Goal: Task Accomplishment & Management: Use online tool/utility

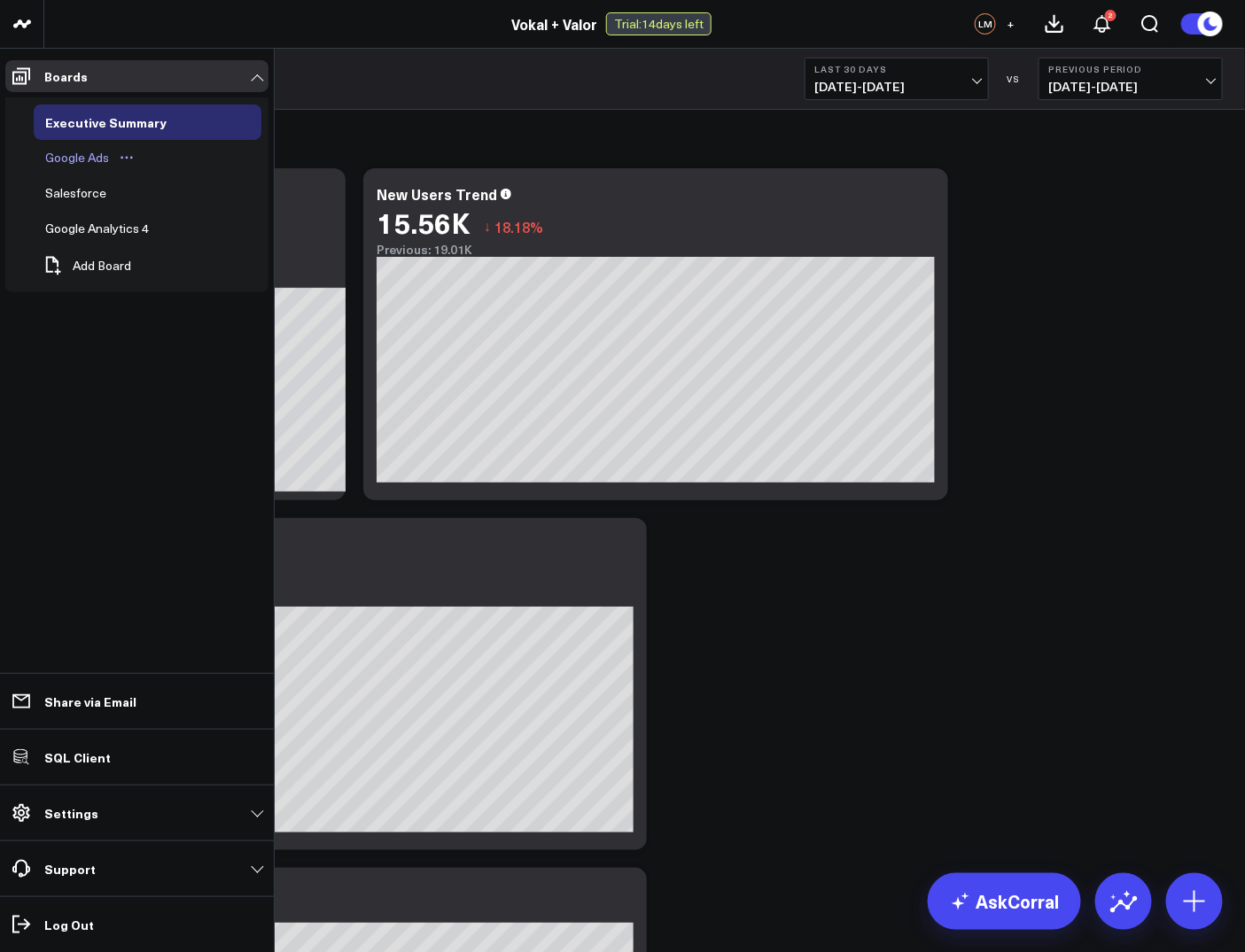
click at [89, 159] on div "Google Ads" at bounding box center [77, 158] width 73 height 21
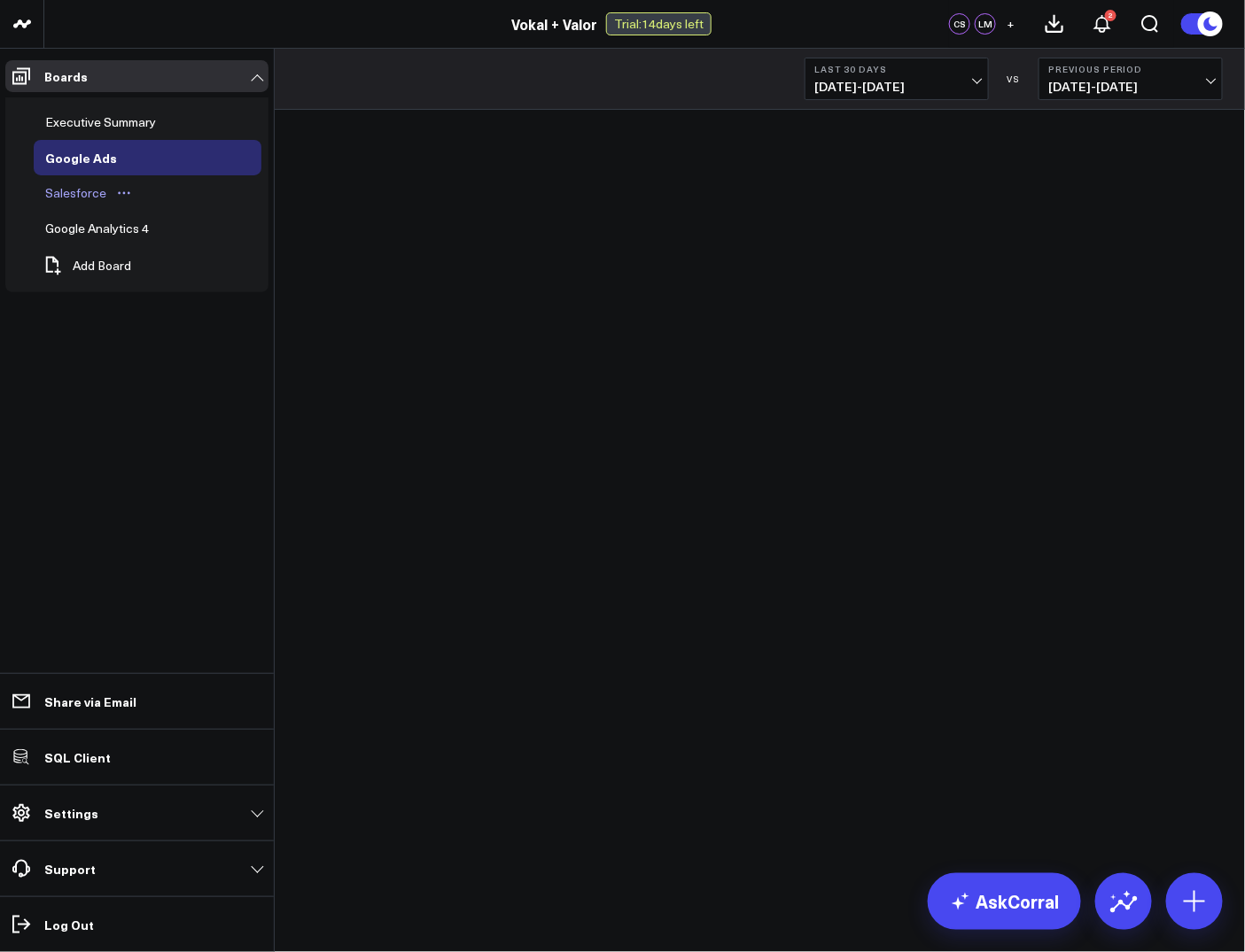
click at [70, 185] on div "Salesforce" at bounding box center [76, 193] width 70 height 21
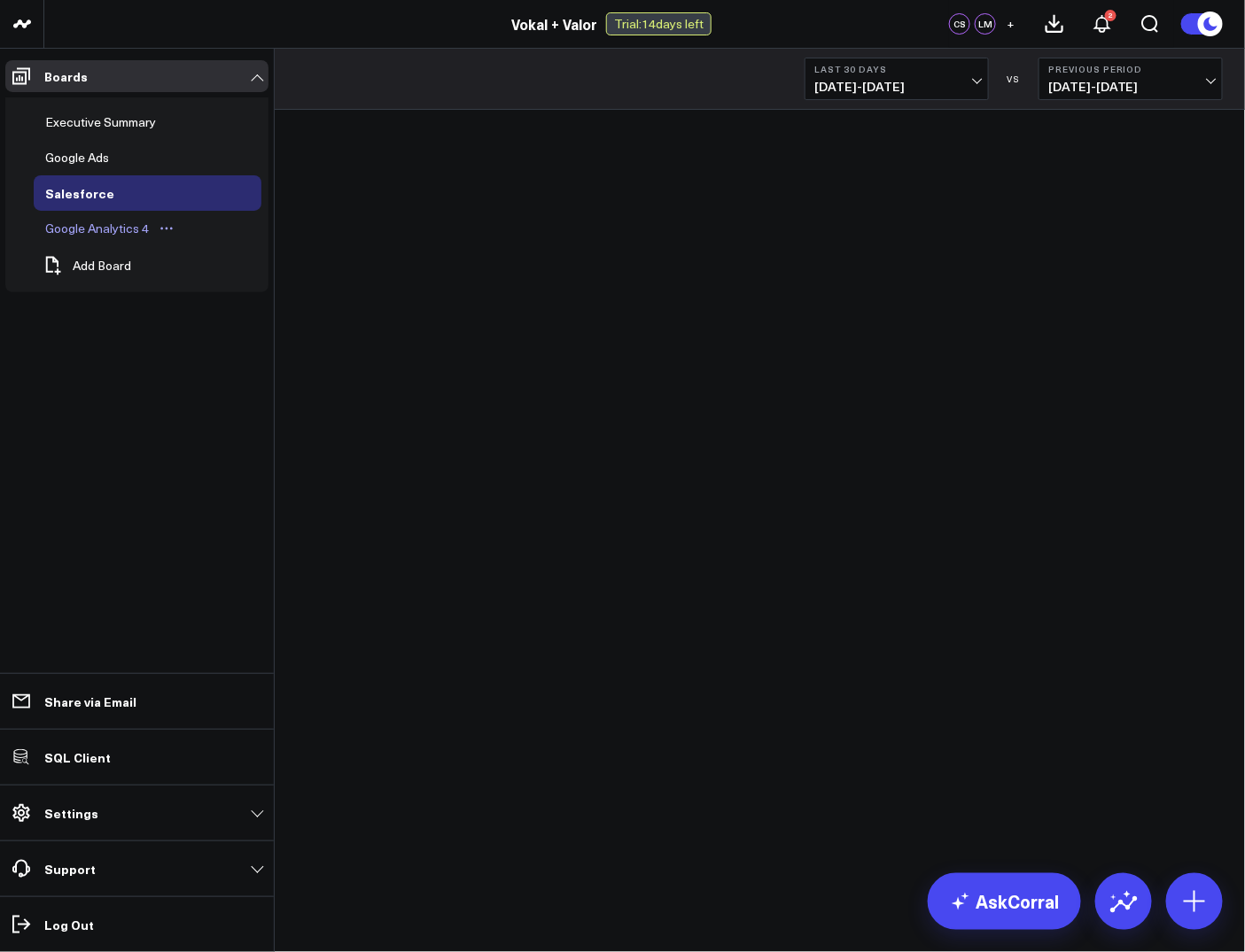
click at [83, 224] on div "Google Analytics 4" at bounding box center [97, 229] width 112 height 21
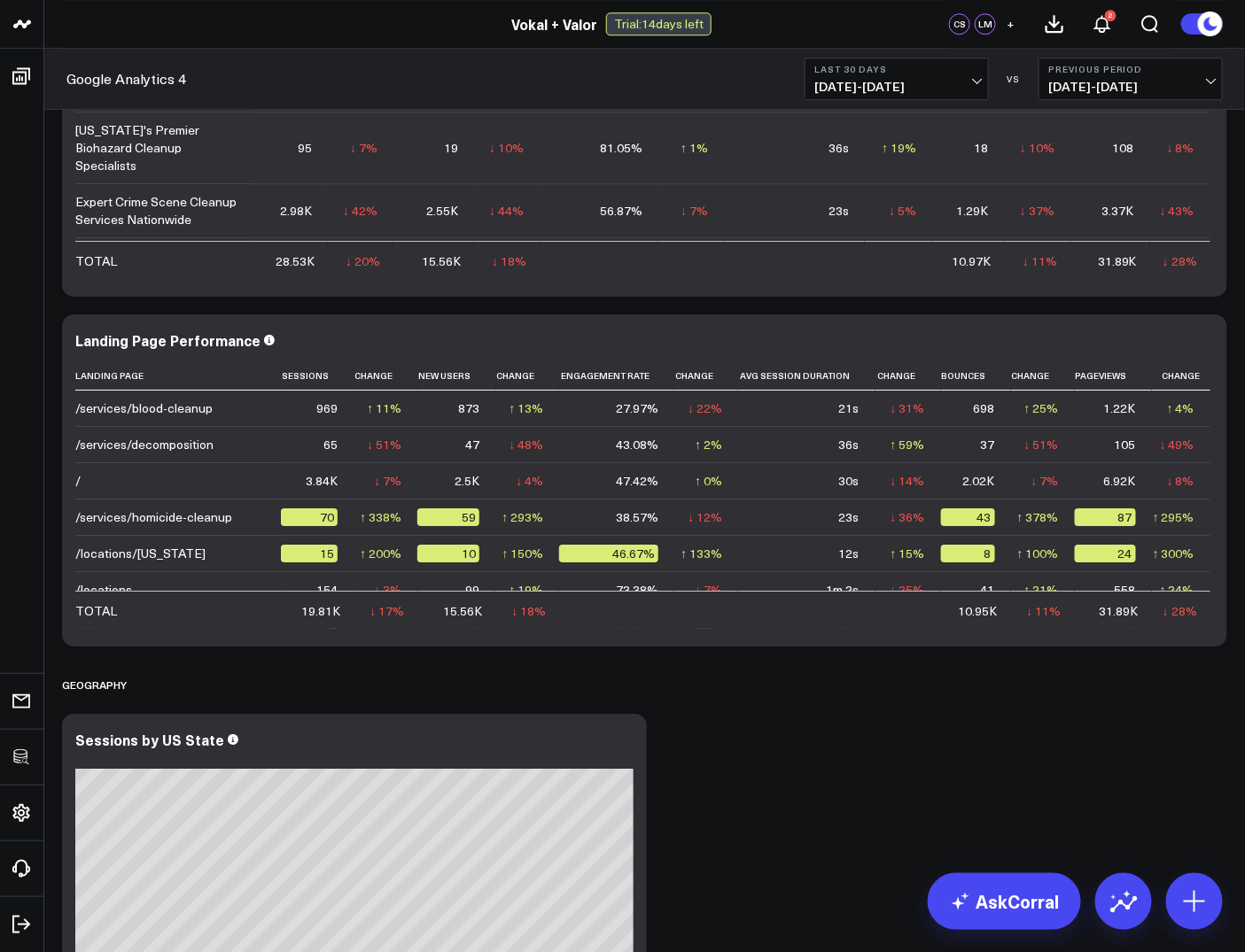
scroll to position [4808, 0]
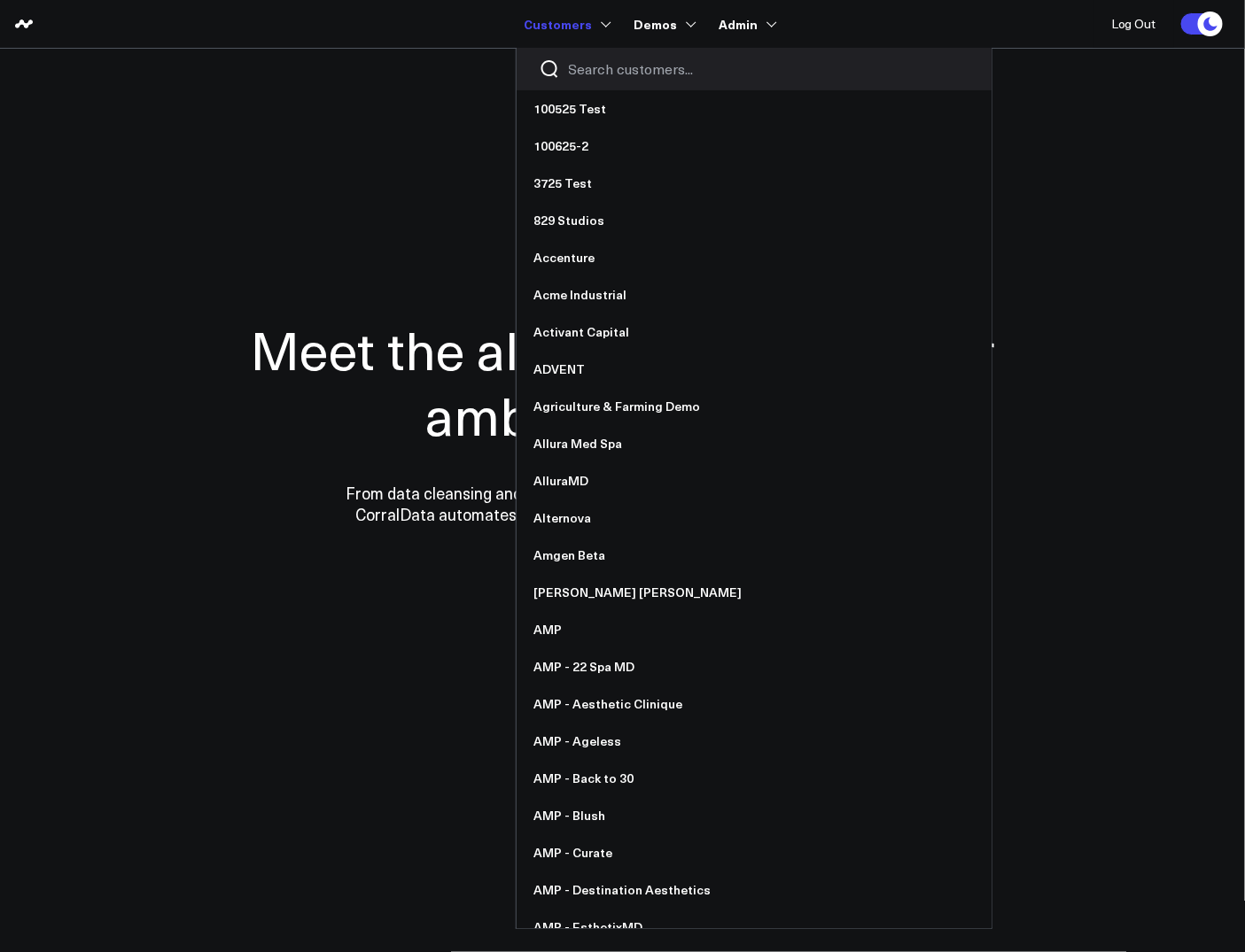
click at [609, 78] on input "Search customers input" at bounding box center [768, 69] width 400 height 19
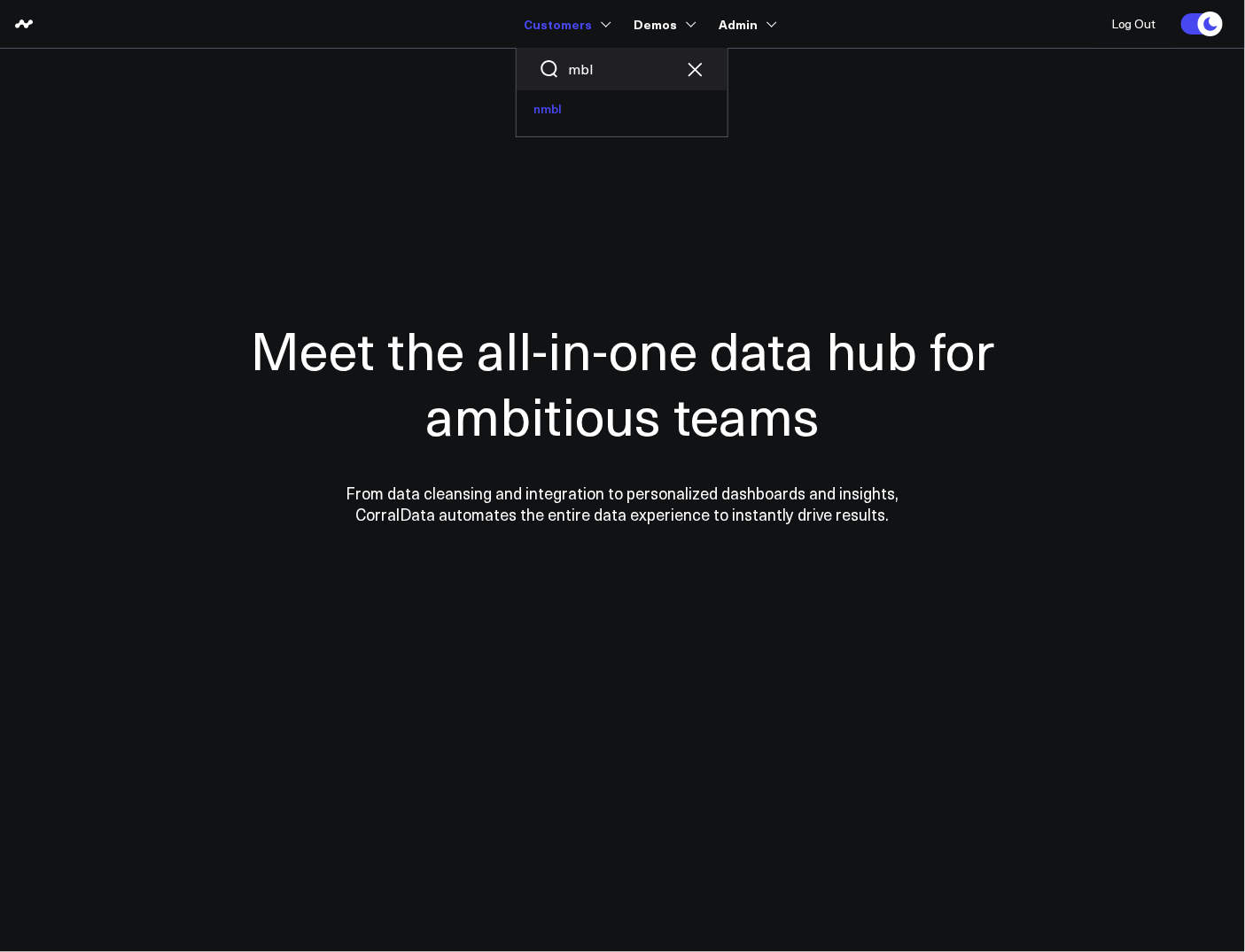
type input "mbl"
click at [591, 122] on link "nmbl" at bounding box center [622, 108] width 211 height 37
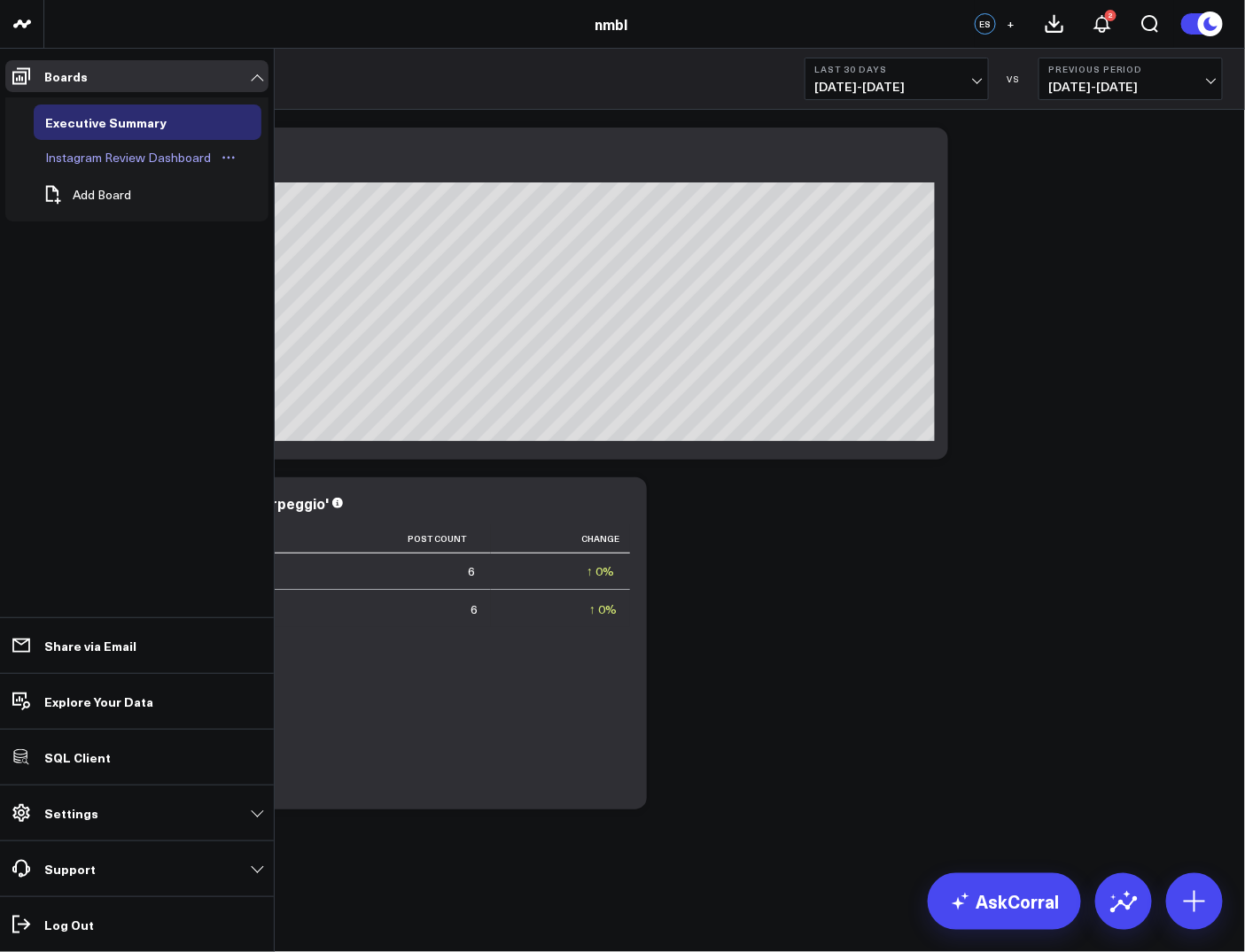
click at [82, 153] on div "Instagram Review Dashboard" at bounding box center [128, 158] width 174 height 21
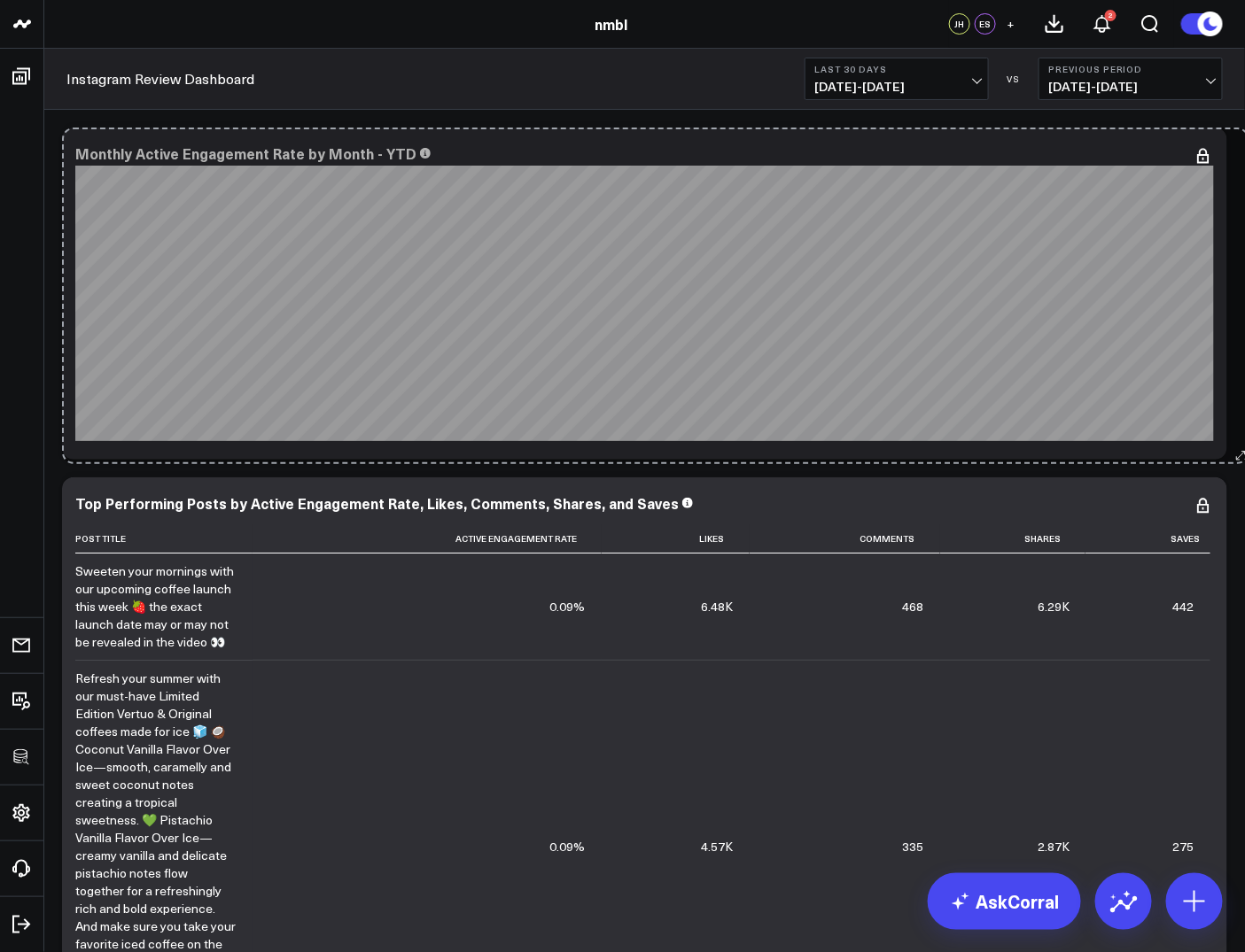
drag, startPoint x: 638, startPoint y: 451, endPoint x: 1240, endPoint y: 455, distance: 602.0
click at [1240, 455] on div "Modify via AI Copy link to widget Ask support Remove Create linked copy Executi…" at bounding box center [644, 867] width 1200 height 1515
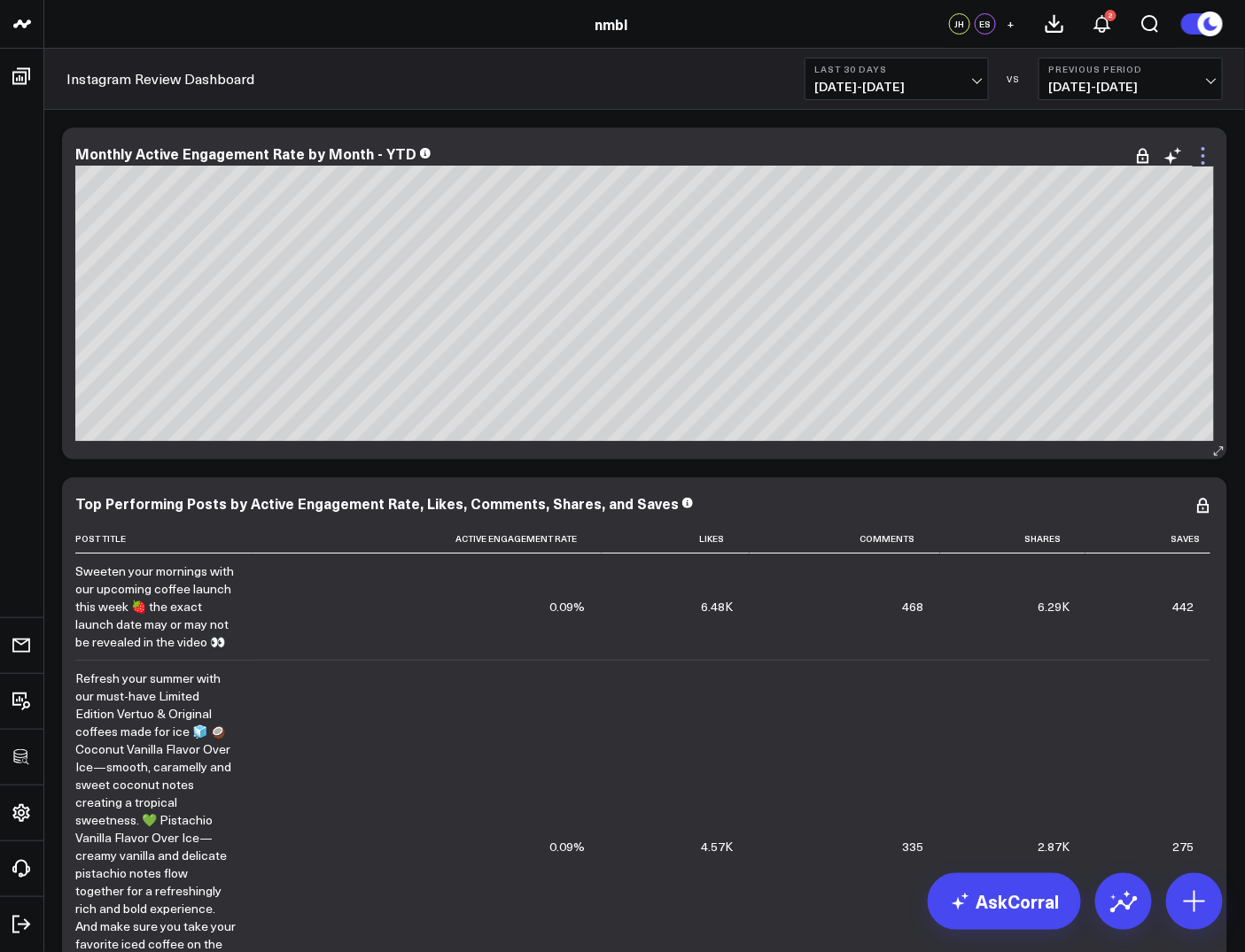
click at [1206, 160] on icon at bounding box center [1203, 156] width 21 height 21
click at [1202, 154] on icon at bounding box center [1203, 156] width 4 height 4
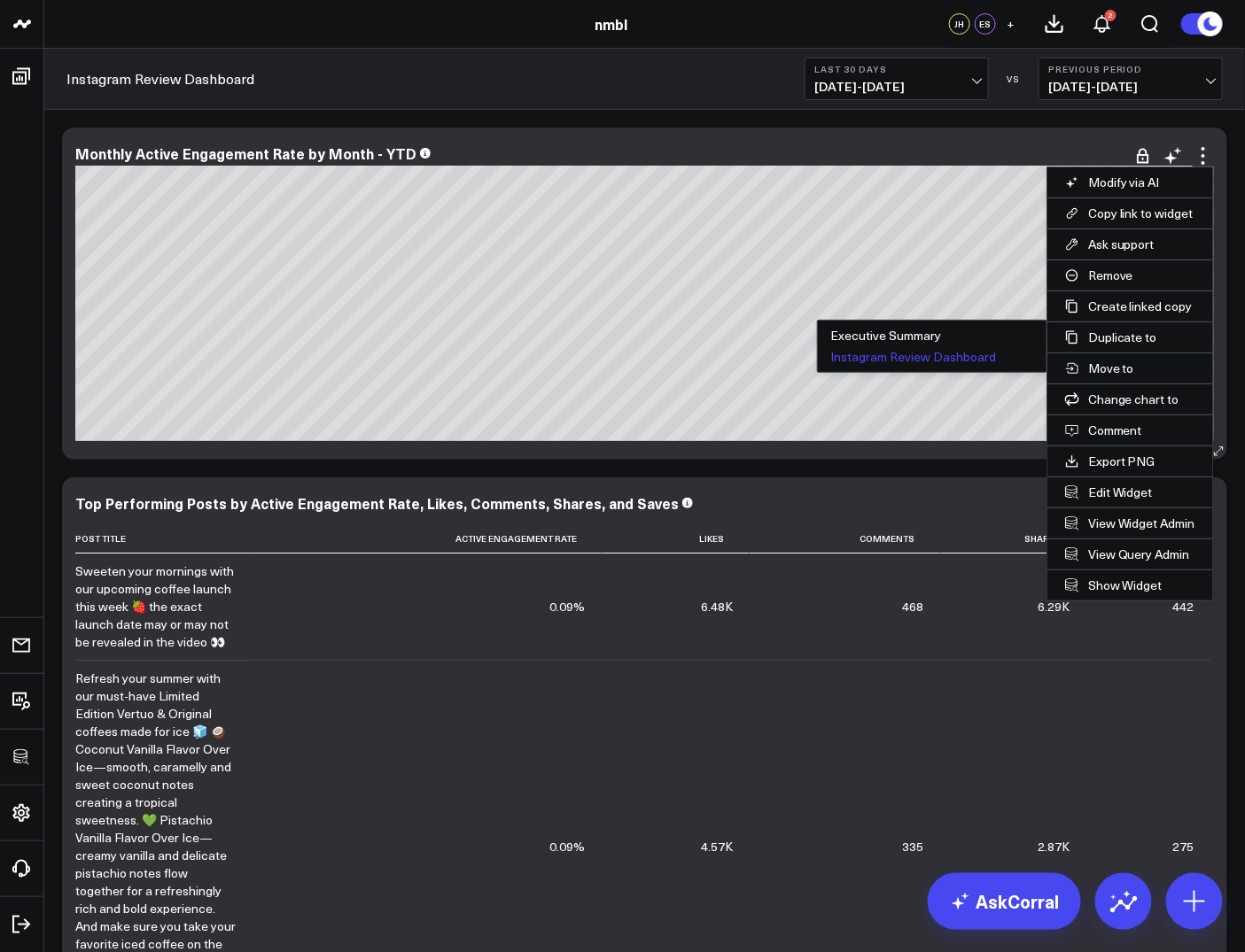
click at [974, 355] on button "Instagram Review Dashboard" at bounding box center [932, 357] width 229 height 21
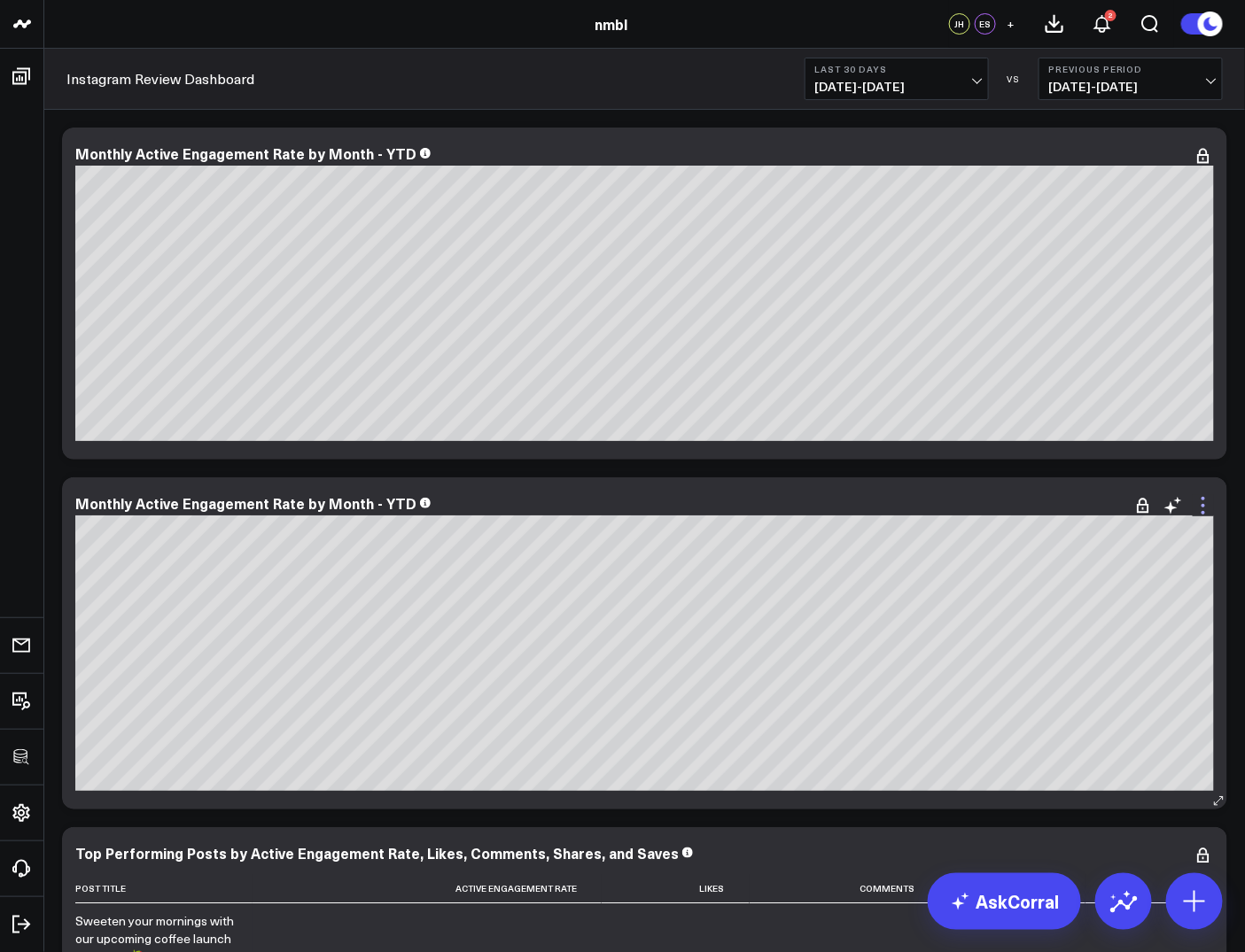
click at [1211, 498] on icon at bounding box center [1203, 506] width 21 height 21
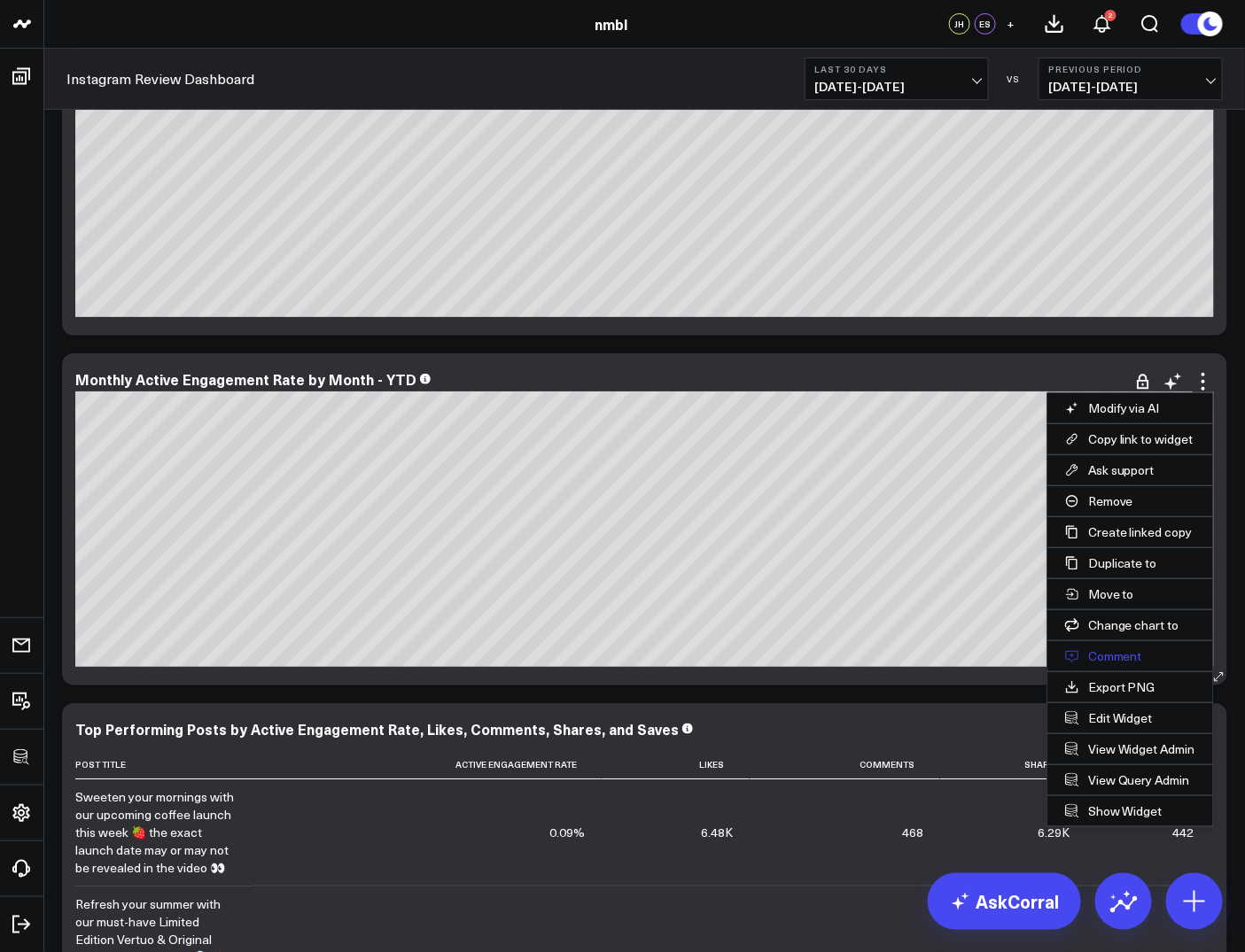
scroll to position [151, 0]
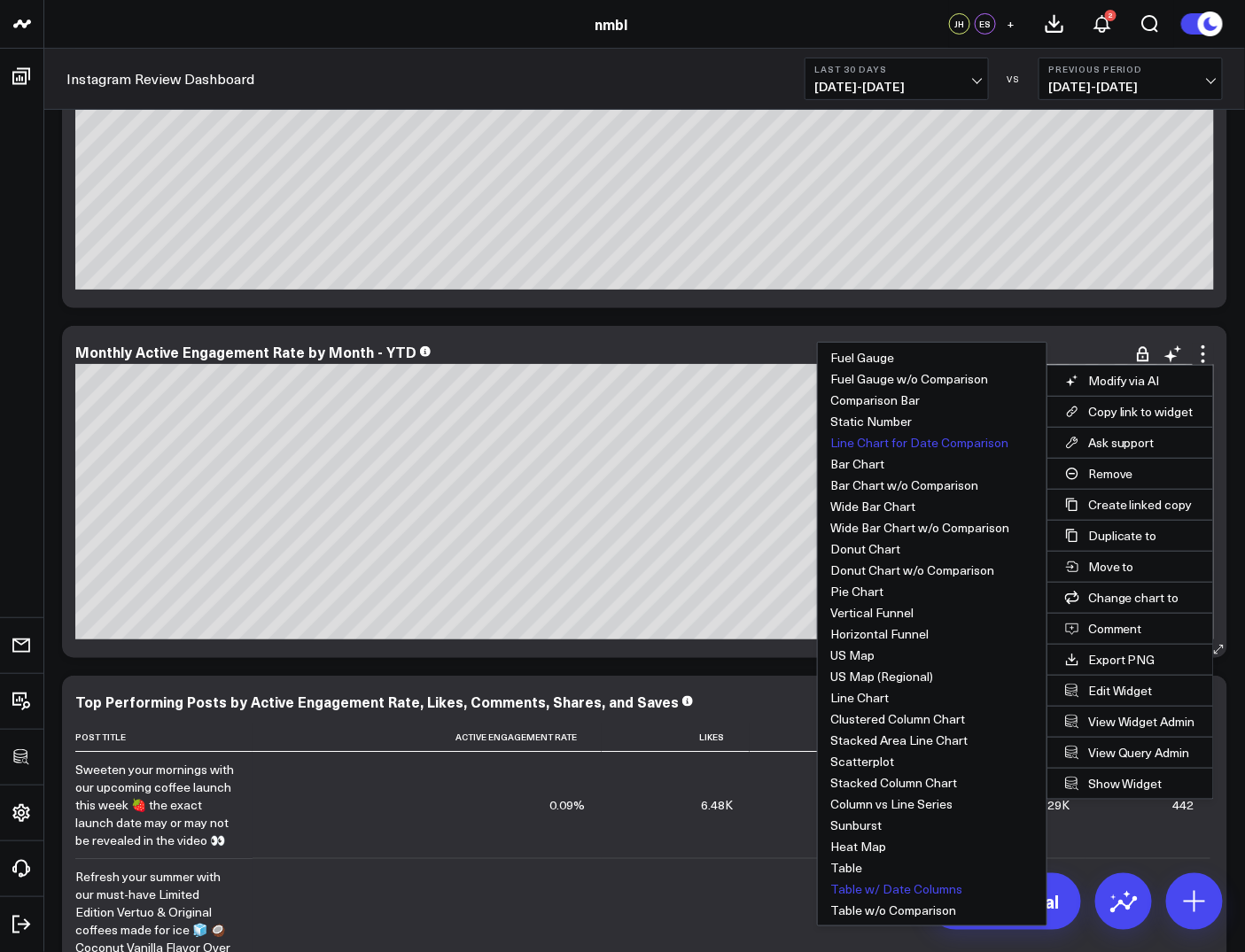
click at [860, 890] on button "Table w/ Date Columns" at bounding box center [932, 889] width 229 height 21
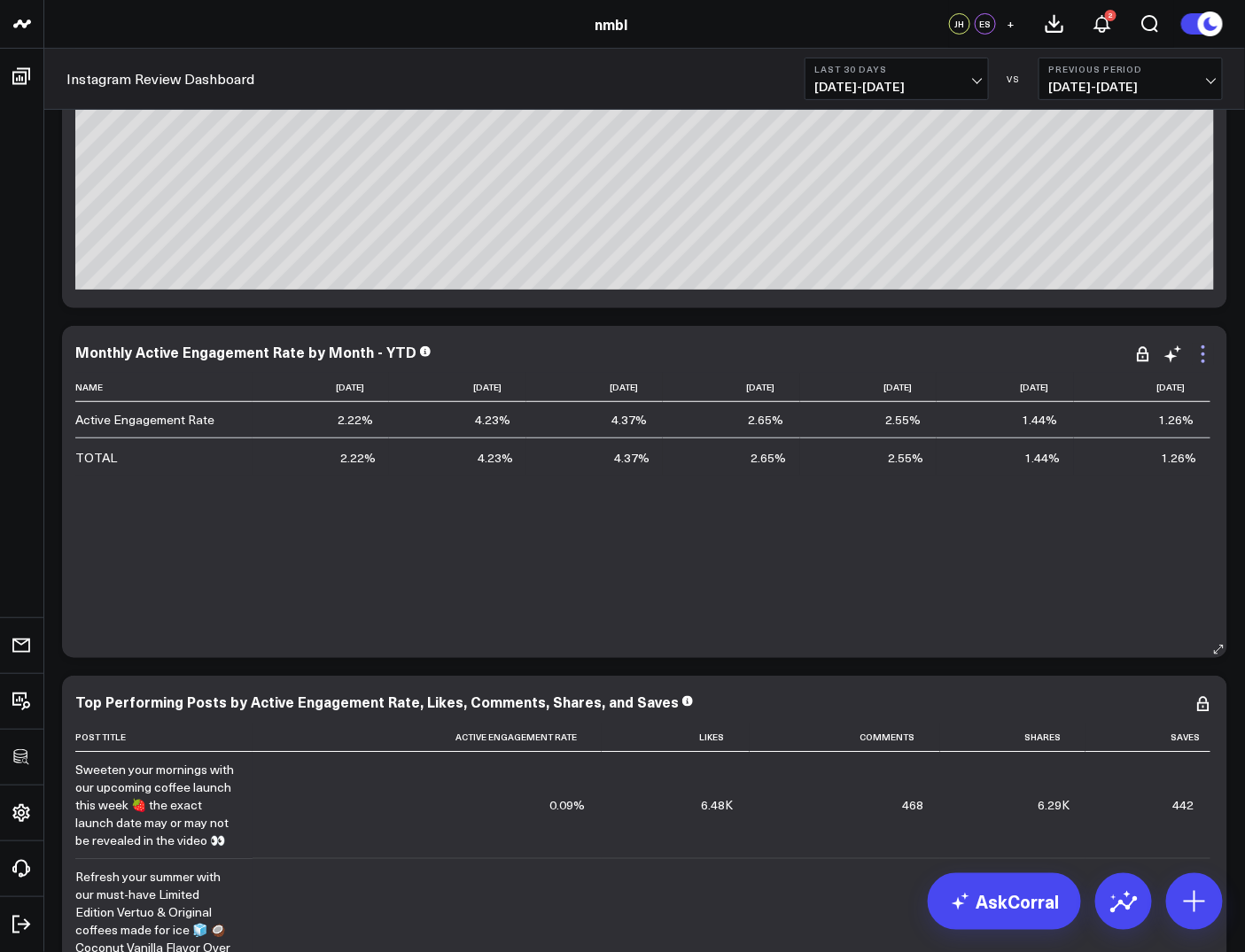
click at [1205, 347] on icon at bounding box center [1203, 348] width 4 height 4
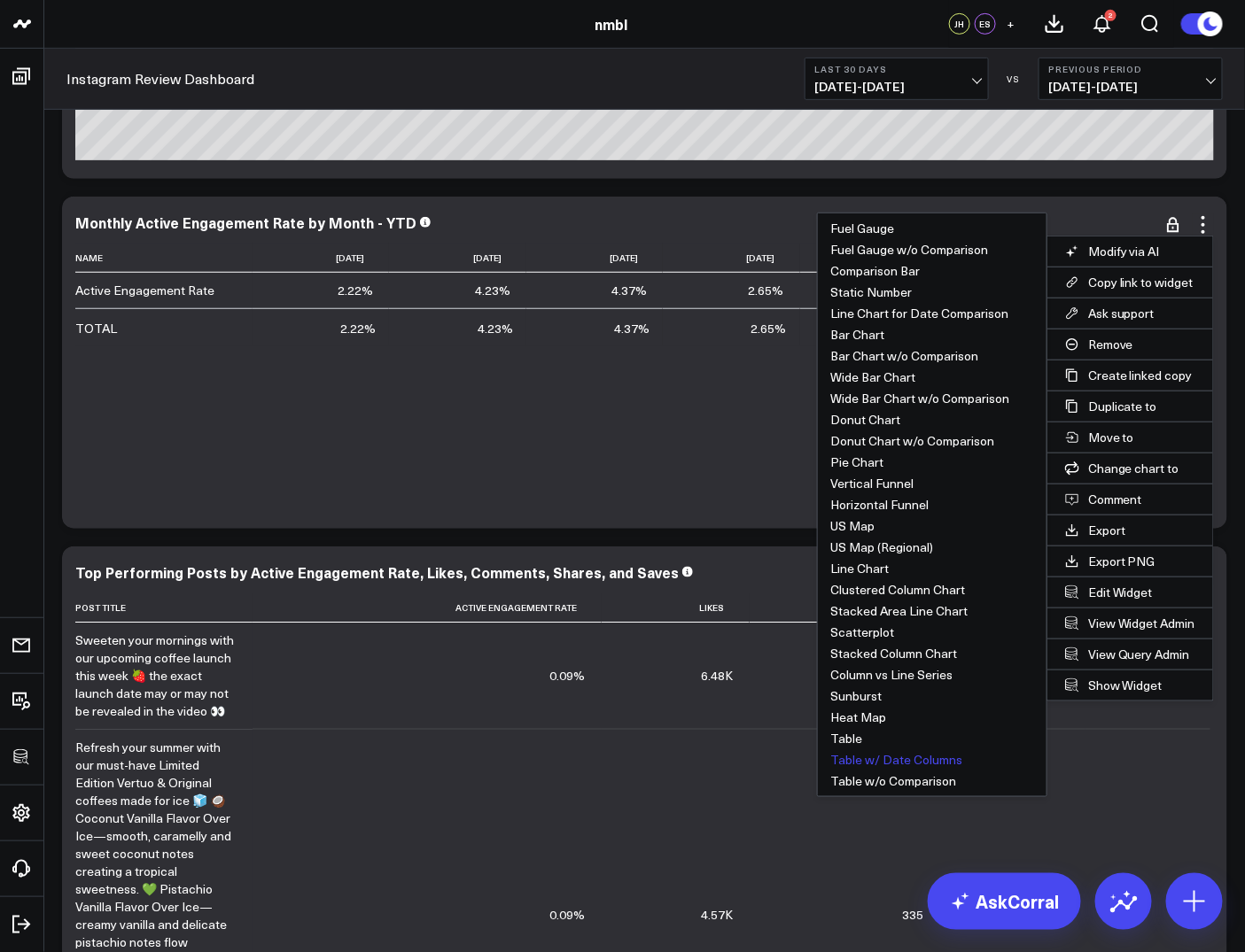
scroll to position [290, 0]
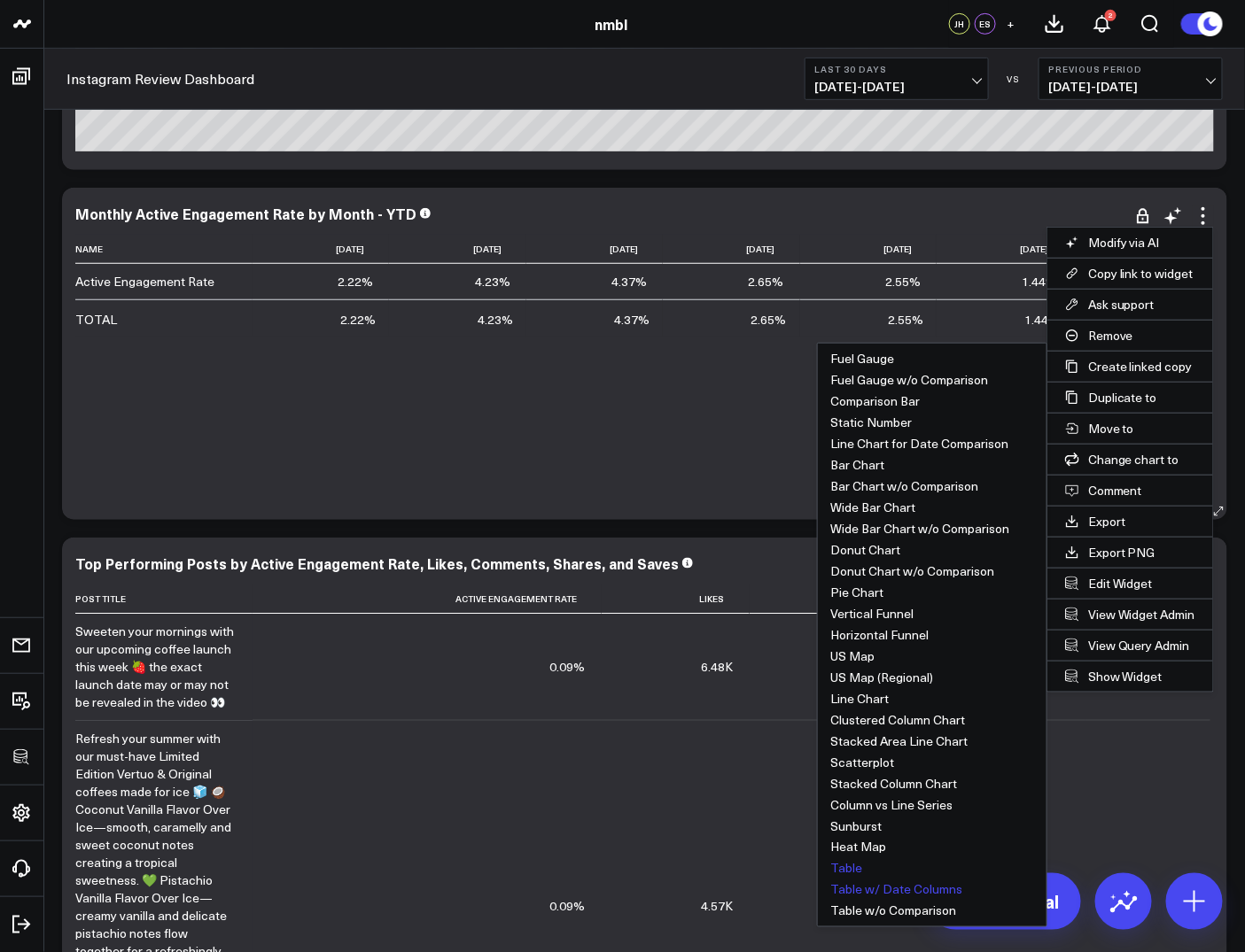
click at [854, 867] on button "Table" at bounding box center [932, 869] width 229 height 21
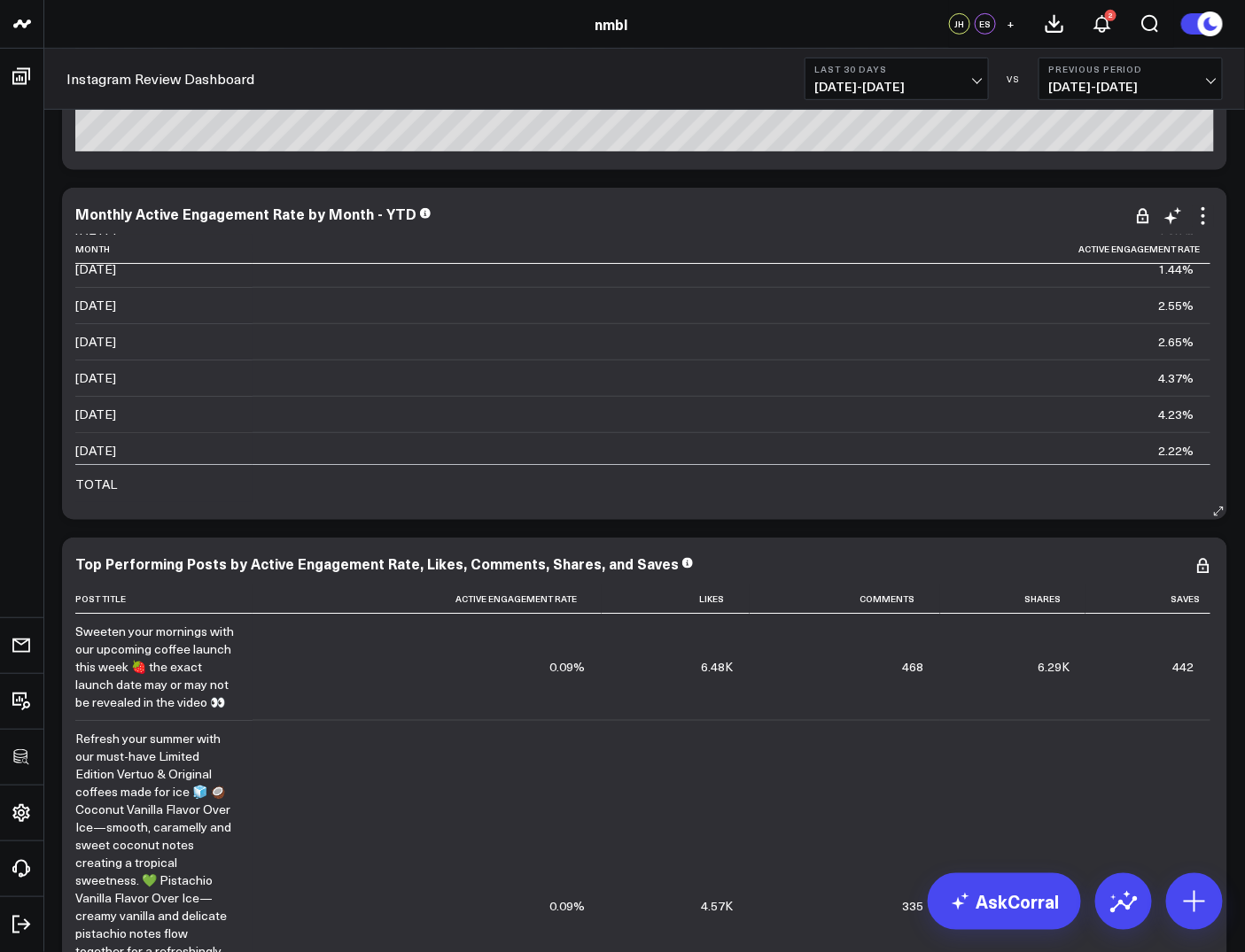
scroll to position [0, 0]
click at [1200, 213] on icon at bounding box center [1203, 216] width 21 height 21
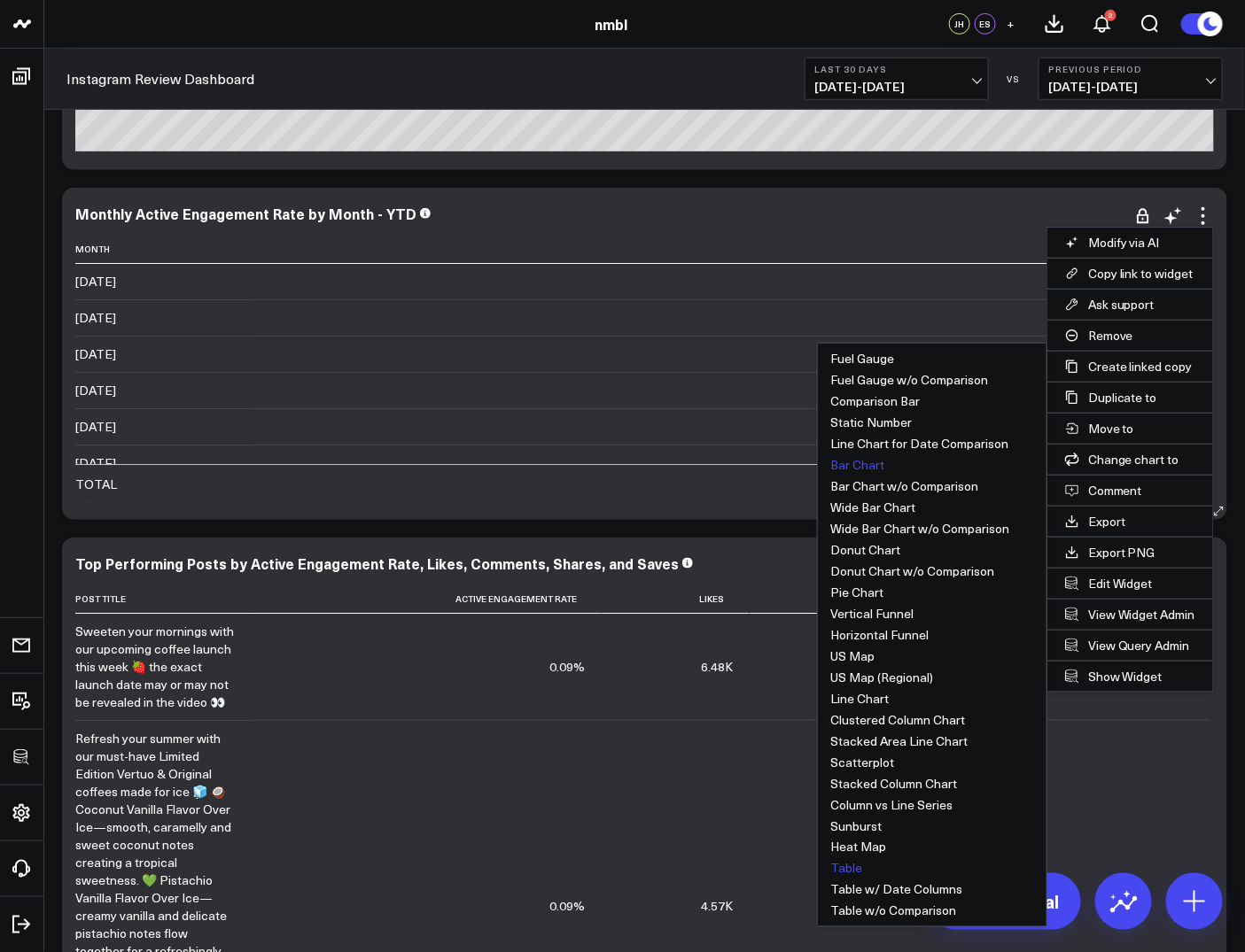
click at [865, 457] on button "Bar Chart" at bounding box center [932, 465] width 229 height 21
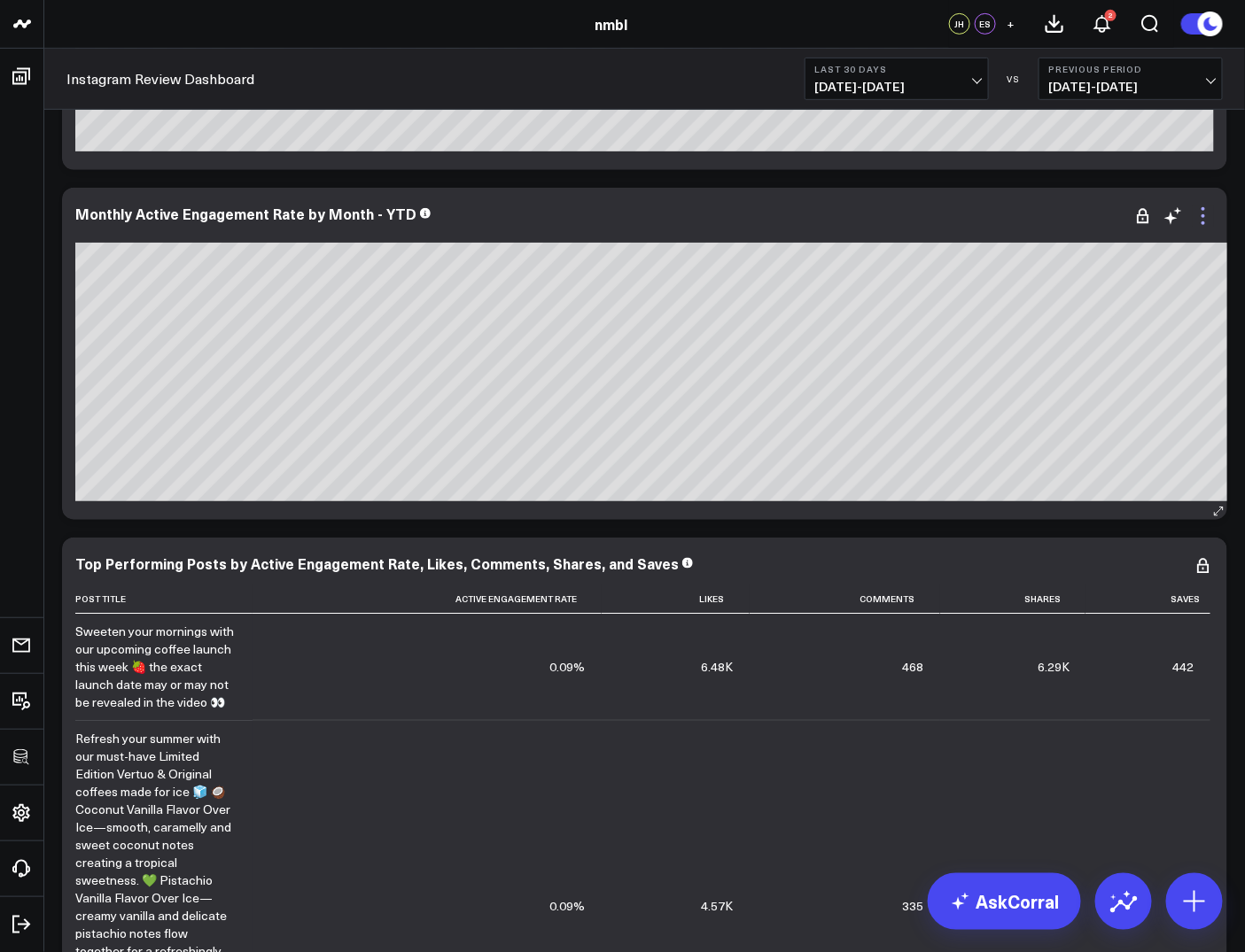
click at [1198, 216] on icon at bounding box center [1203, 216] width 21 height 21
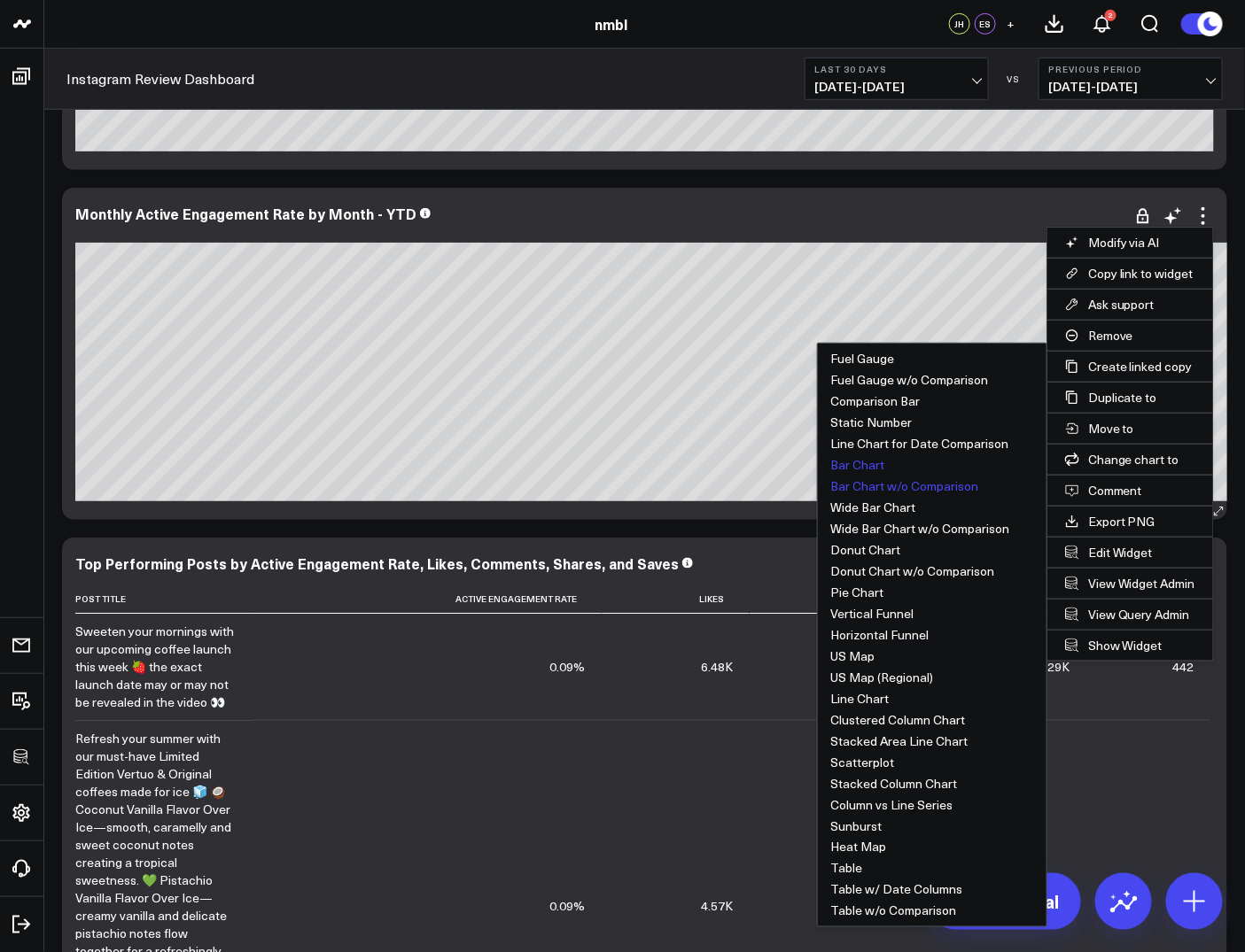
click at [896, 484] on button "Bar Chart w/o Comparison" at bounding box center [932, 486] width 229 height 21
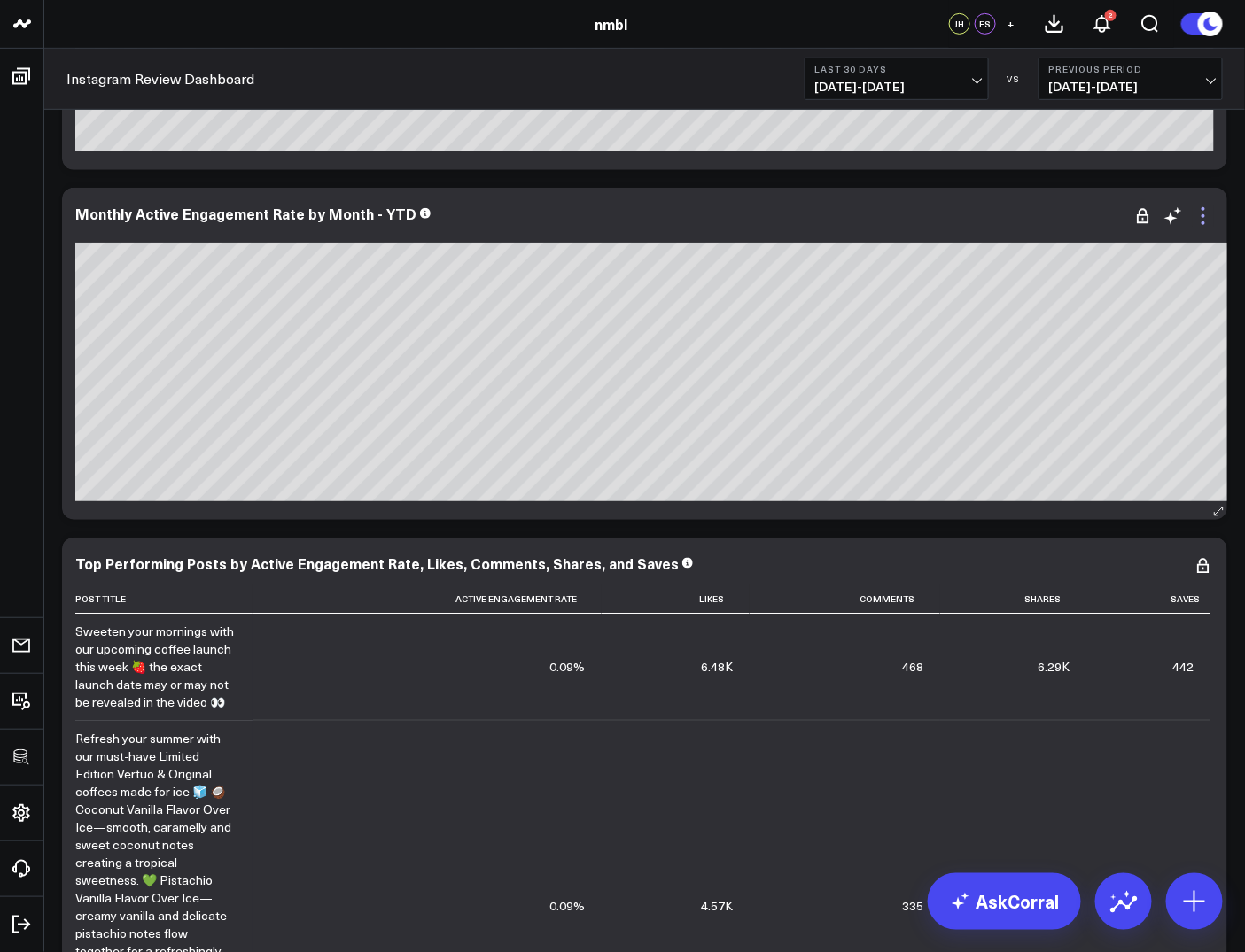
click at [1205, 216] on icon at bounding box center [1203, 216] width 21 height 21
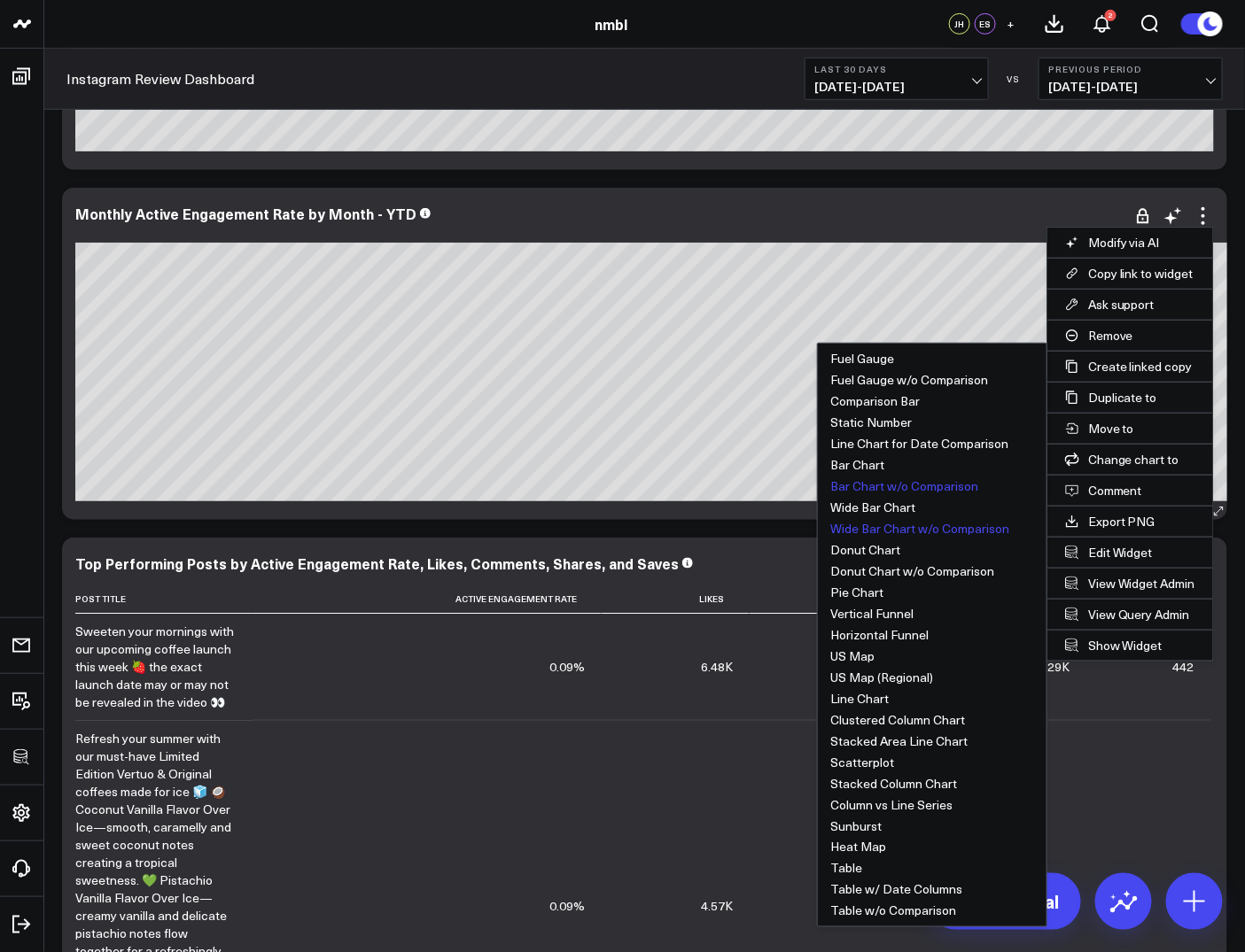
click at [908, 532] on button "Wide Bar Chart w/o Comparison" at bounding box center [932, 529] width 229 height 21
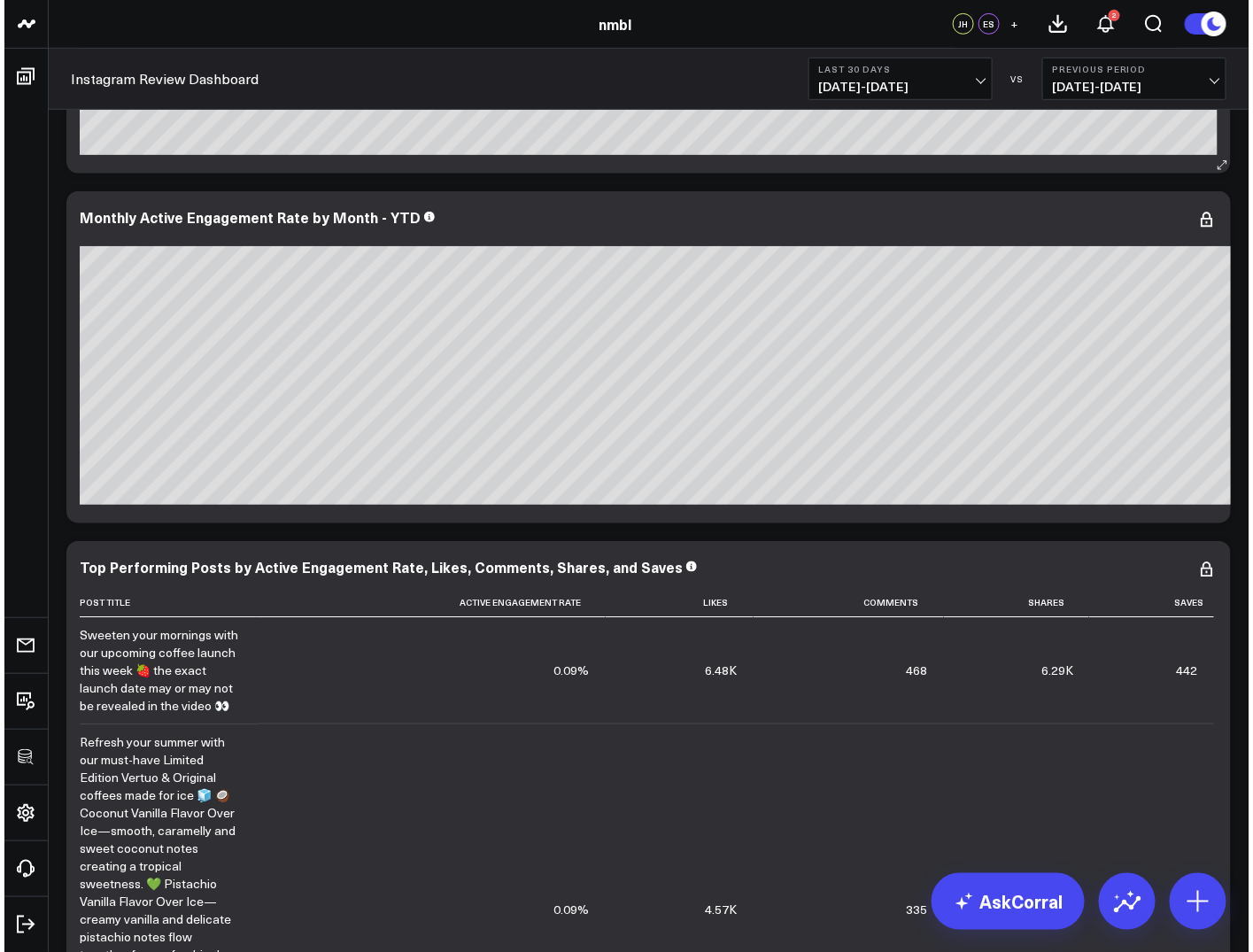
scroll to position [284, 0]
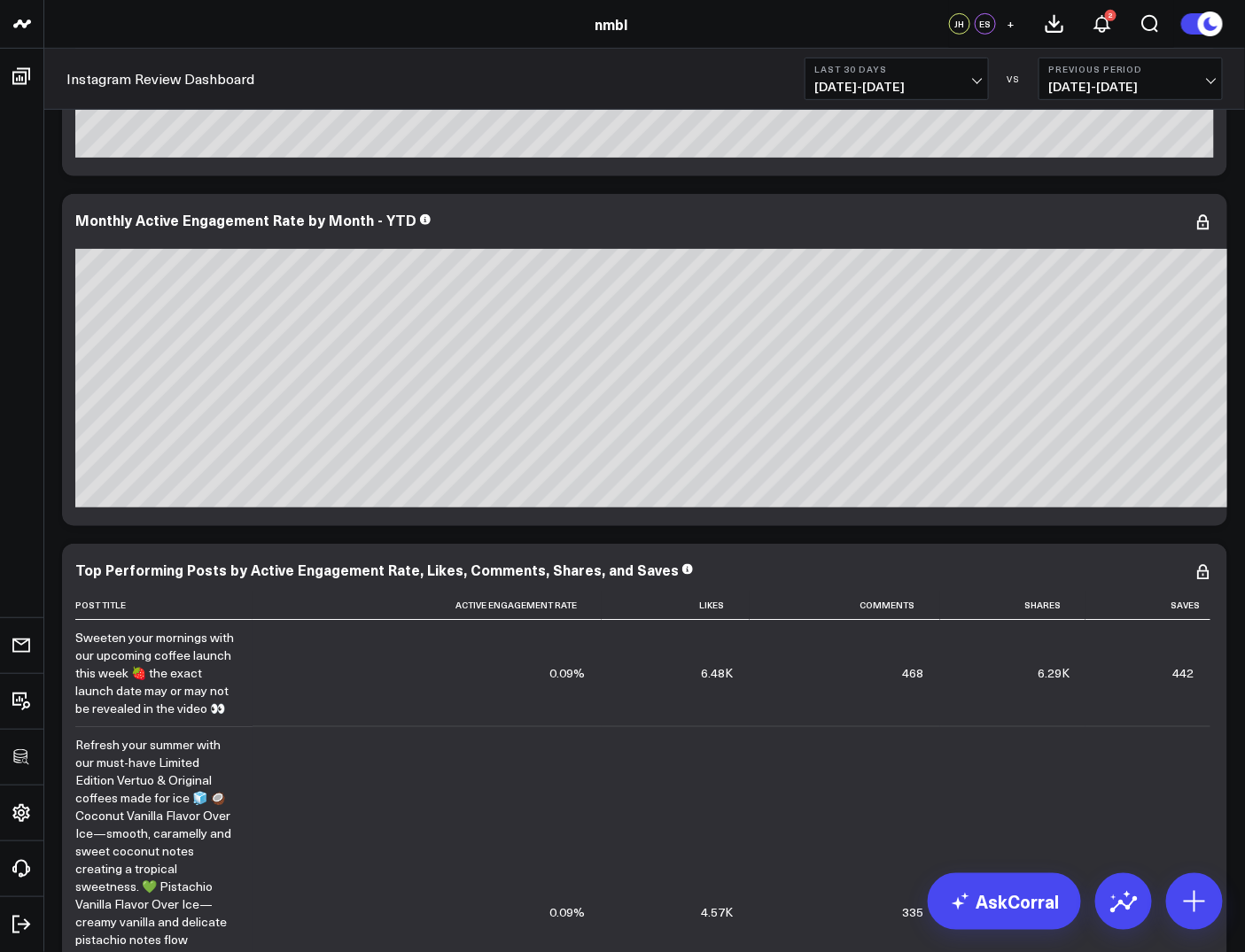
click at [928, 73] on b "Last 30 Days" at bounding box center [897, 69] width 165 height 11
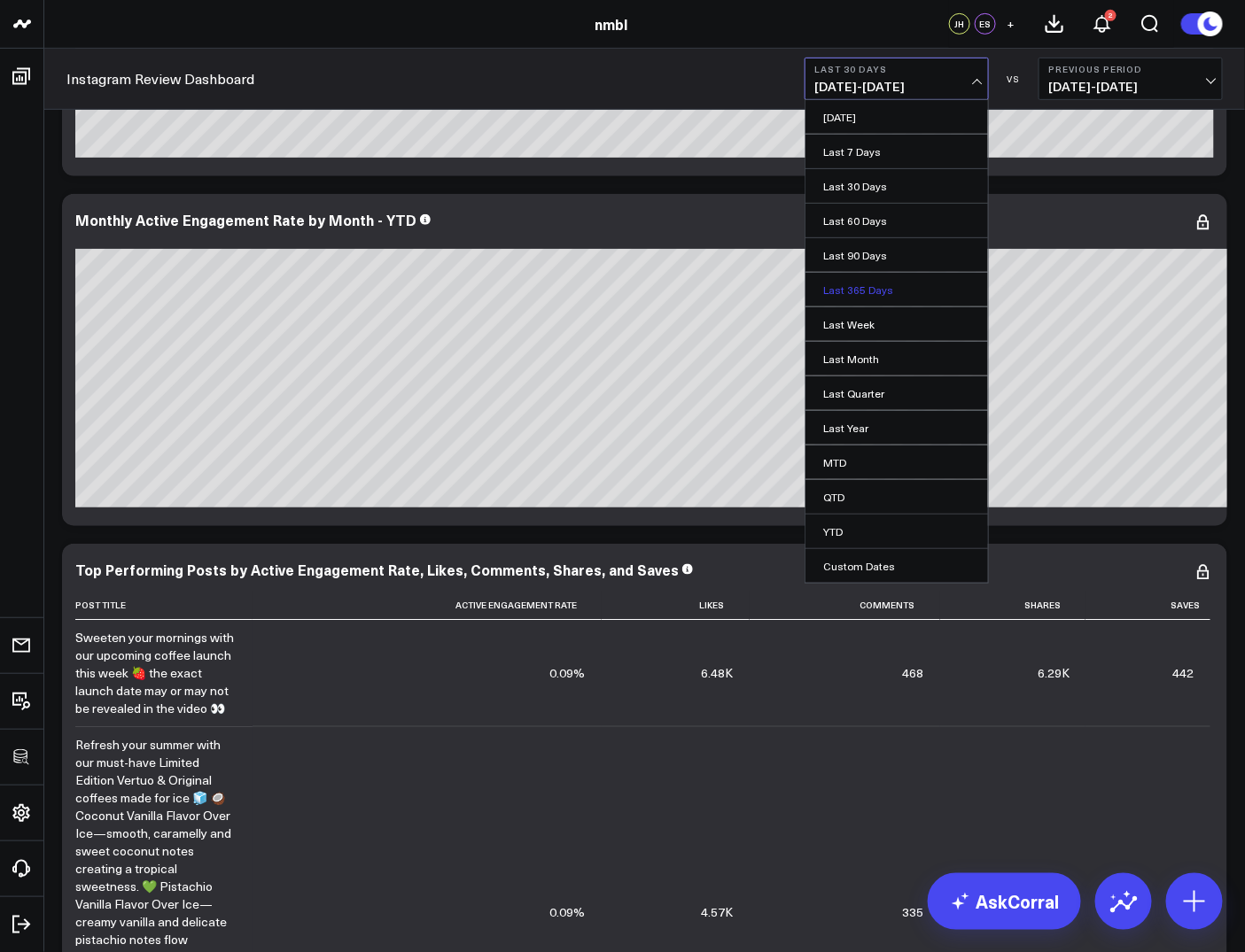
click at [874, 286] on link "Last 365 Days" at bounding box center [896, 290] width 182 height 34
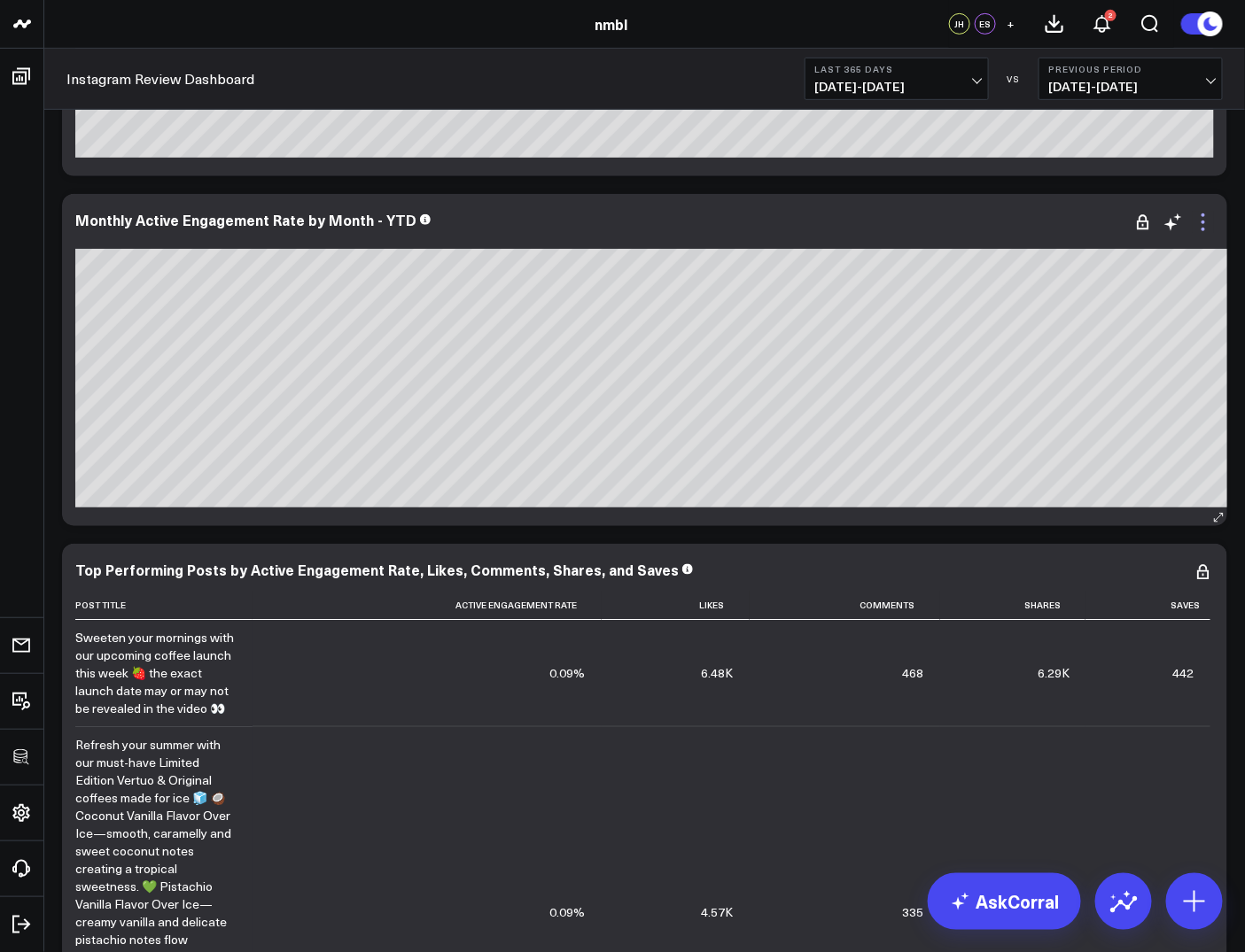
click at [1207, 221] on icon at bounding box center [1203, 223] width 21 height 21
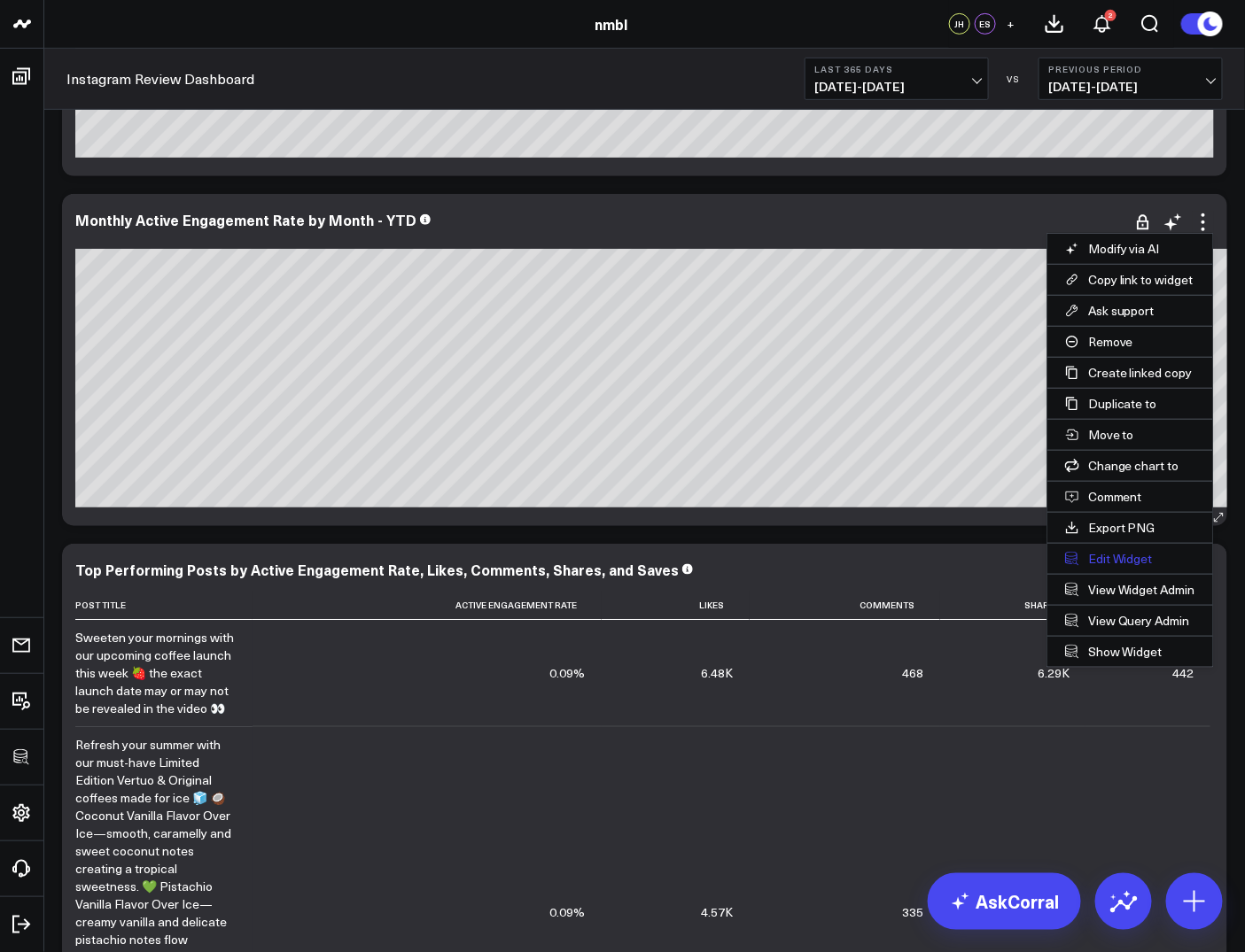
click at [1116, 557] on button "Edit Widget" at bounding box center [1130, 559] width 166 height 30
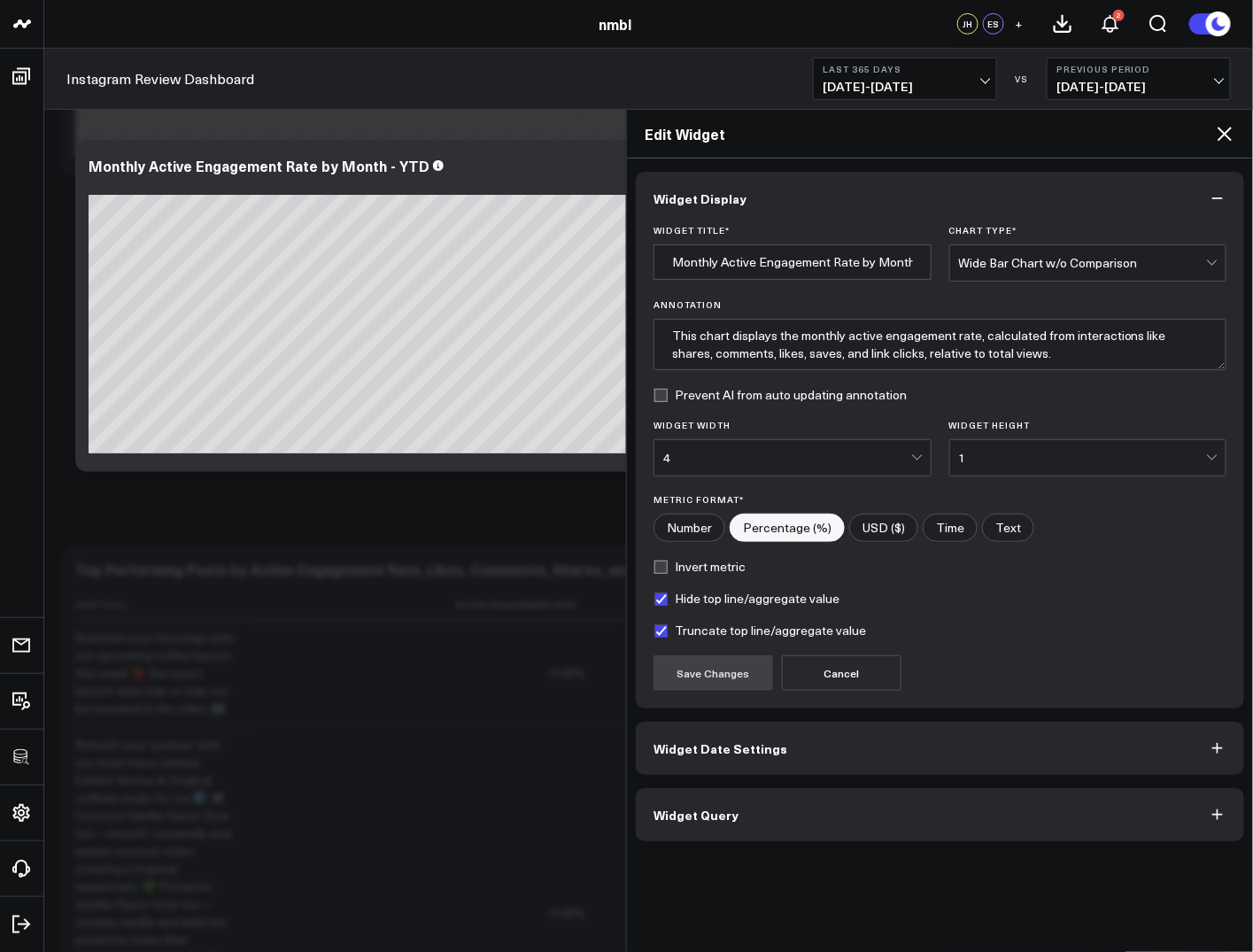
click at [771, 815] on button "Widget Query" at bounding box center [940, 814] width 608 height 53
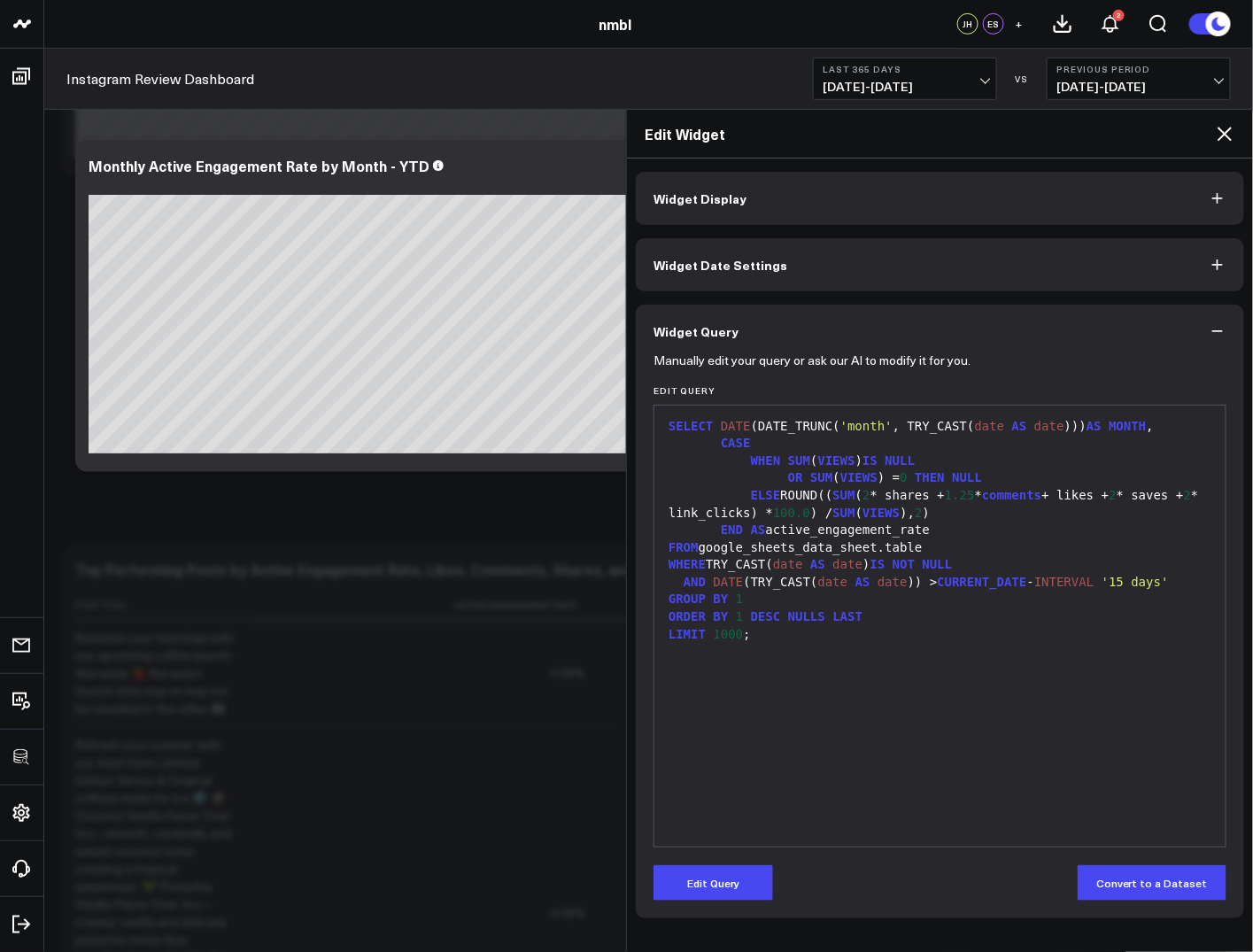
click at [771, 615] on span "DESC" at bounding box center [766, 616] width 30 height 15
click at [752, 887] on button "Edit Query" at bounding box center [713, 883] width 119 height 36
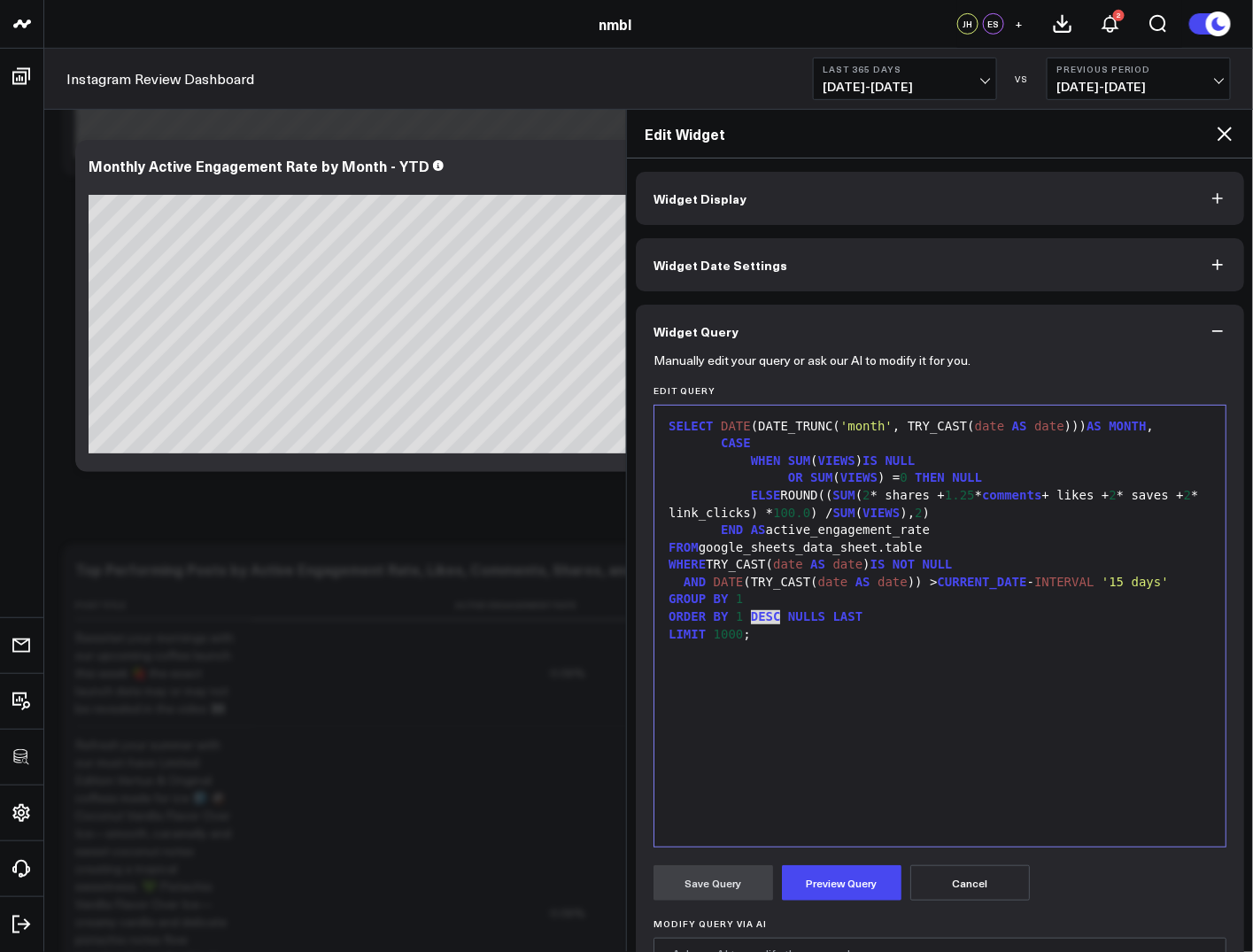
scroll to position [119, 0]
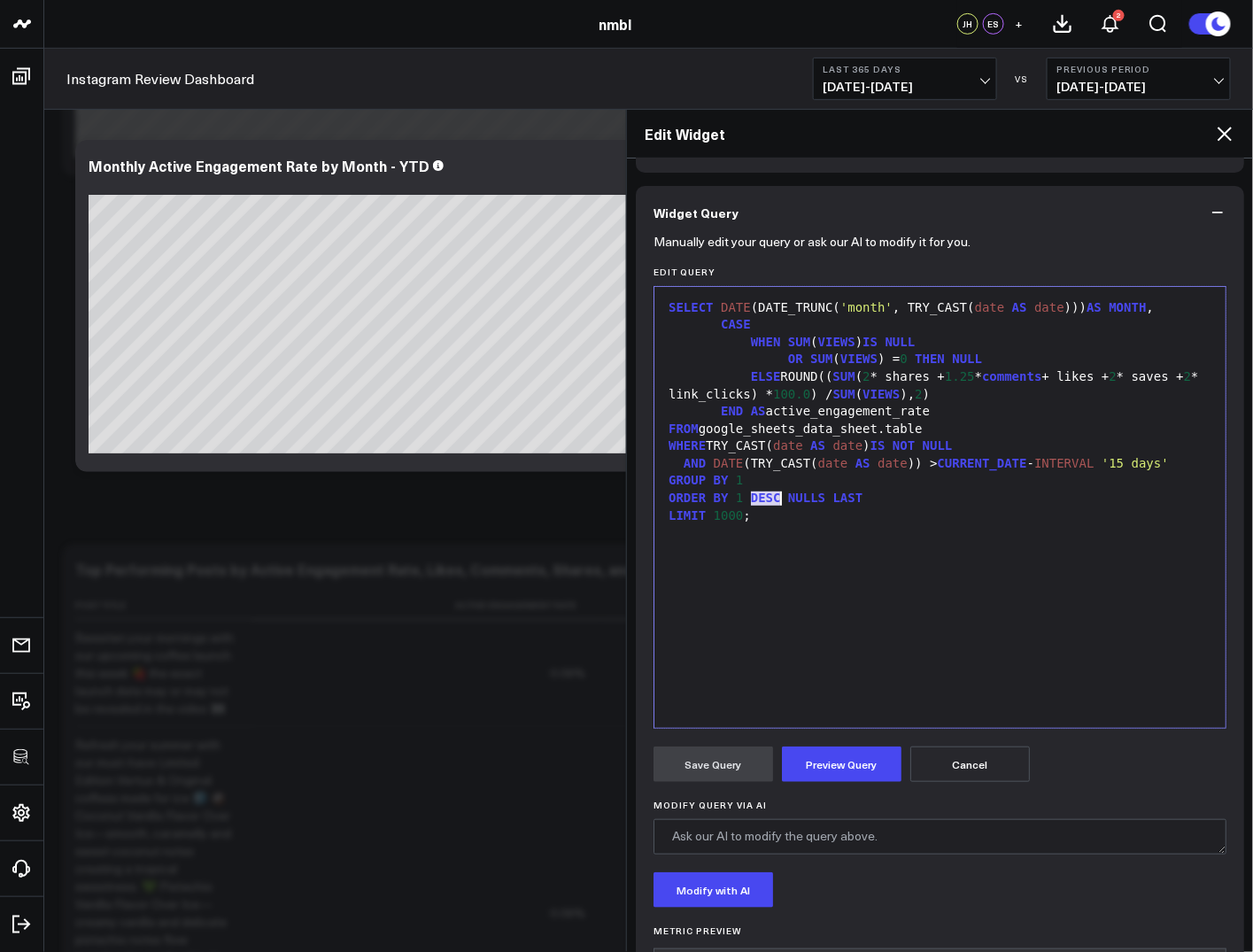
click at [775, 495] on span "DESC" at bounding box center [766, 498] width 30 height 15
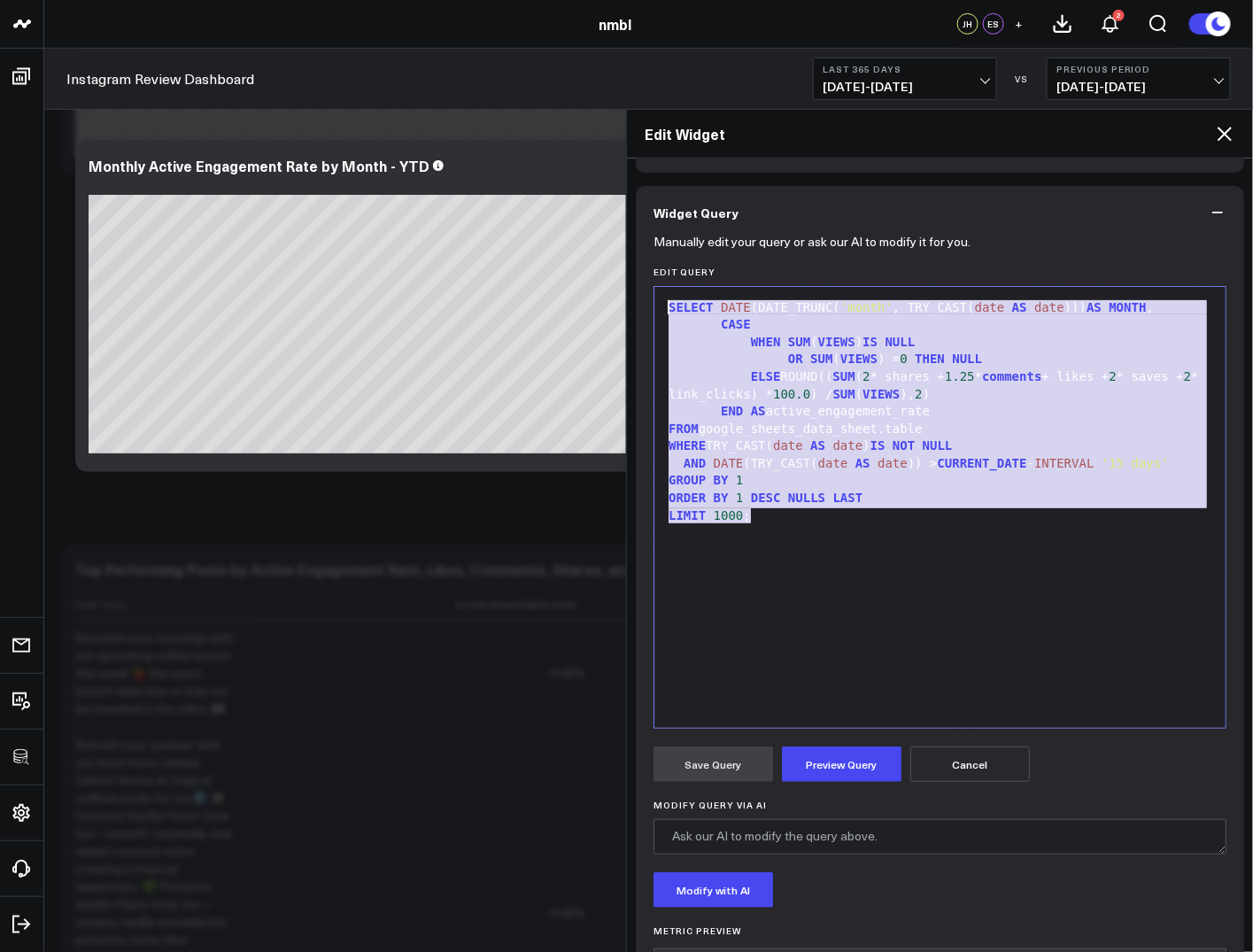
drag, startPoint x: 824, startPoint y: 548, endPoint x: 631, endPoint y: 223, distance: 378.0
click at [631, 223] on div "Widget Display Widget Date Settings Widget Query Manually edit your query or as…" at bounding box center [940, 556] width 626 height 794
copy div "SELECT DATE (DATE_TRUNC( 'month' , TRY_CAST( date AS date ))) AS MONTH , CASE W…"
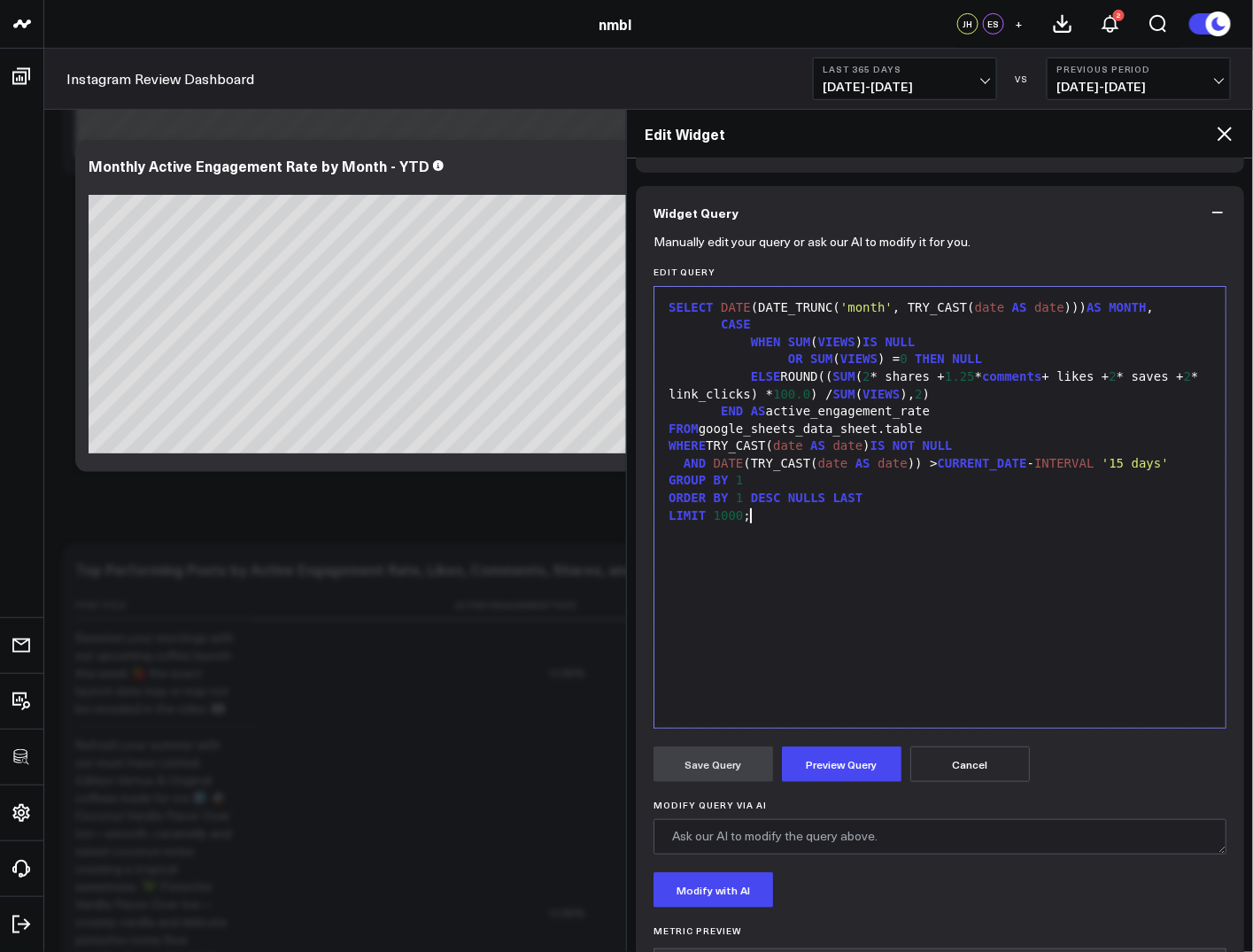
click at [830, 549] on div "SELECT DATE (DATE_TRUNC( 'month' , TRY_CAST( date AS date ))) AS MONTH , CASE W…" at bounding box center [940, 507] width 554 height 423
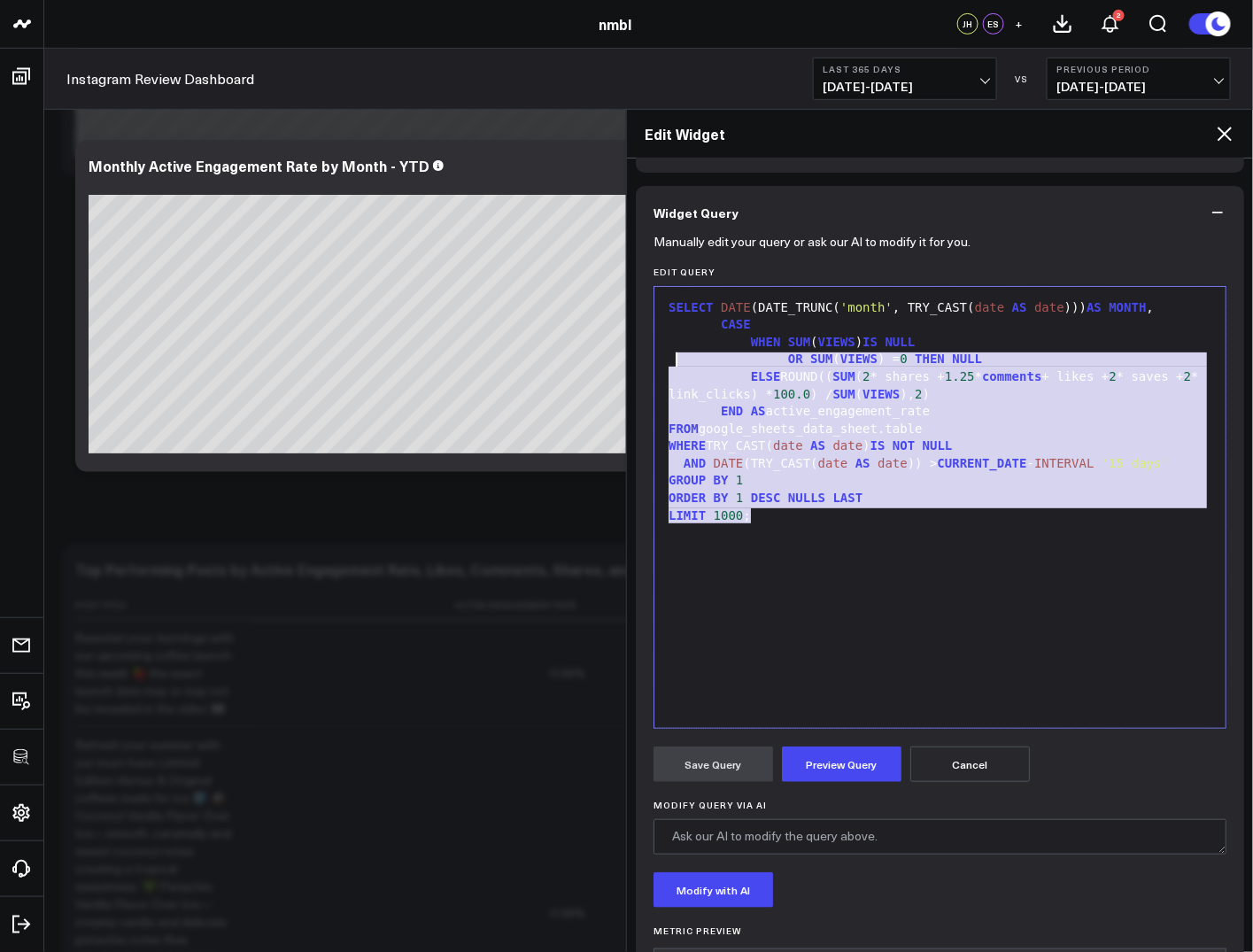
click at [549, 234] on body "100525 Test 100625-2 3725 Test 829 Studios Accenture Acme Industrial Activant C…" at bounding box center [626, 703] width 1253 height 1975
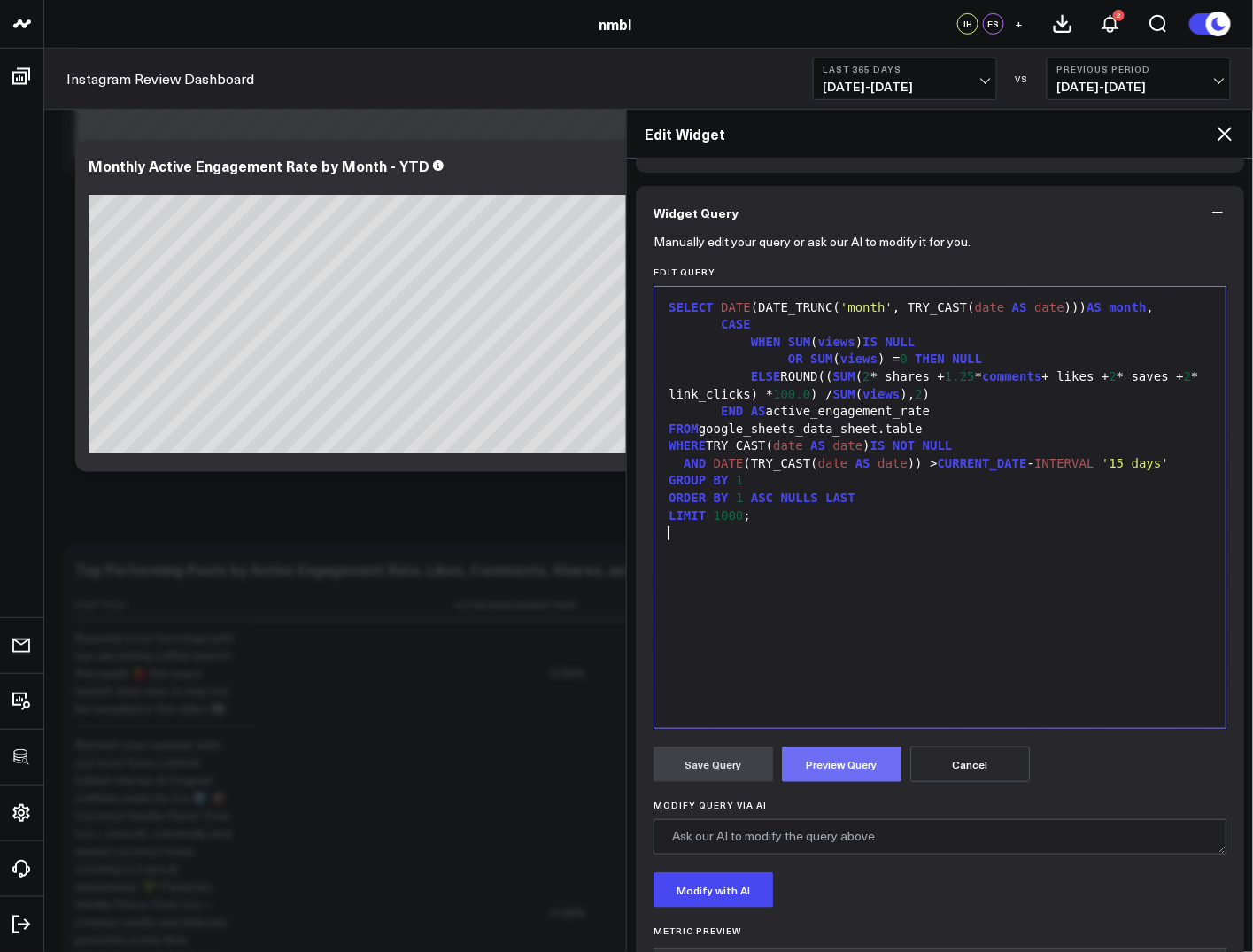
click at [857, 777] on button "Preview Query" at bounding box center [841, 764] width 119 height 36
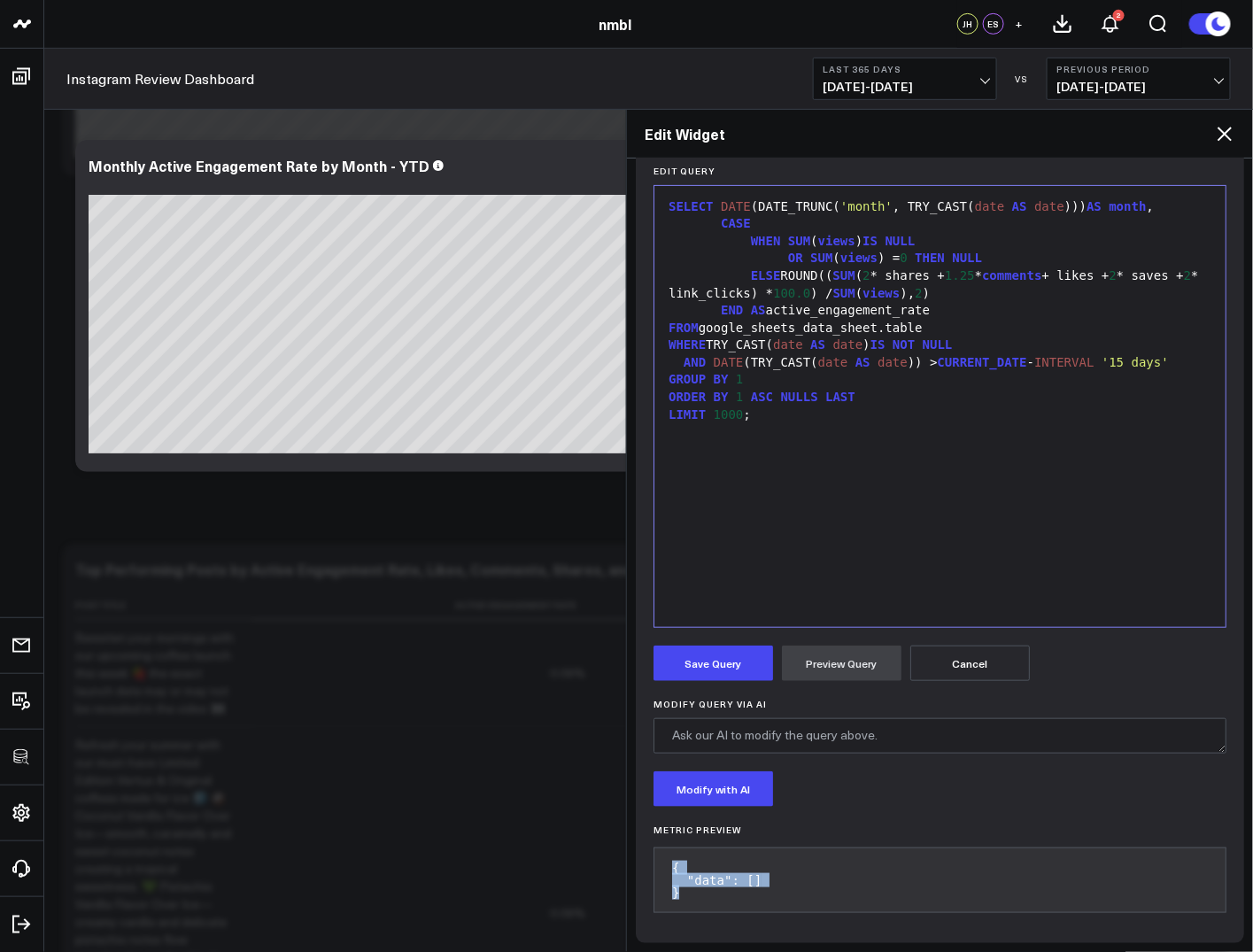
drag, startPoint x: 752, startPoint y: 896, endPoint x: 702, endPoint y: 831, distance: 82.0
click at [663, 848] on pre "{ "data": [] }" at bounding box center [940, 880] width 573 height 66
copy pre "{ "data": [] }"
click at [729, 655] on button "Save Query" at bounding box center [713, 663] width 119 height 36
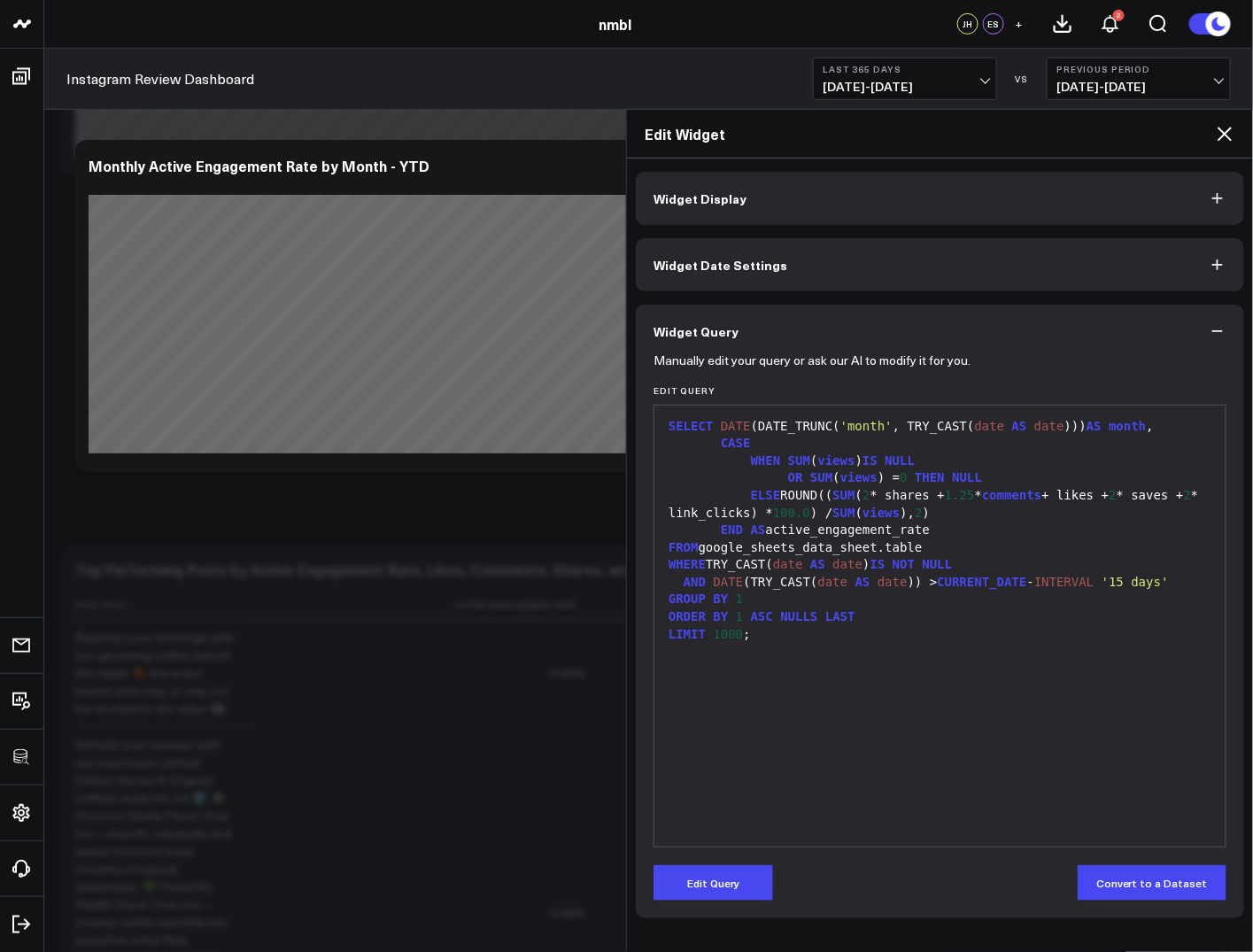
scroll to position [0, 0]
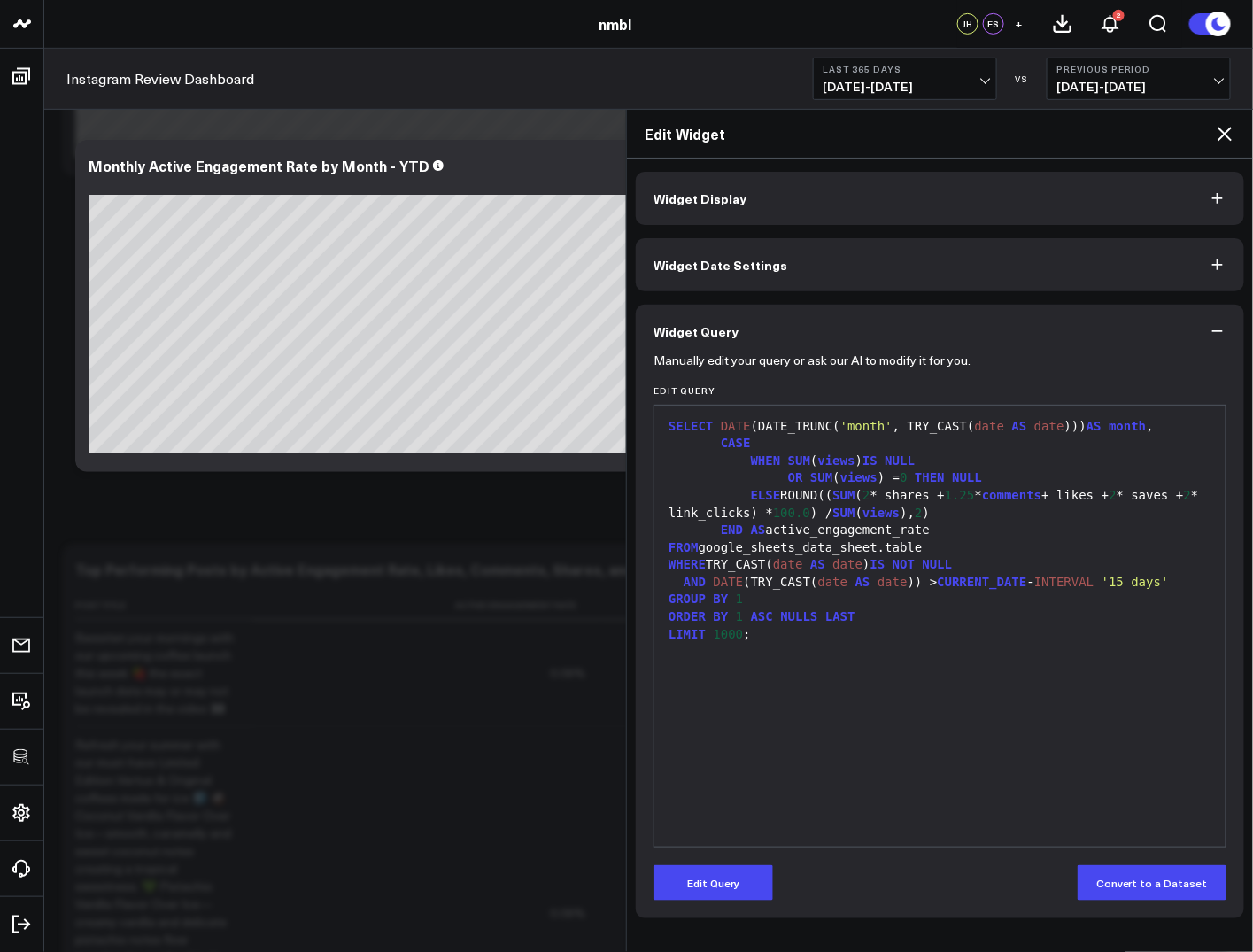
click at [1230, 133] on icon at bounding box center [1225, 134] width 21 height 21
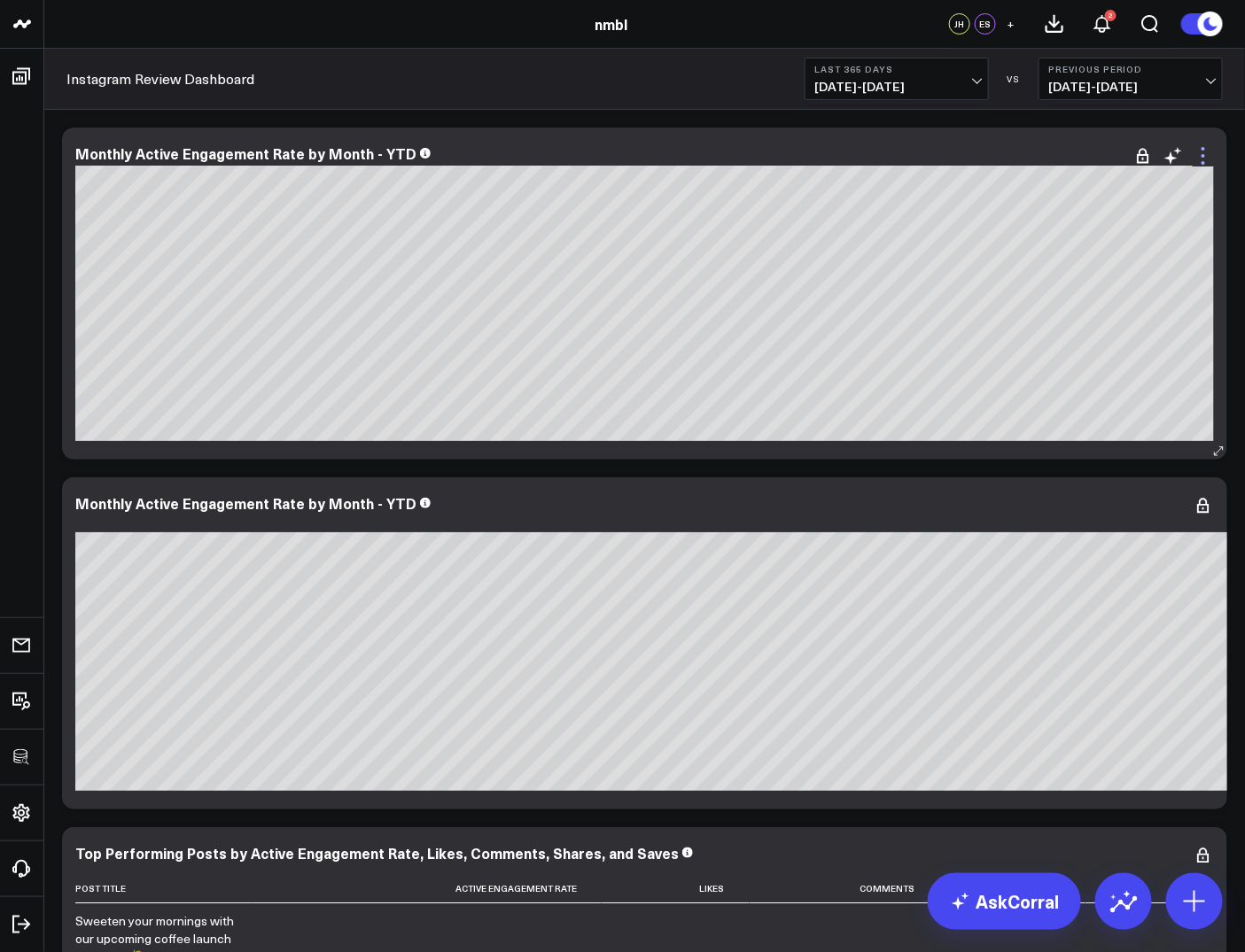
click at [1206, 163] on icon at bounding box center [1203, 156] width 21 height 21
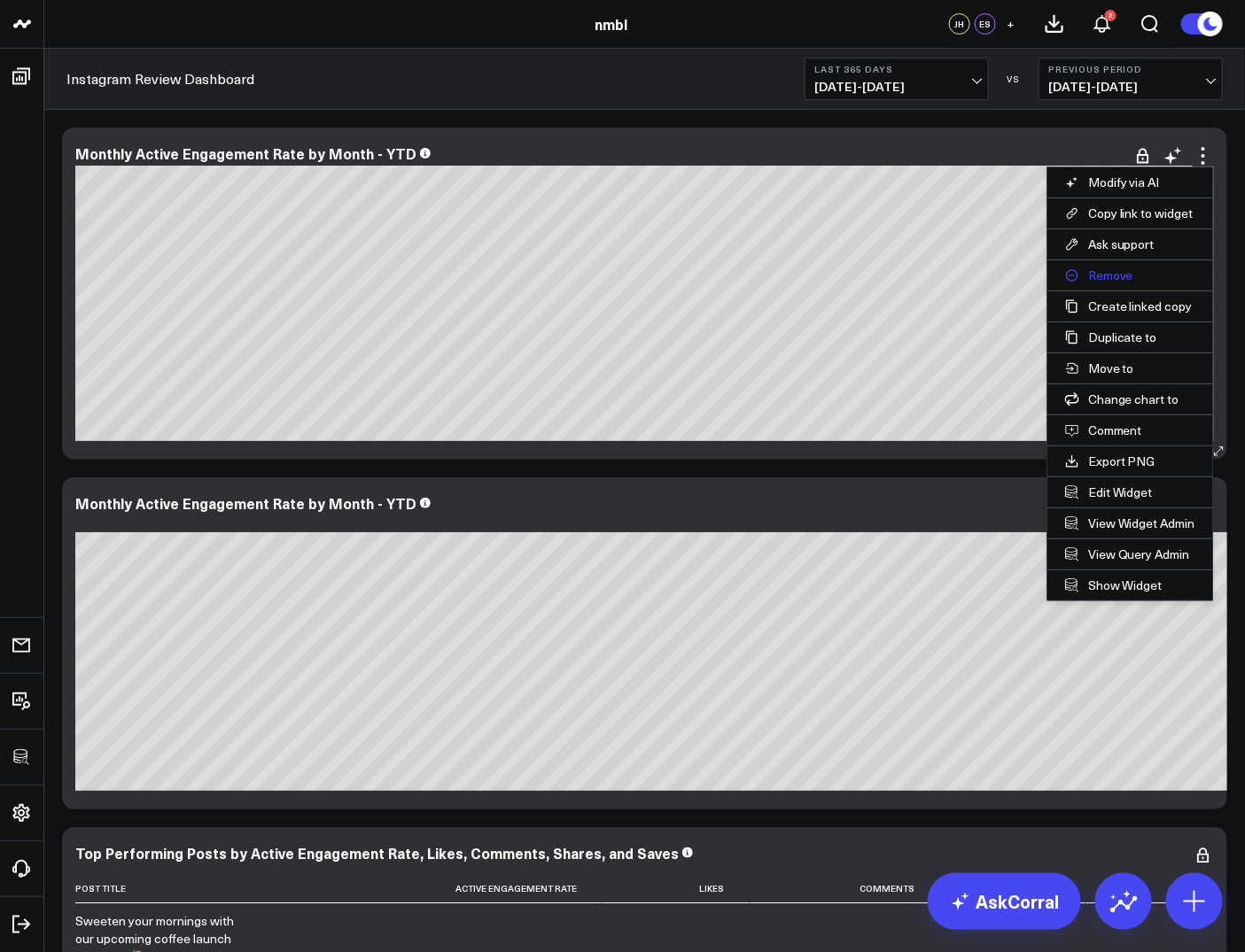
click at [1104, 268] on button "Remove" at bounding box center [1130, 275] width 166 height 30
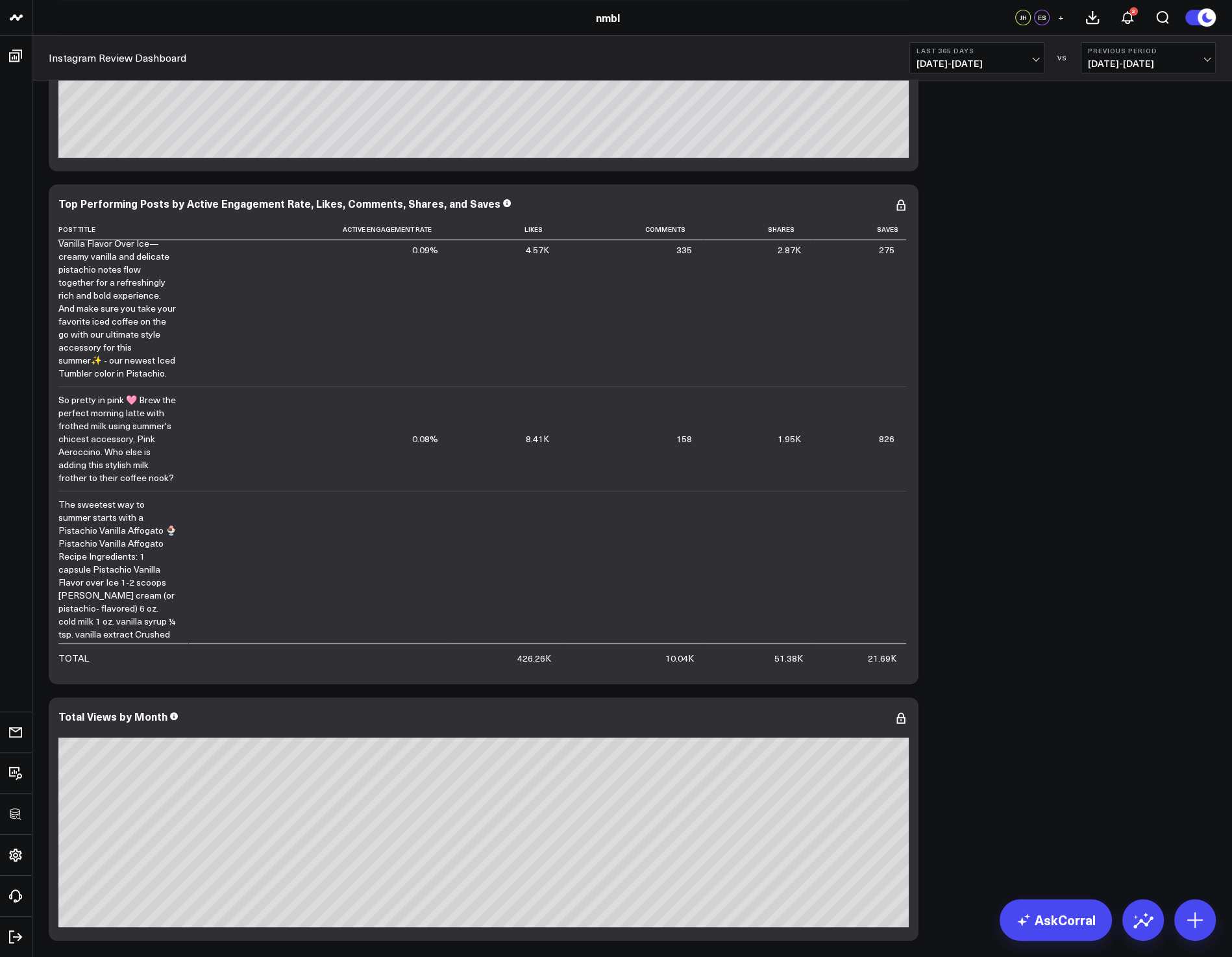
scroll to position [171, 0]
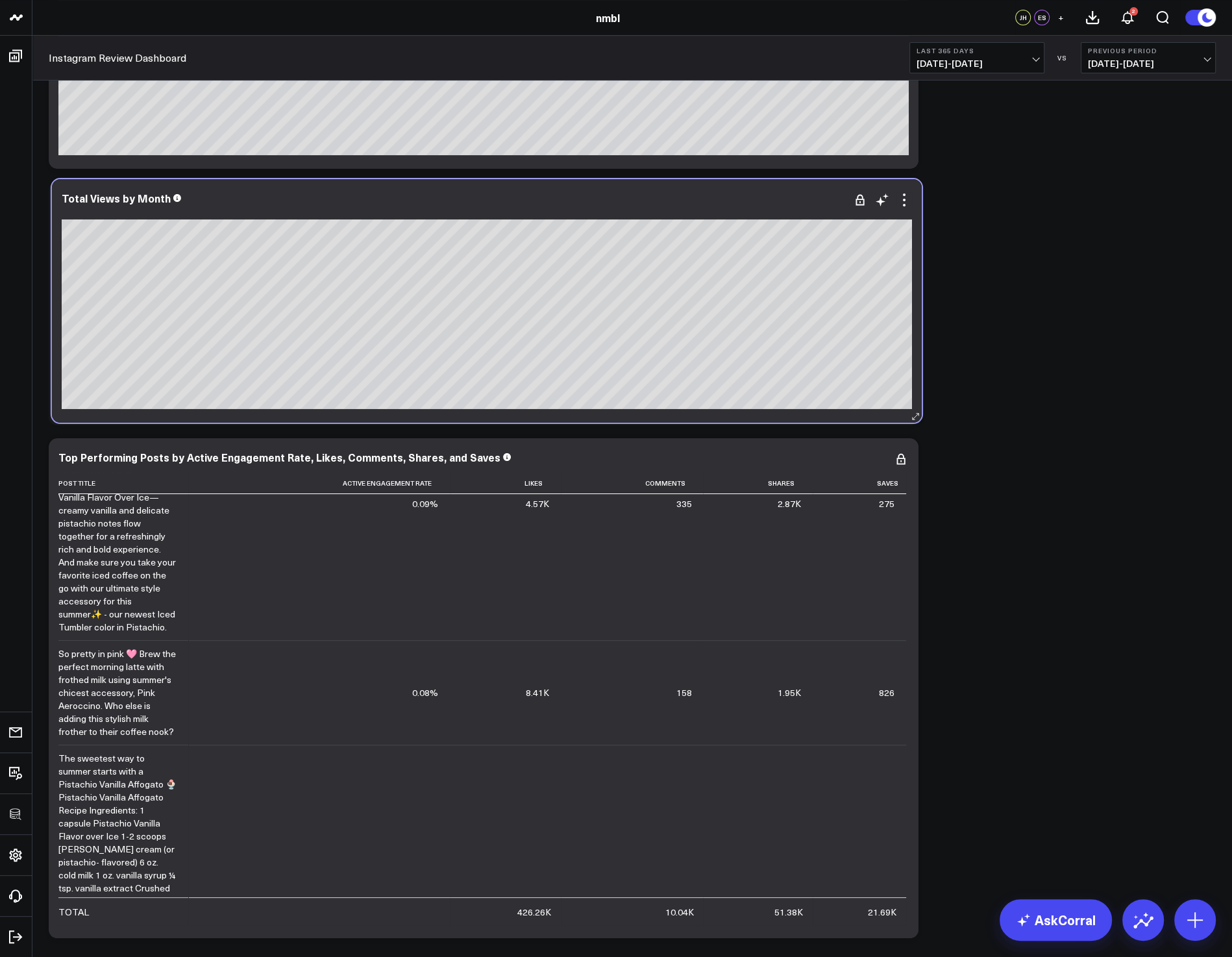
drag, startPoint x: 263, startPoint y: 713, endPoint x: 266, endPoint y: 200, distance: 513.0
click at [266, 200] on div "Total Views by Month" at bounding box center [487, 198] width 850 height 11
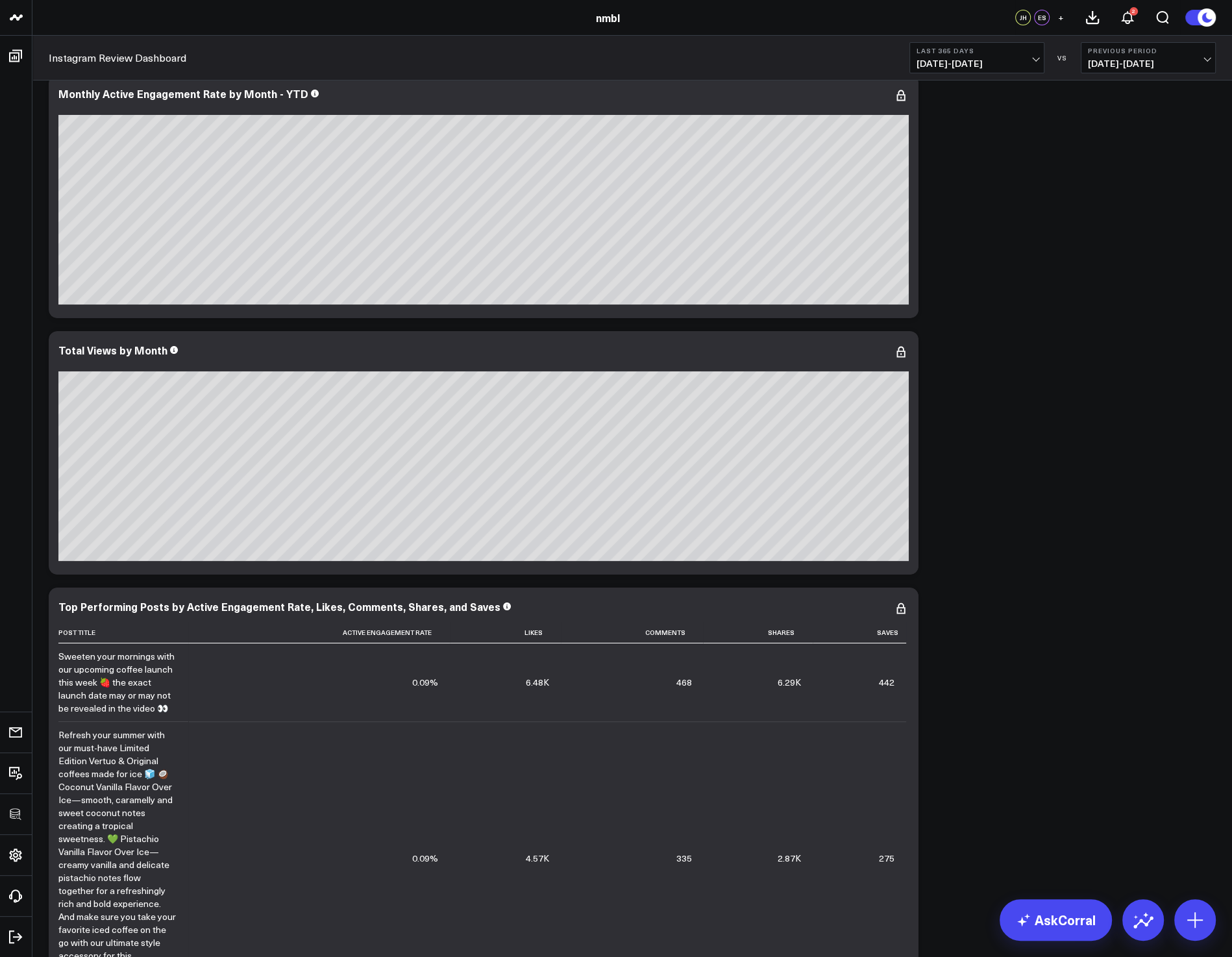
scroll to position [0, 0]
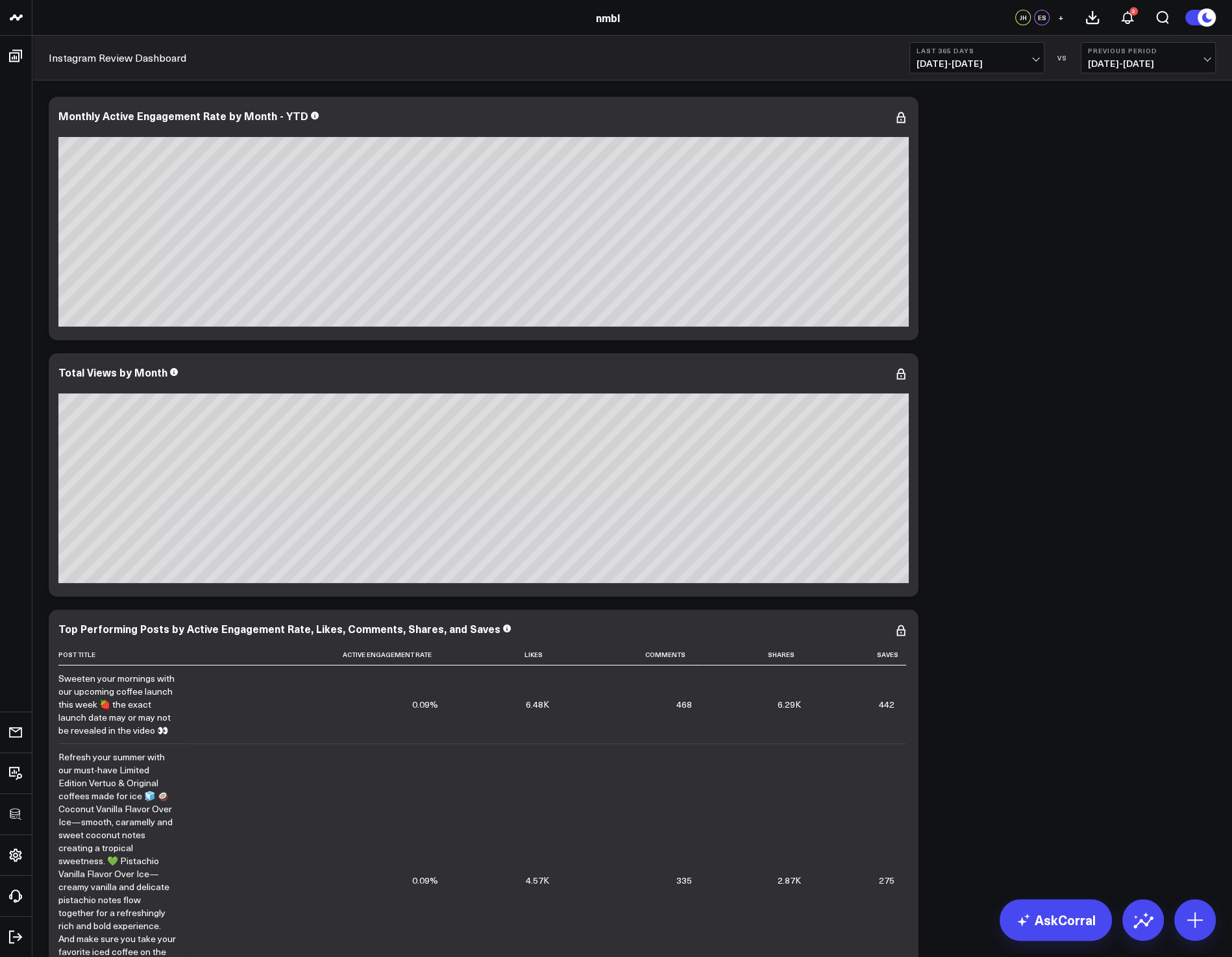
click at [911, 613] on div "Modify via AI Copy link to widget Ask support Remove Create linked copy Executi…" at bounding box center [632, 603] width 1180 height 1026
click at [911, 407] on div "Modify via AI Copy link to widget Ask support Remove Create linked copy Executi…" at bounding box center [632, 603] width 1180 height 1026
click at [902, 118] on icon at bounding box center [901, 118] width 3 height 3
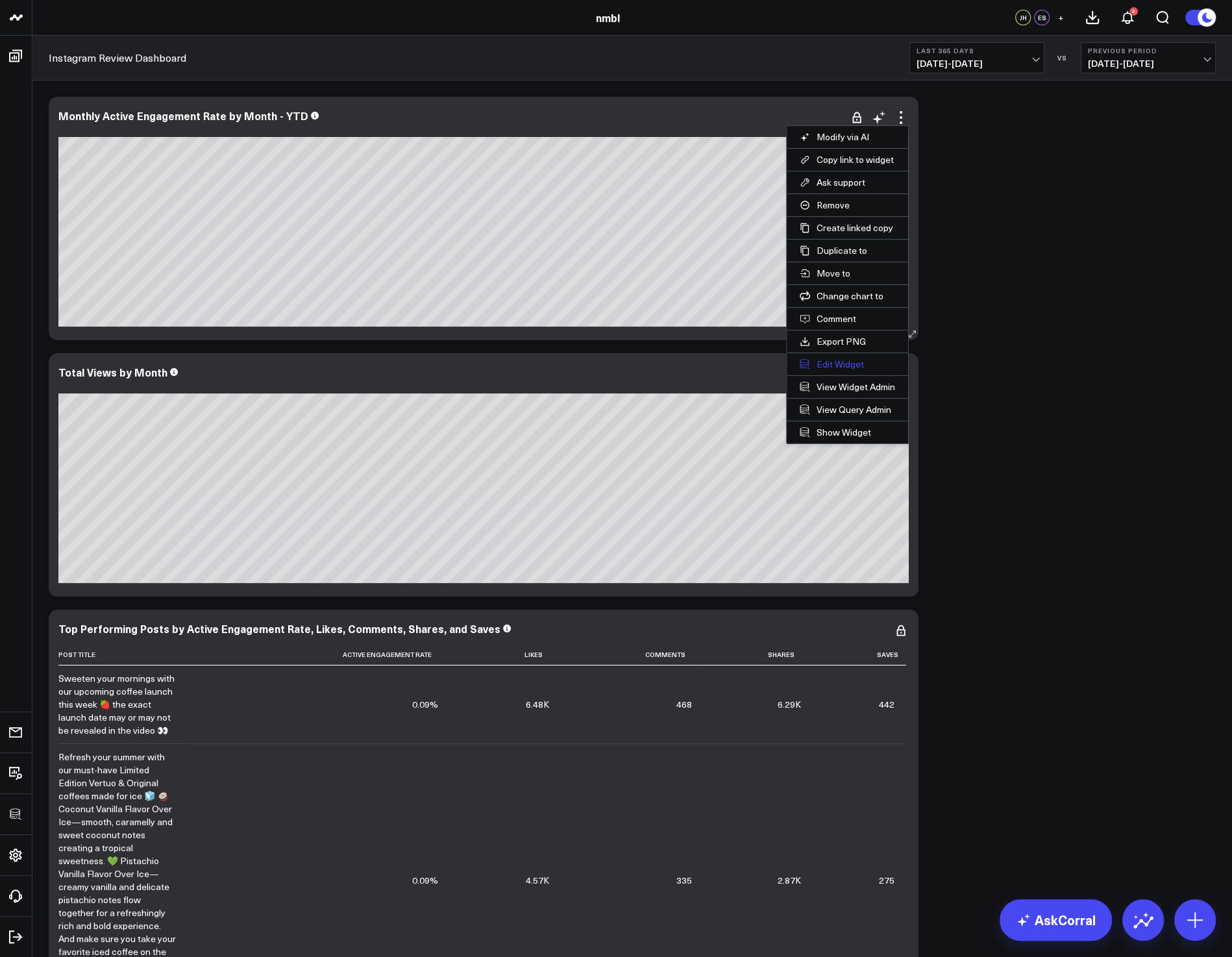
click at [829, 354] on button "Edit Widget" at bounding box center [847, 364] width 121 height 22
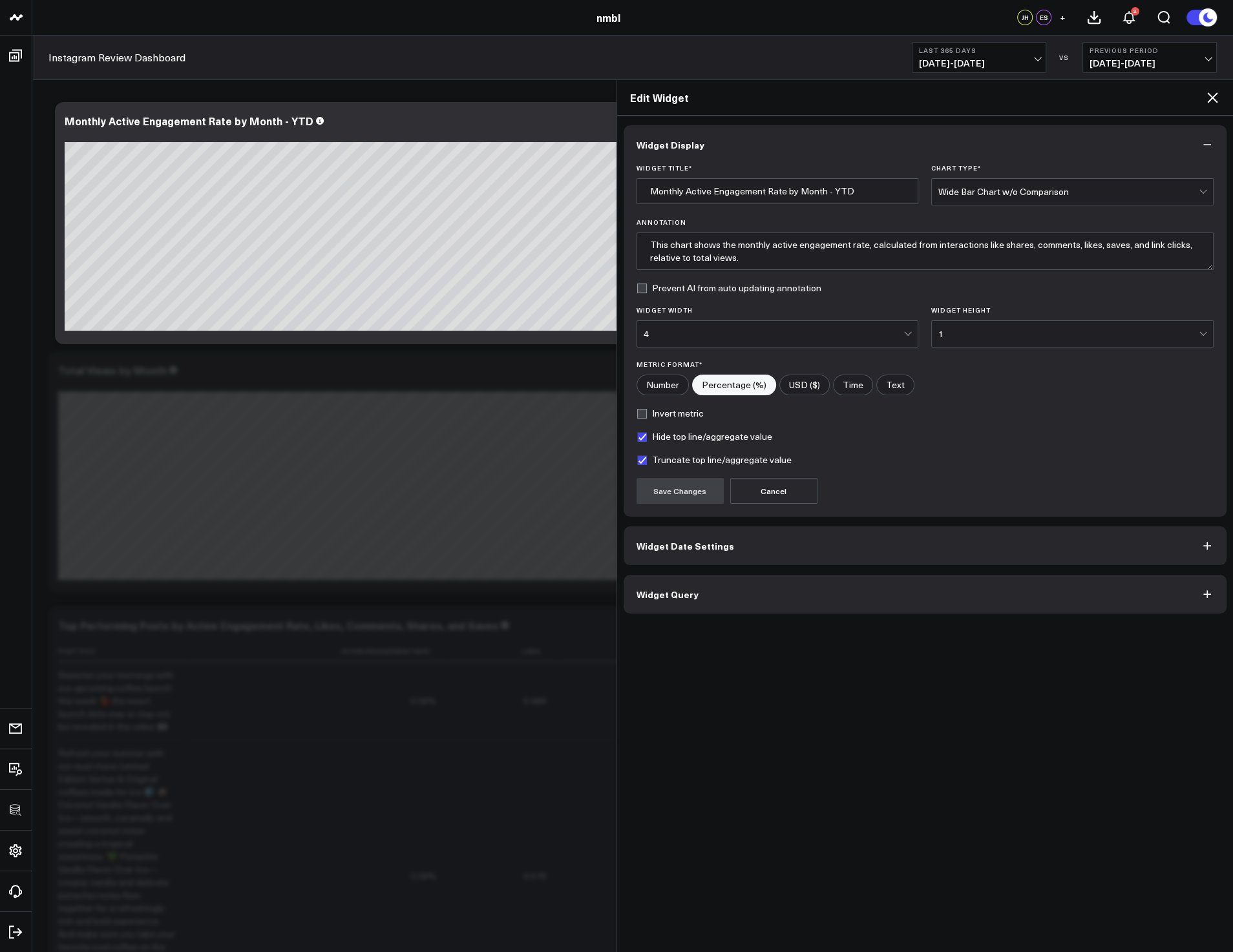
click at [718, 597] on button "Widget Query" at bounding box center [926, 594] width 603 height 39
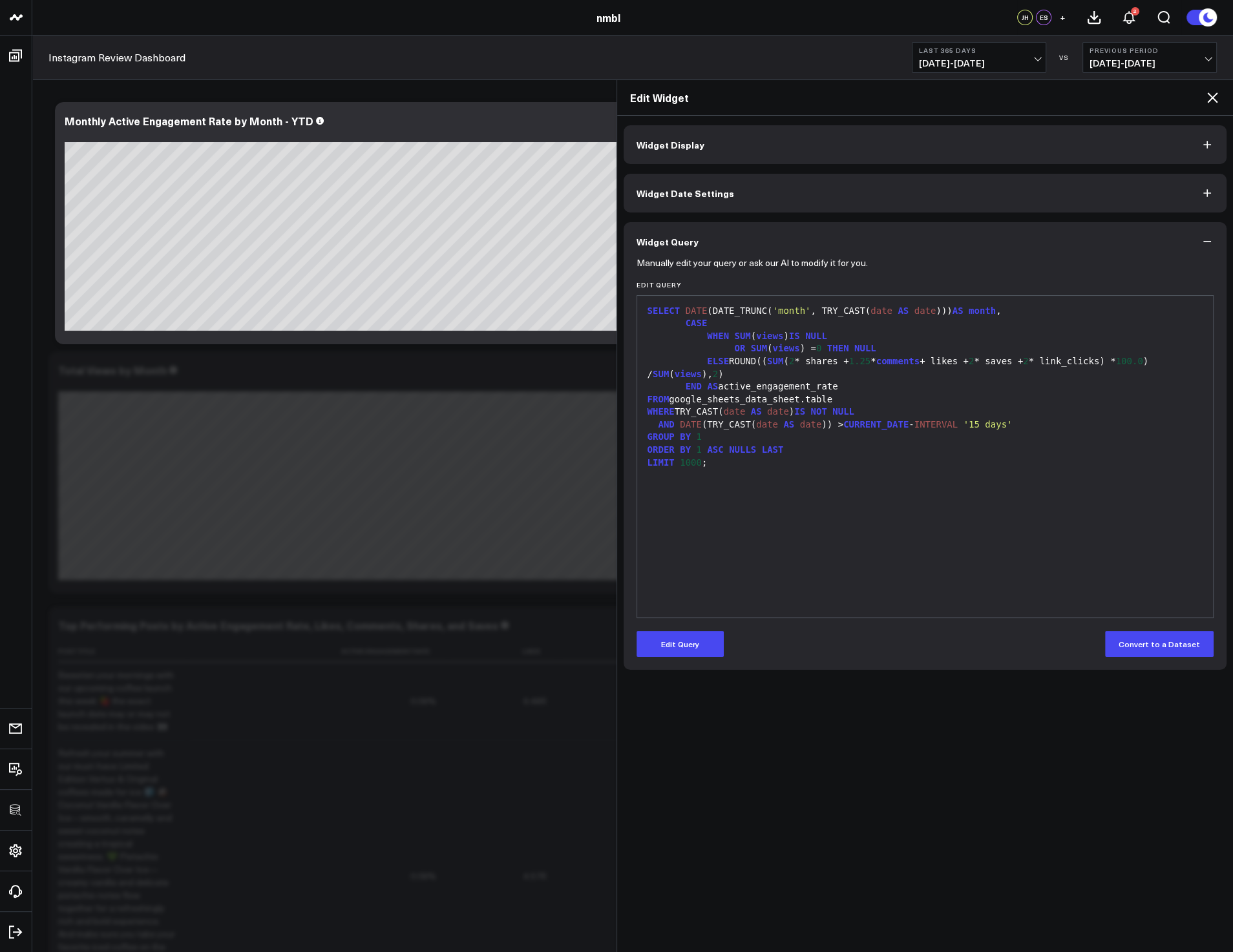
click at [865, 460] on div "LIMIT 1000 ;" at bounding box center [926, 463] width 564 height 13
click at [907, 100] on icon at bounding box center [1213, 97] width 16 height 16
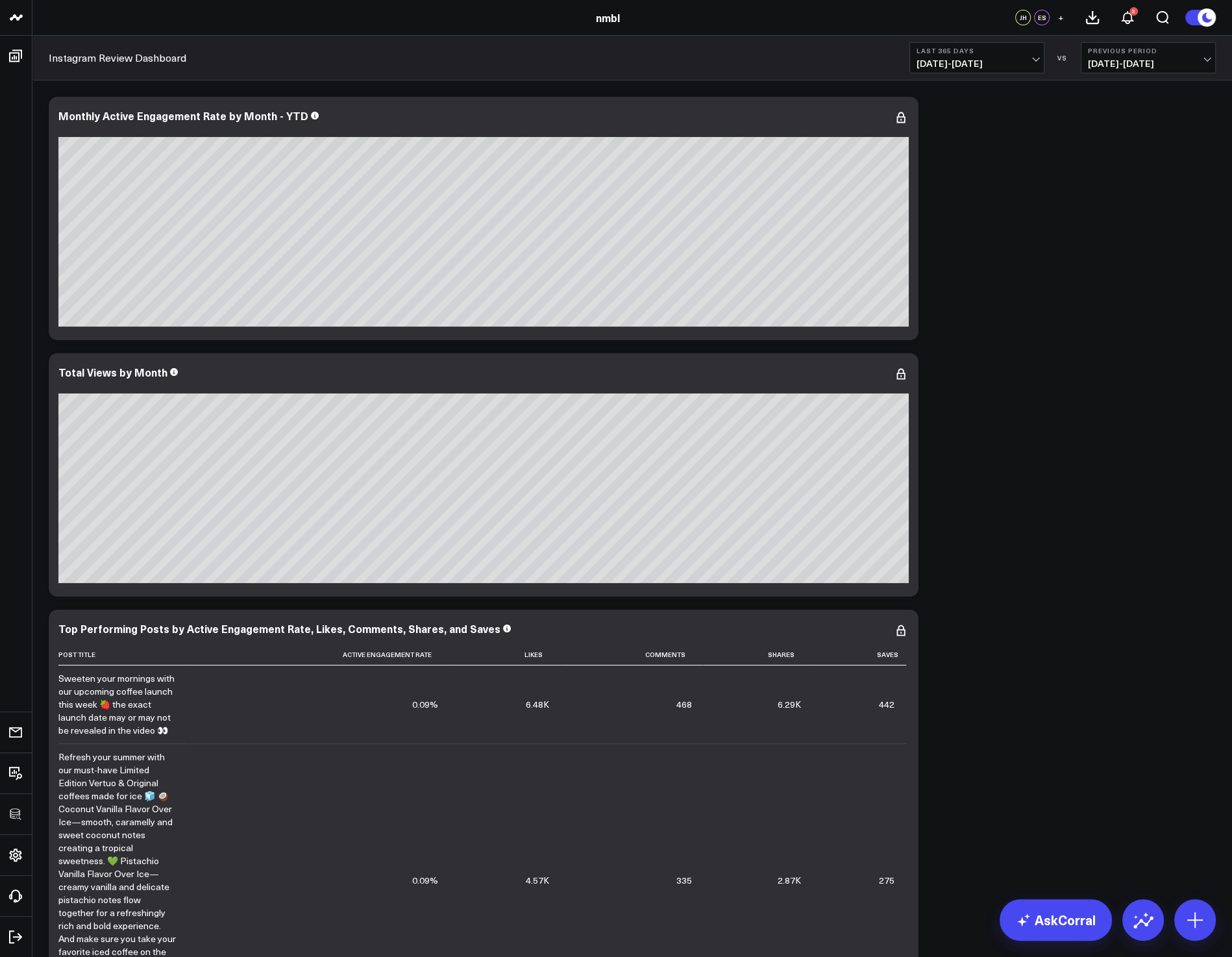
click at [911, 496] on div "Modify via AI Copy link to widget Ask support Remove Create linked copy Executi…" at bounding box center [632, 603] width 1180 height 1026
click at [911, 554] on div "Modify via AI Copy link to widget Ask support Remove Create linked copy Executi…" at bounding box center [632, 603] width 1180 height 1026
click at [911, 521] on div "Modify via AI Copy link to widget Ask support Remove Create linked copy Executi…" at bounding box center [632, 603] width 1180 height 1026
click at [898, 373] on icon at bounding box center [901, 374] width 16 height 16
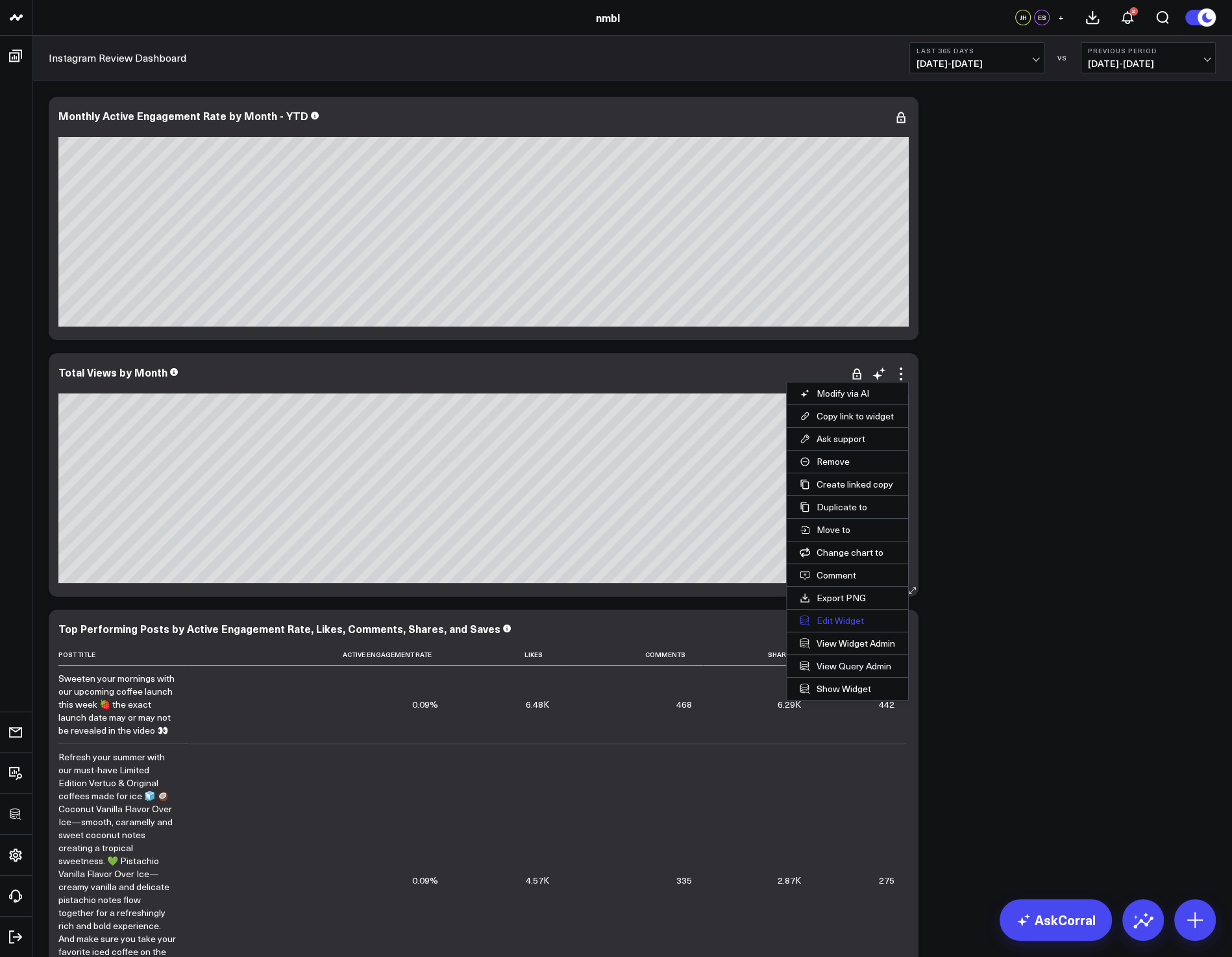
click at [839, 620] on button "Edit Widget" at bounding box center [847, 620] width 121 height 22
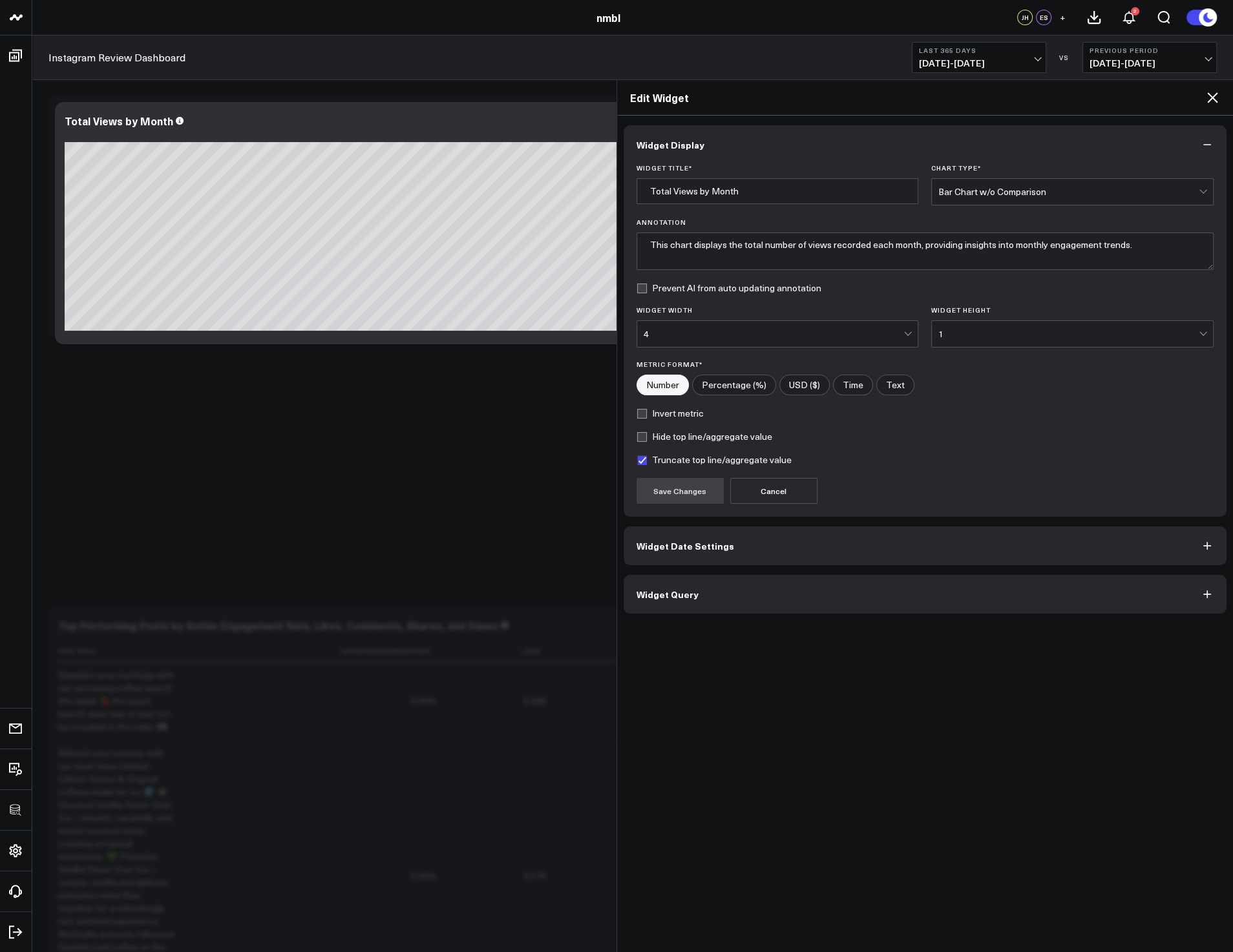
click at [714, 590] on button "Widget Query" at bounding box center [926, 594] width 603 height 39
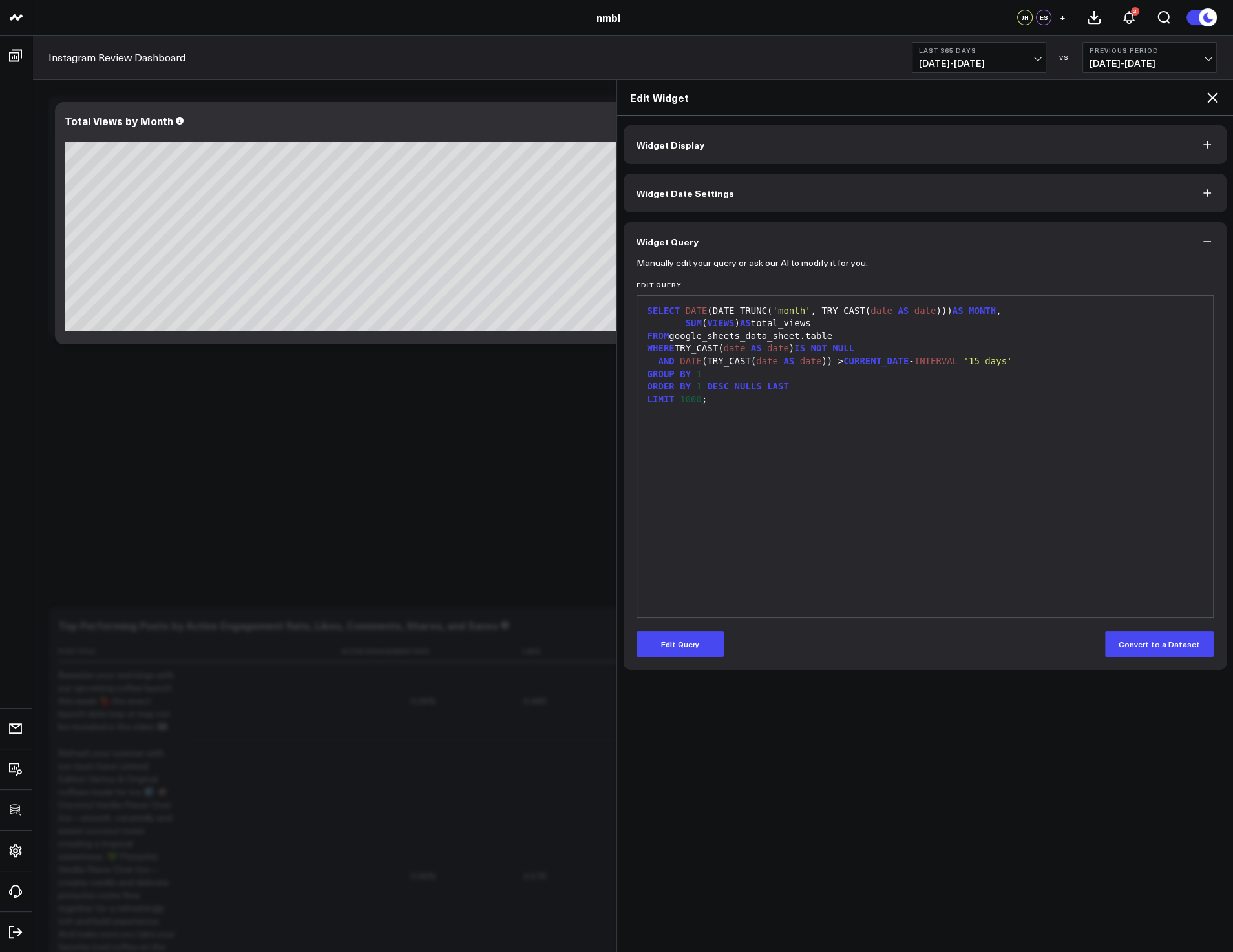
click at [907, 91] on icon at bounding box center [1213, 97] width 16 height 16
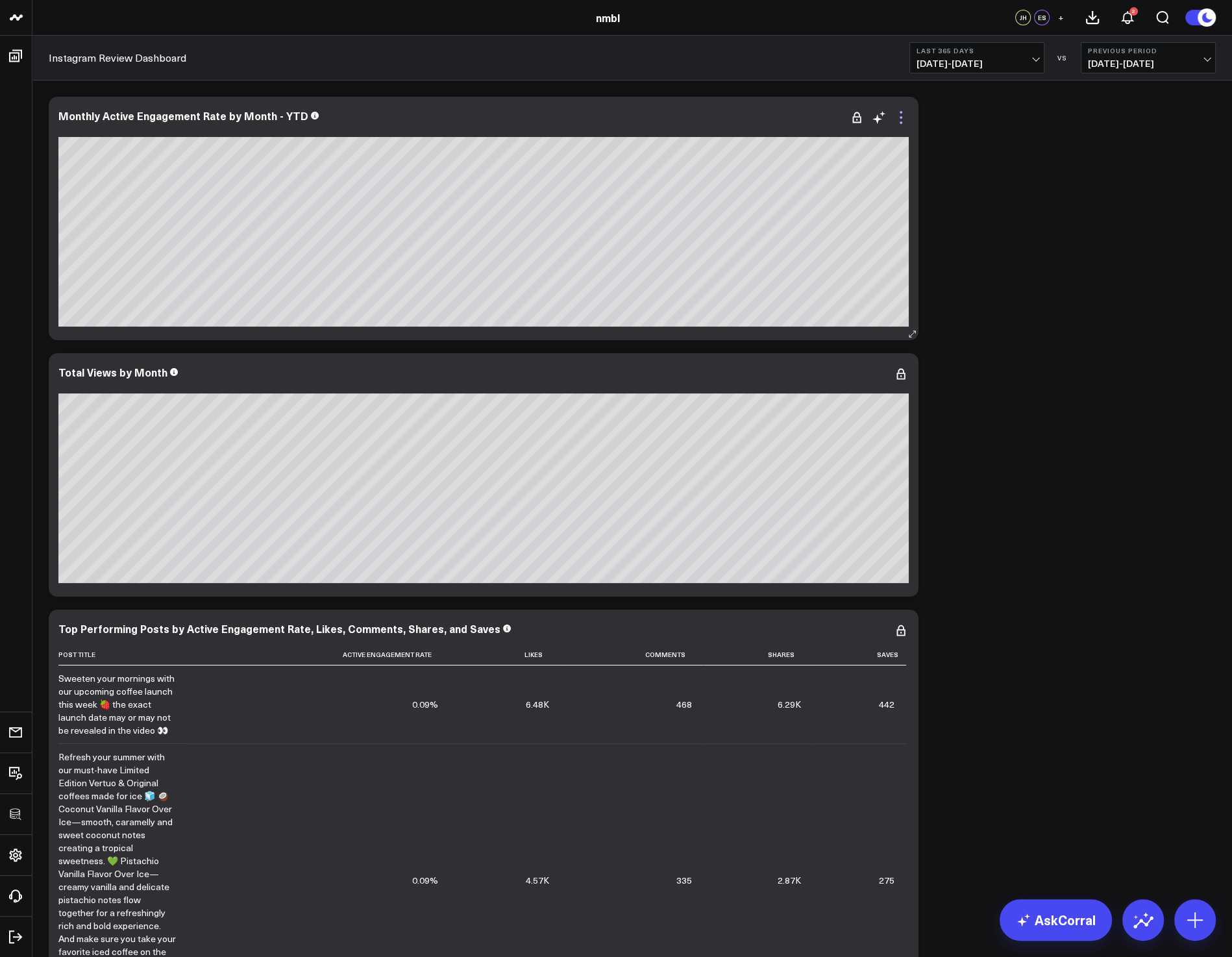
click at [906, 114] on icon at bounding box center [901, 118] width 16 height 16
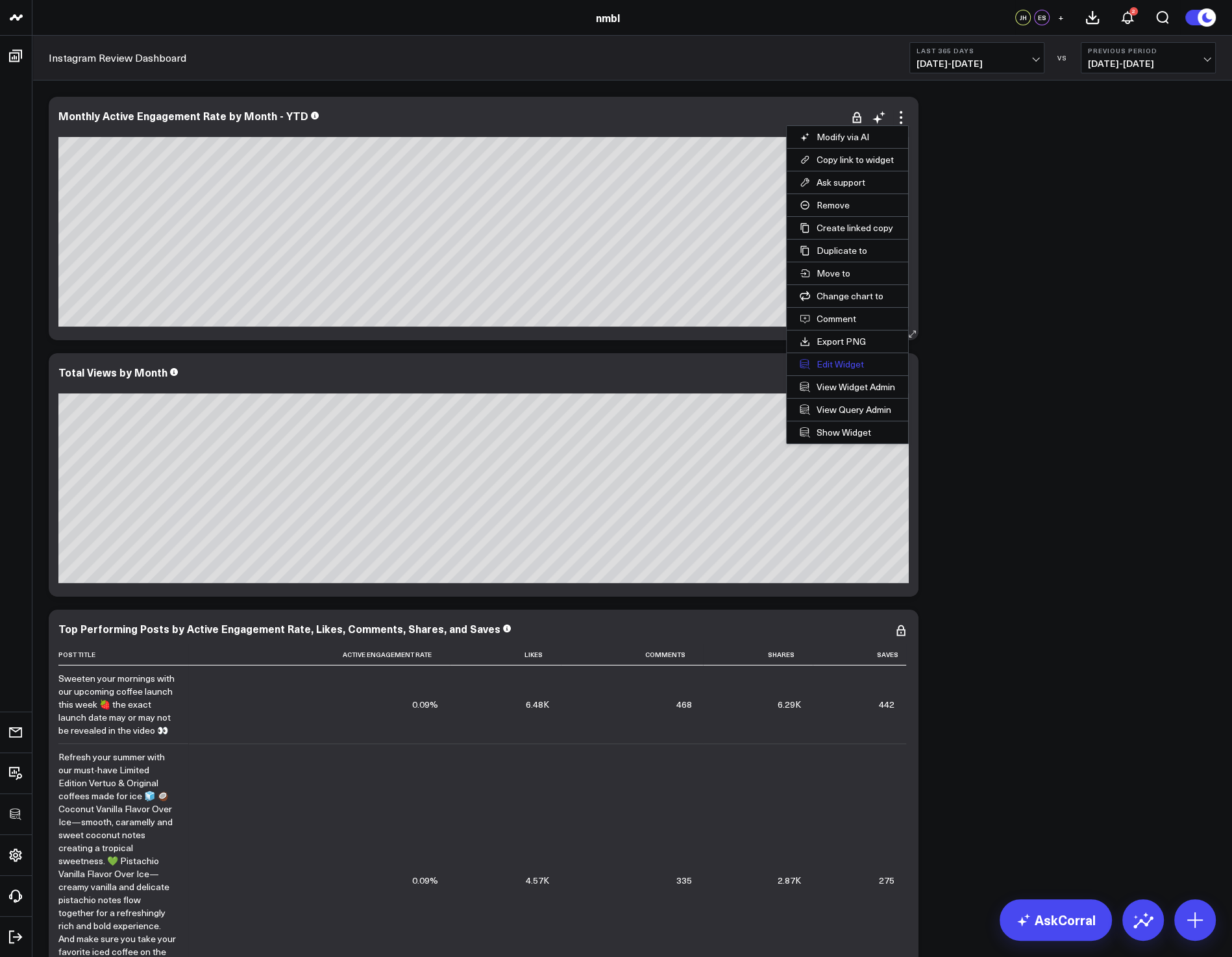
click at [845, 363] on button "Edit Widget" at bounding box center [847, 364] width 121 height 22
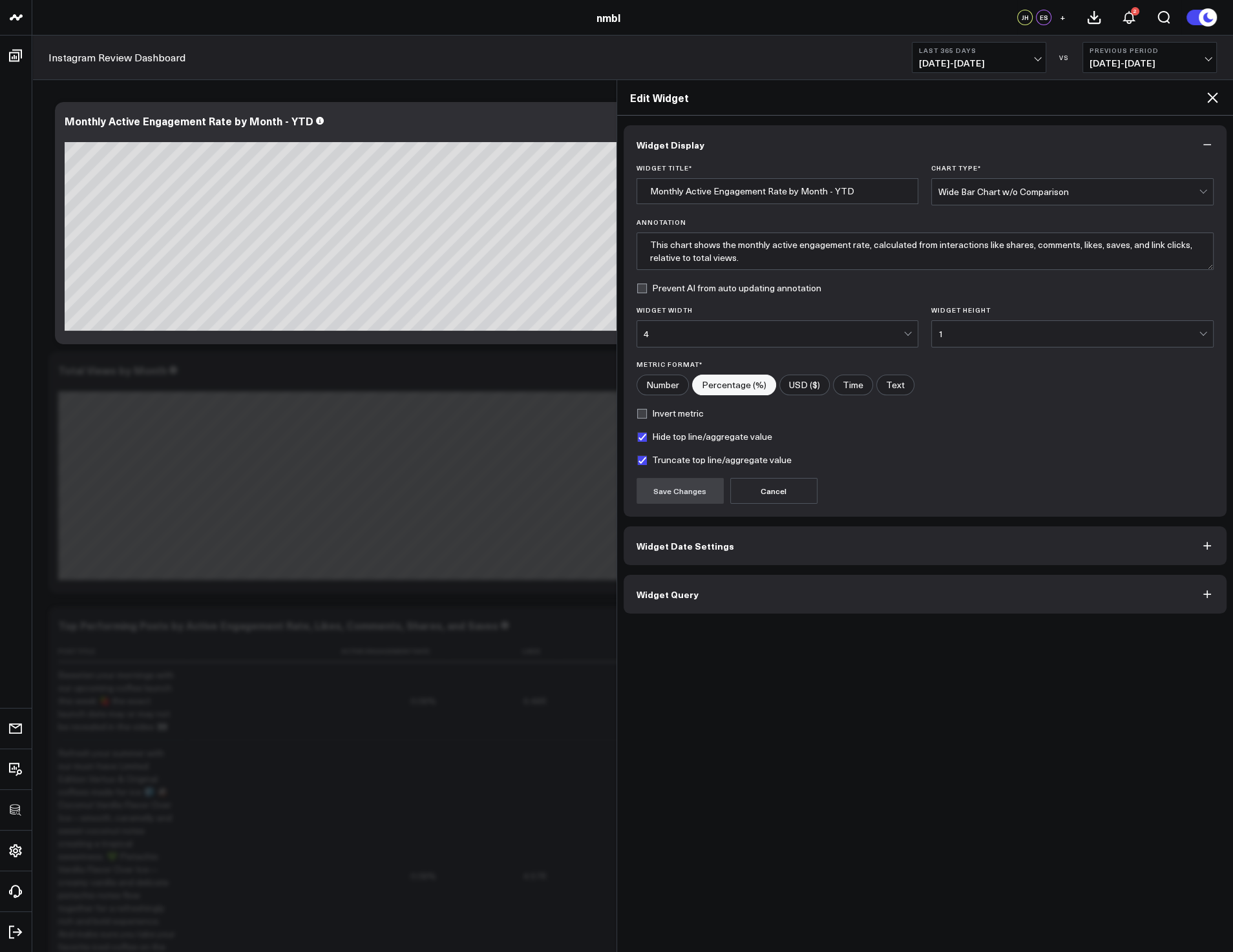
click at [731, 586] on button "Widget Query" at bounding box center [926, 594] width 603 height 39
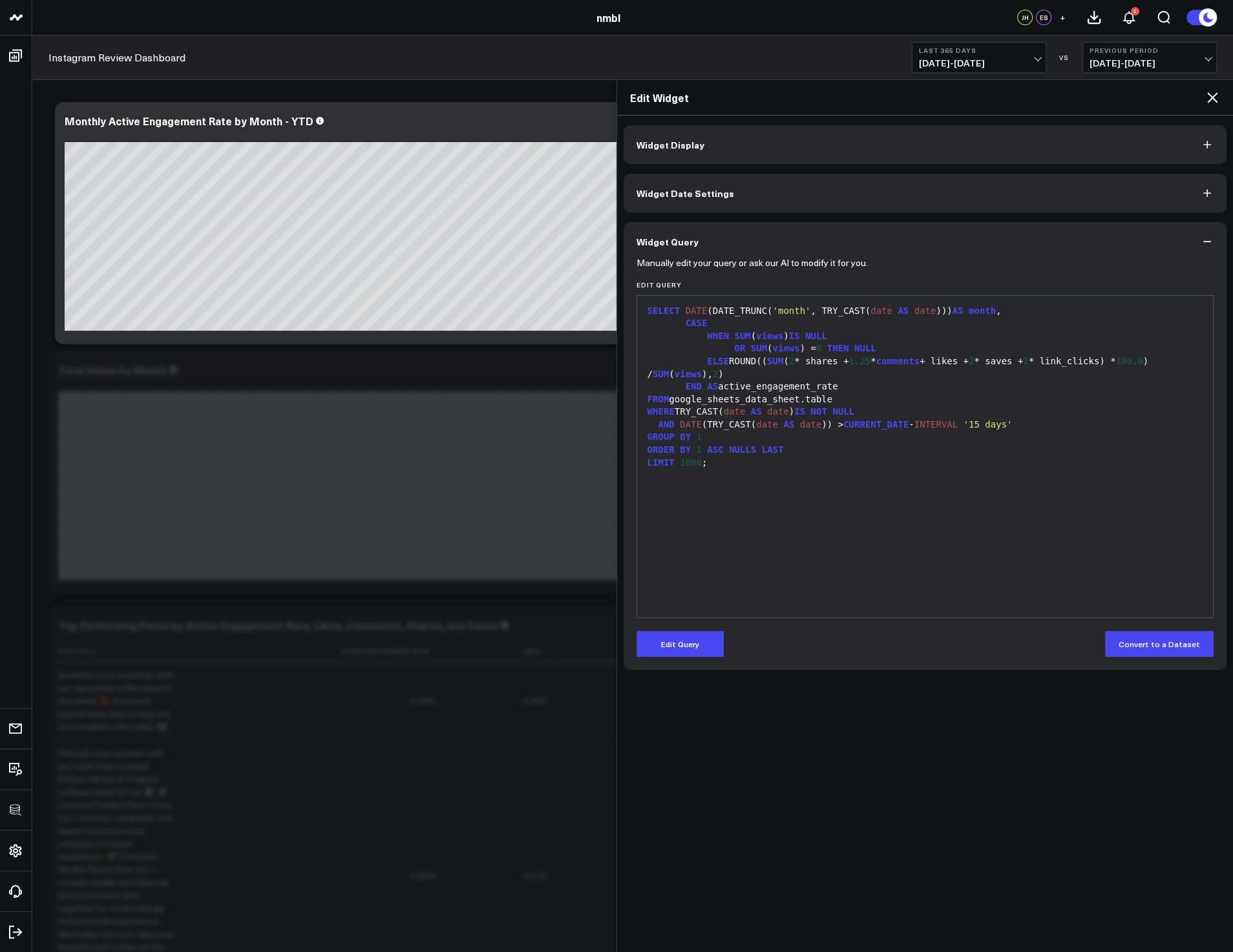
click at [907, 96] on icon at bounding box center [1213, 97] width 16 height 16
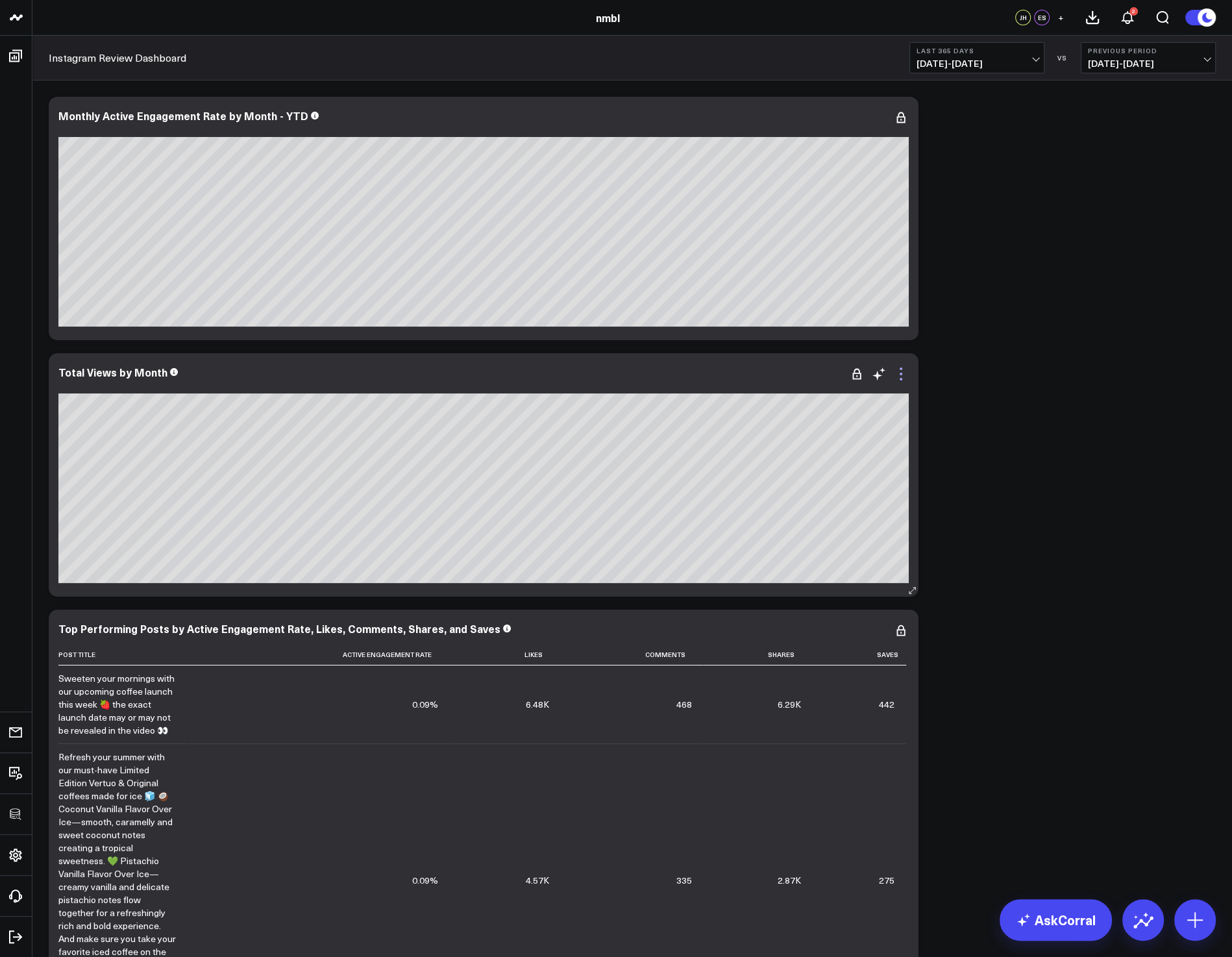
click at [908, 376] on icon at bounding box center [901, 374] width 16 height 16
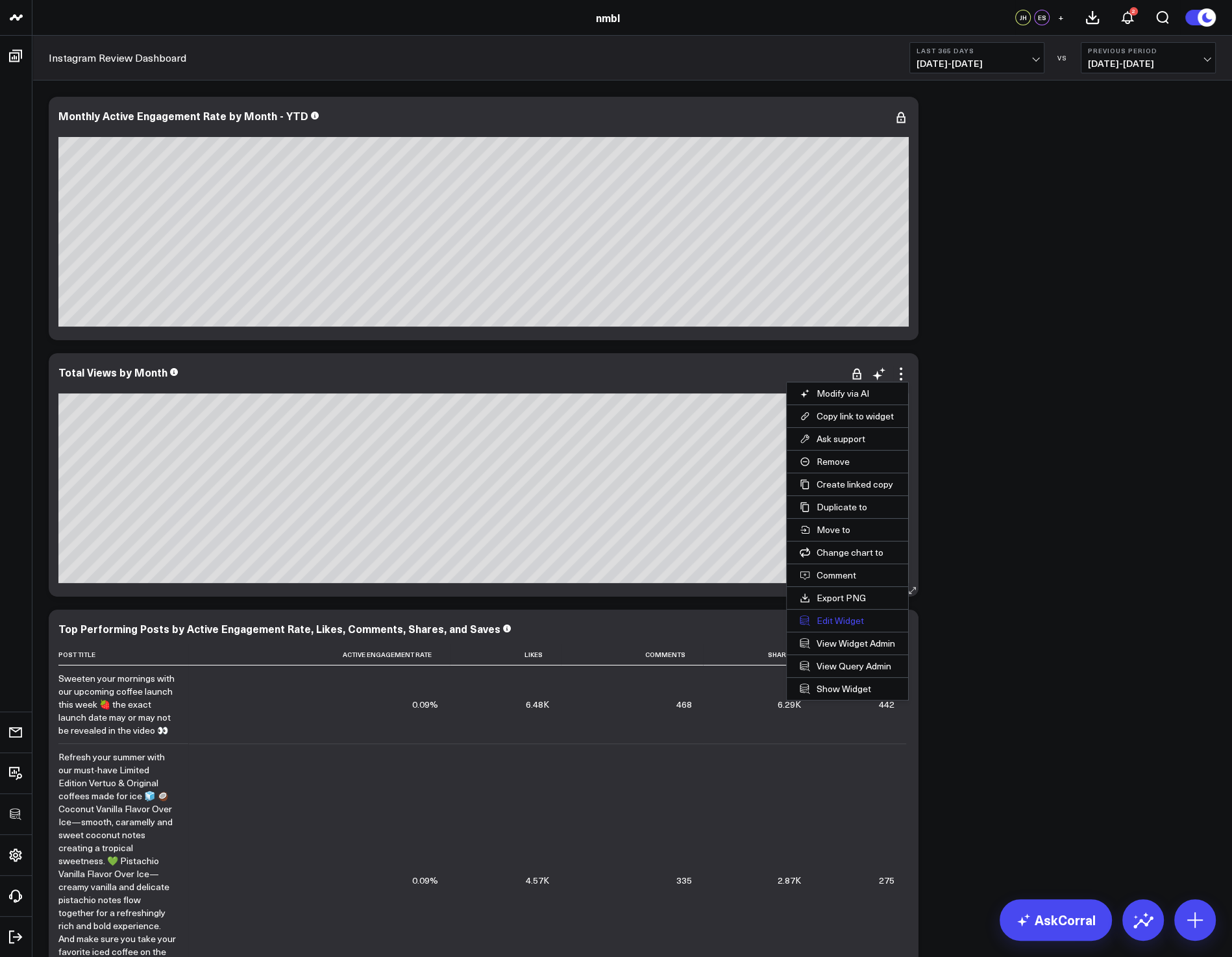
click at [841, 618] on button "Edit Widget" at bounding box center [847, 620] width 121 height 22
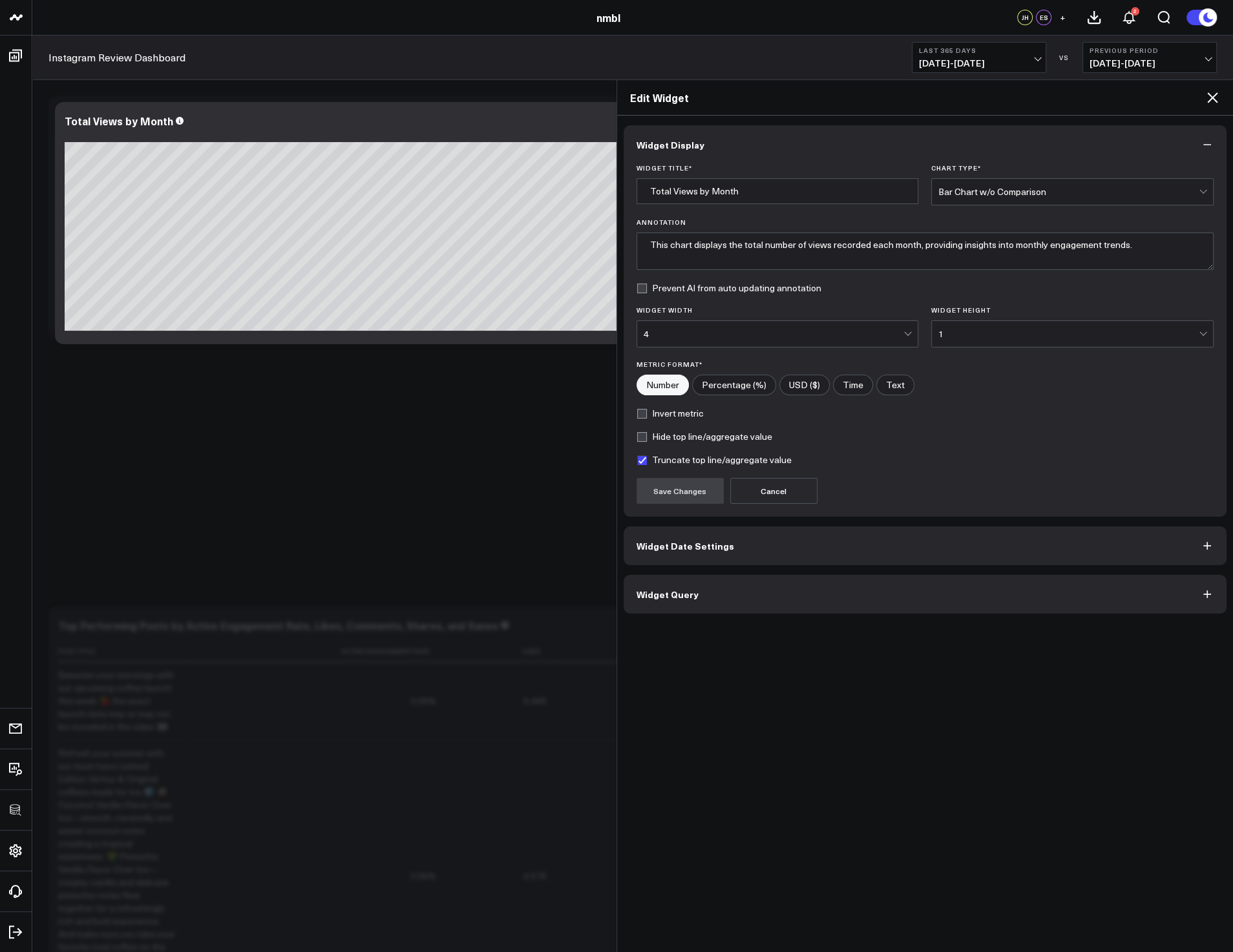
click at [709, 598] on button "Widget Query" at bounding box center [926, 594] width 603 height 39
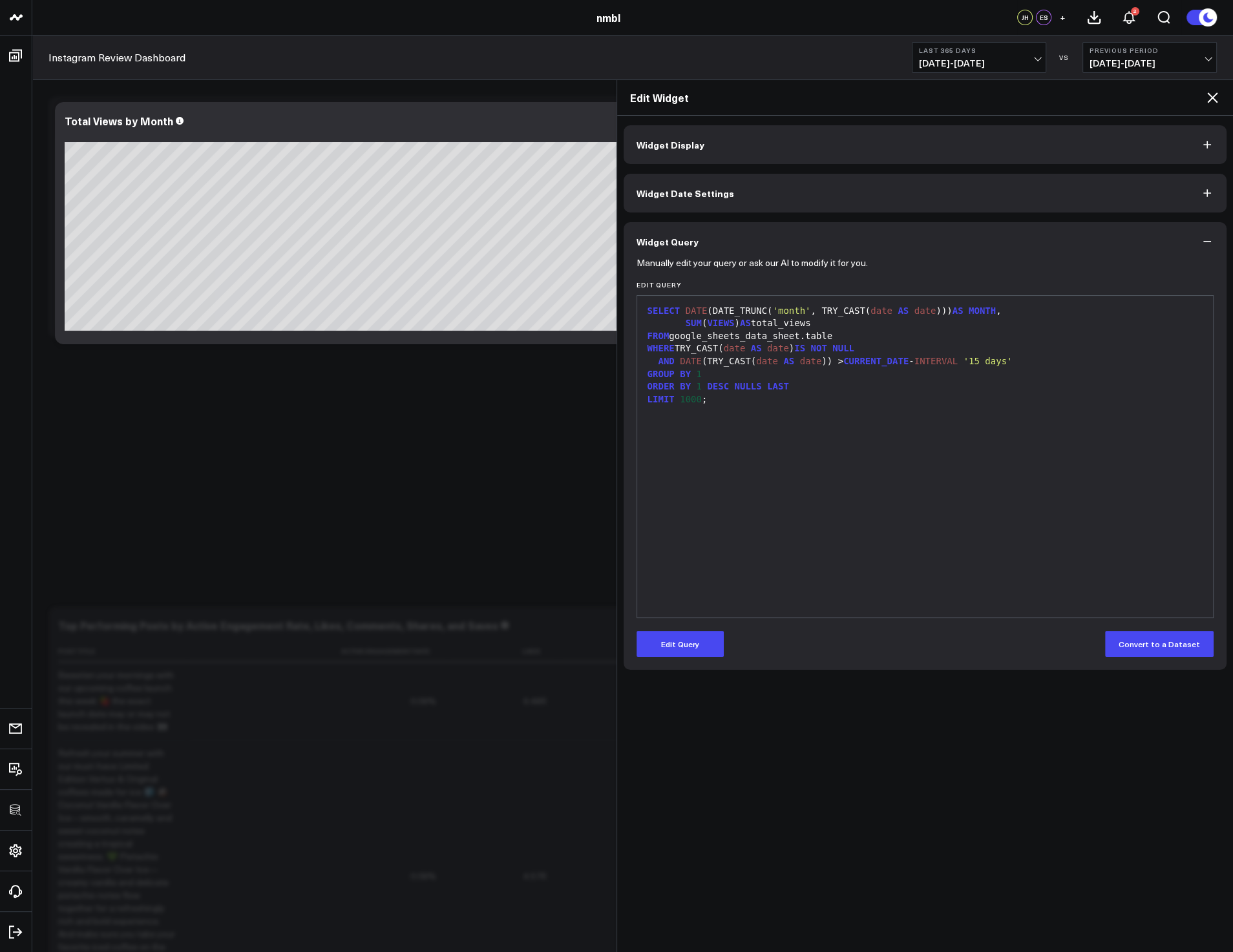
click at [717, 384] on span "DESC" at bounding box center [718, 386] width 22 height 11
click at [671, 643] on button "Edit Query" at bounding box center [680, 644] width 87 height 26
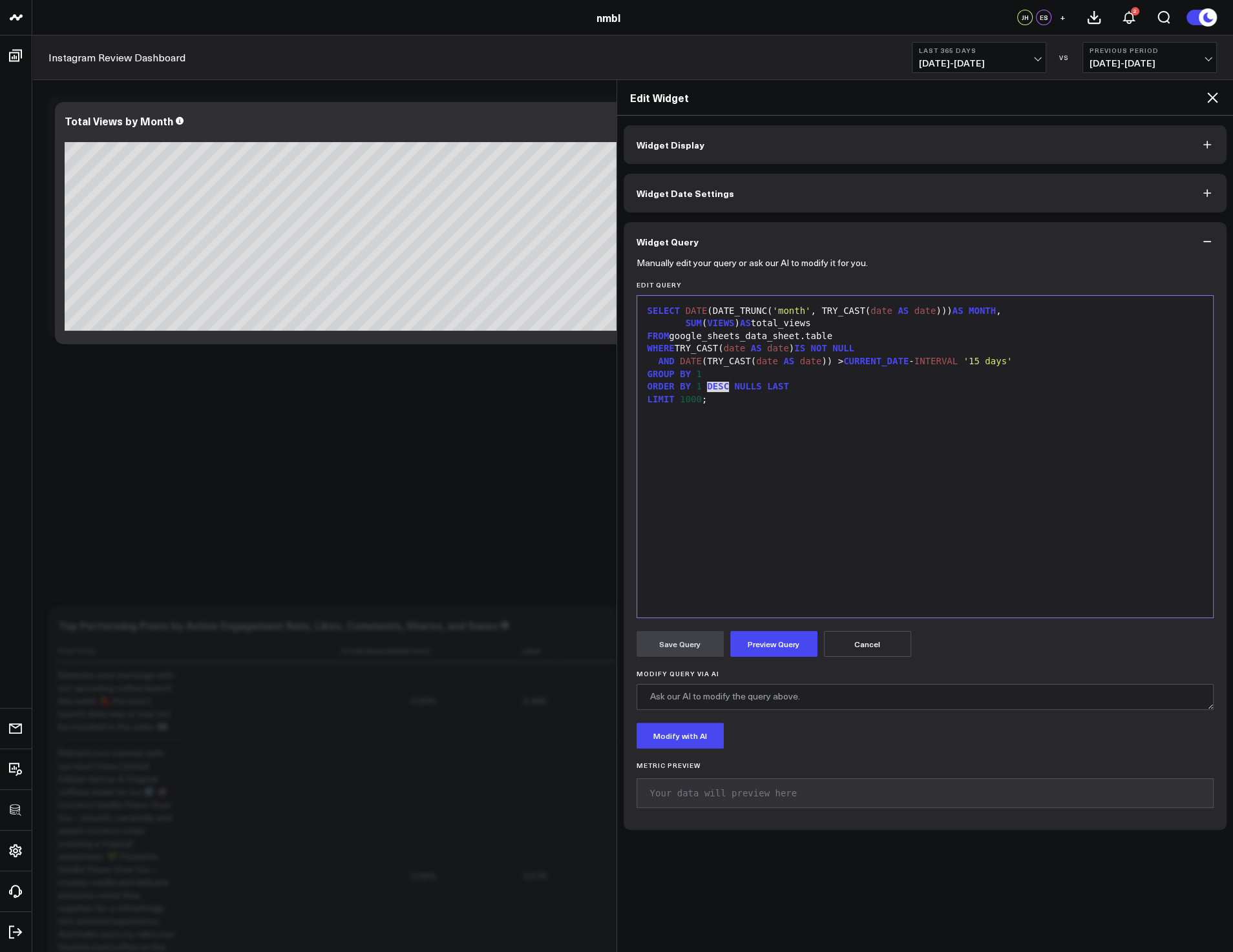
click at [715, 388] on span "DESC" at bounding box center [718, 386] width 22 height 11
click at [907, 445] on div "SELECT DATE (DATE_TRUNC( 'month' , TRY_CAST( date AS date ))) AS MONTH , SUM ( …" at bounding box center [926, 456] width 564 height 309
click at [766, 637] on button "Preview Query" at bounding box center [774, 644] width 87 height 26
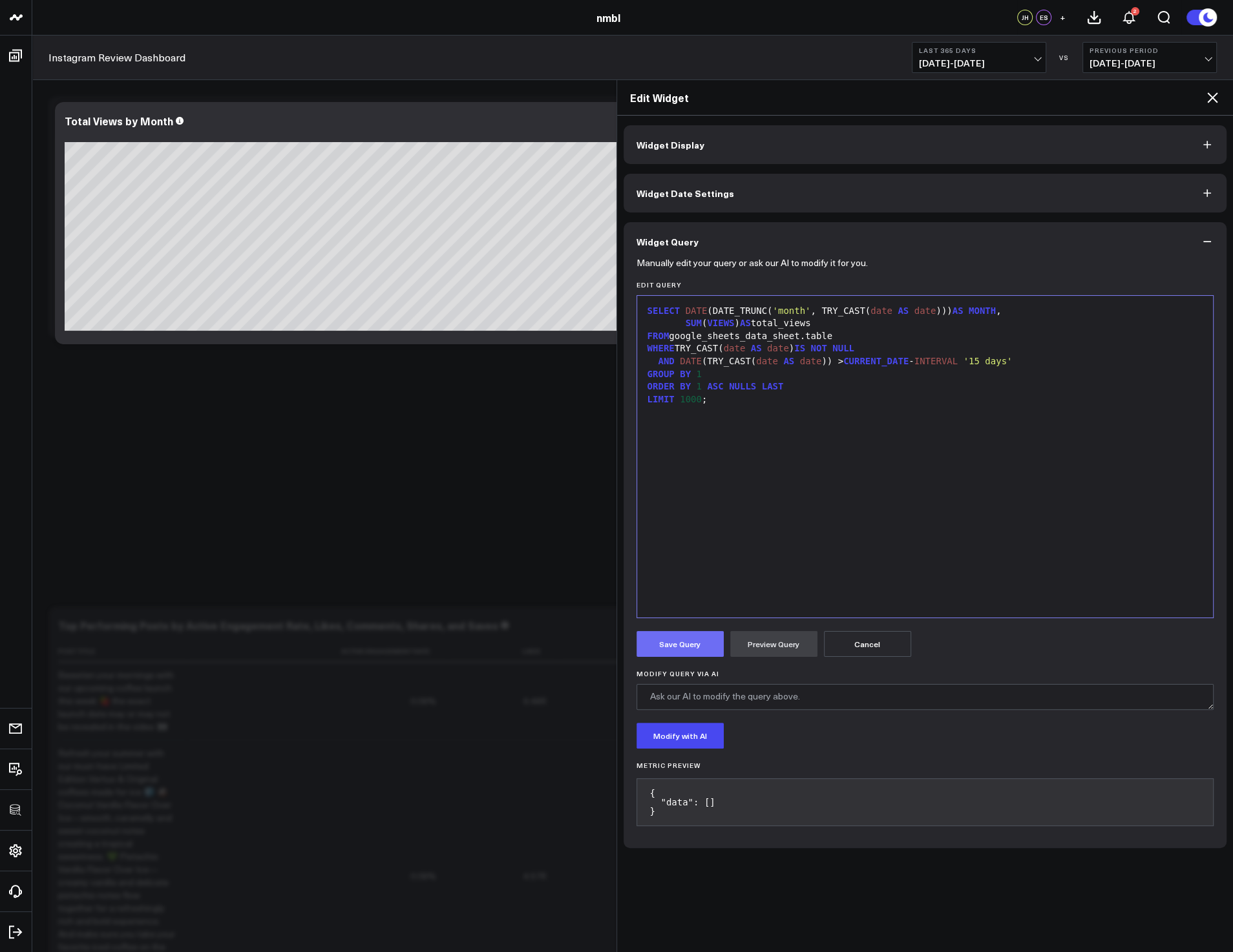
click at [676, 646] on button "Save Query" at bounding box center [680, 644] width 87 height 26
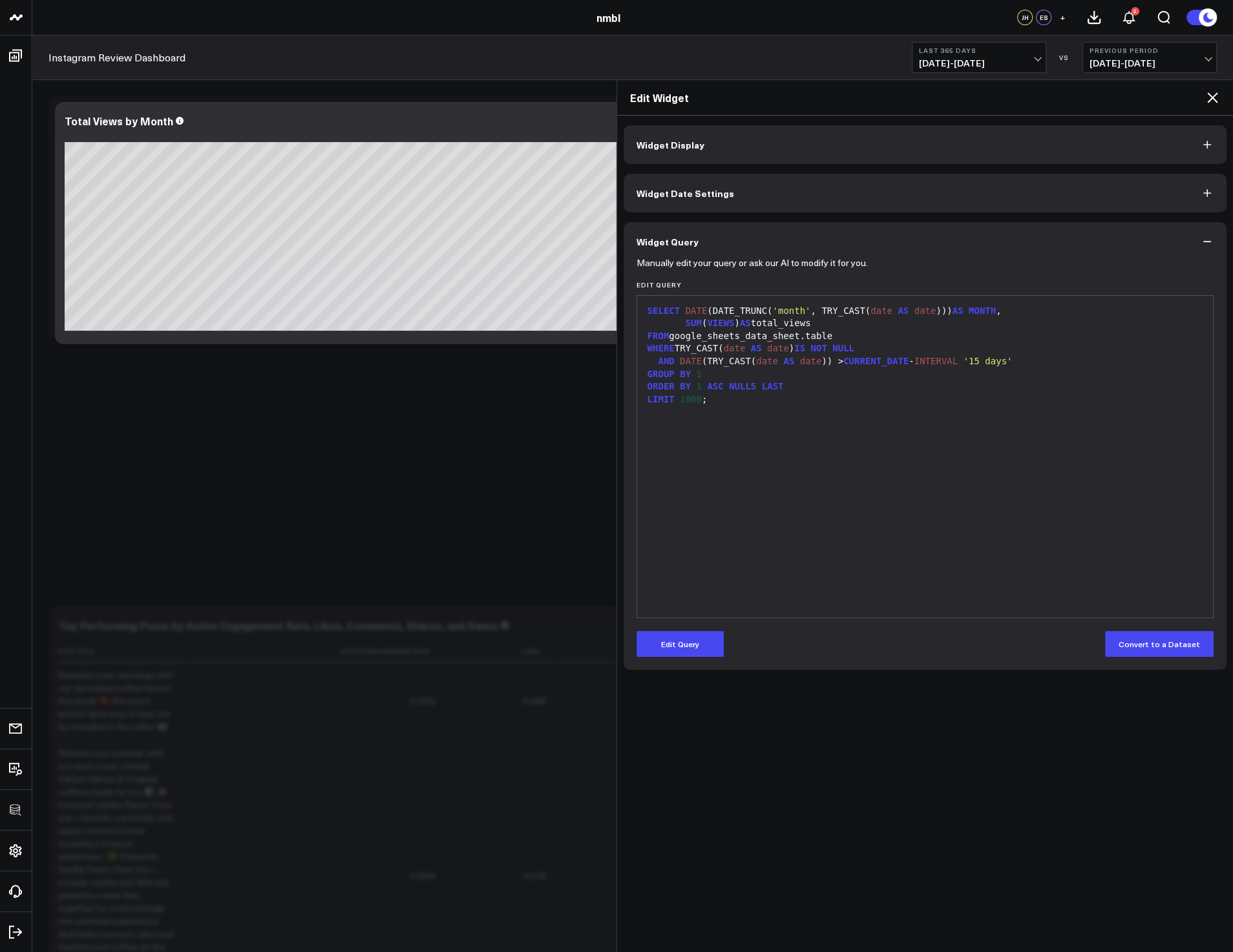
click at [907, 99] on icon at bounding box center [1213, 97] width 16 height 16
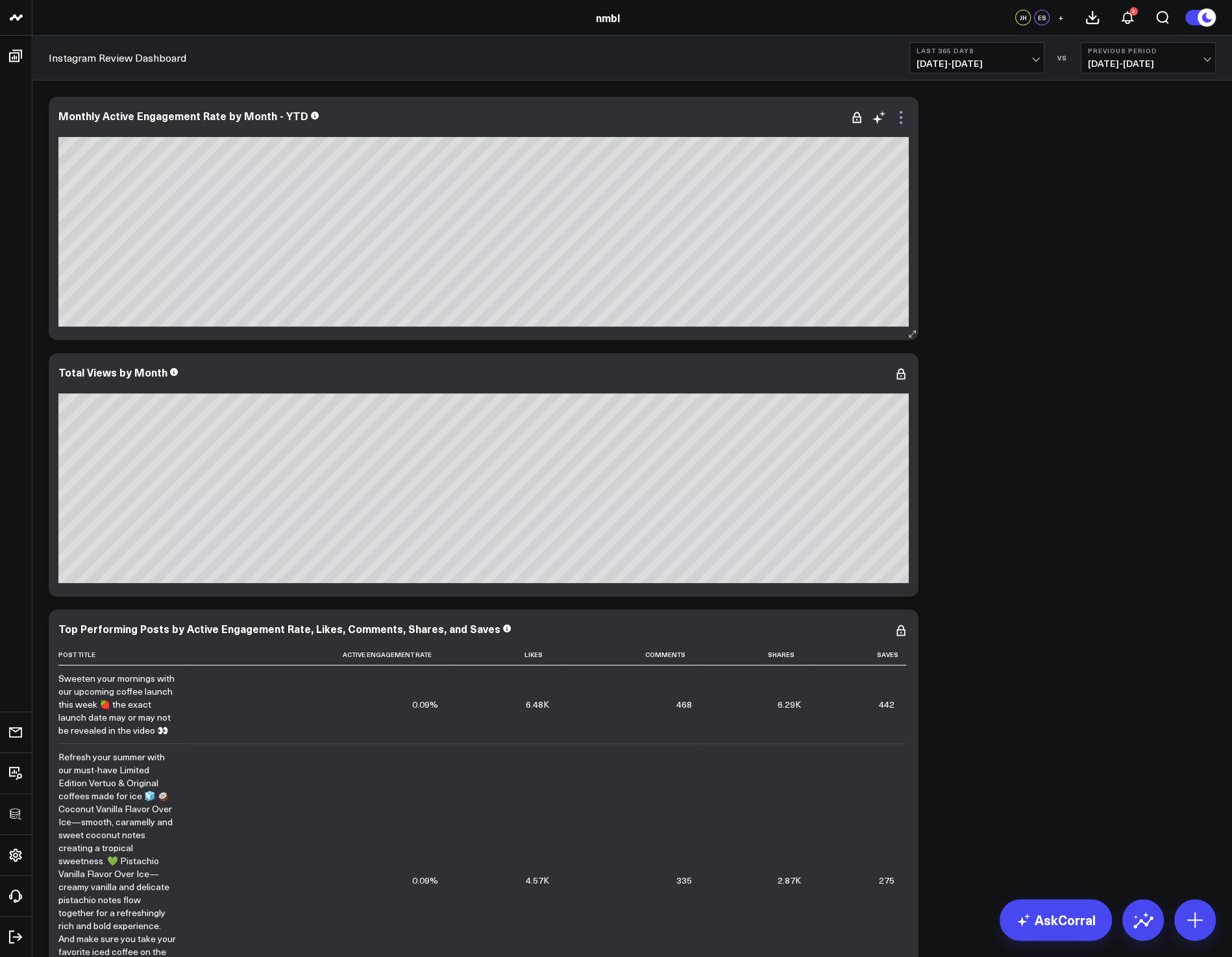
click at [899, 111] on icon at bounding box center [901, 118] width 16 height 16
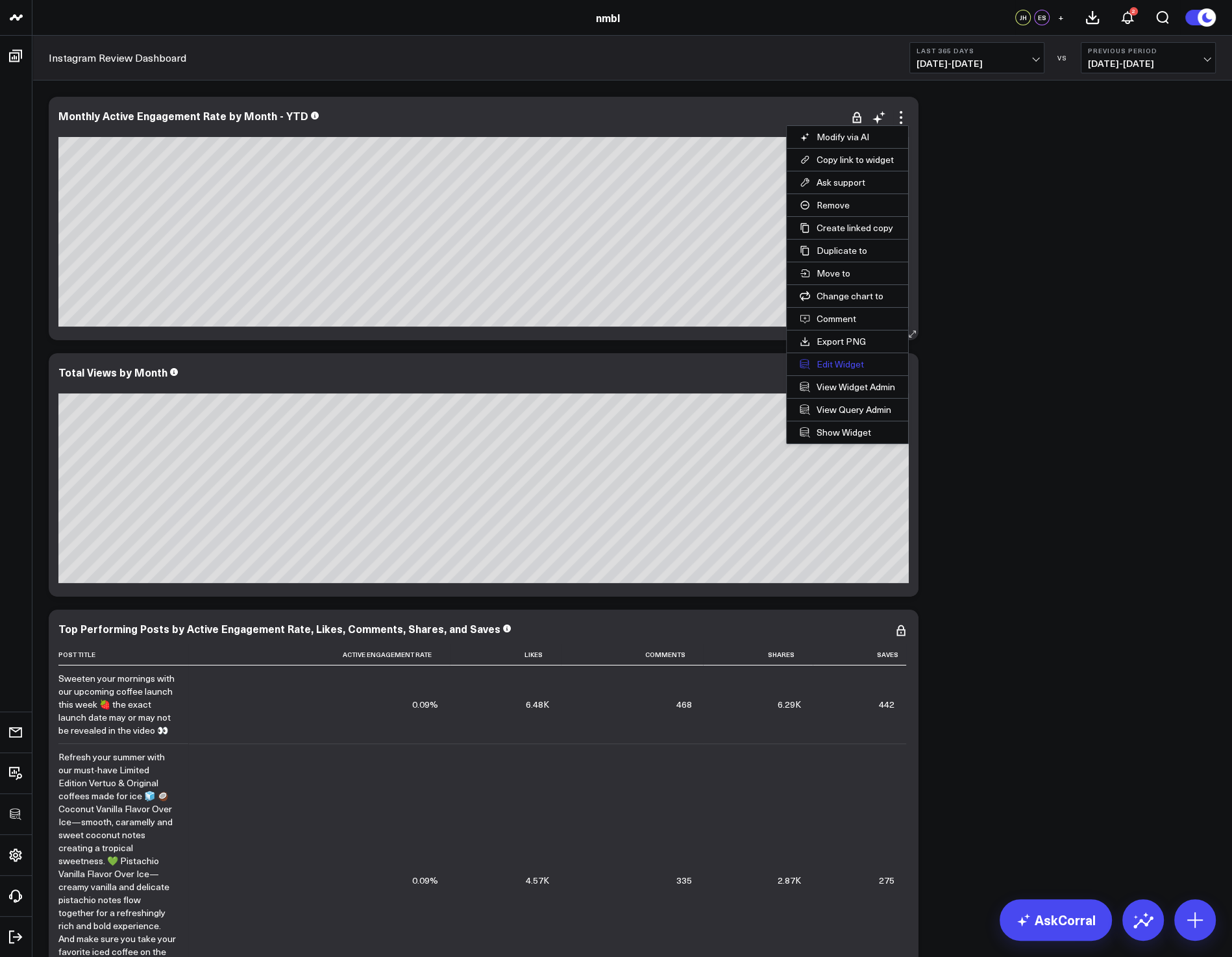
click at [841, 361] on button "Edit Widget" at bounding box center [847, 364] width 121 height 22
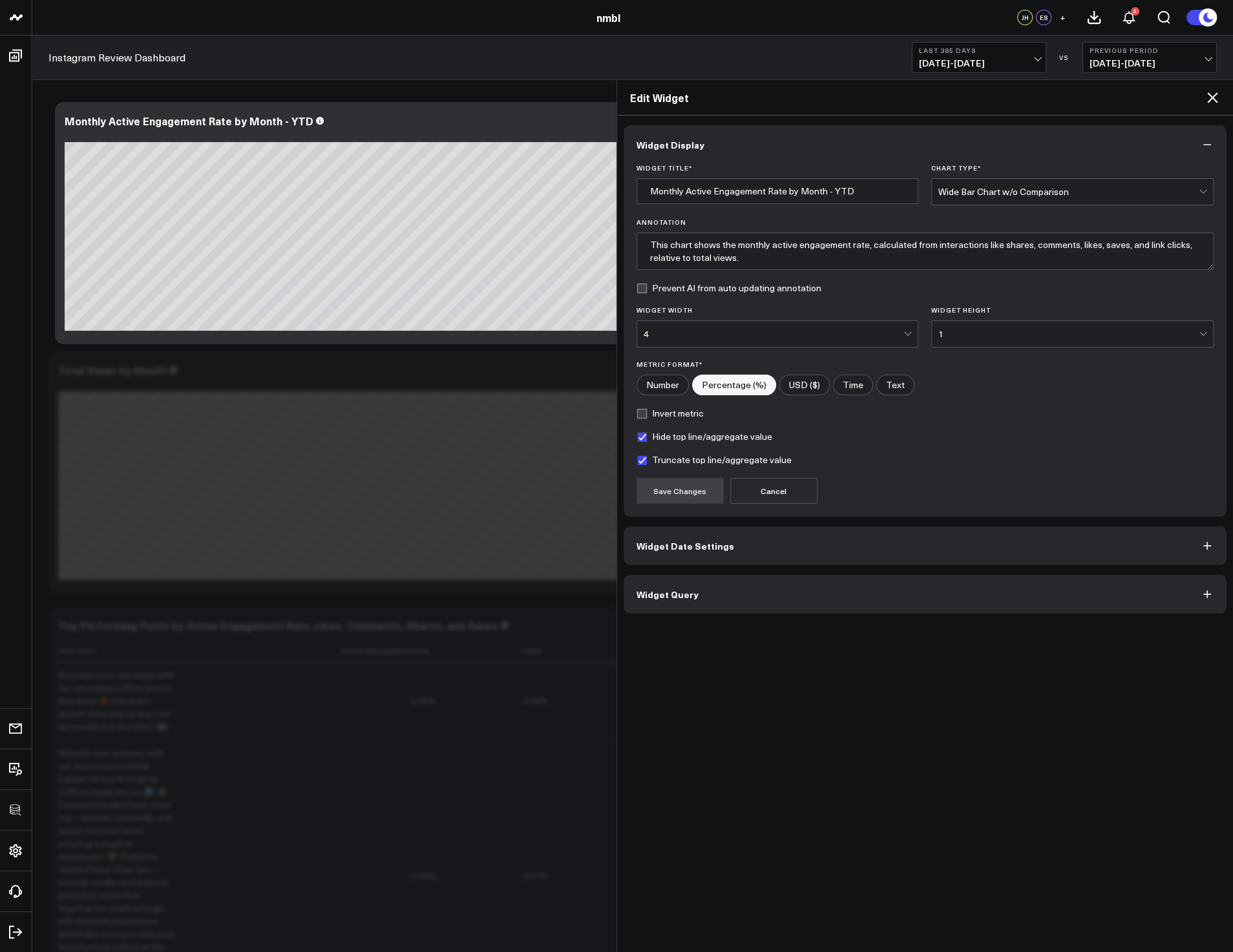
click at [758, 588] on button "Widget Query" at bounding box center [926, 594] width 603 height 39
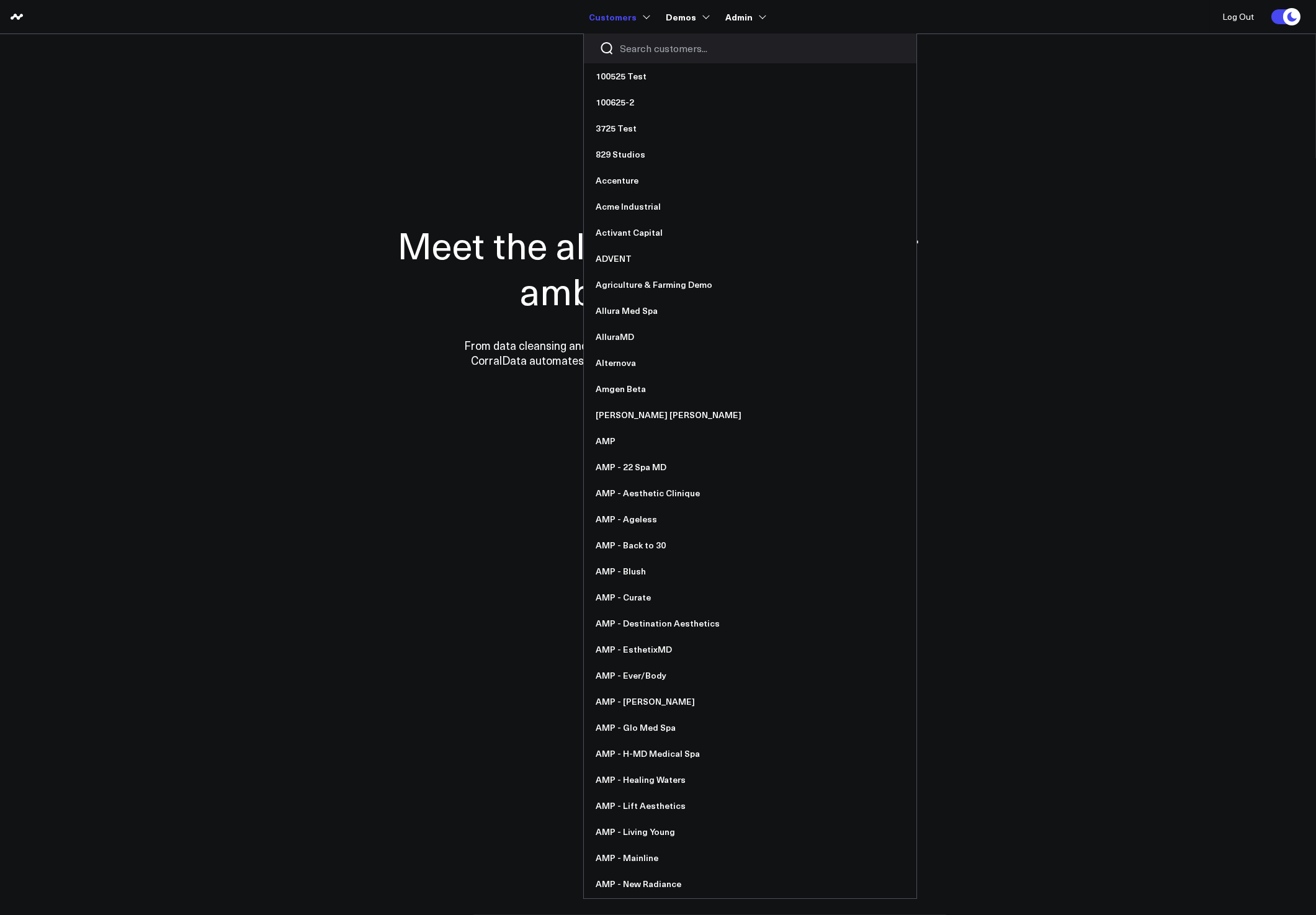
click at [645, 51] on input "Search customers input" at bounding box center [760, 48] width 280 height 14
click at [650, 47] on input "Search customers input" at bounding box center [760, 48] width 280 height 14
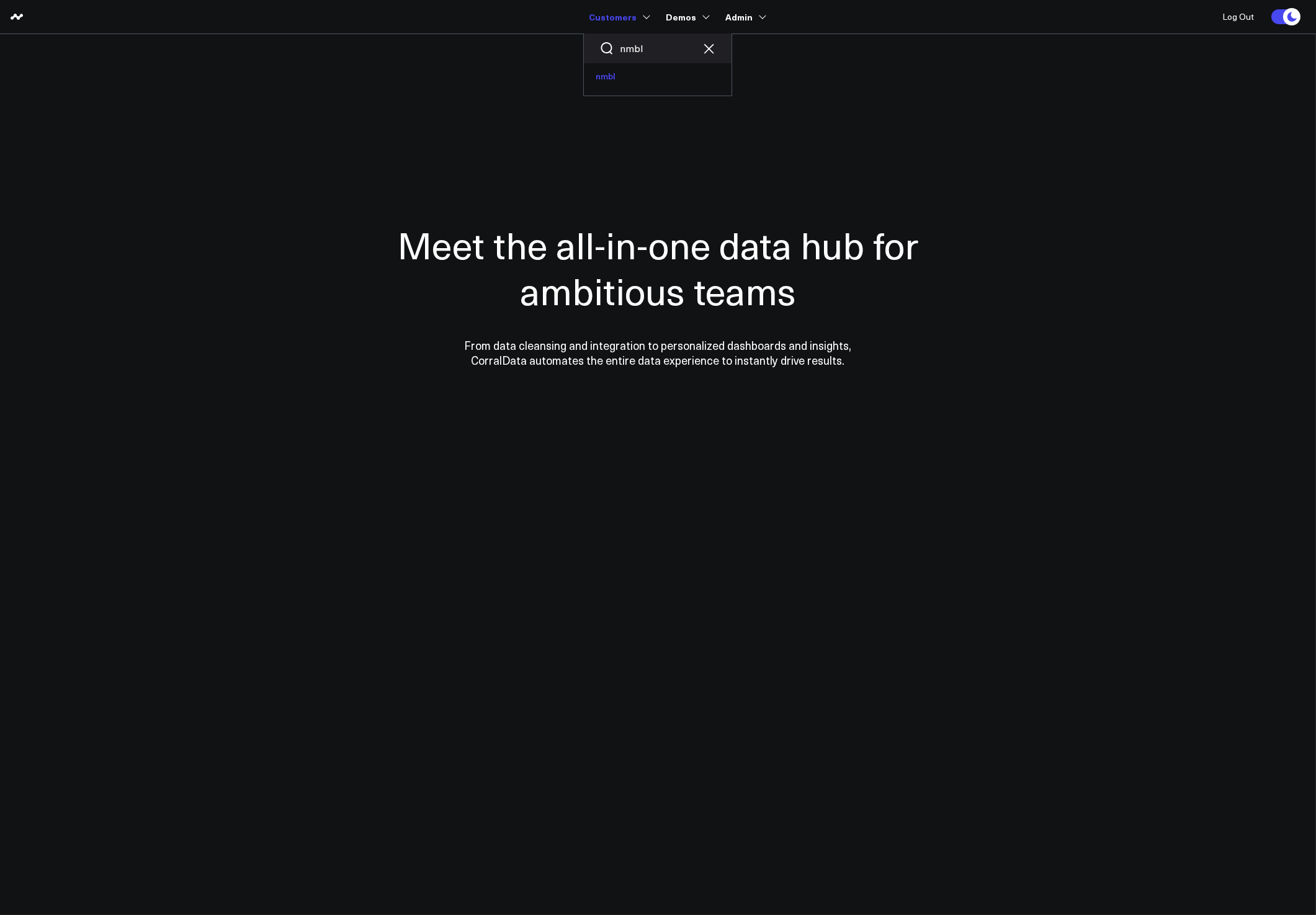
type input "nmbl"
click at [623, 79] on link "nmbl" at bounding box center [658, 76] width 148 height 26
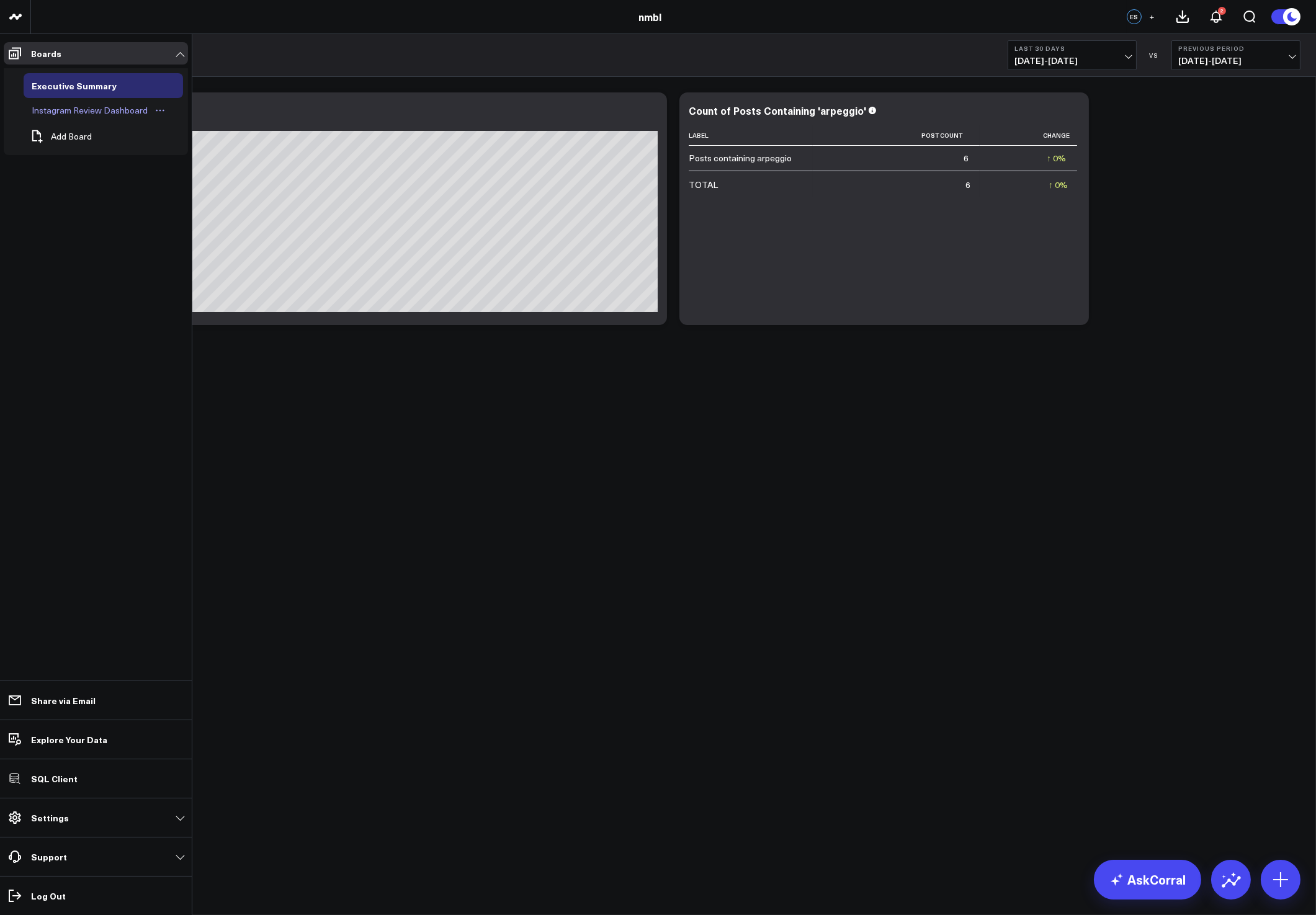
click at [63, 106] on div "Instagram Review Dashboard" at bounding box center [90, 111] width 122 height 15
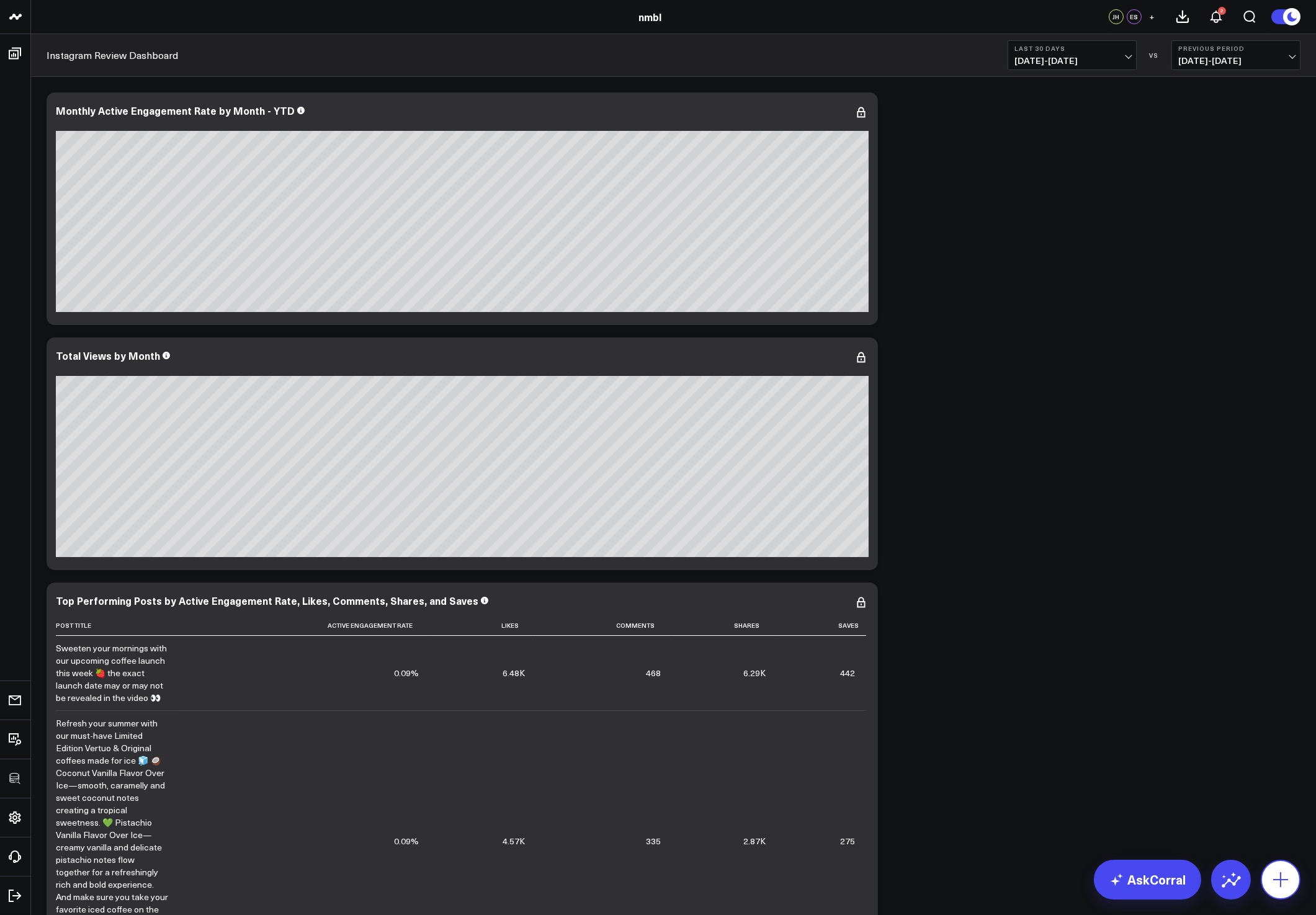
click at [1283, 889] on icon at bounding box center [1280, 879] width 20 height 20
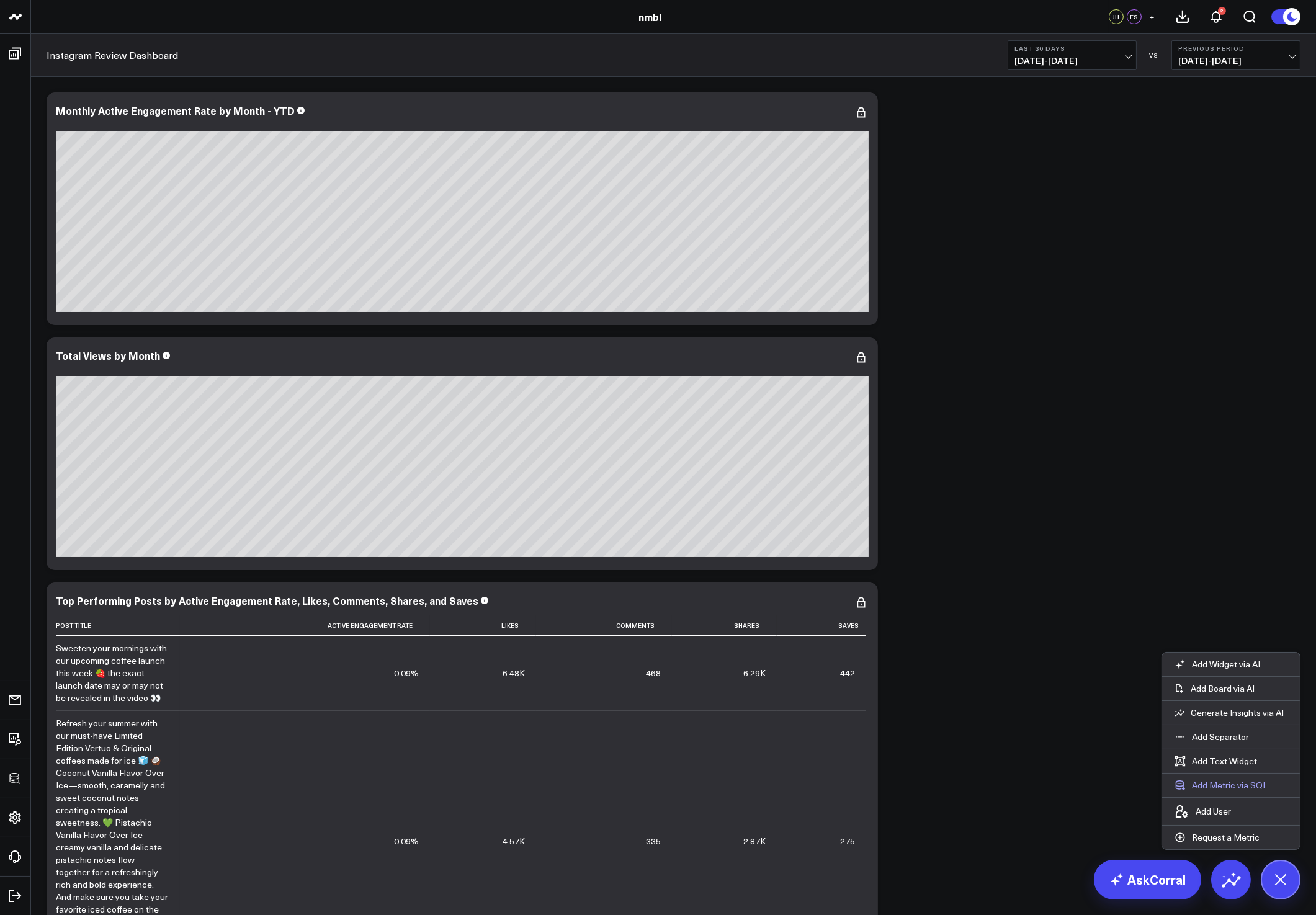
click at [1200, 788] on button "Add Metric via SQL" at bounding box center [1221, 785] width 118 height 24
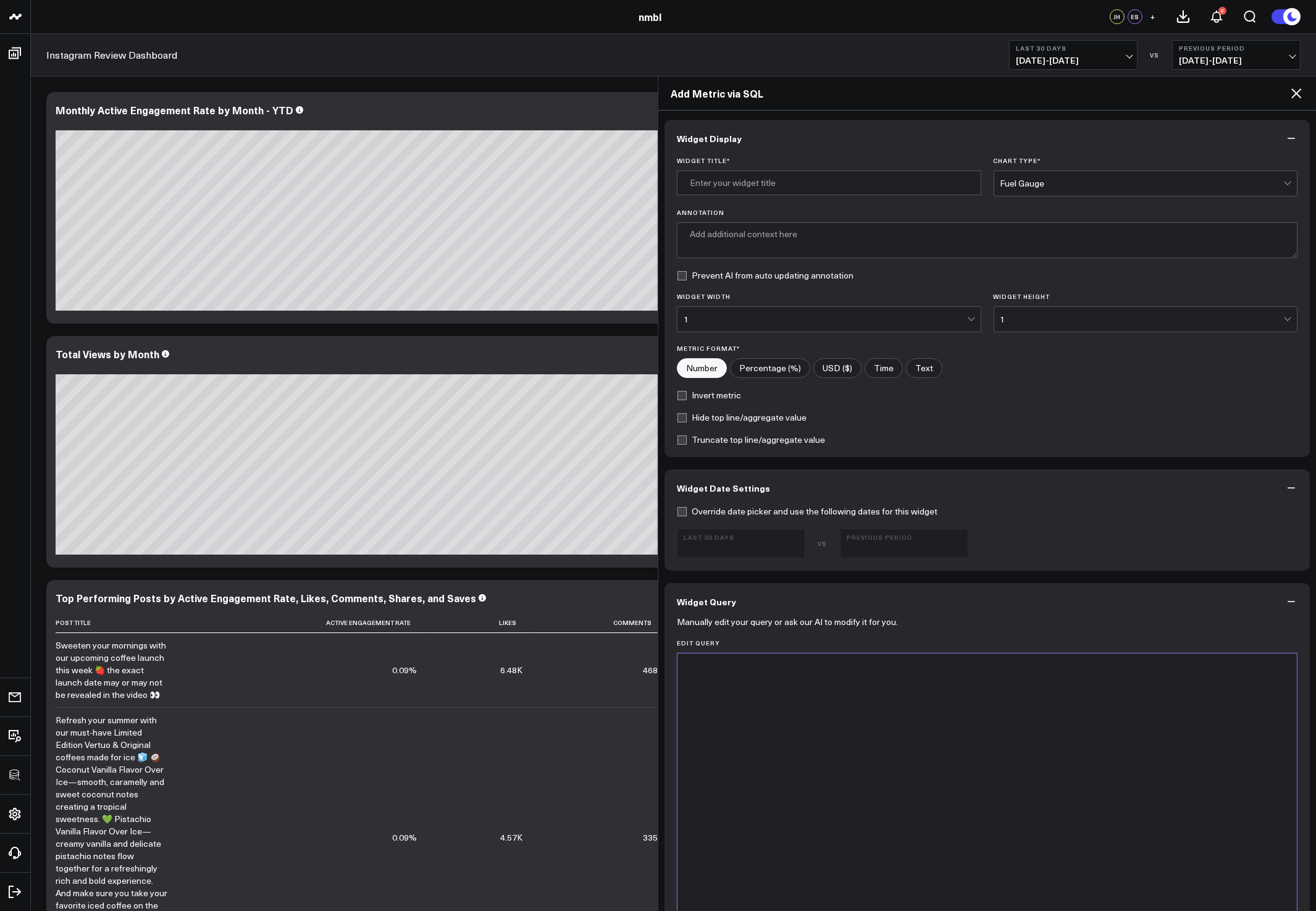
click at [786, 692] on div at bounding box center [987, 807] width 607 height 295
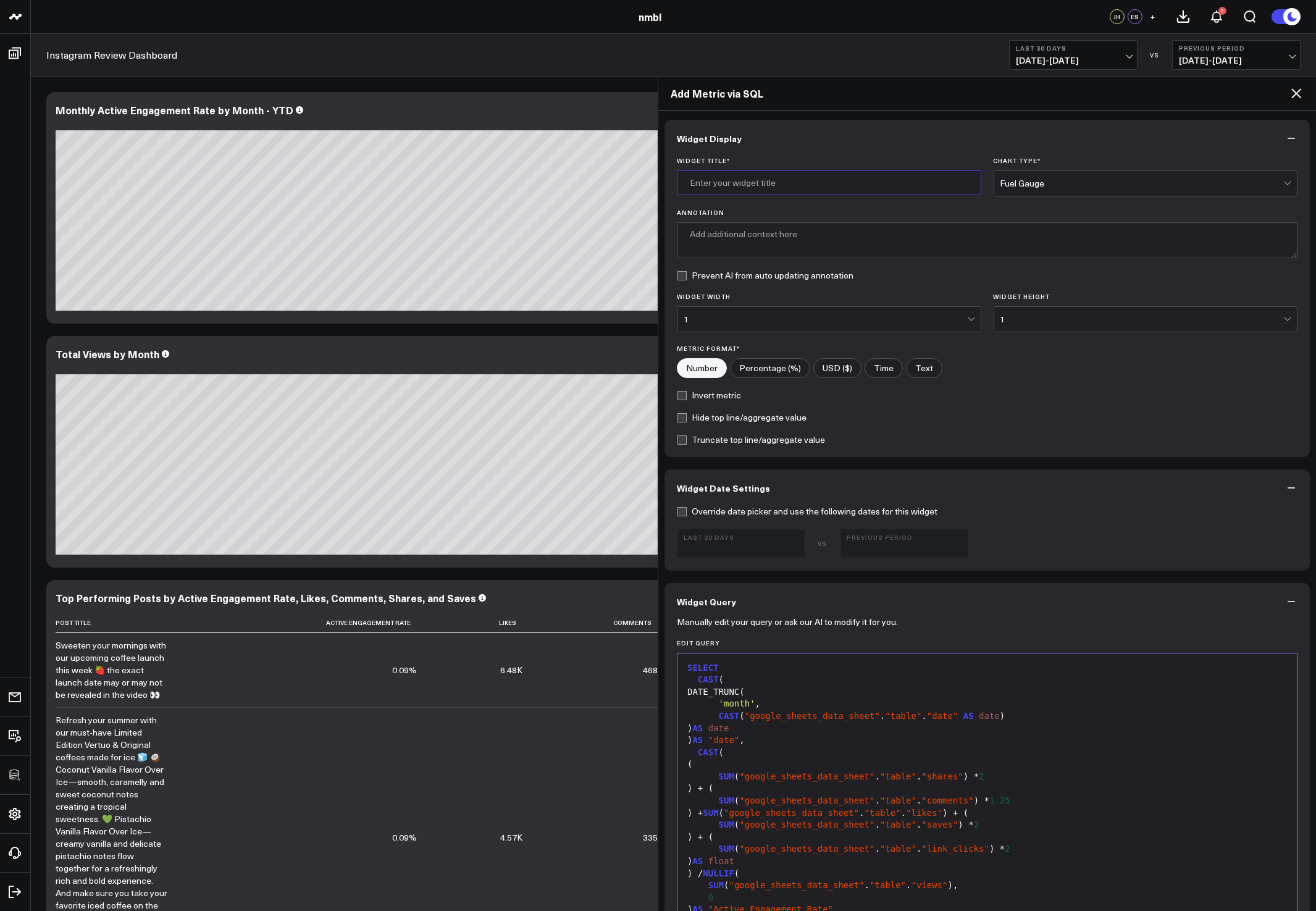
click at [746, 186] on input "Widget Title *" at bounding box center [828, 182] width 305 height 25
type input "Active Engagement Rate"
click at [1055, 143] on button "Widget Display" at bounding box center [987, 138] width 646 height 37
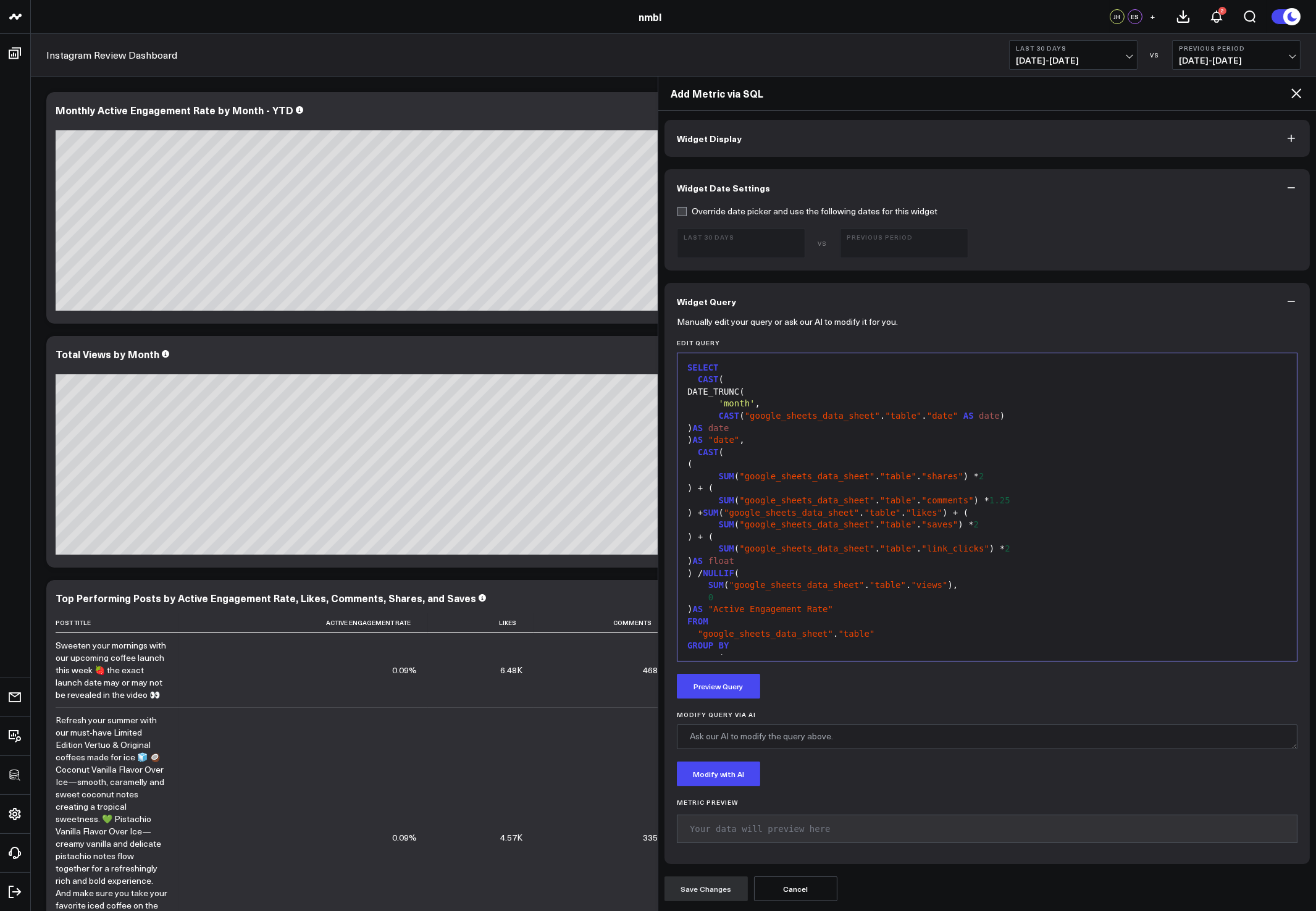
click at [911, 134] on button "Widget Display" at bounding box center [987, 138] width 646 height 37
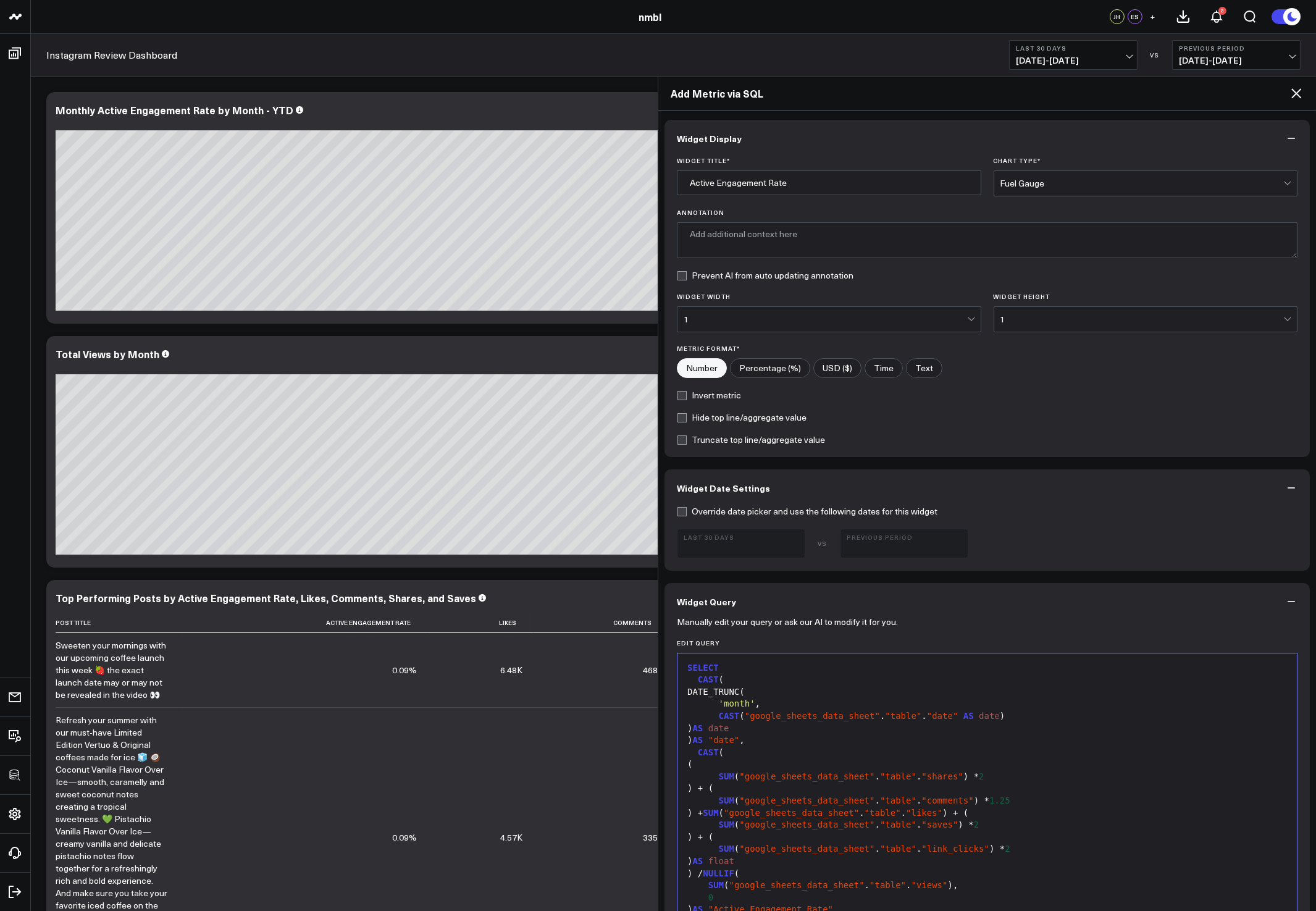
click at [1045, 184] on div "Fuel Gauge" at bounding box center [1142, 183] width 284 height 10
click at [1014, 176] on div "Fuel Gauge" at bounding box center [1142, 183] width 284 height 25
click at [1045, 178] on div "Fuel Gauge" at bounding box center [1142, 183] width 284 height 10
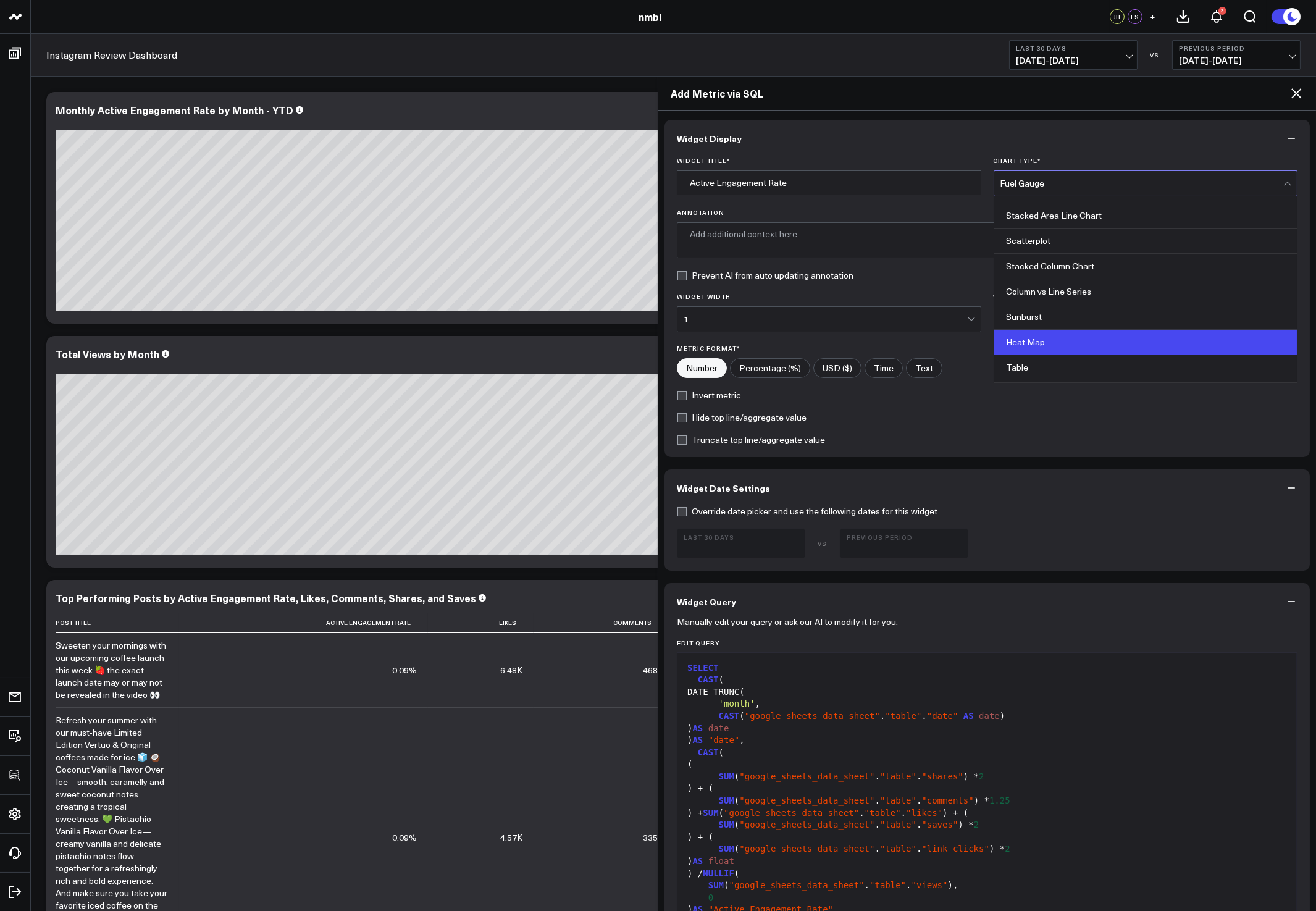
scroll to position [490, 0]
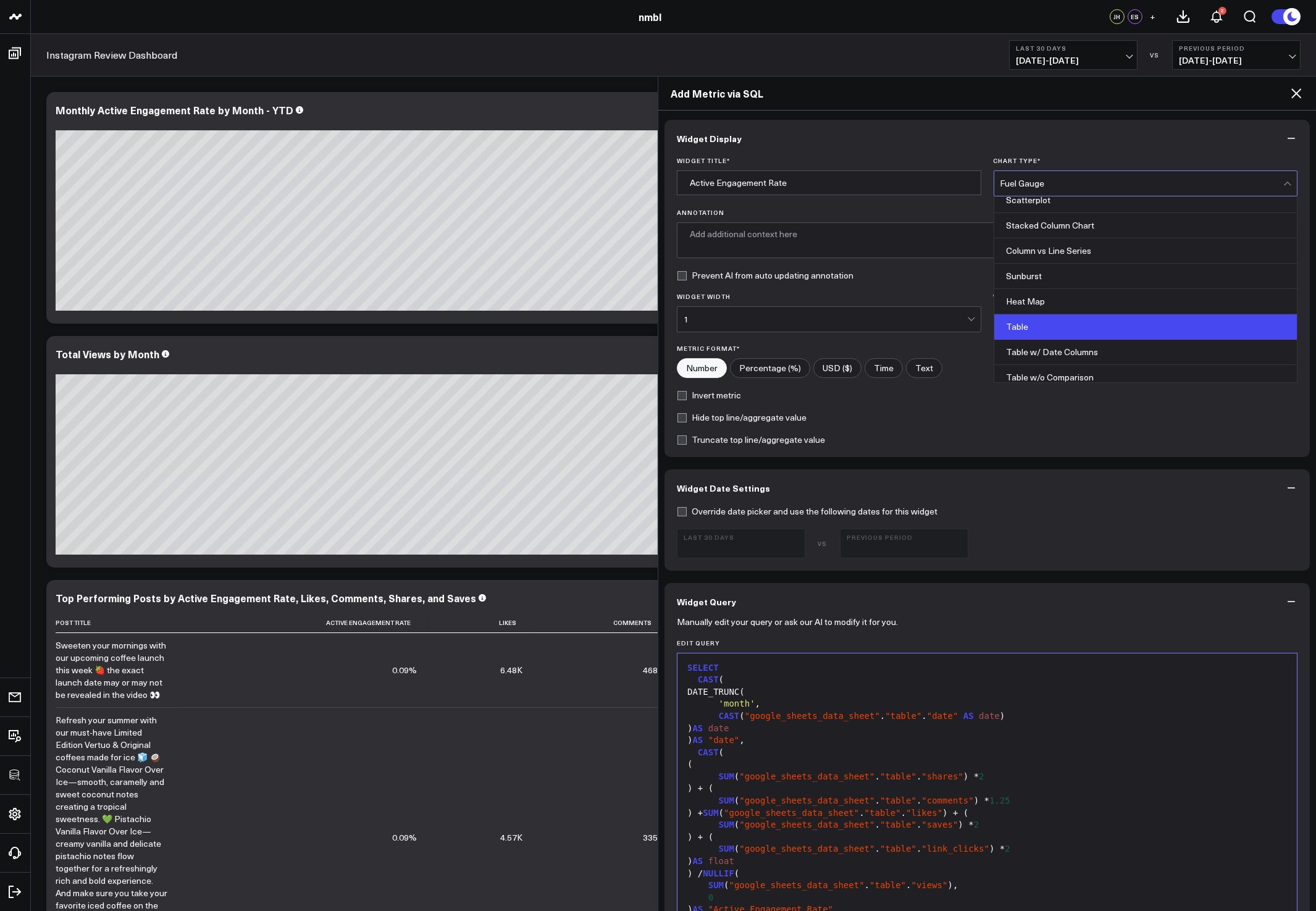
click at [1020, 327] on div "Table" at bounding box center [1146, 328] width 303 height 26
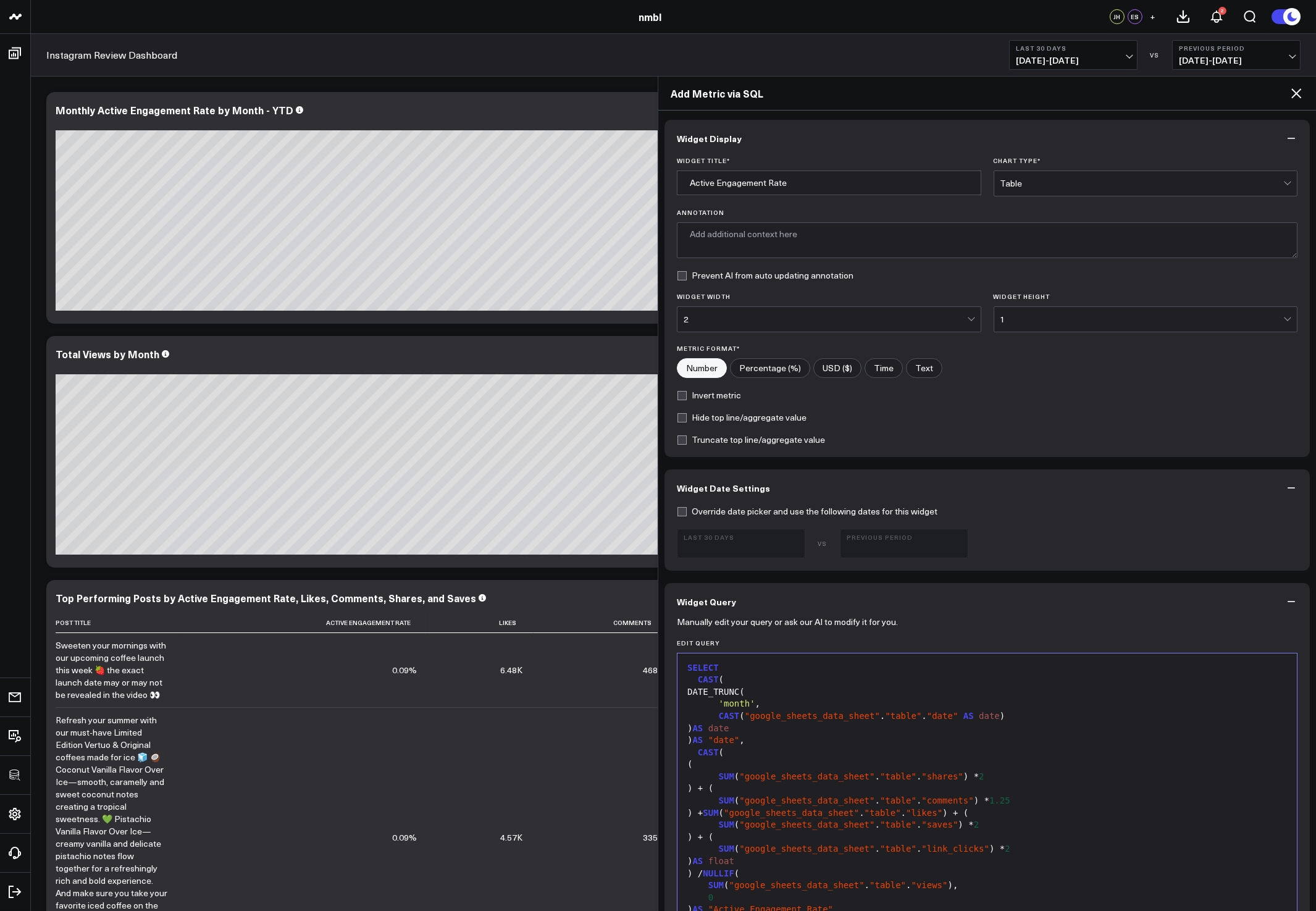
click at [1032, 183] on div "Table" at bounding box center [1142, 183] width 284 height 10
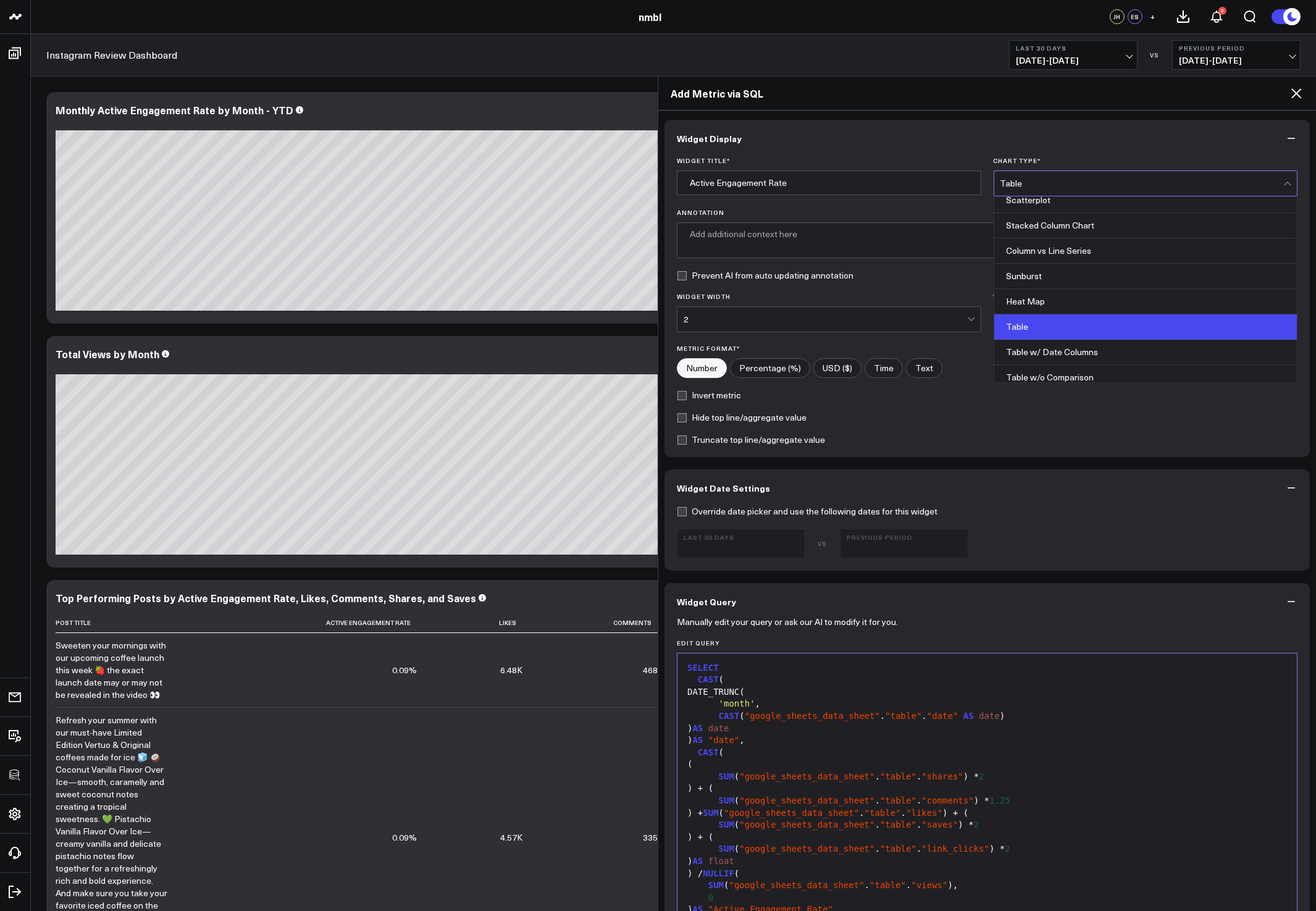
drag, startPoint x: 1054, startPoint y: 367, endPoint x: 964, endPoint y: 404, distance: 97.3
click at [1054, 367] on div "Table w/o Comparison" at bounding box center [1146, 378] width 303 height 25
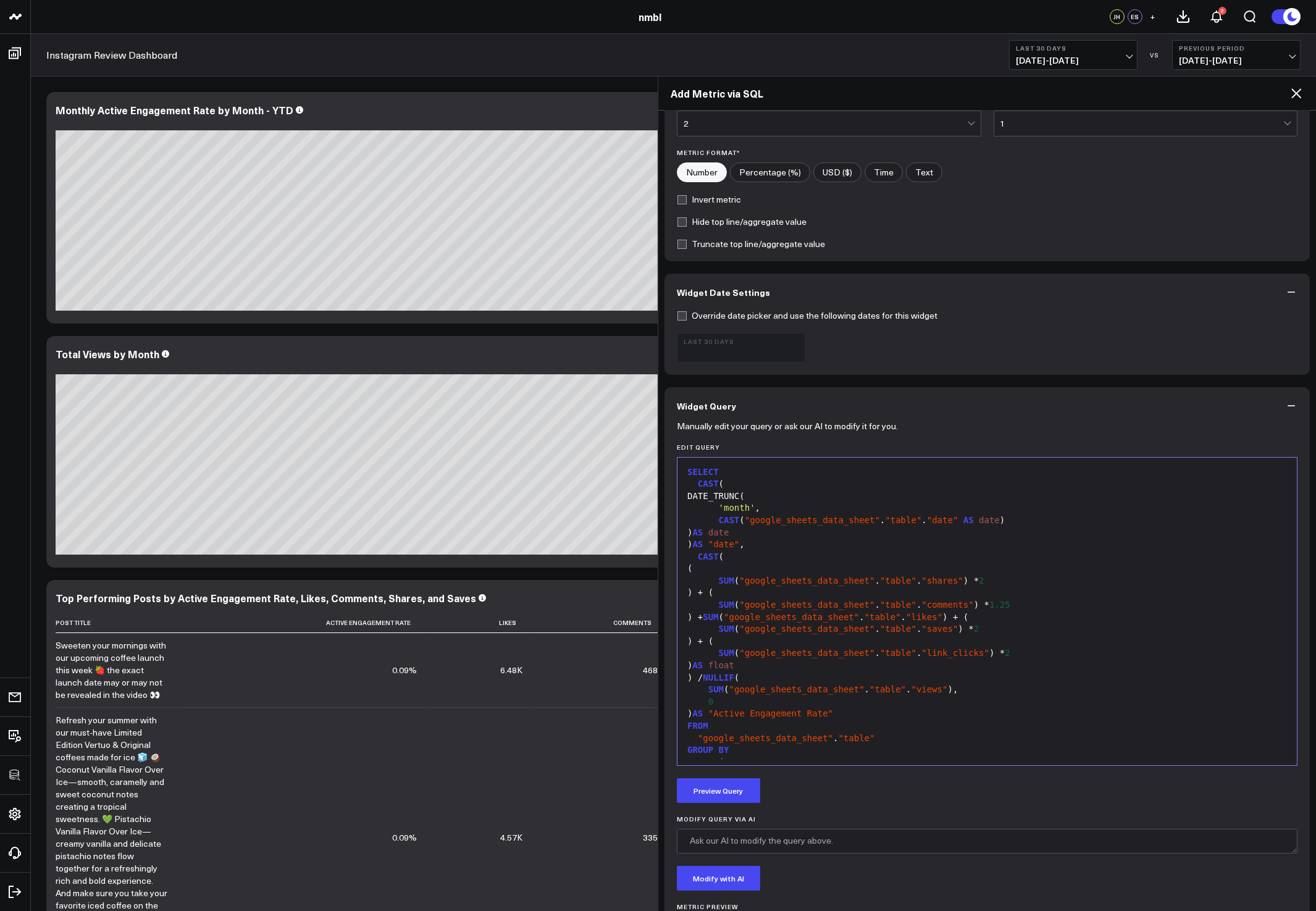
click at [771, 166] on input"] "Percentage (%)" at bounding box center [770, 172] width 79 height 18
radio input"] "true"
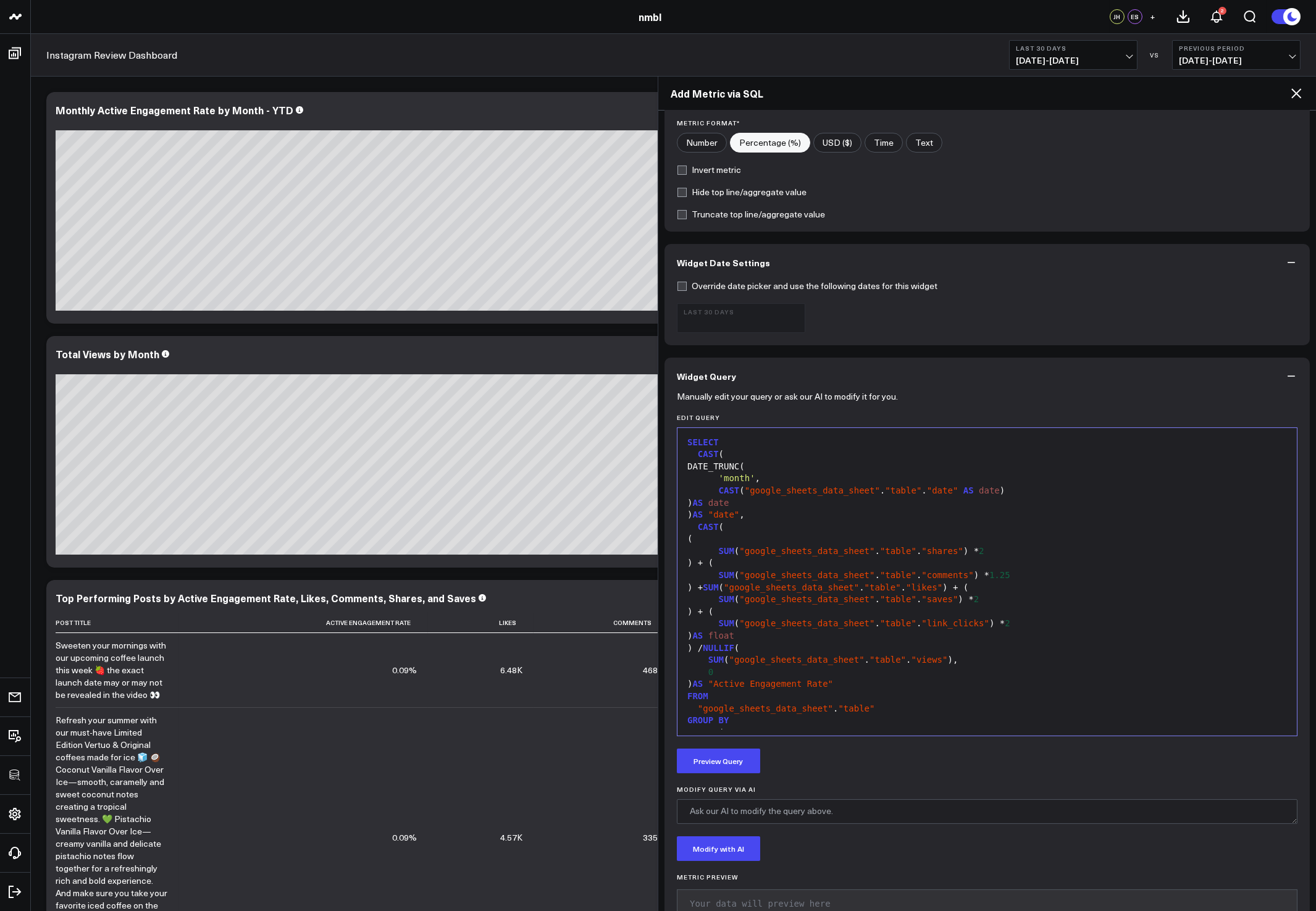
scroll to position [294, 0]
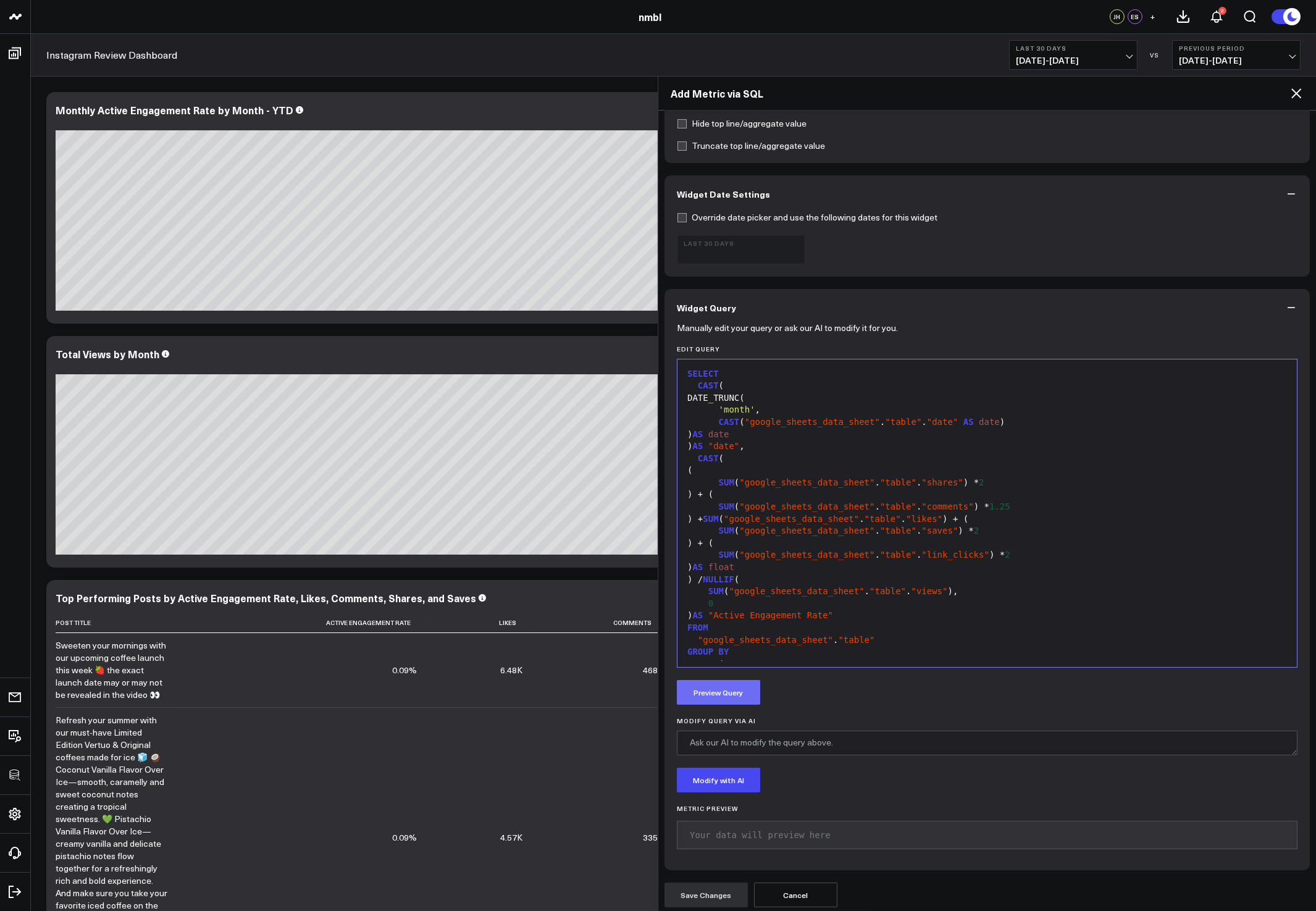
click at [702, 690] on button "Preview Query" at bounding box center [718, 692] width 83 height 25
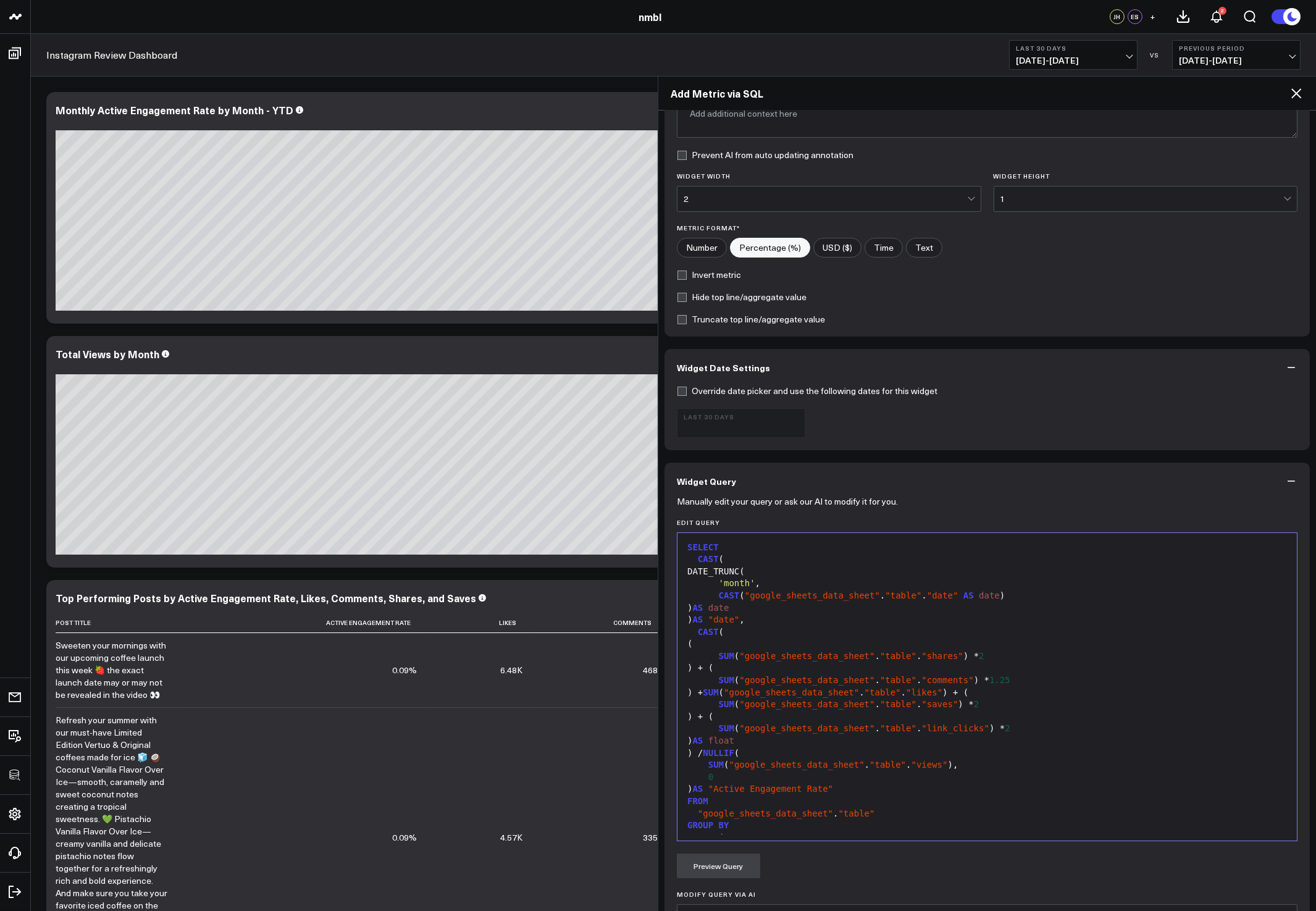
scroll to position [0, 0]
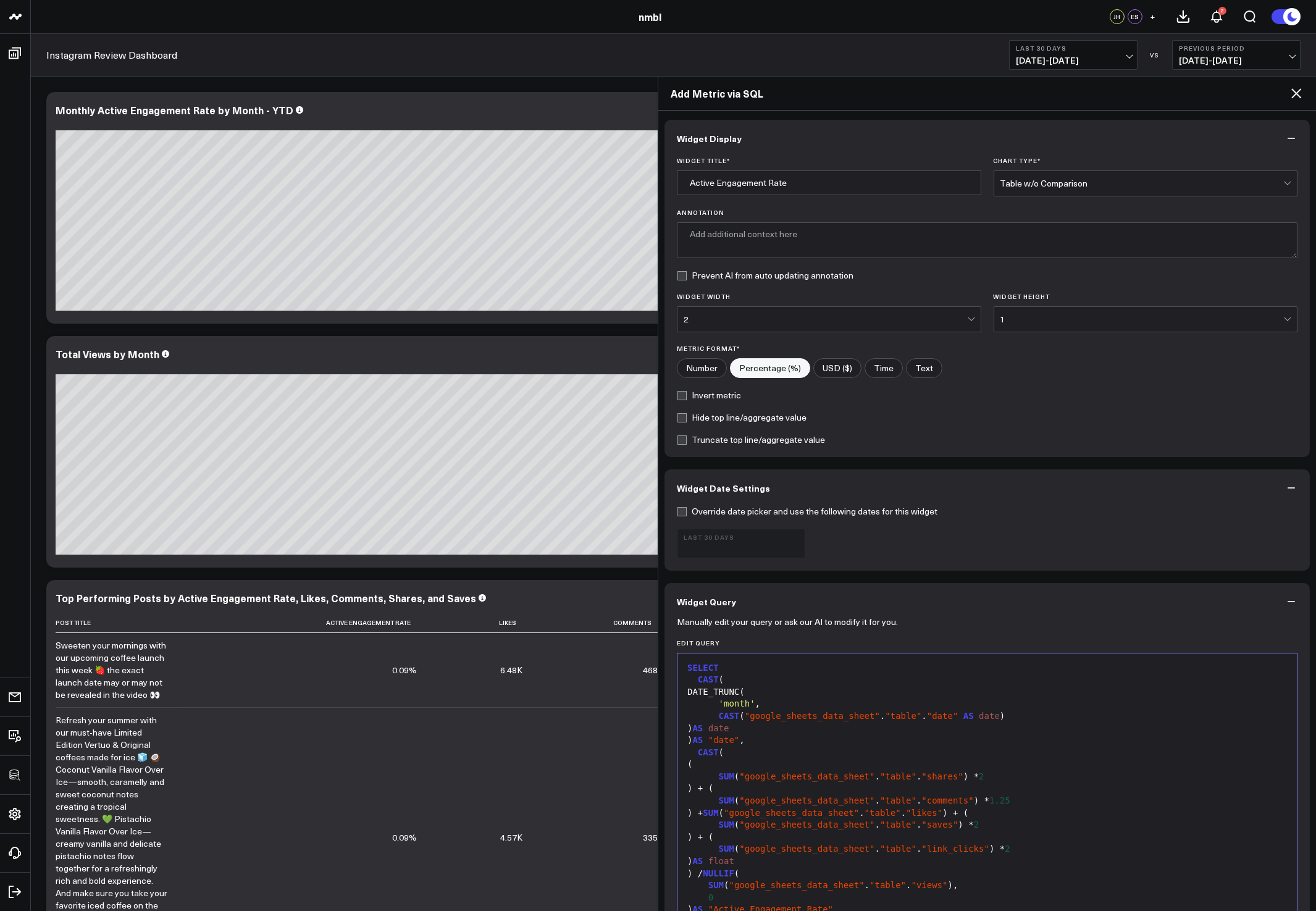
click at [1060, 178] on div "Table w/o Comparison" at bounding box center [1142, 183] width 284 height 10
click at [972, 136] on button "Widget Display" at bounding box center [987, 138] width 646 height 37
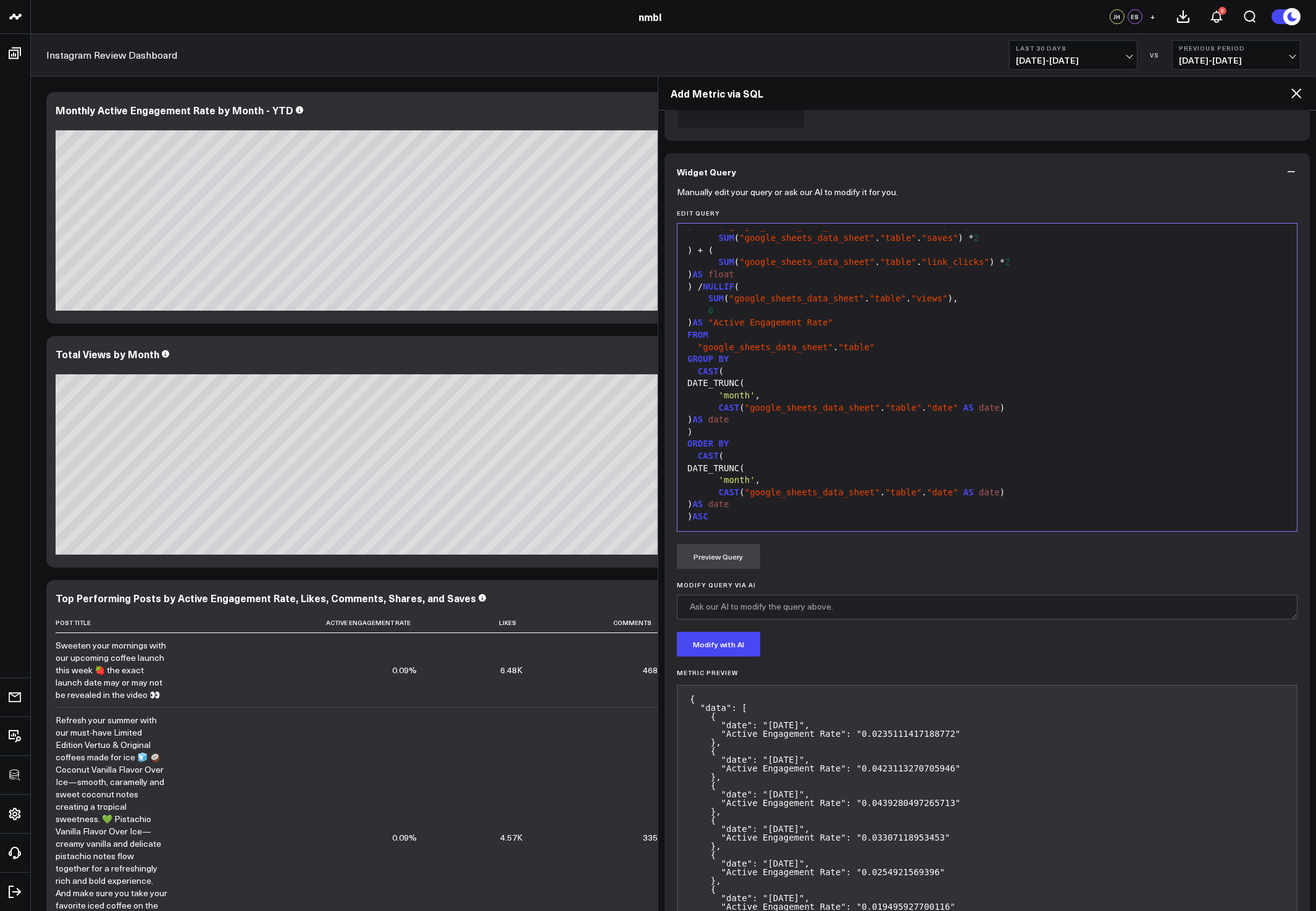
scroll to position [298, 0]
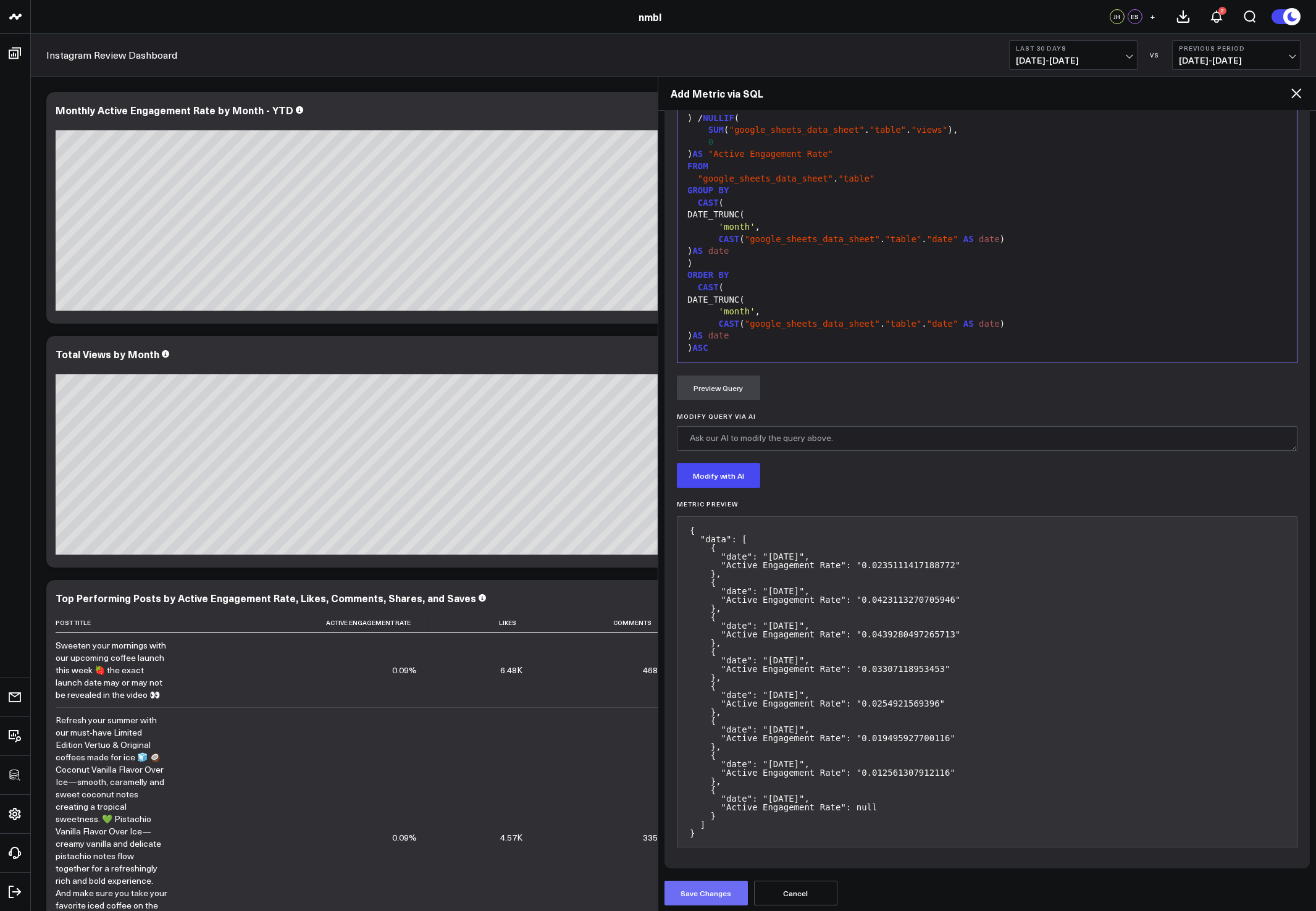
click at [727, 891] on button "Save Changes" at bounding box center [706, 893] width 83 height 25
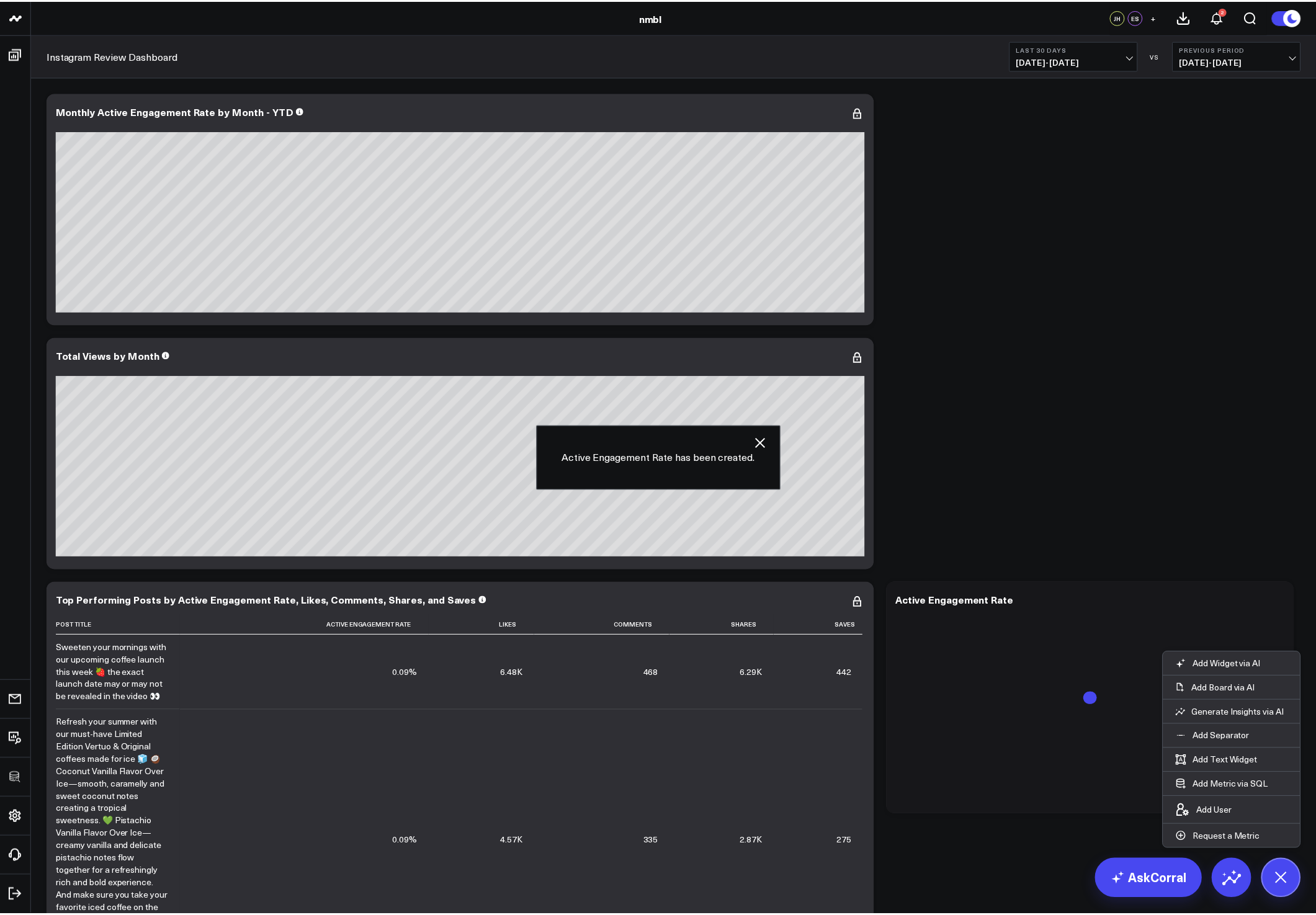
scroll to position [225, 0]
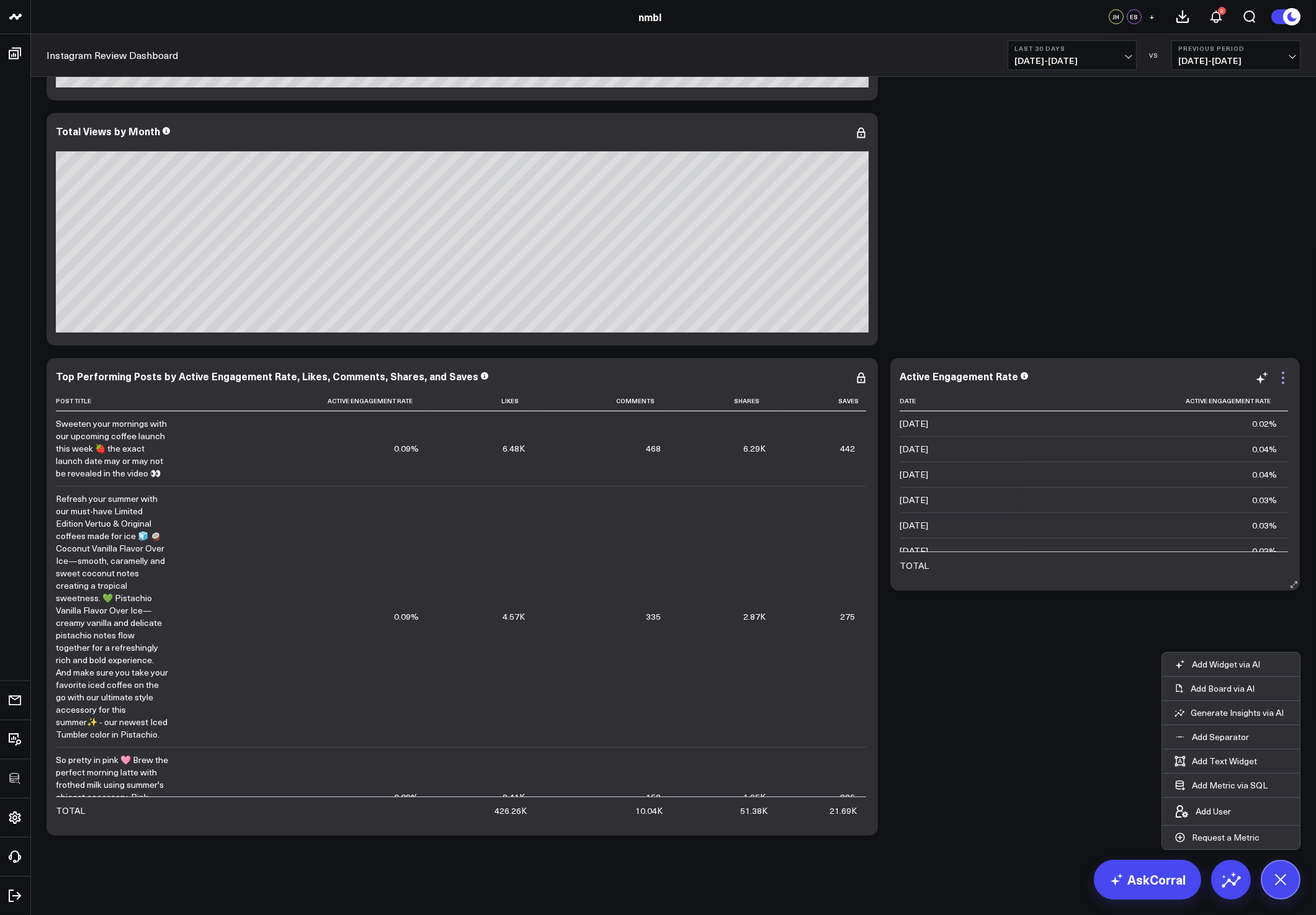
click at [1285, 374] on icon at bounding box center [1283, 378] width 15 height 15
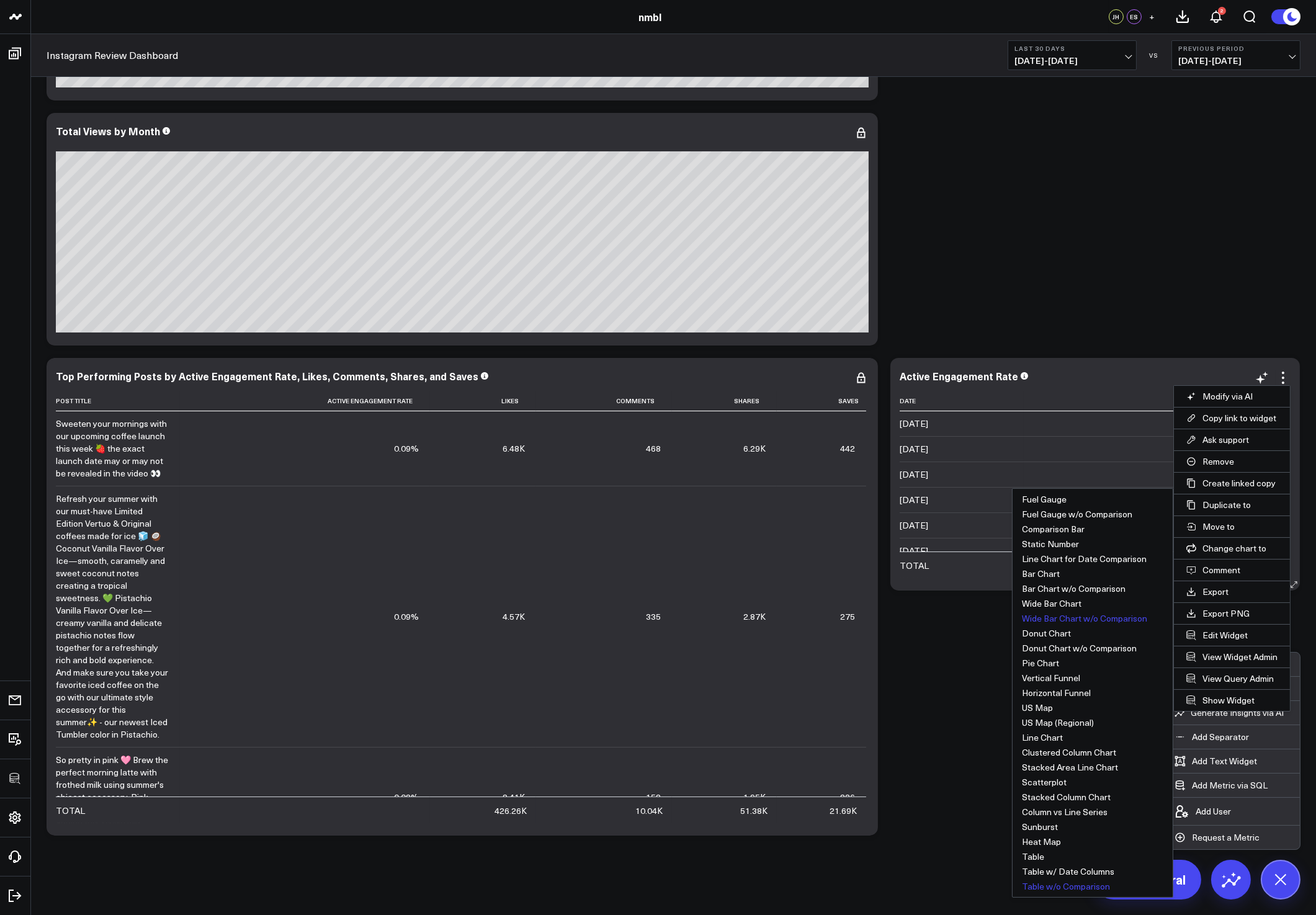
drag, startPoint x: 1058, startPoint y: 604, endPoint x: 1077, endPoint y: 621, distance: 25.5
click at [1077, 621] on ul "Fuel Gauge Fuel Gauge w/o Comparison Comparison Bar Static Number Line Chart fo…" at bounding box center [1093, 693] width 161 height 410
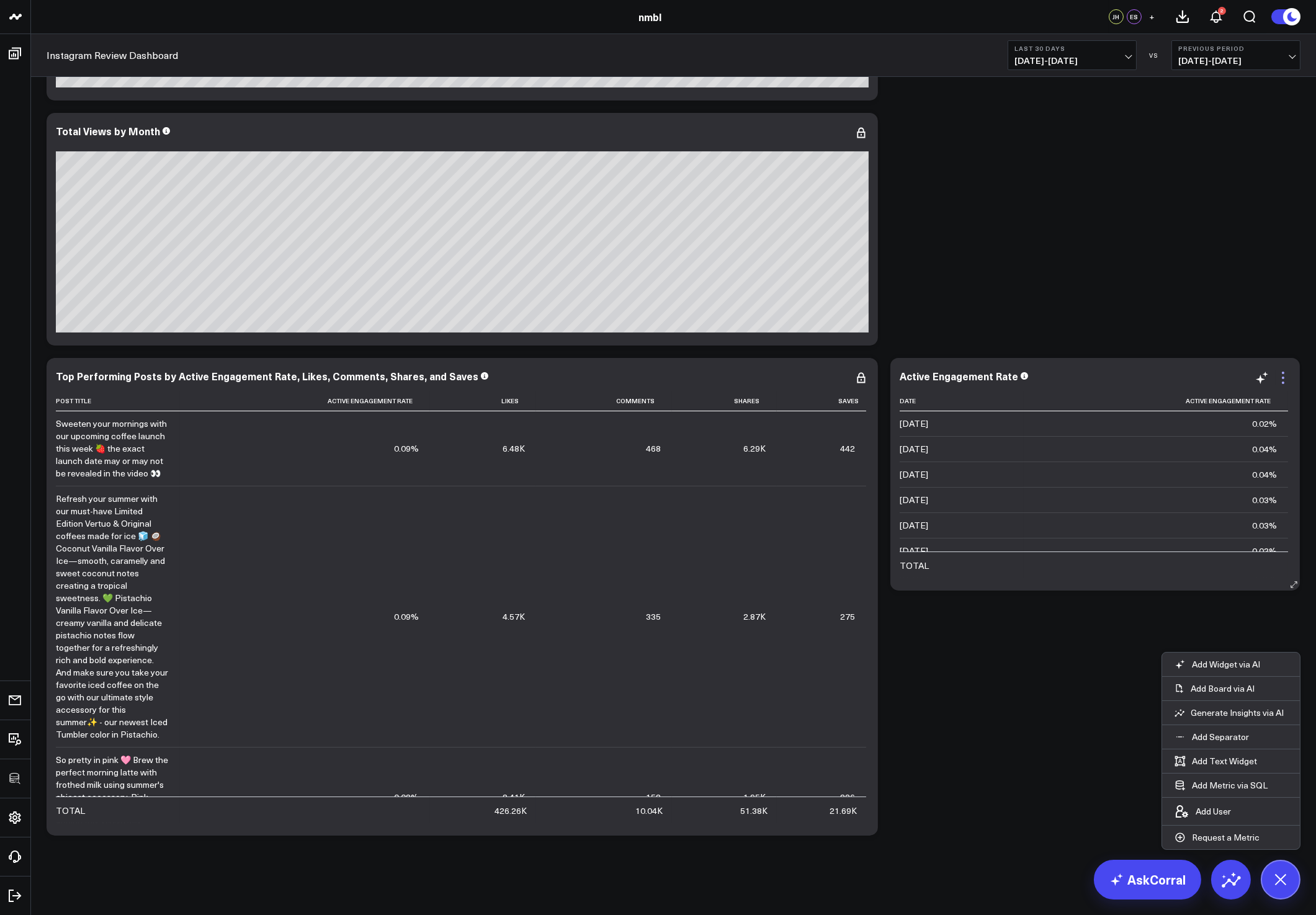
click at [1285, 376] on icon at bounding box center [1283, 378] width 15 height 15
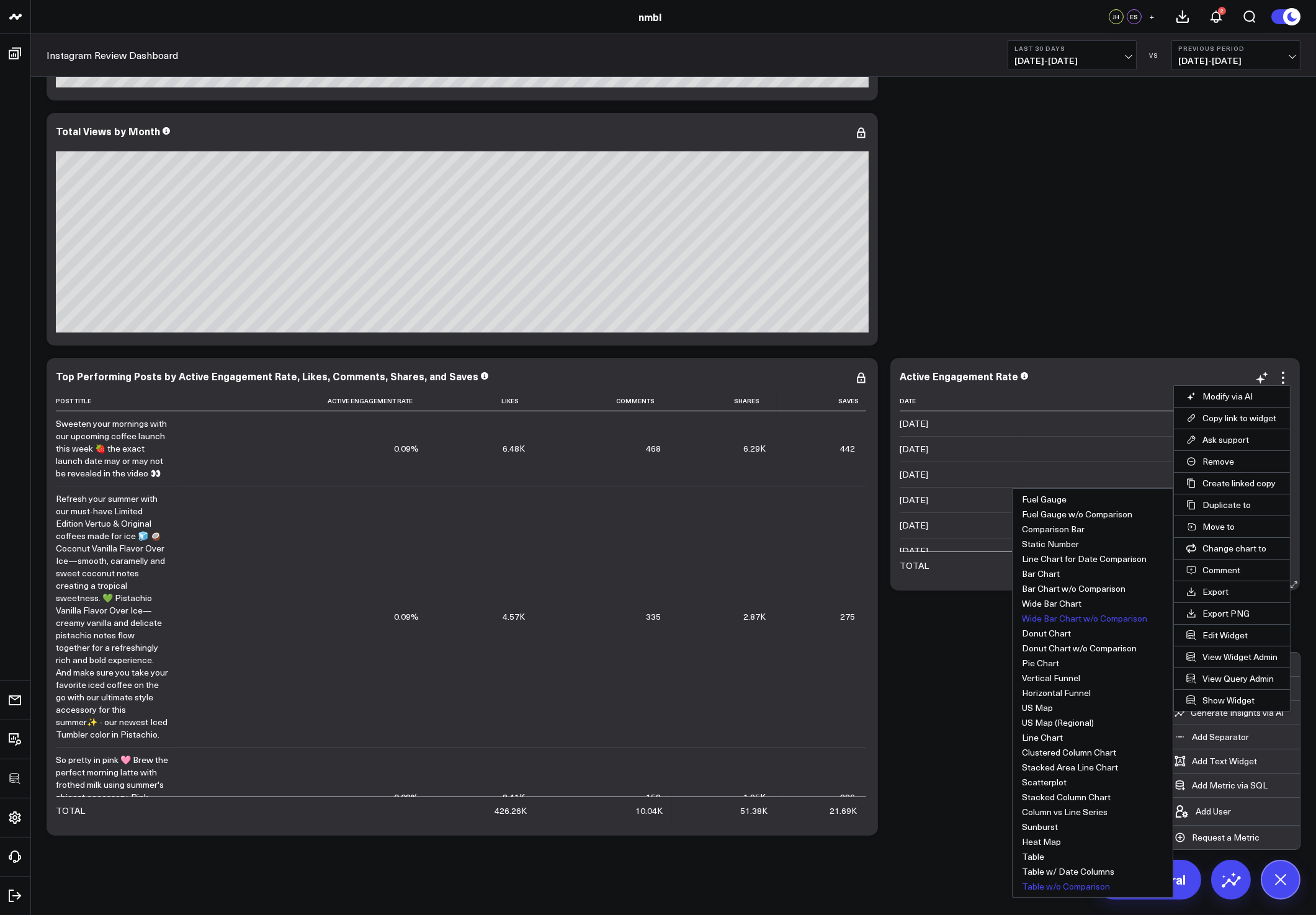
click at [1072, 621] on button "Wide Bar Chart w/o Comparison" at bounding box center [1093, 619] width 160 height 15
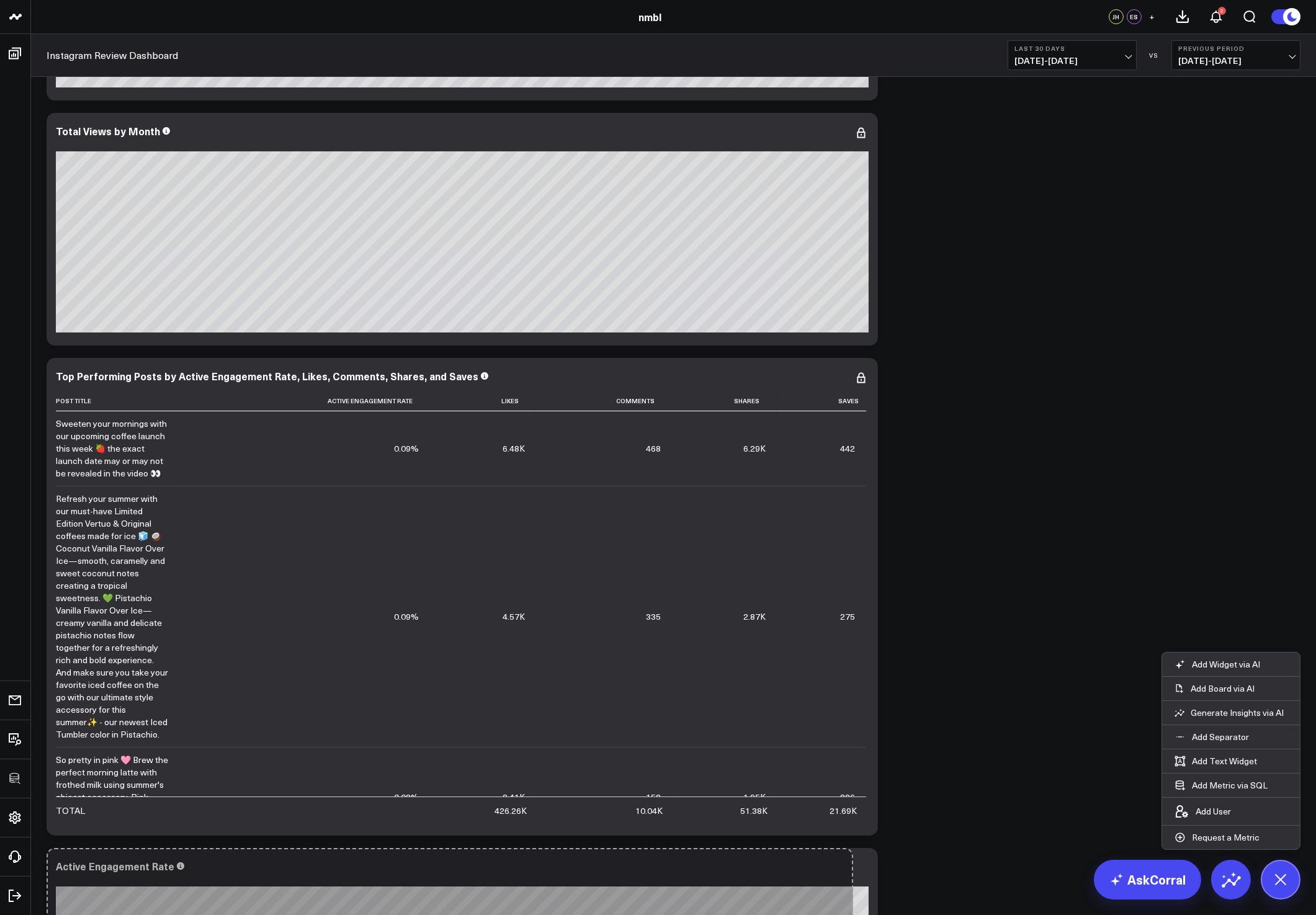
drag, startPoint x: 1293, startPoint y: 581, endPoint x: 1690, endPoint y: 577, distance: 397.0
click at [1315, 577] on html "100525 Test 100625-2 3725 Test 829 Studios Accenture Acme Industrial Activant C…" at bounding box center [658, 468] width 1316 height 1386
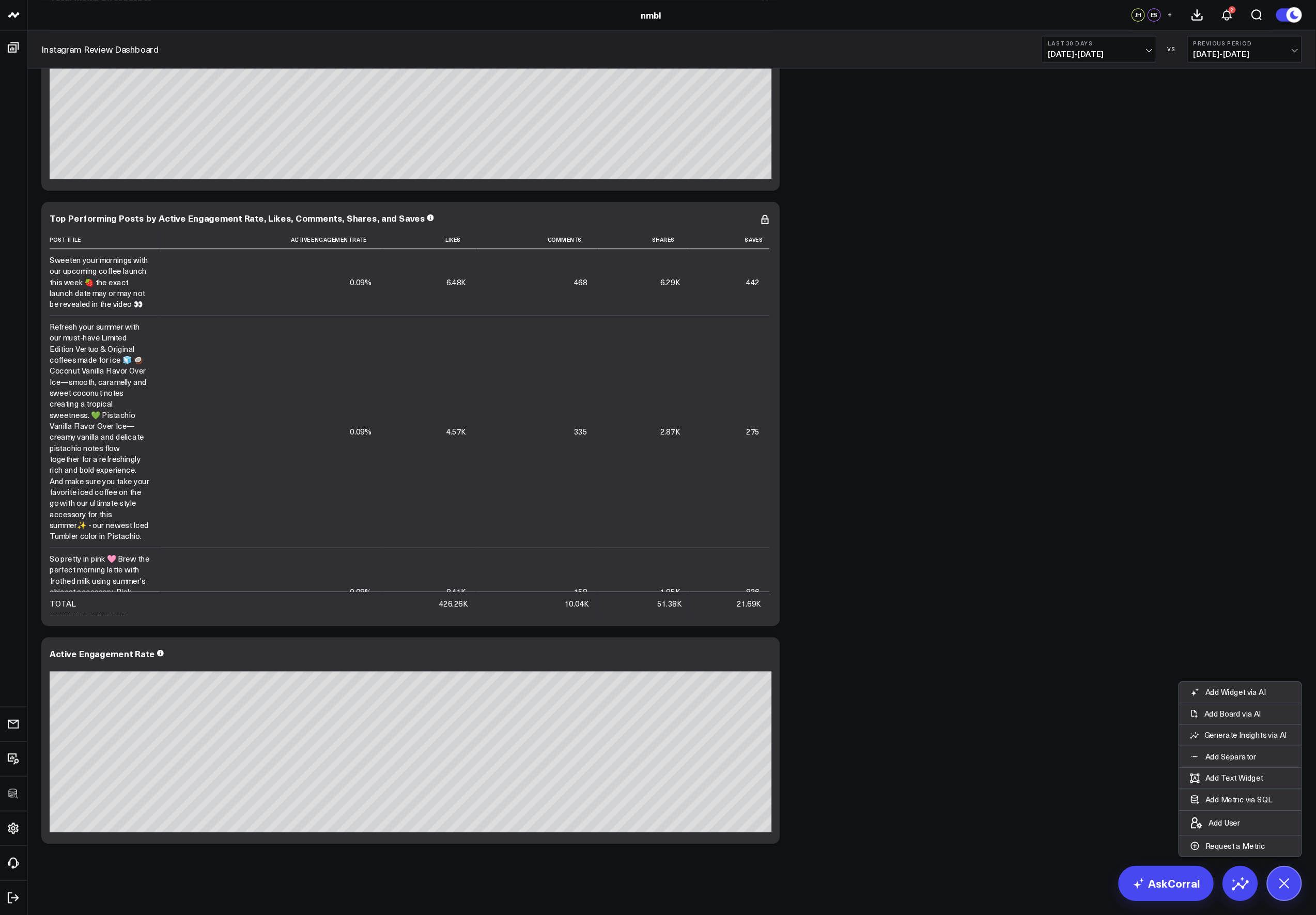
scroll to position [239, 0]
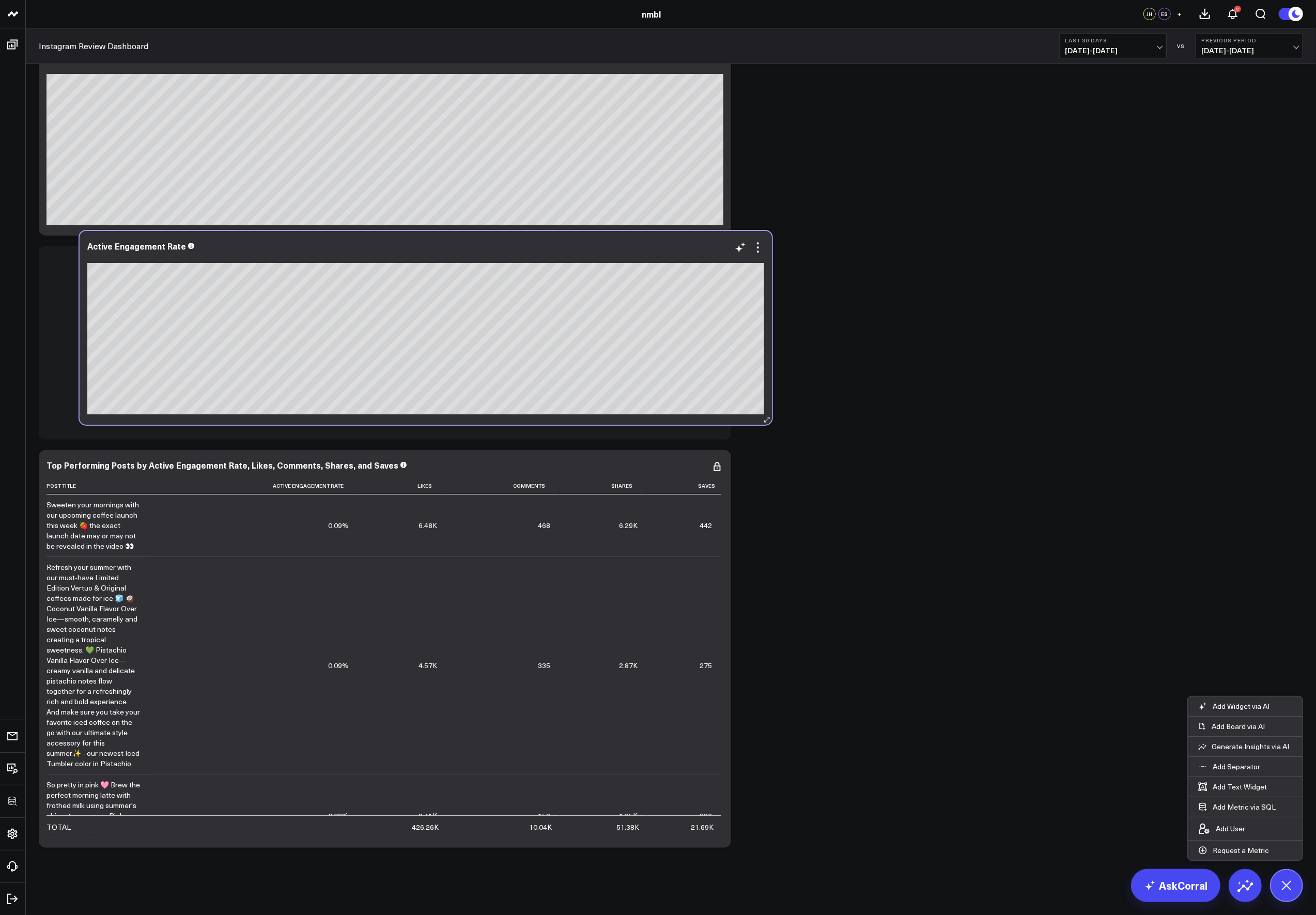
drag, startPoint x: 306, startPoint y: 675, endPoint x: 347, endPoint y: 251, distance: 426.0
click at [347, 251] on div "Active Engagement Rate" at bounding box center [426, 252] width 677 height 21
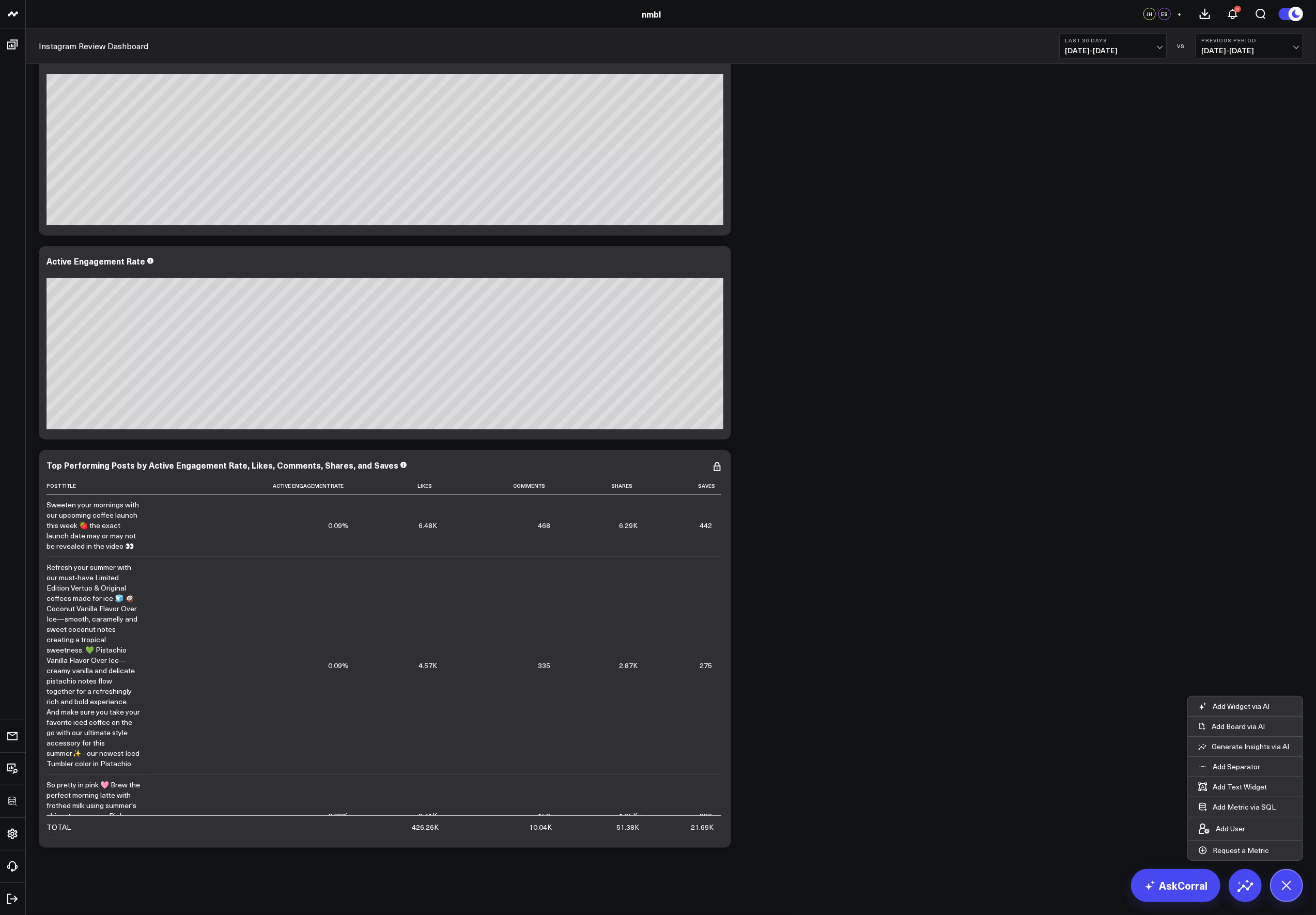
scroll to position [0, 0]
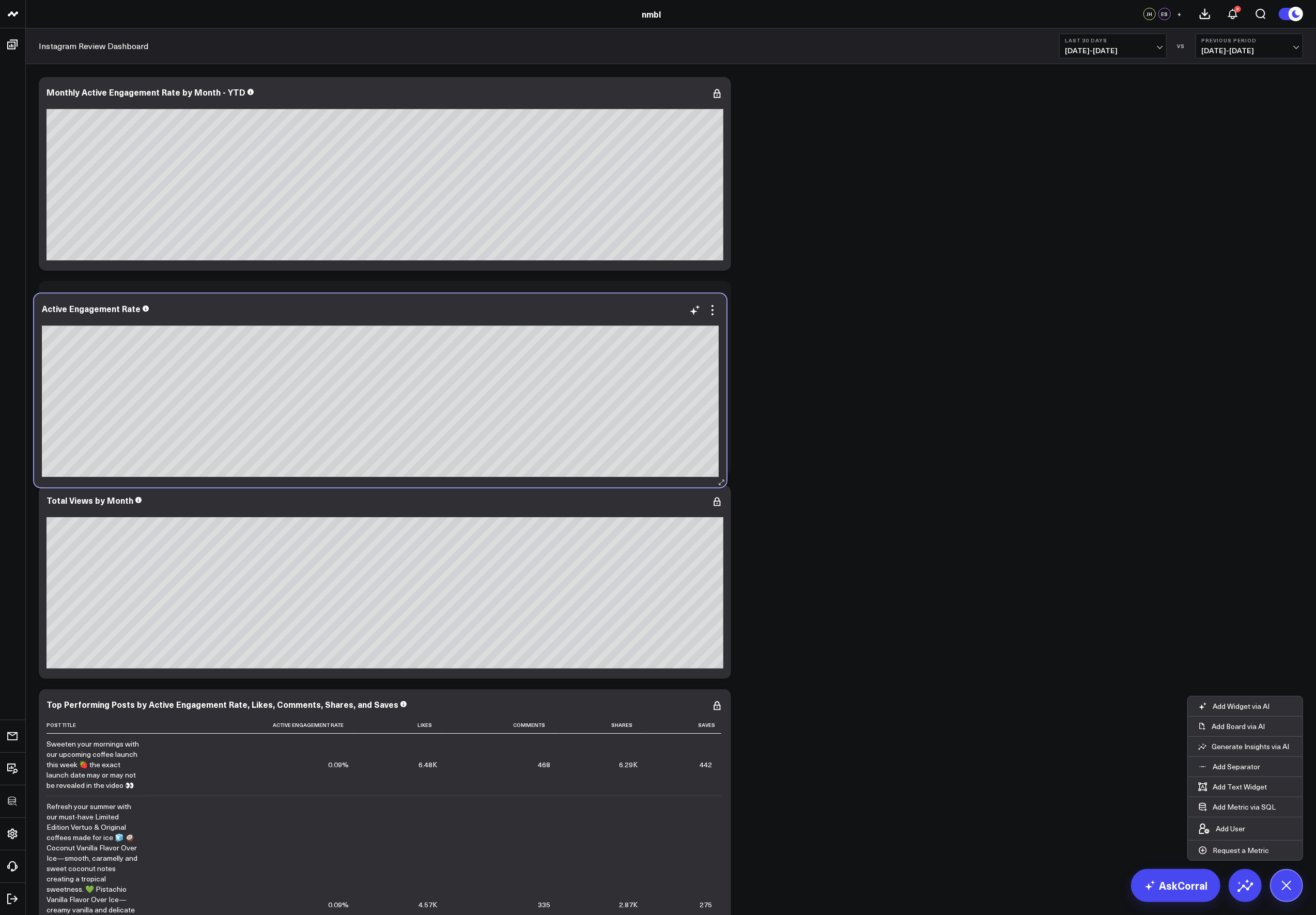
drag, startPoint x: 323, startPoint y: 510, endPoint x: 316, endPoint y: 316, distance: 194.1
click at [317, 317] on div at bounding box center [380, 319] width 677 height 7
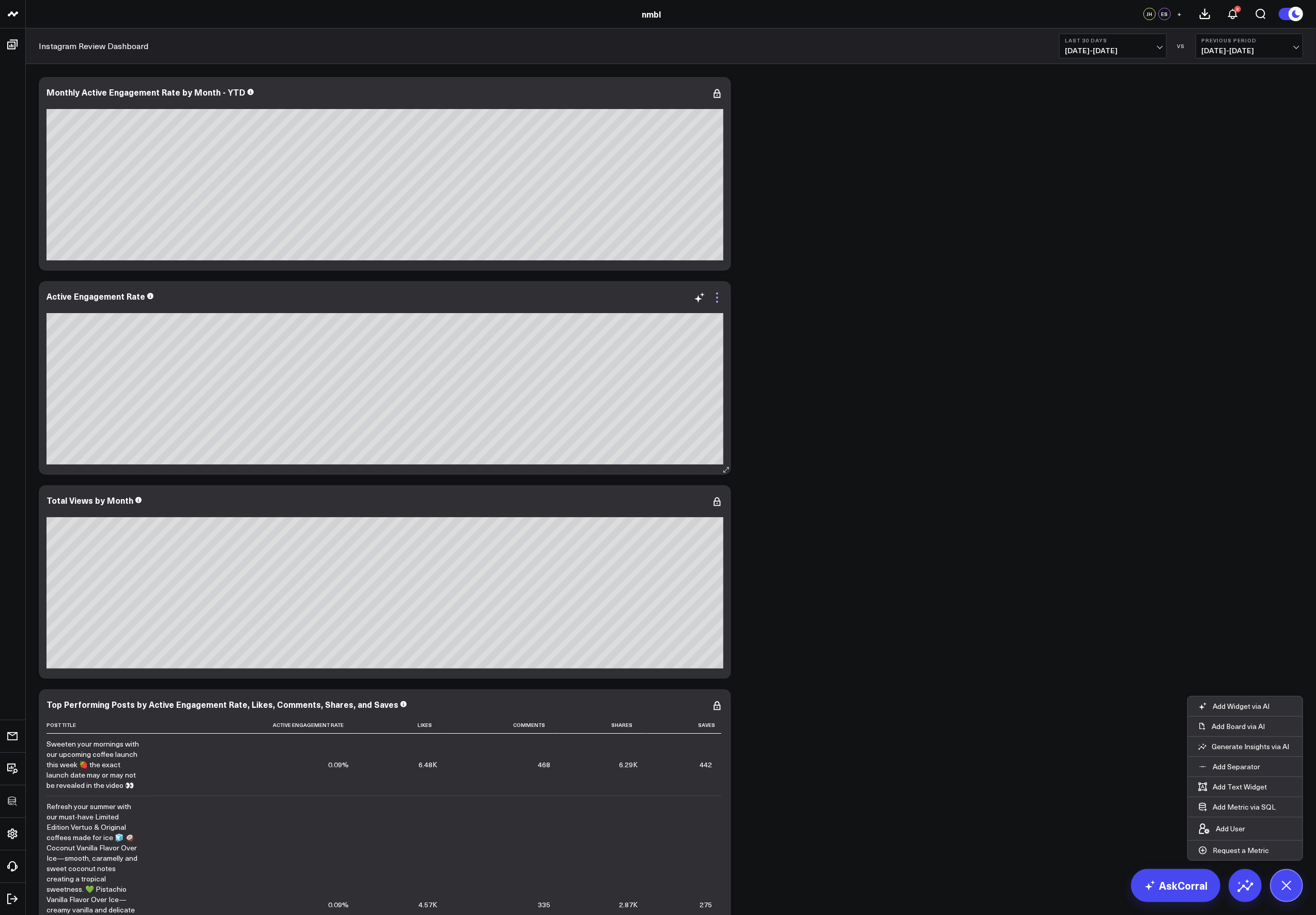
click at [717, 297] on icon at bounding box center [717, 298] width 2 height 2
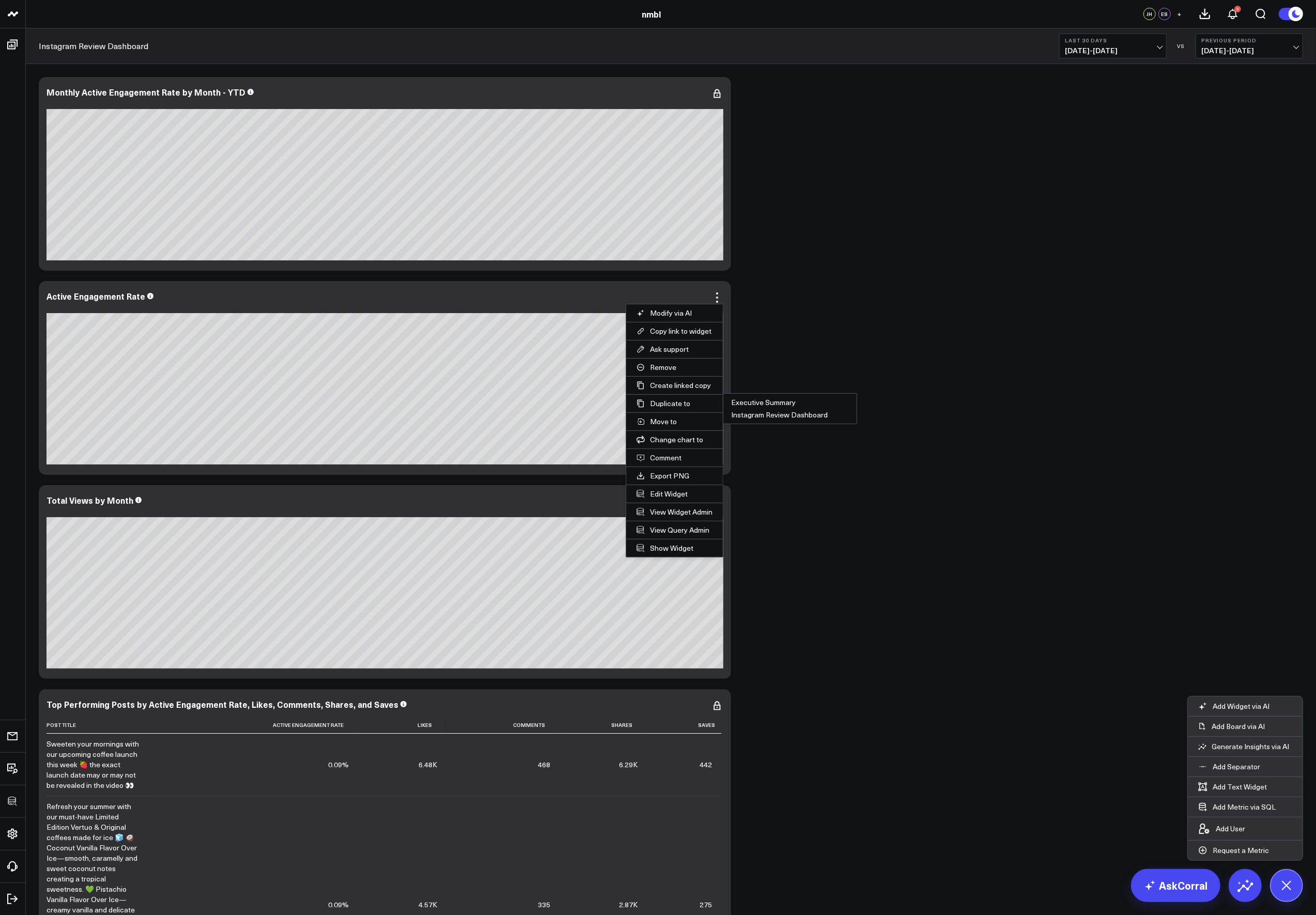
drag, startPoint x: 931, startPoint y: 406, endPoint x: 778, endPoint y: 369, distance: 157.4
click at [931, 406] on div "Modify via AI Copy link to widget Ask support Remove Create linked copy Executi…" at bounding box center [670, 582] width 1275 height 1021
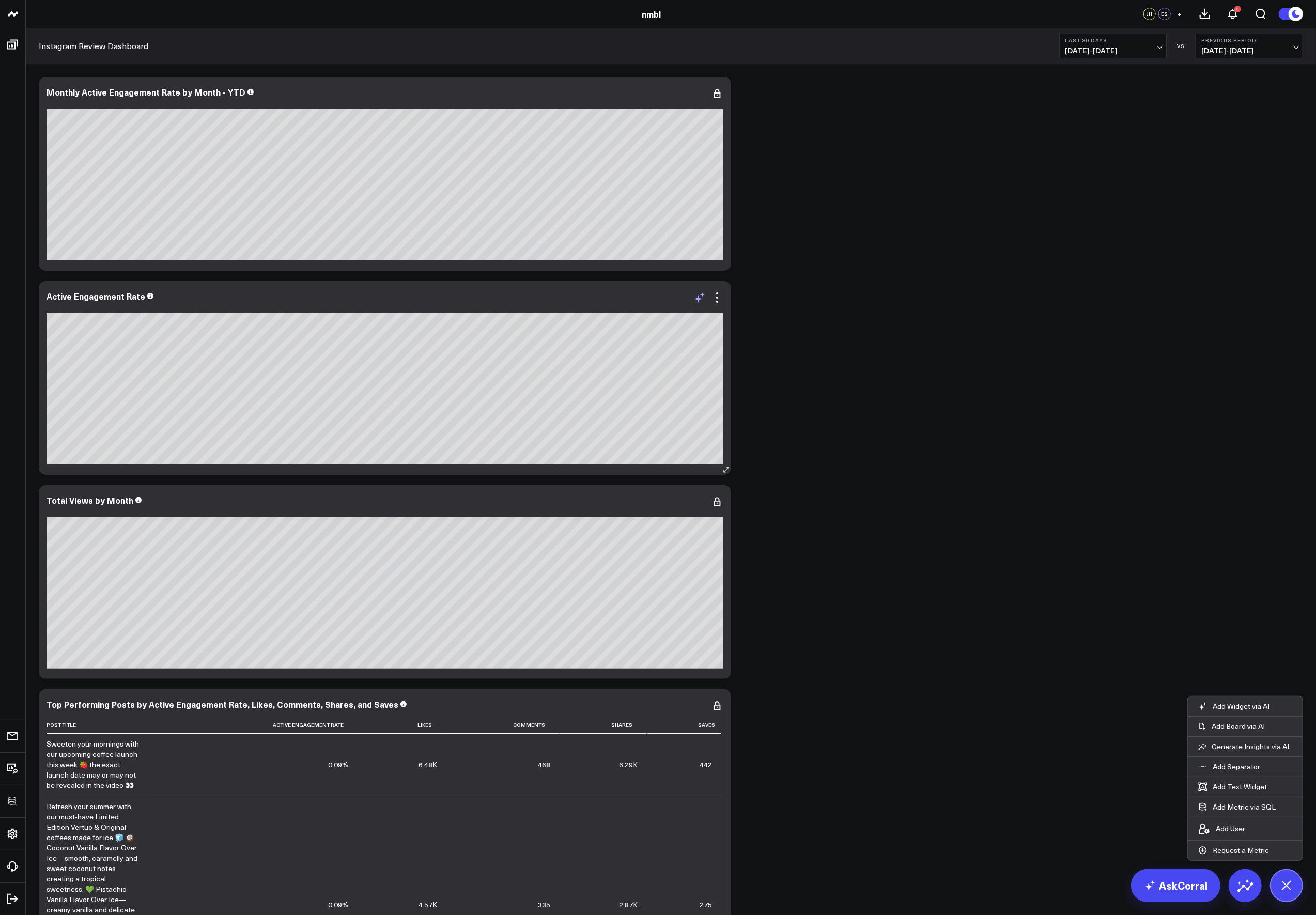
click at [695, 298] on icon at bounding box center [700, 298] width 12 height 12
click at [782, 317] on textarea at bounding box center [813, 320] width 175 height 46
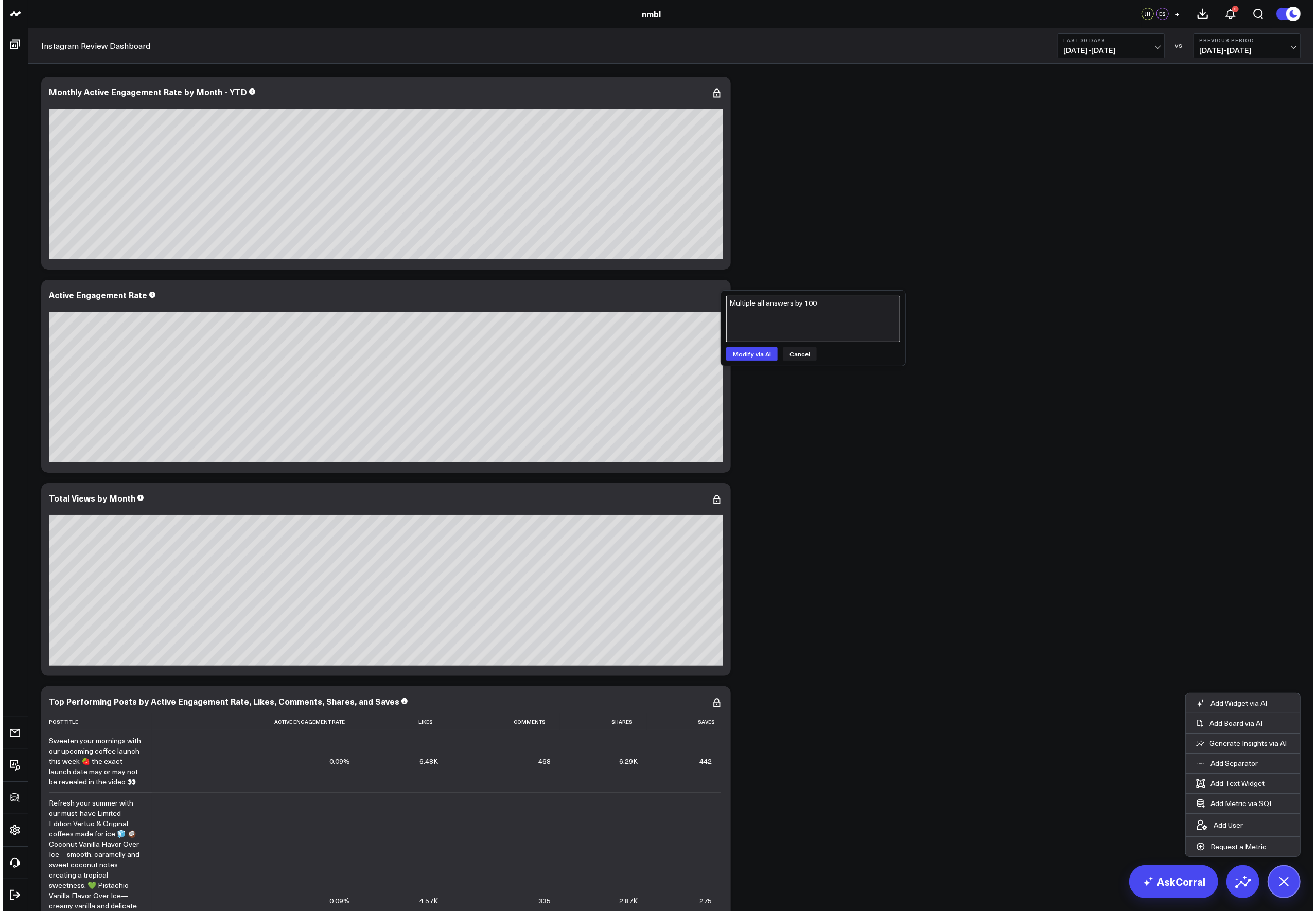
scroll to position [1, 0]
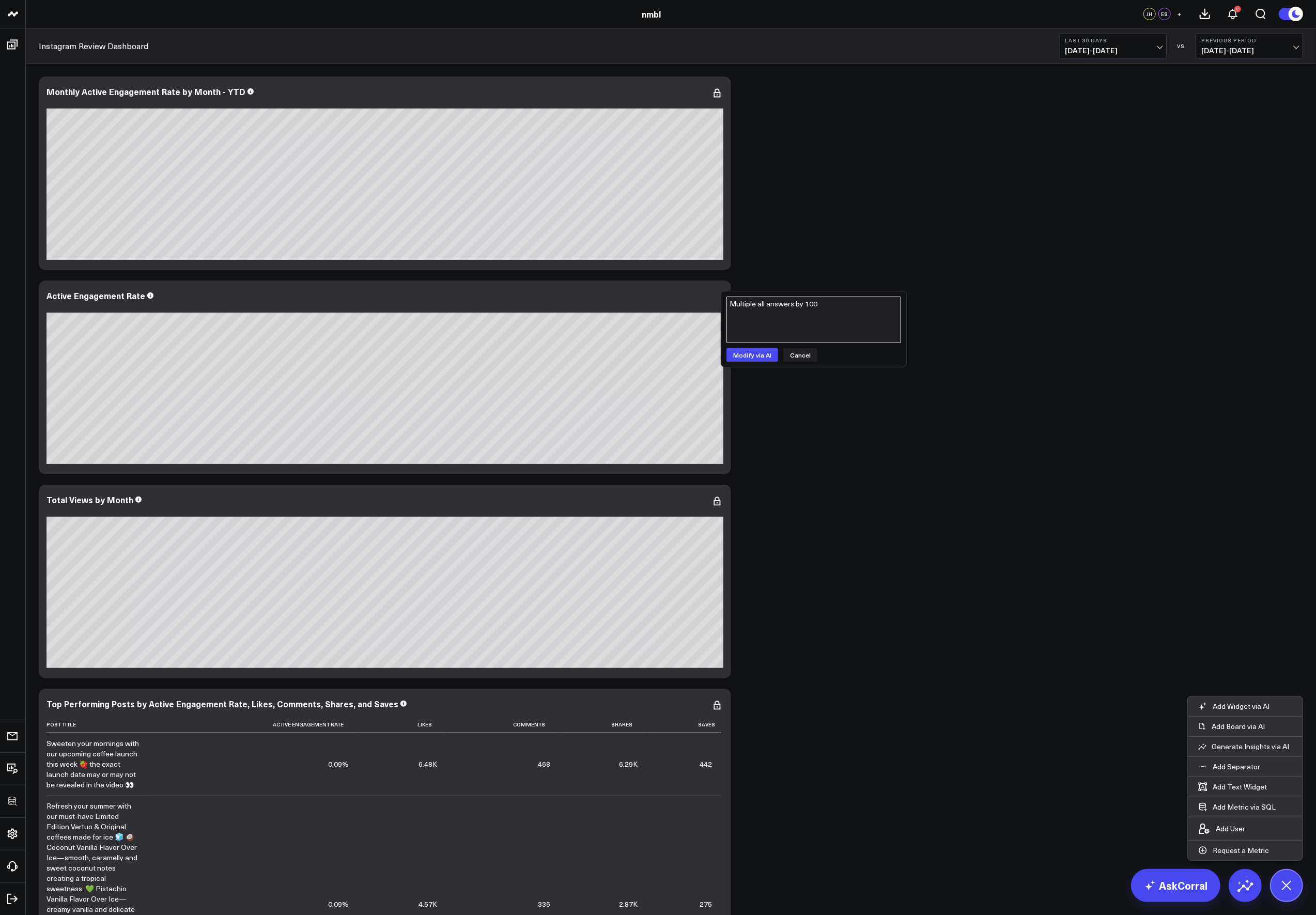
click at [777, 301] on textarea "Multiple all answers by 100" at bounding box center [813, 320] width 175 height 46
click at [759, 303] on textarea "Multiple all results by 100" at bounding box center [813, 320] width 175 height 46
type textarea "Multiple results by 100"
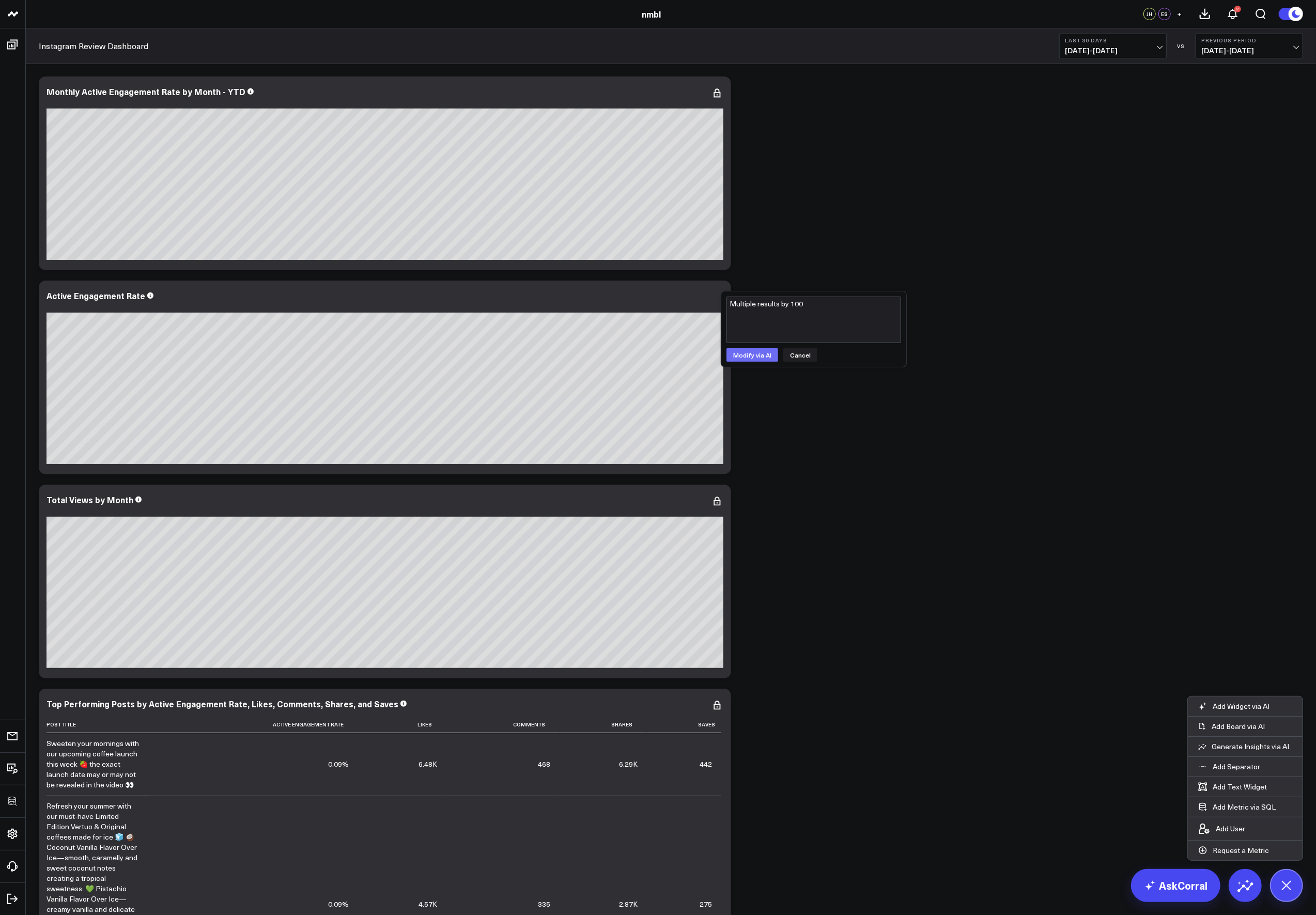
click at [763, 354] on button "Modify via AI" at bounding box center [752, 355] width 51 height 14
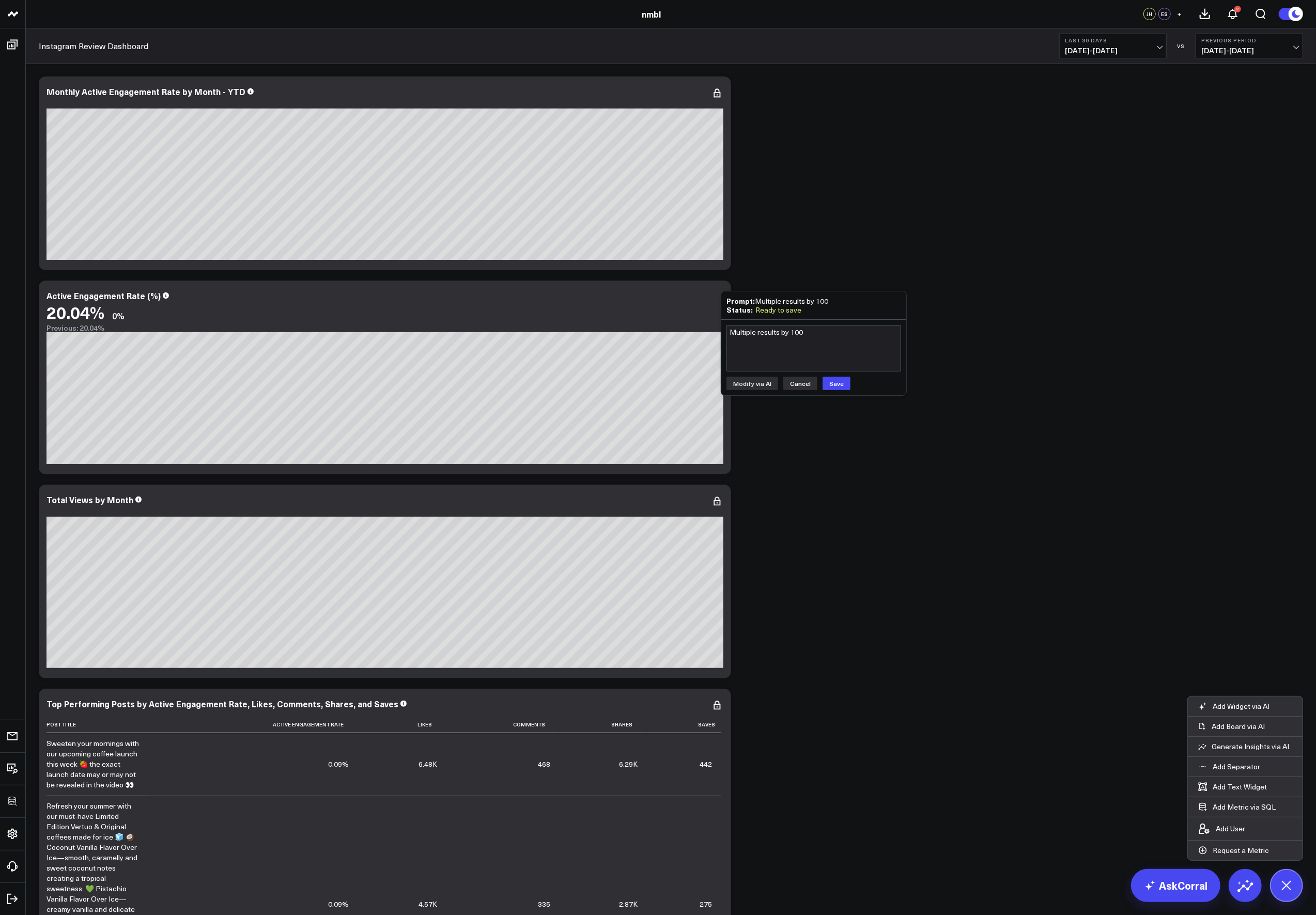
click at [808, 384] on button "Cancel" at bounding box center [800, 384] width 34 height 14
click at [718, 297] on icon at bounding box center [717, 297] width 12 height 12
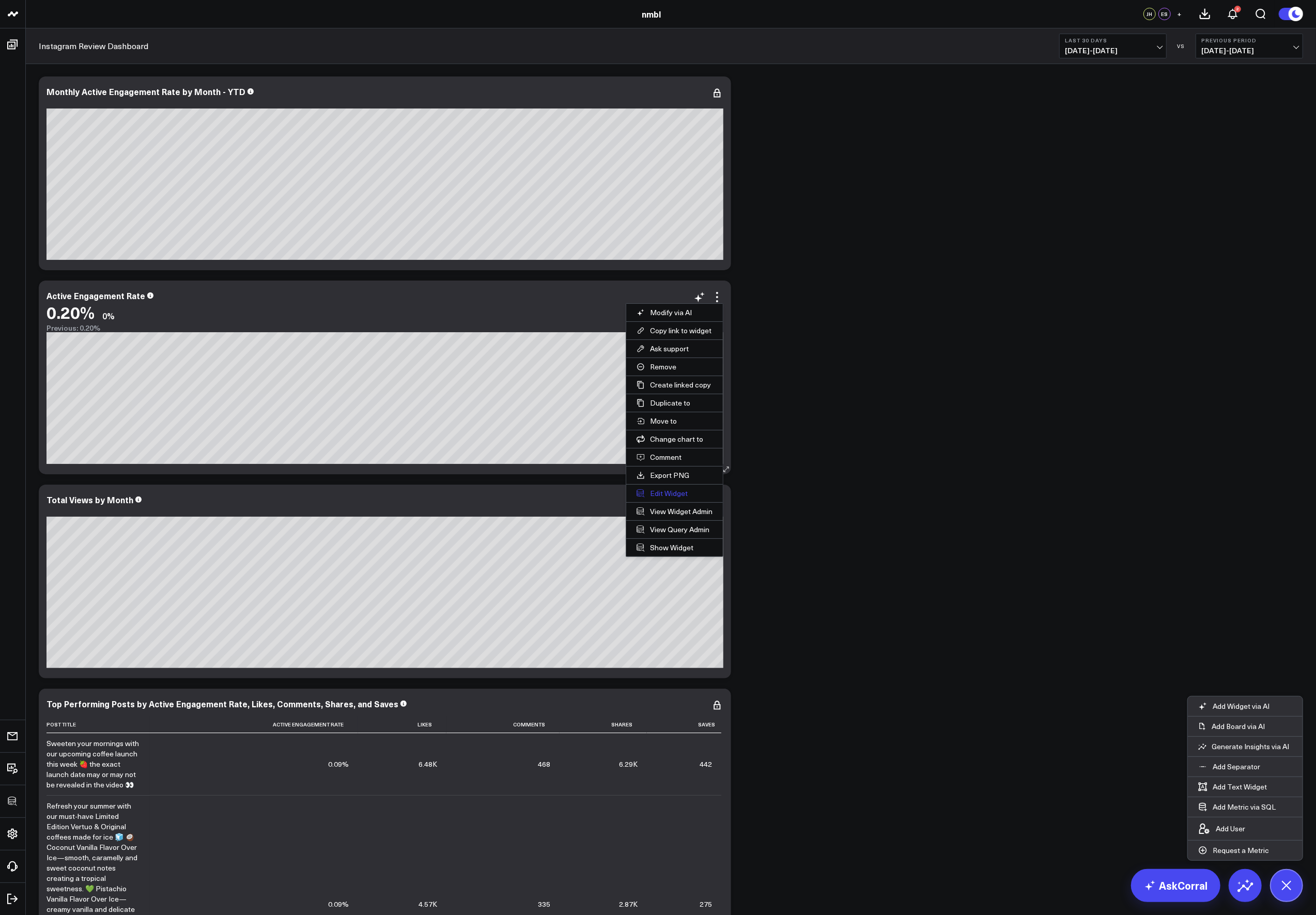
click at [673, 495] on button "Edit Widget" at bounding box center [674, 493] width 97 height 18
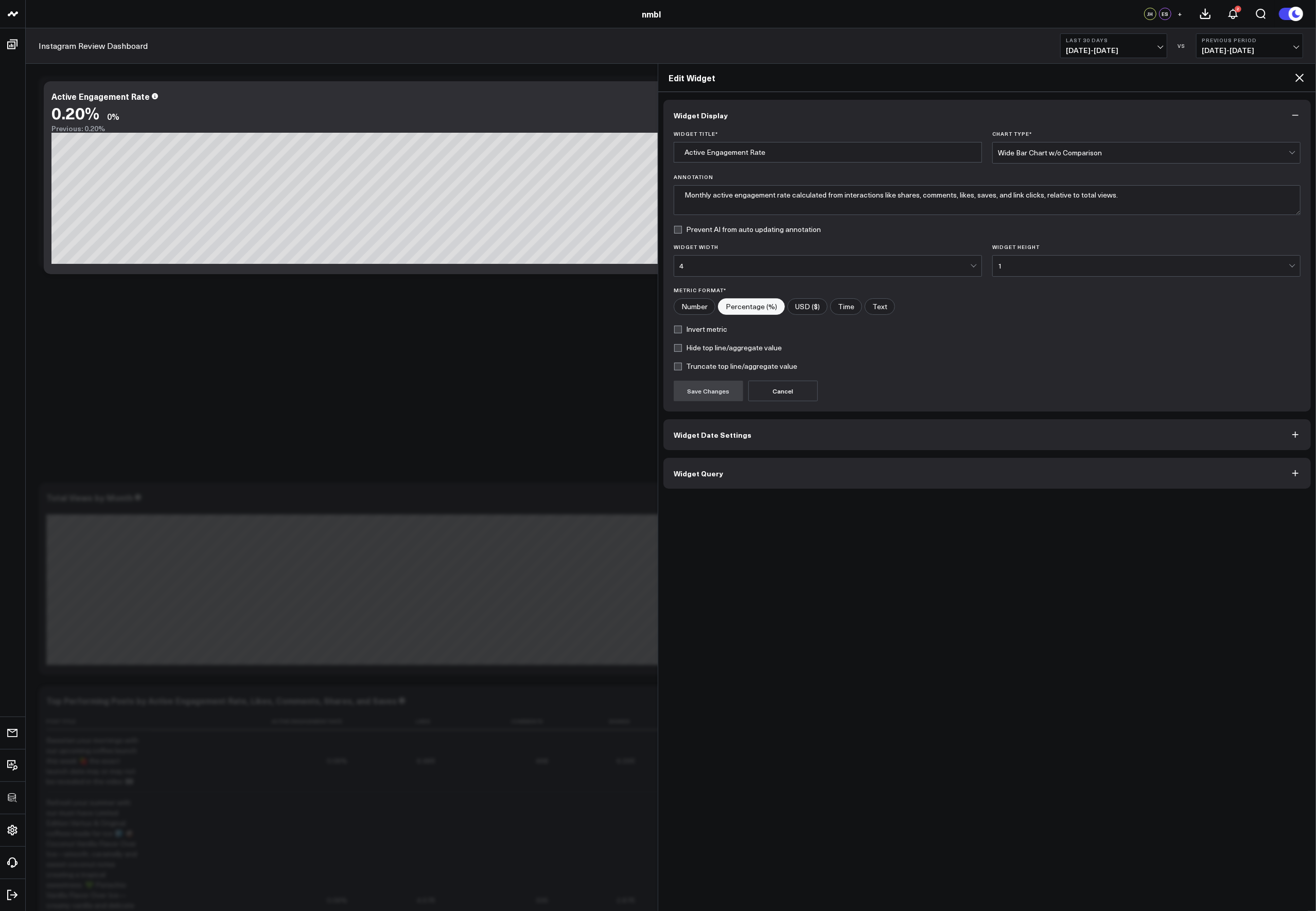
click at [697, 480] on button "Widget Query" at bounding box center [987, 473] width 648 height 31
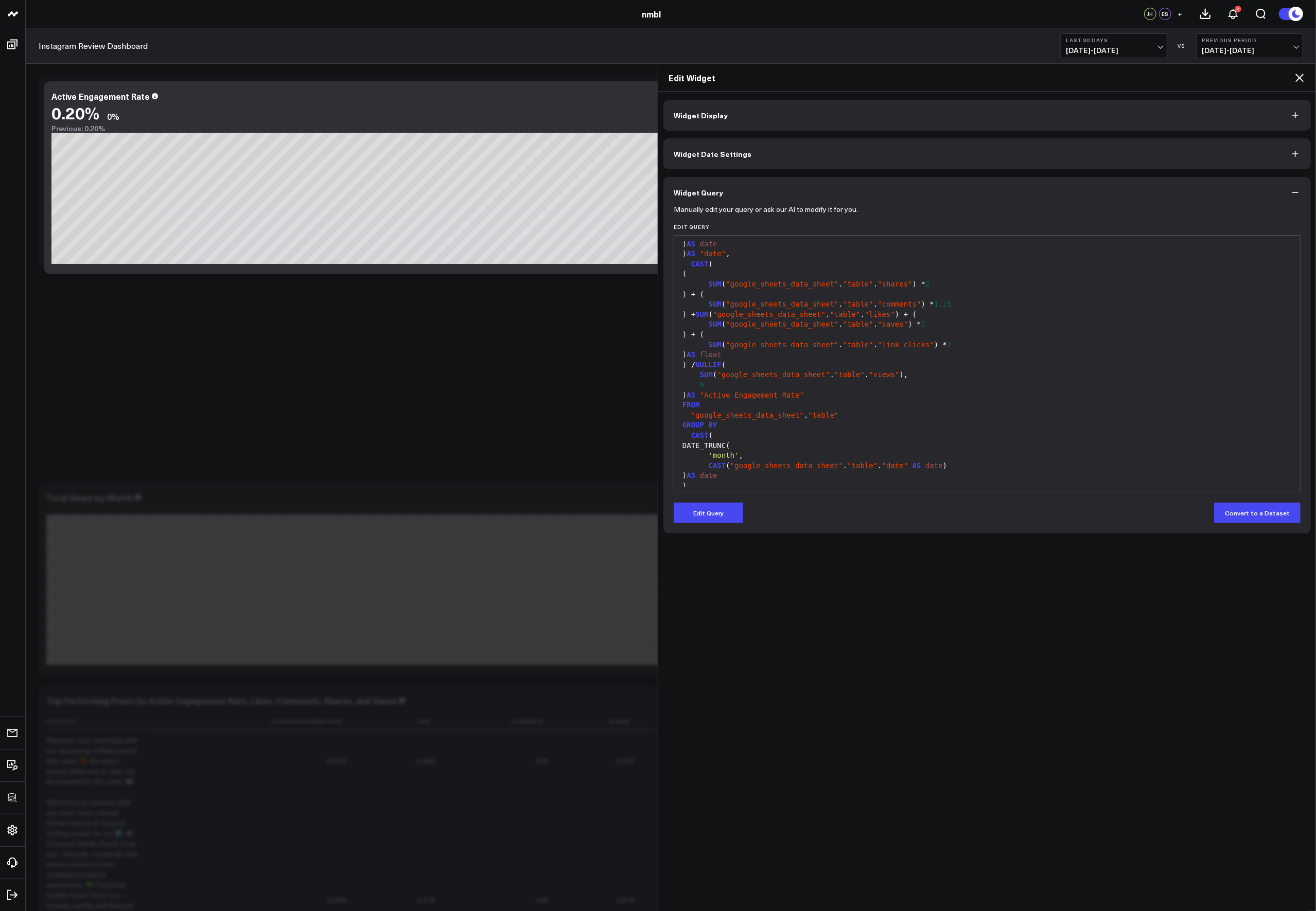
scroll to position [130, 0]
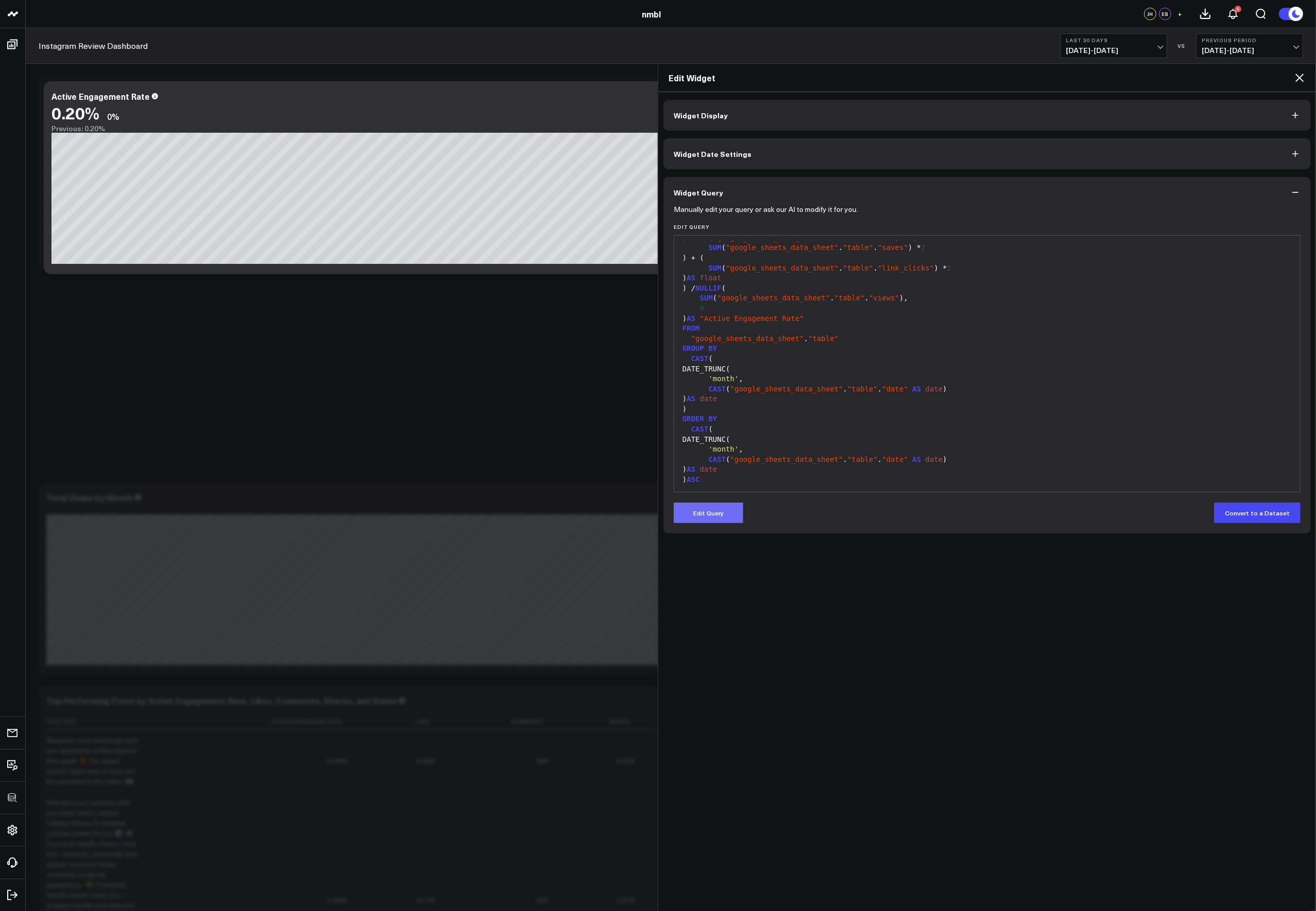
click at [722, 512] on button "Edit Query" at bounding box center [708, 513] width 69 height 21
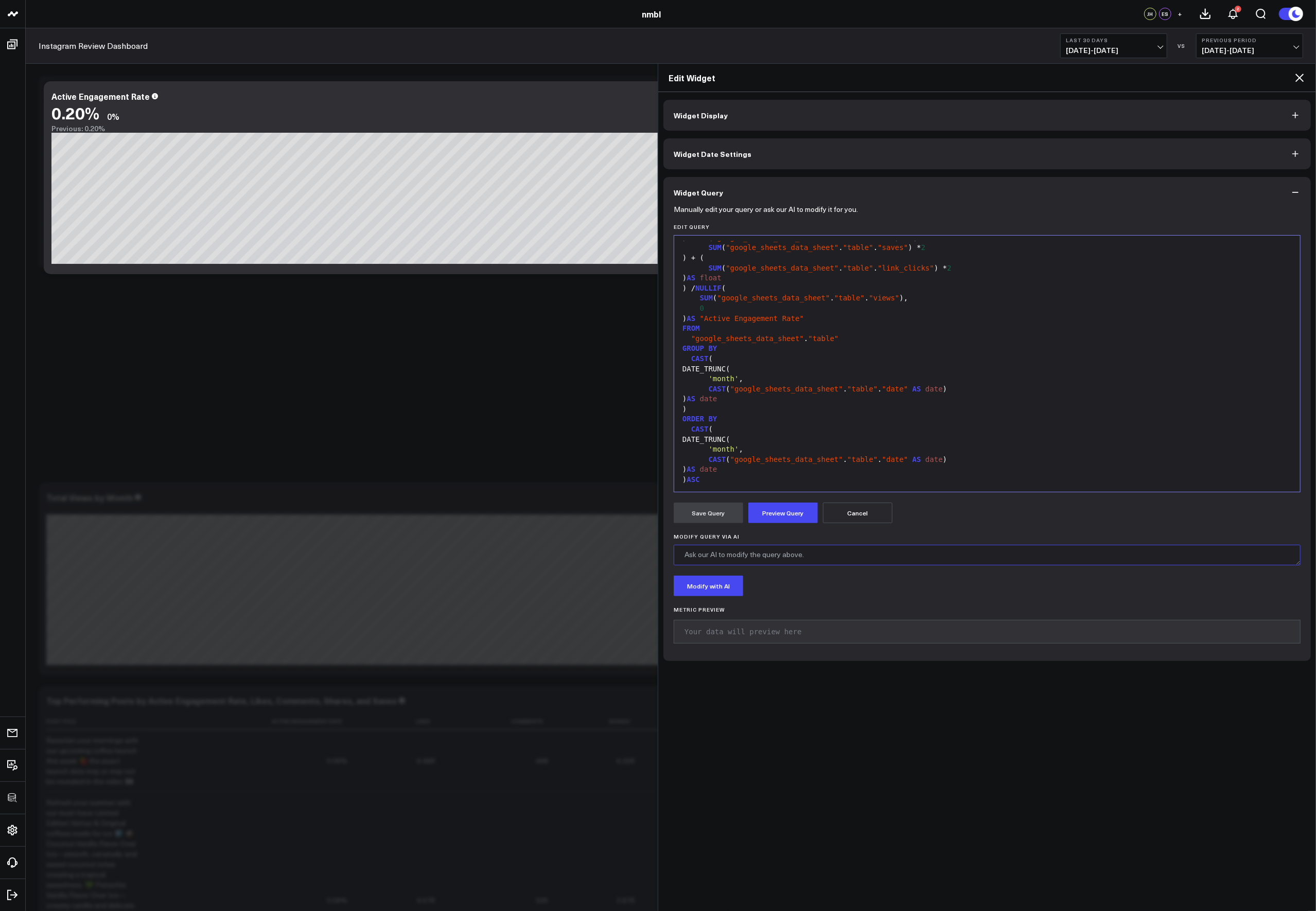
click at [761, 552] on textarea "Modify Query via AI" at bounding box center [987, 555] width 627 height 21
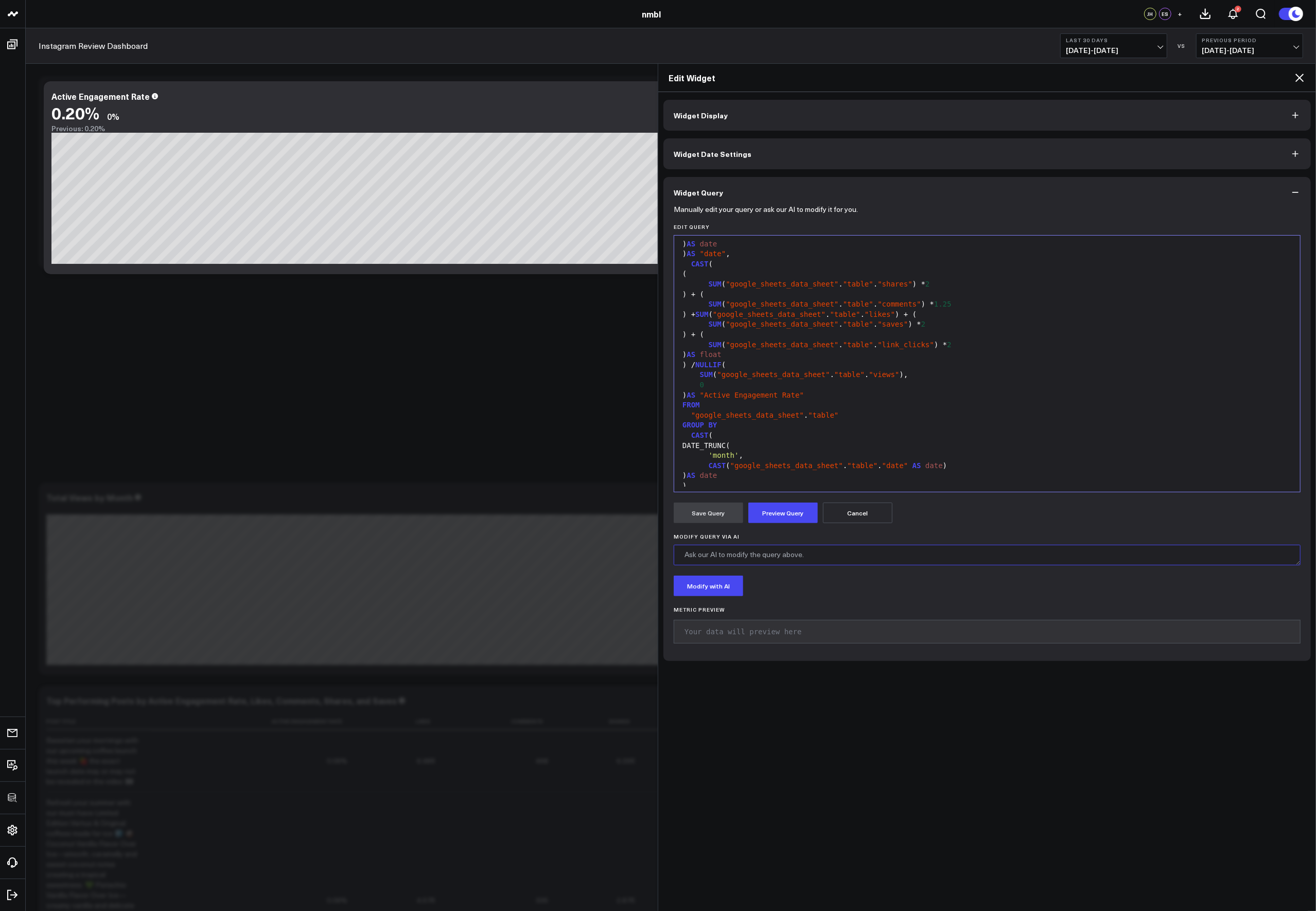
scroll to position [52, 0]
type textarea "Multiple the final active engagement rate by 100"
click at [702, 589] on button "Modify with AI" at bounding box center [708, 586] width 69 height 21
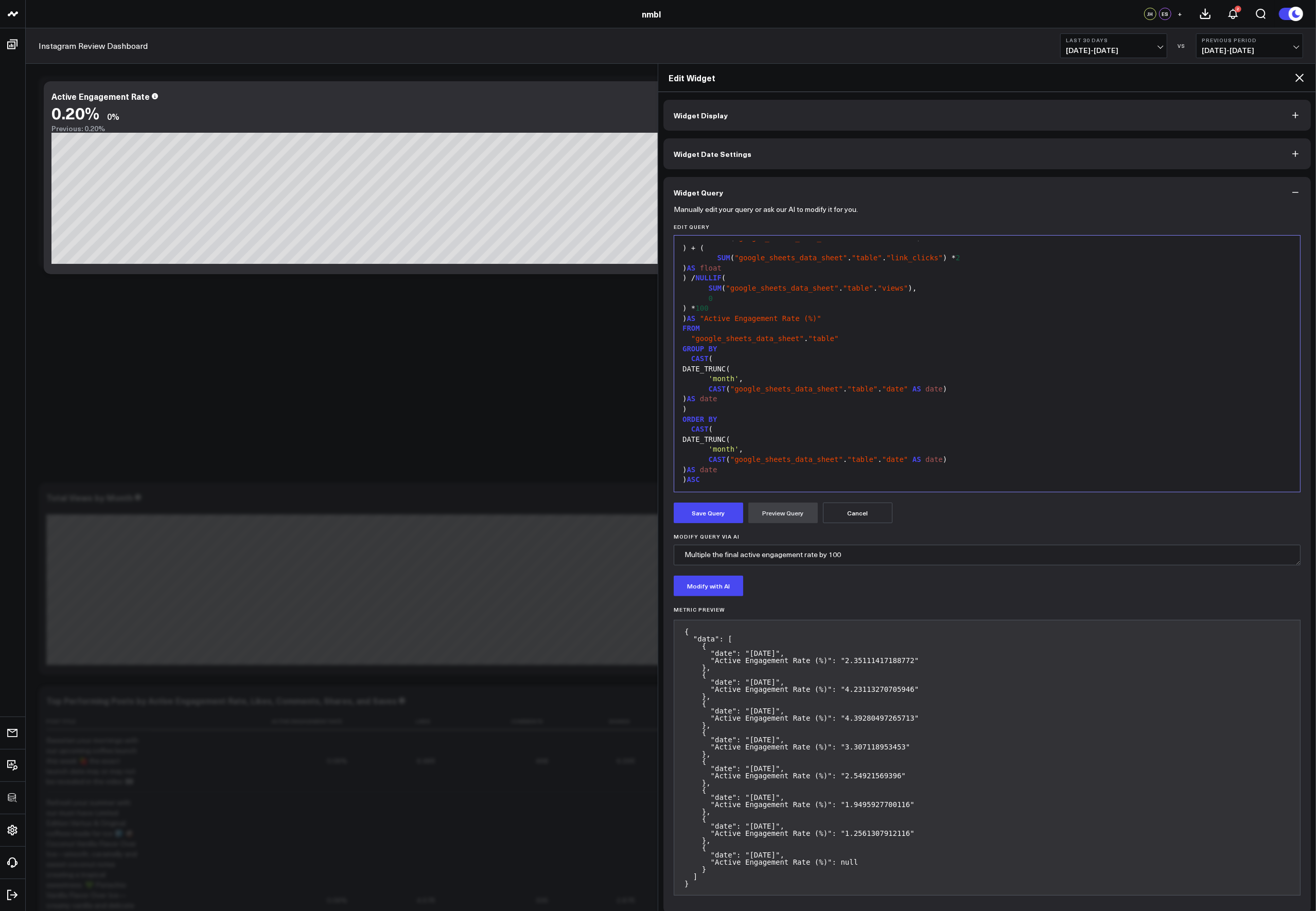
scroll to position [8, 0]
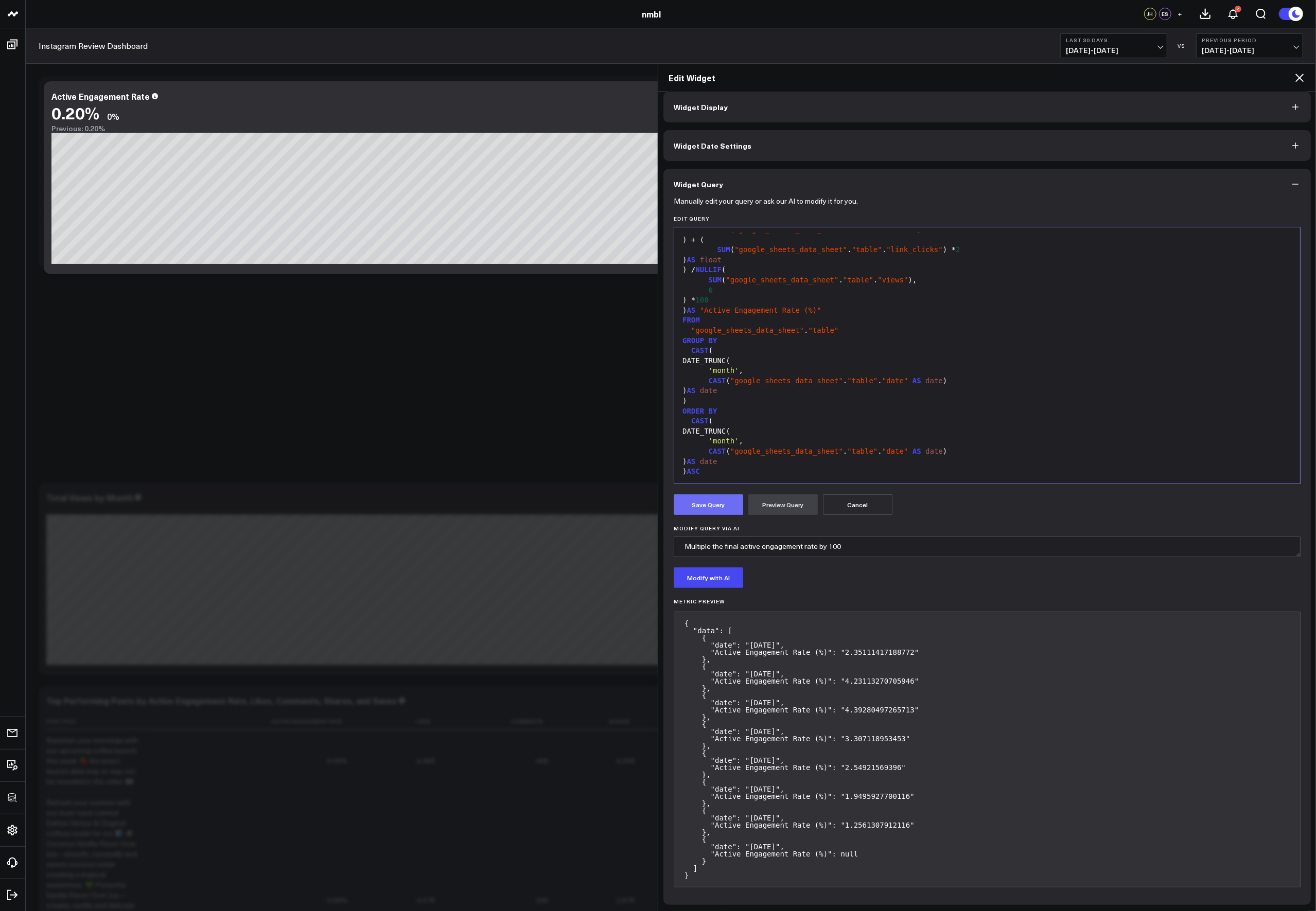
click at [721, 504] on button "Save Query" at bounding box center [708, 504] width 69 height 21
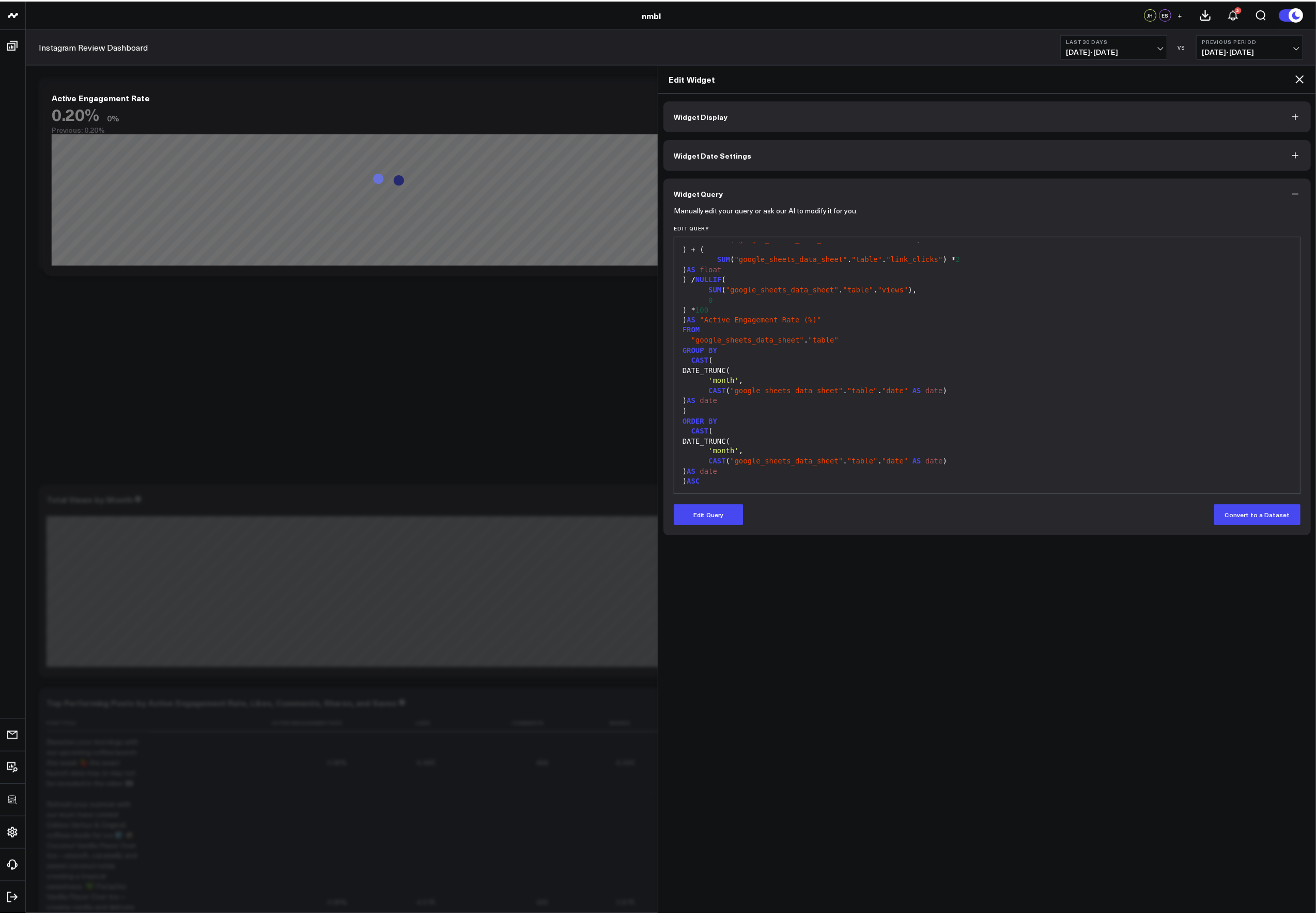
scroll to position [0, 0]
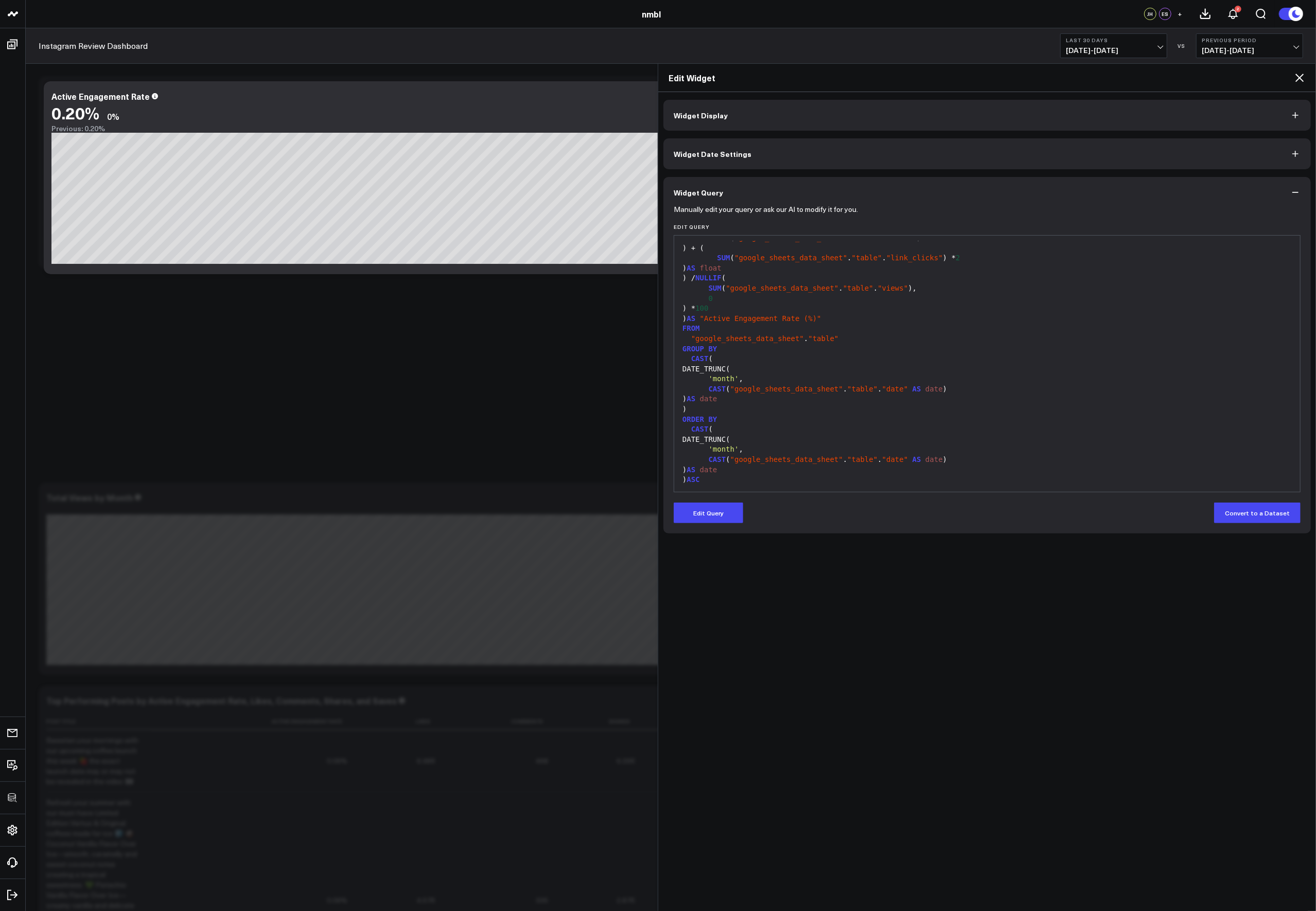
click at [1091, 78] on icon at bounding box center [1300, 78] width 12 height 12
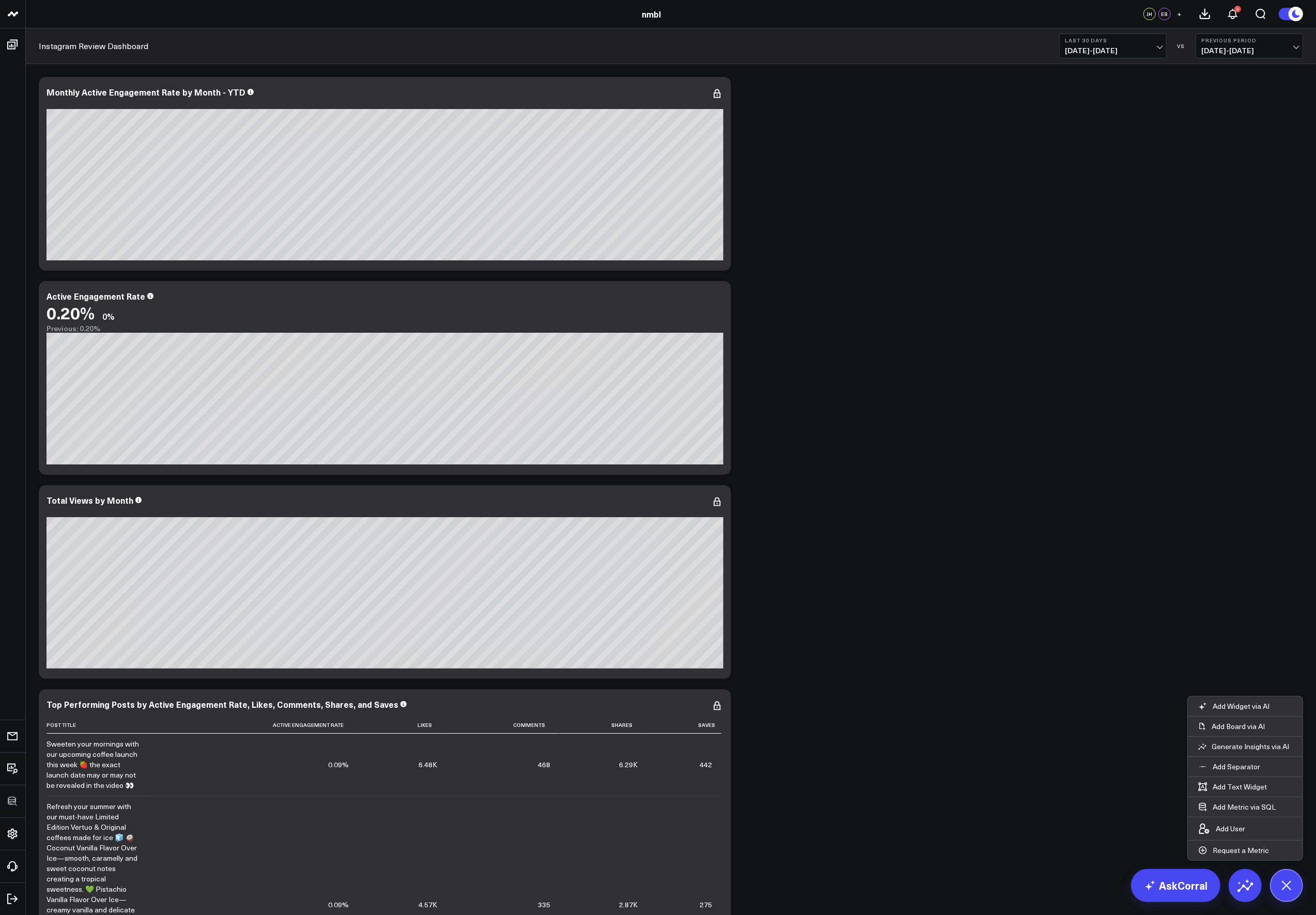
click at [879, 415] on div "Modify via AI Copy link to widget Ask support Remove Create linked copy Executi…" at bounding box center [670, 582] width 1275 height 1021
click at [817, 274] on div "Modify via AI Copy link to widget Ask support Remove Create linked copy Executi…" at bounding box center [670, 582] width 1275 height 1021
click at [825, 120] on div "Modify via AI Copy link to widget Ask support Remove Create linked copy Executi…" at bounding box center [670, 582] width 1275 height 1021
click at [801, 213] on div "Modify via AI Copy link to widget Ask support Remove Create linked copy Executi…" at bounding box center [670, 582] width 1275 height 1021
click at [718, 91] on icon at bounding box center [717, 94] width 12 height 12
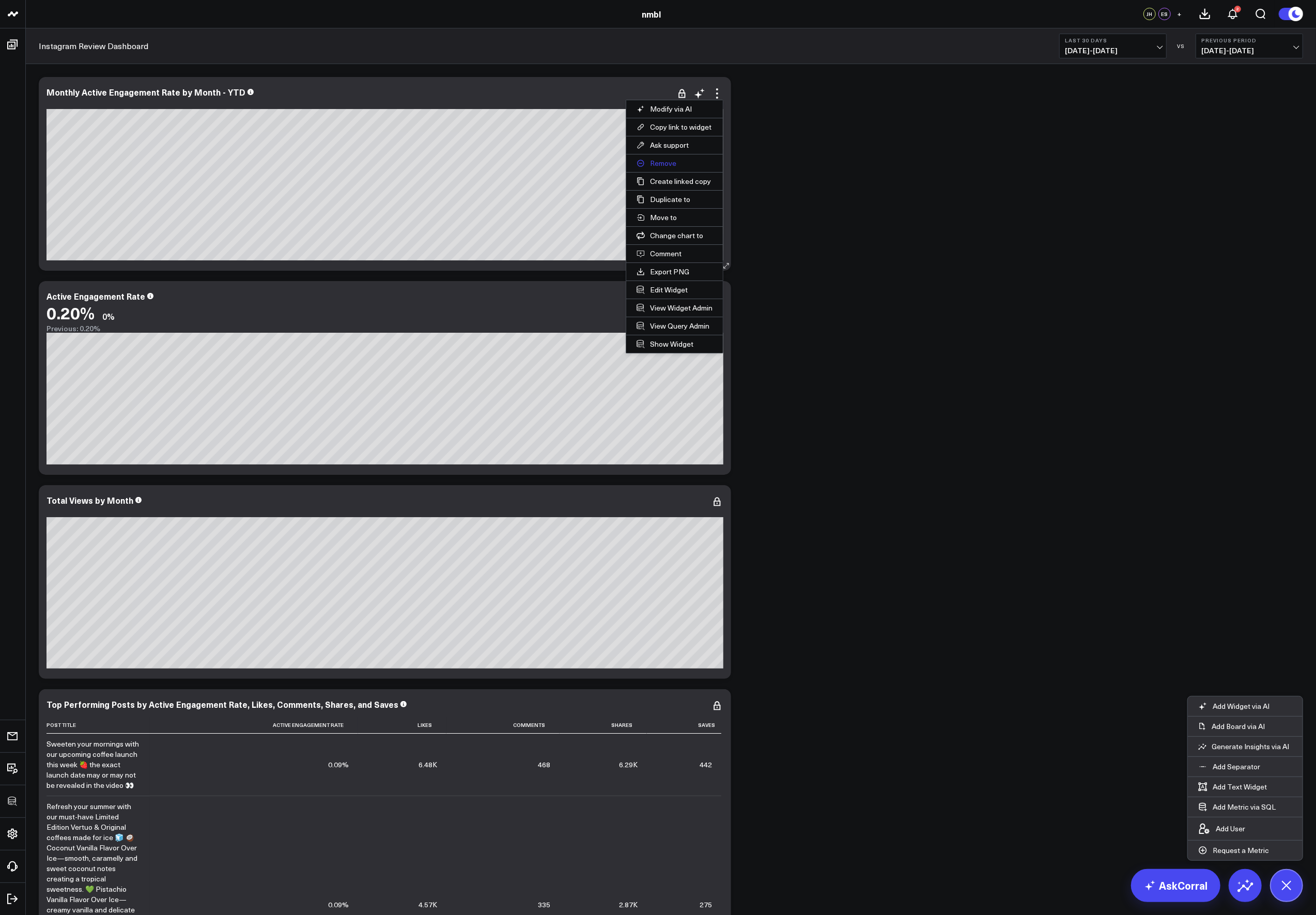
click at [673, 160] on button "Remove" at bounding box center [674, 163] width 97 height 18
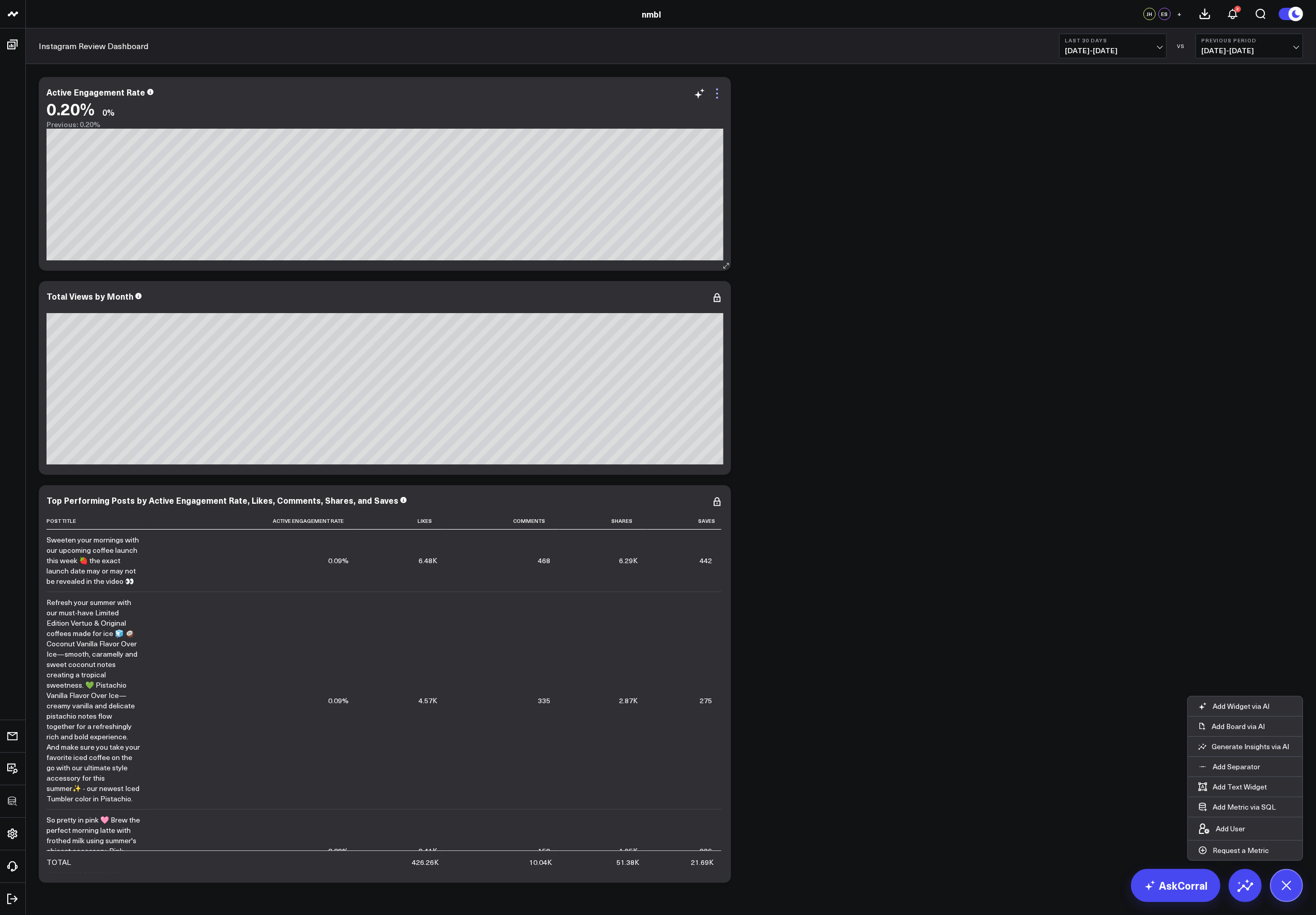
click at [717, 93] on icon at bounding box center [717, 94] width 2 height 2
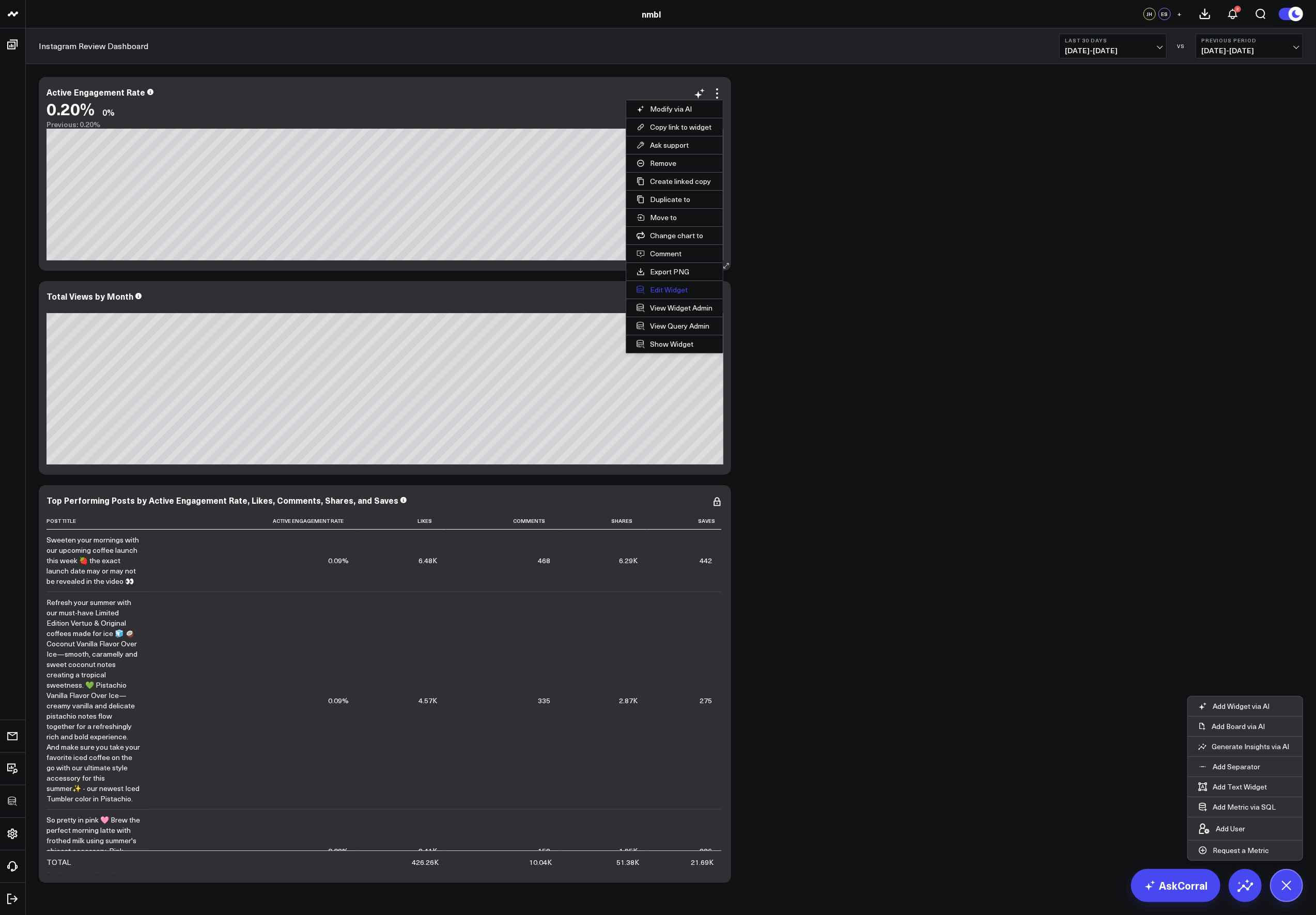
click at [678, 287] on button "Edit Widget" at bounding box center [674, 290] width 97 height 18
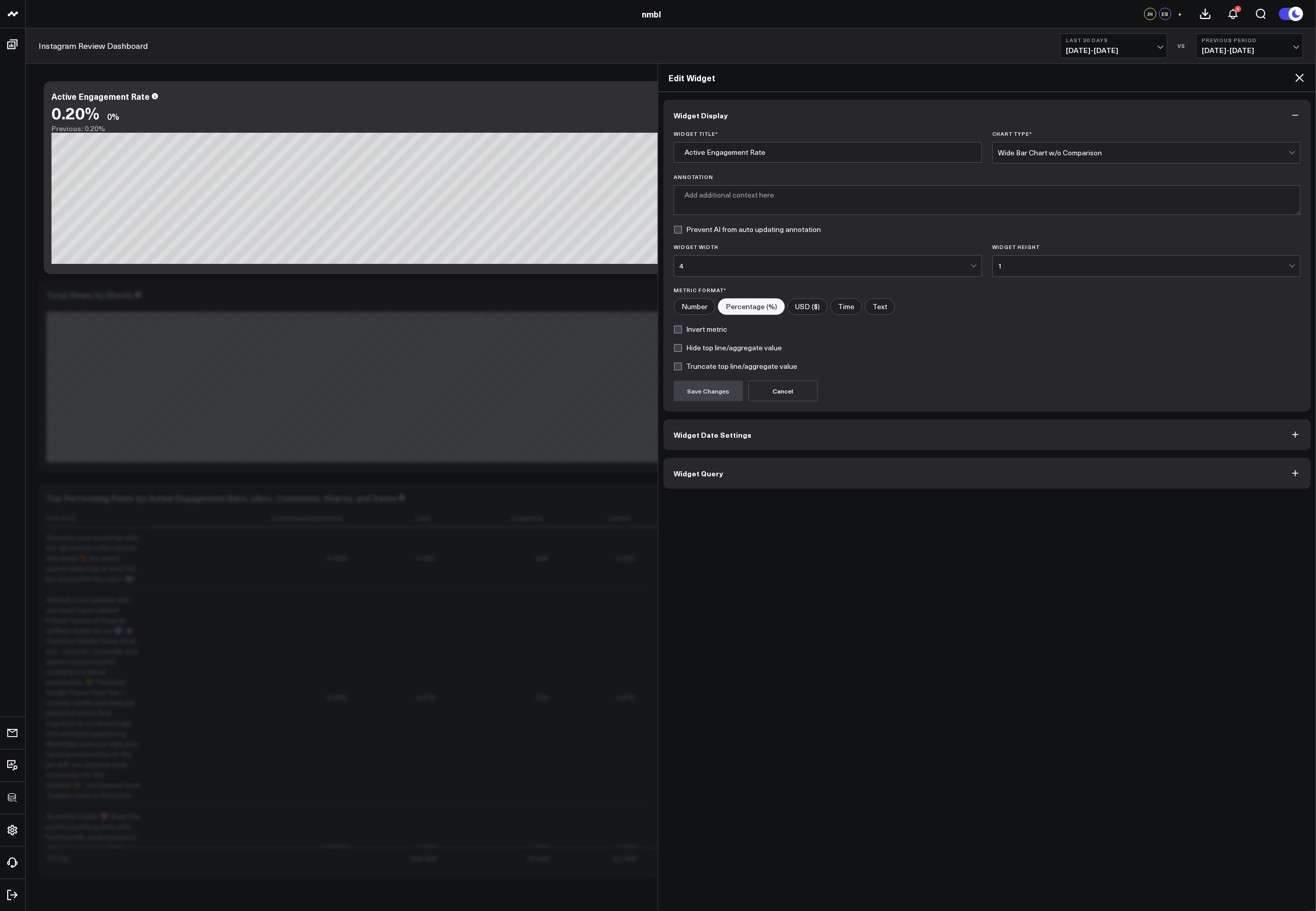
type textarea "Active engagement rate by month, calculated from interactions like shares, comm…"
click at [728, 346] on label "Hide top line/aggregate value" at bounding box center [727, 348] width 108 height 8
click at [682, 346] on input "Hide top line/aggregate value" at bounding box center [677, 348] width 8 height 8
checkbox input "true"
click at [715, 385] on button "Save Changes" at bounding box center [708, 391] width 69 height 21
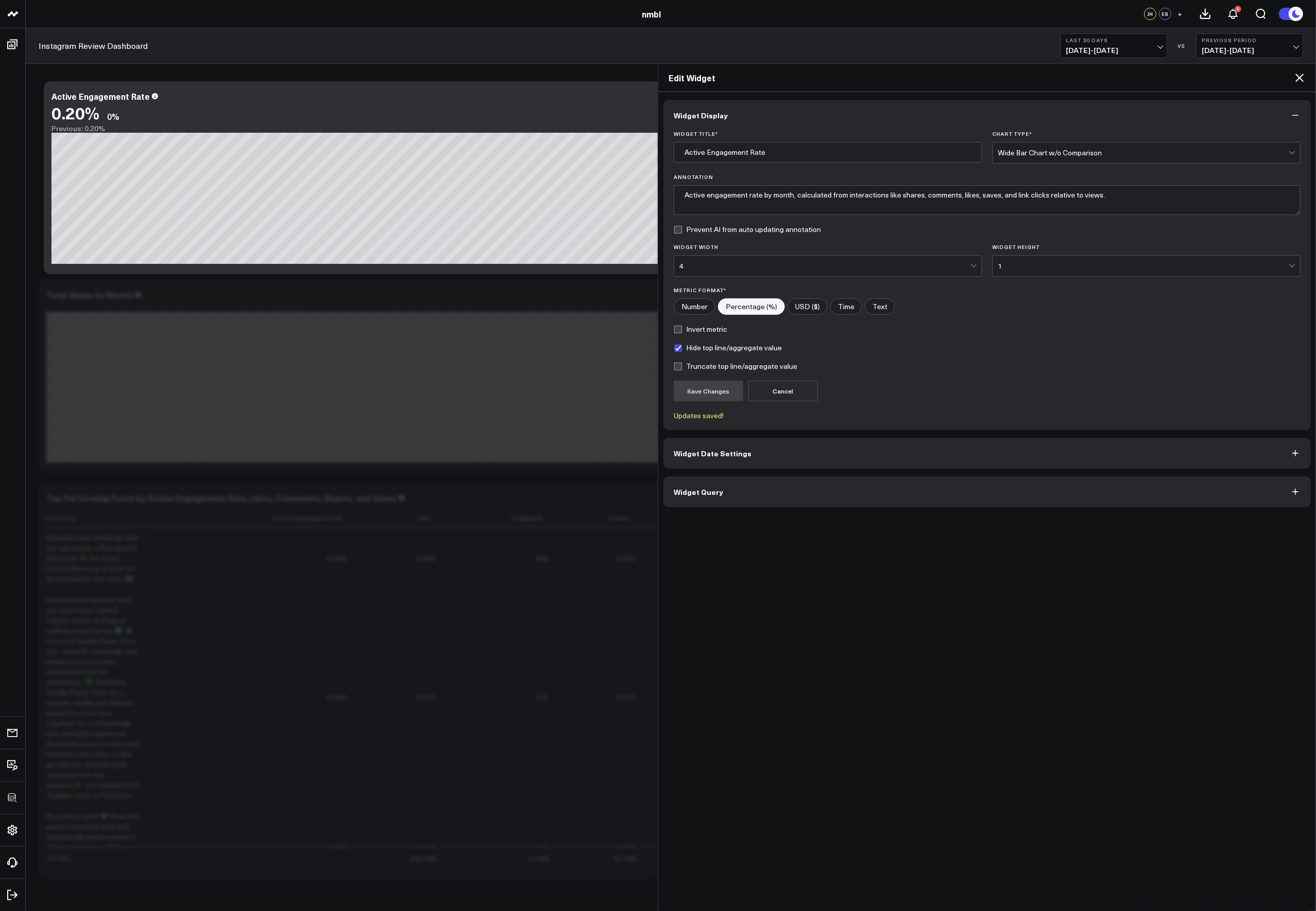
click at [1091, 78] on icon at bounding box center [1300, 78] width 12 height 12
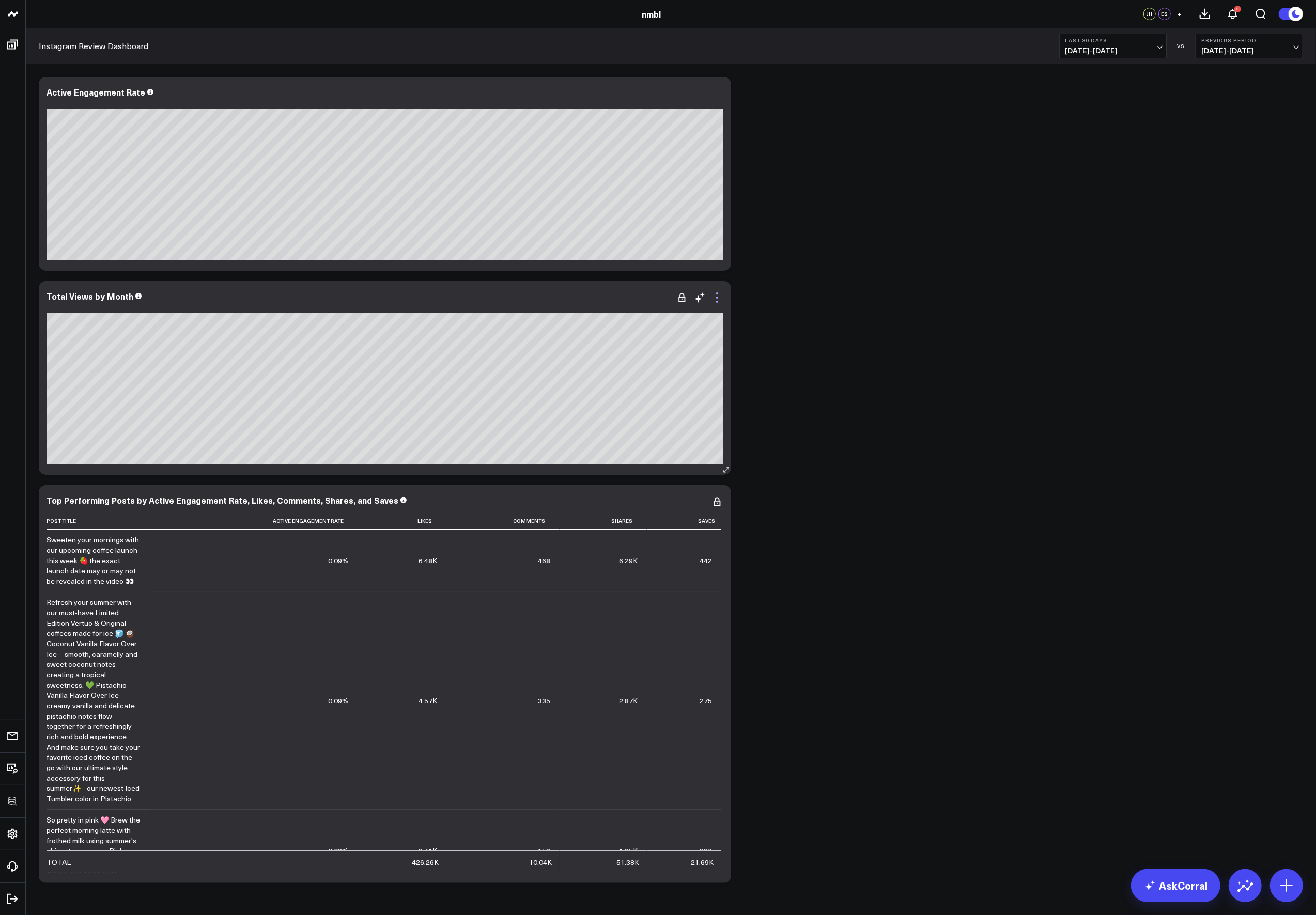
click at [718, 300] on icon at bounding box center [717, 302] width 2 height 2
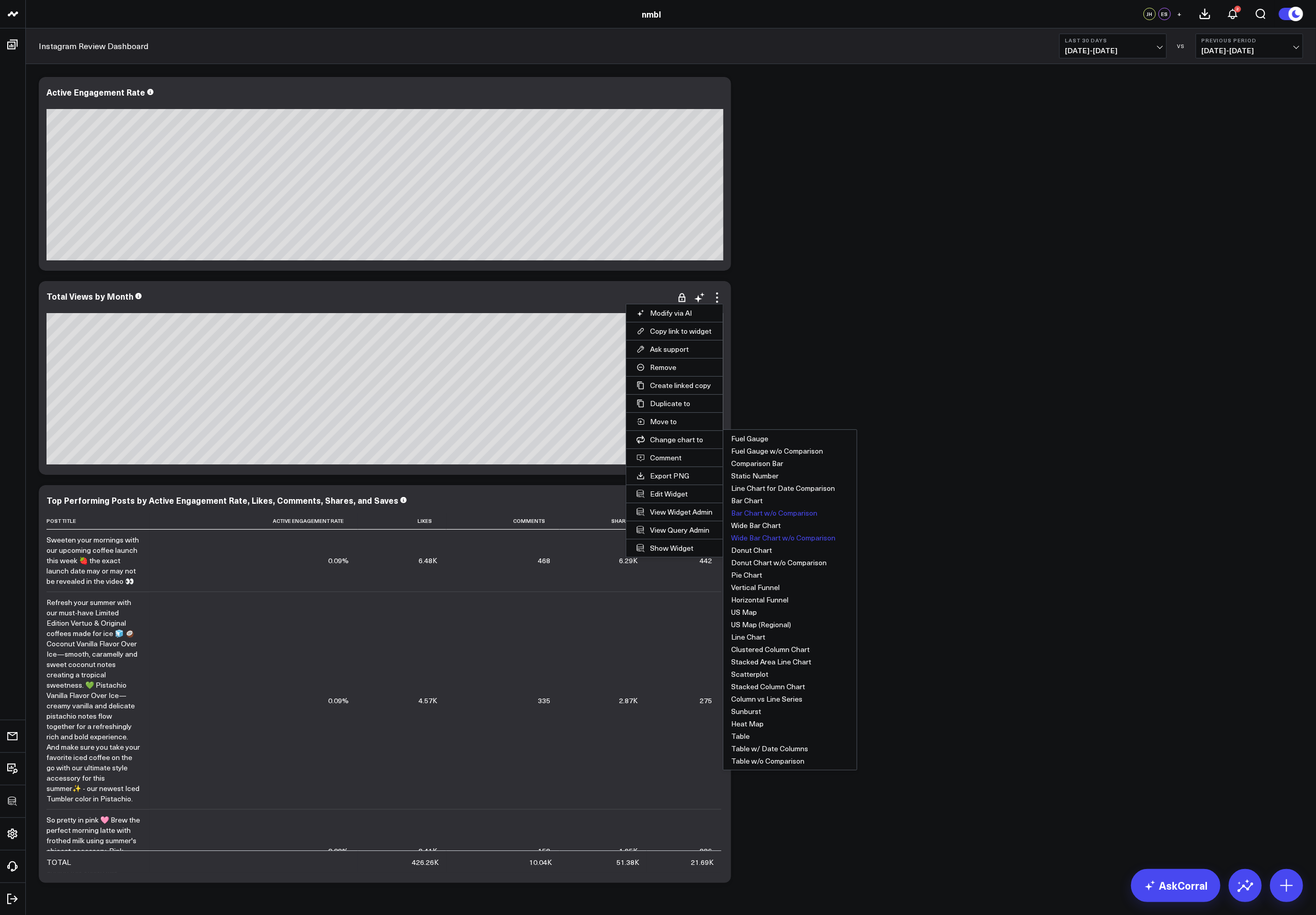
click at [769, 537] on button "Wide Bar Chart w/o Comparison" at bounding box center [790, 538] width 133 height 12
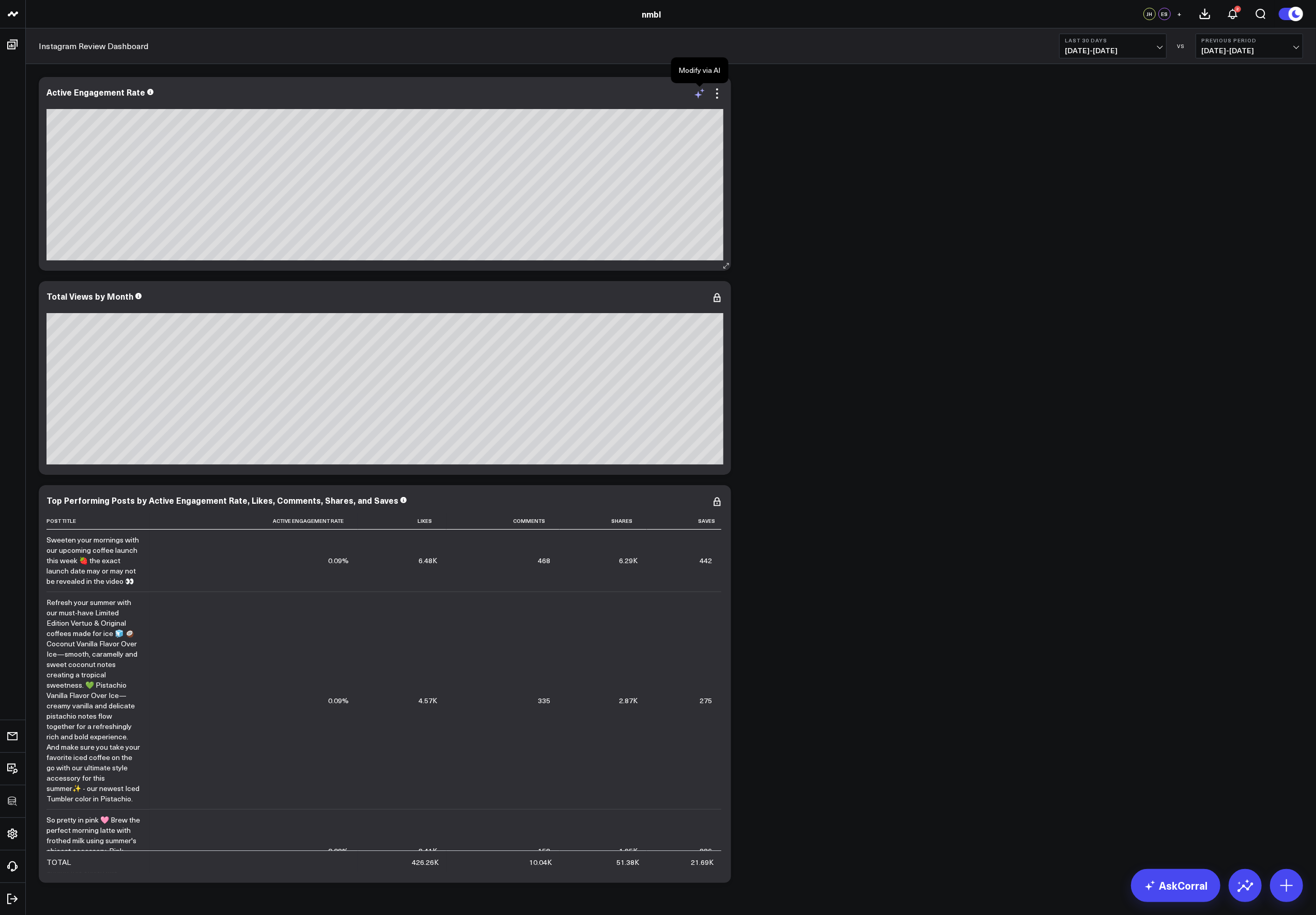
click at [703, 94] on icon at bounding box center [700, 94] width 12 height 12
click at [775, 114] on textarea at bounding box center [813, 116] width 175 height 46
type textarea "Remove"
type textarea "Switch labels to only have a year-date, i.e., 2025-01 vs 2025-01-01"
click at [753, 145] on button "Modify via AI" at bounding box center [752, 151] width 51 height 14
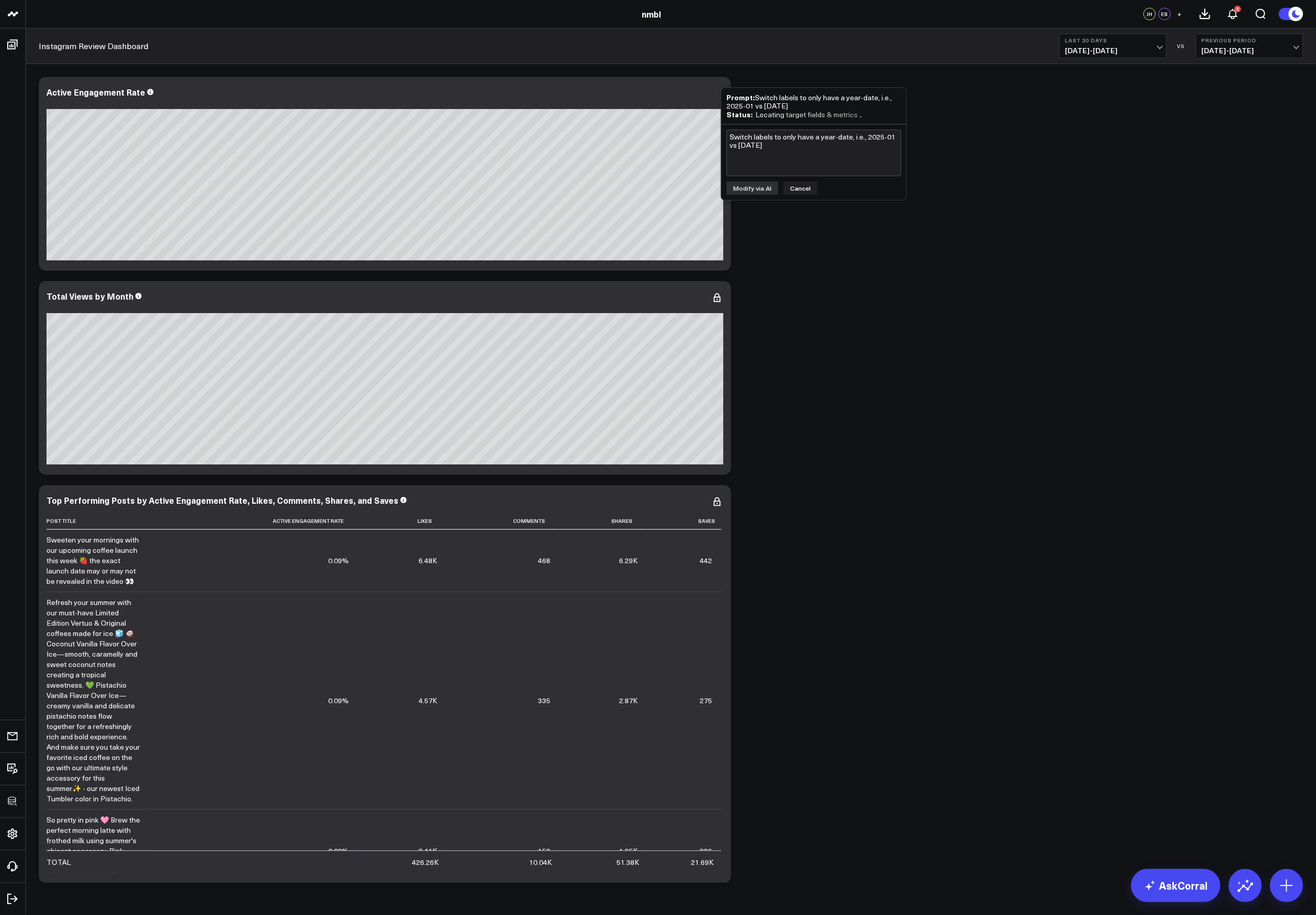
drag, startPoint x: 729, startPoint y: 112, endPoint x: 876, endPoint y: 114, distance: 147.0
click at [876, 114] on div "Status: Locating target fields & metrics" at bounding box center [813, 115] width 175 height 9
click at [835, 187] on button "Save" at bounding box center [836, 188] width 28 height 14
click at [759, 284] on div "Modify via AI Copy link to widget Ask support Remove Create linked copy Executi…" at bounding box center [670, 480] width 1275 height 816
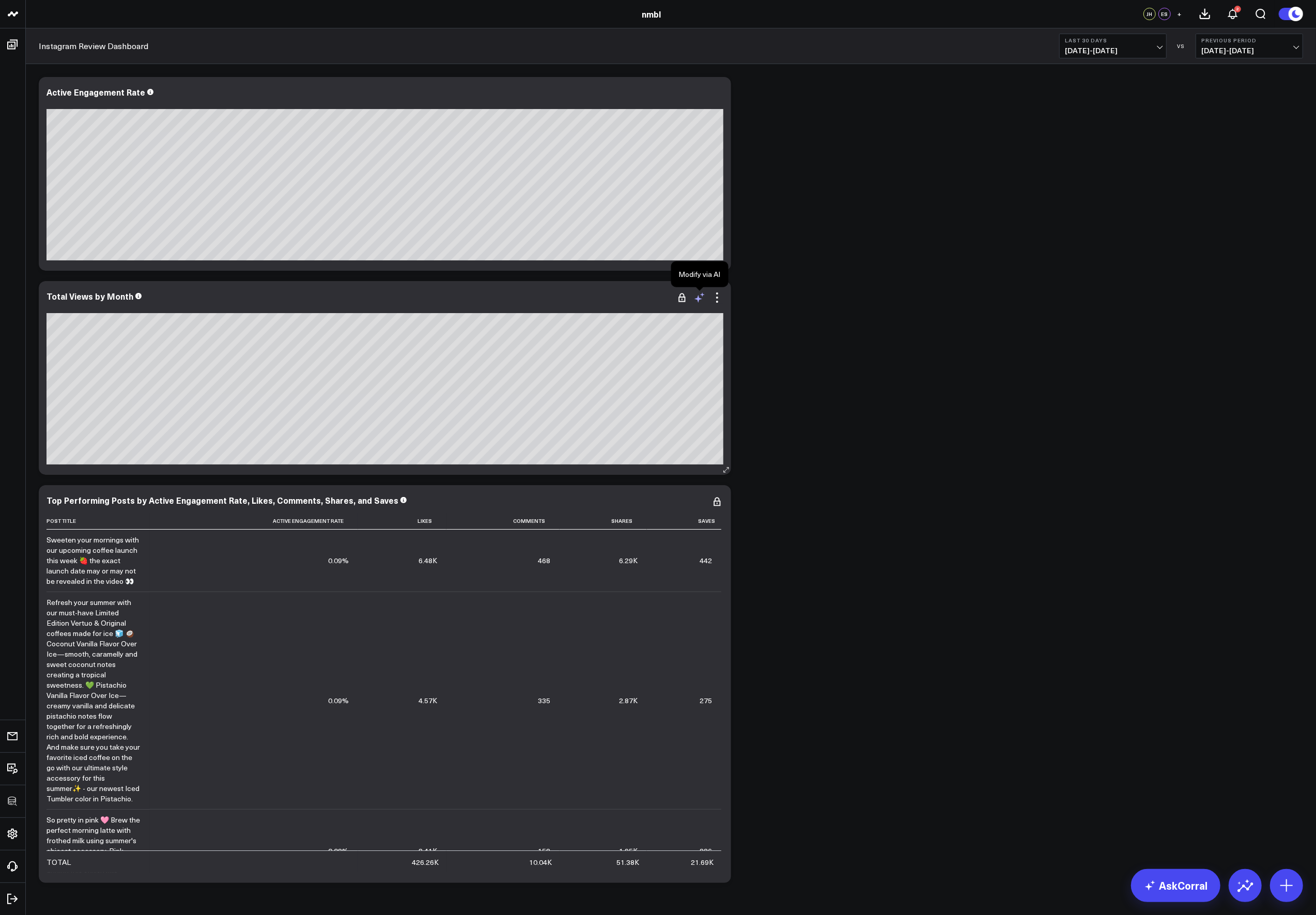
click at [699, 300] on icon at bounding box center [700, 298] width 12 height 12
click at [757, 307] on textarea "Switch labels to only have a year-date, i.e., 2025-01 vs 2025-01-01" at bounding box center [813, 320] width 175 height 46
type textarea "Switch to just year-month, i.e., 2025-01, not 2025-01-01"
click at [757, 354] on button "Modify via AI" at bounding box center [752, 355] width 51 height 14
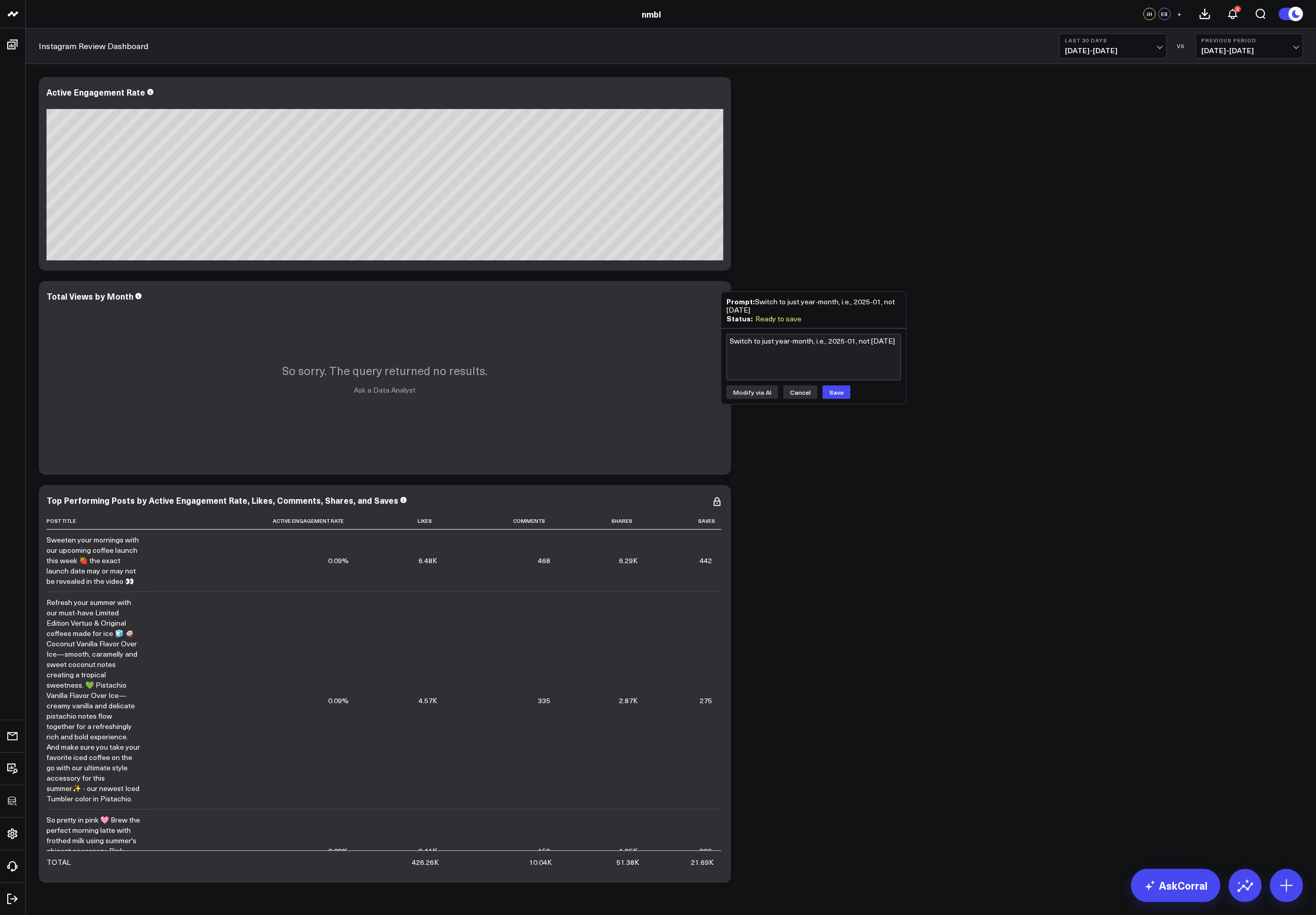
click at [795, 393] on button "Cancel" at bounding box center [800, 392] width 34 height 14
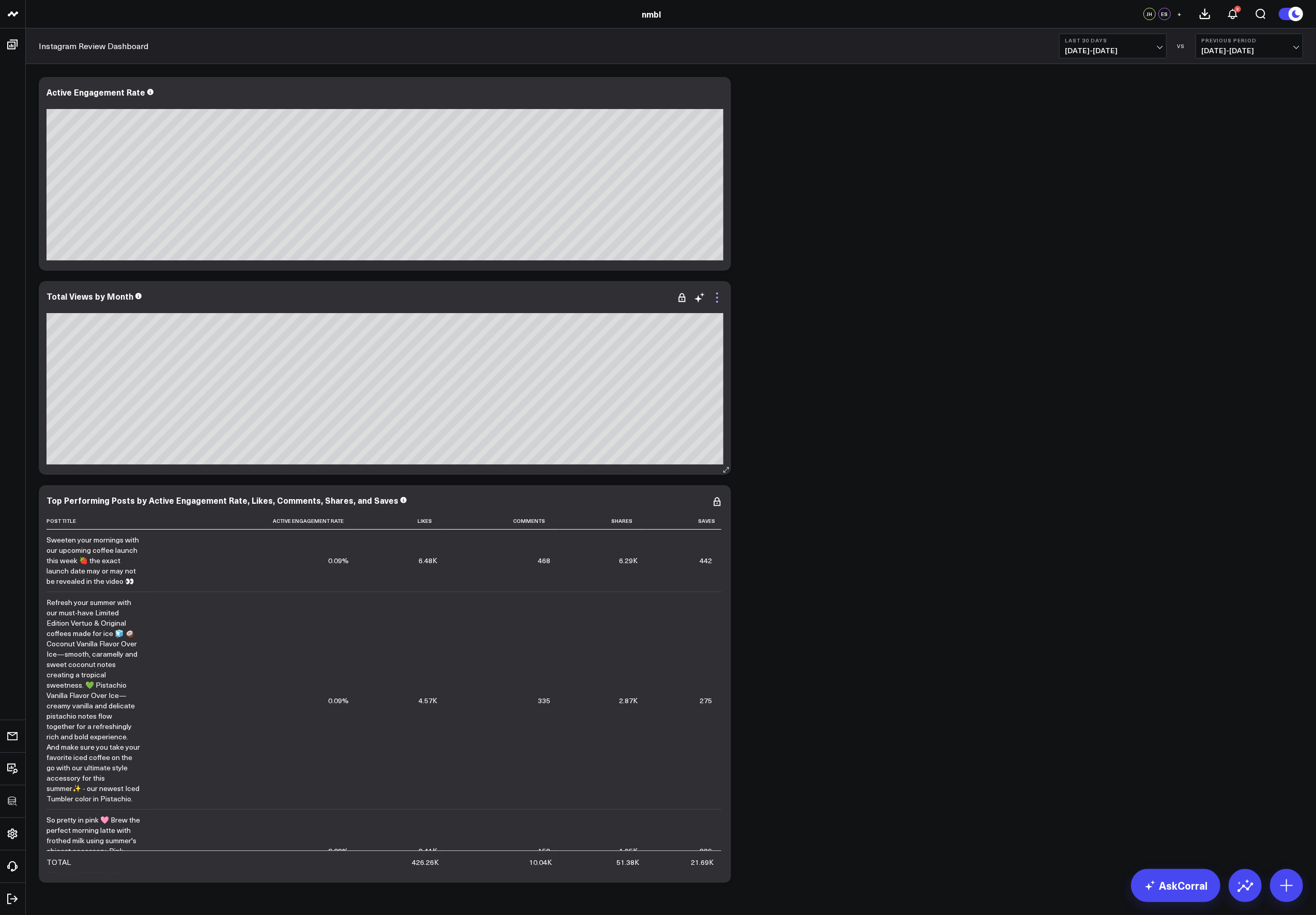
click at [716, 298] on icon at bounding box center [717, 298] width 2 height 2
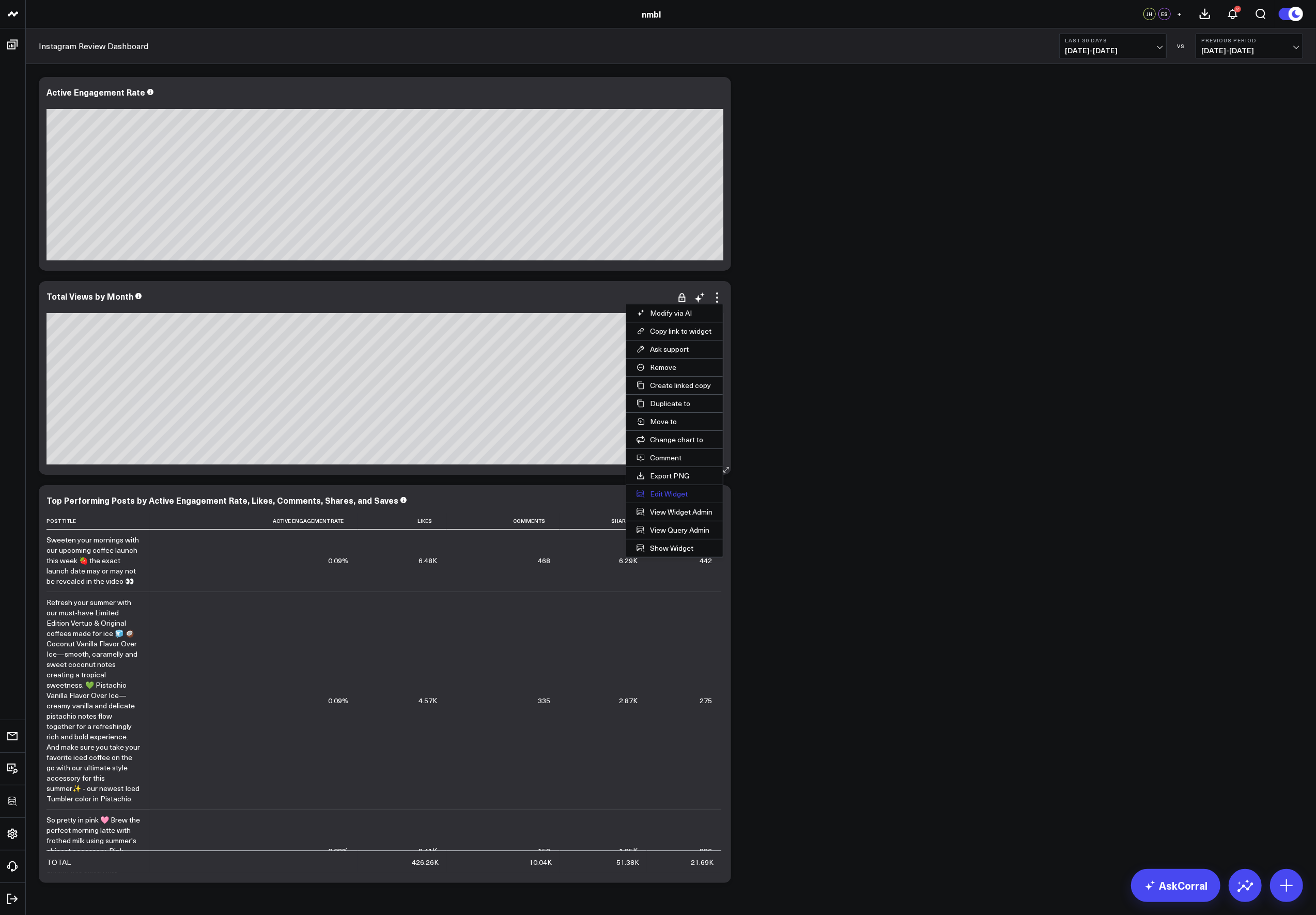
click at [670, 494] on button "Edit Widget" at bounding box center [674, 494] width 97 height 18
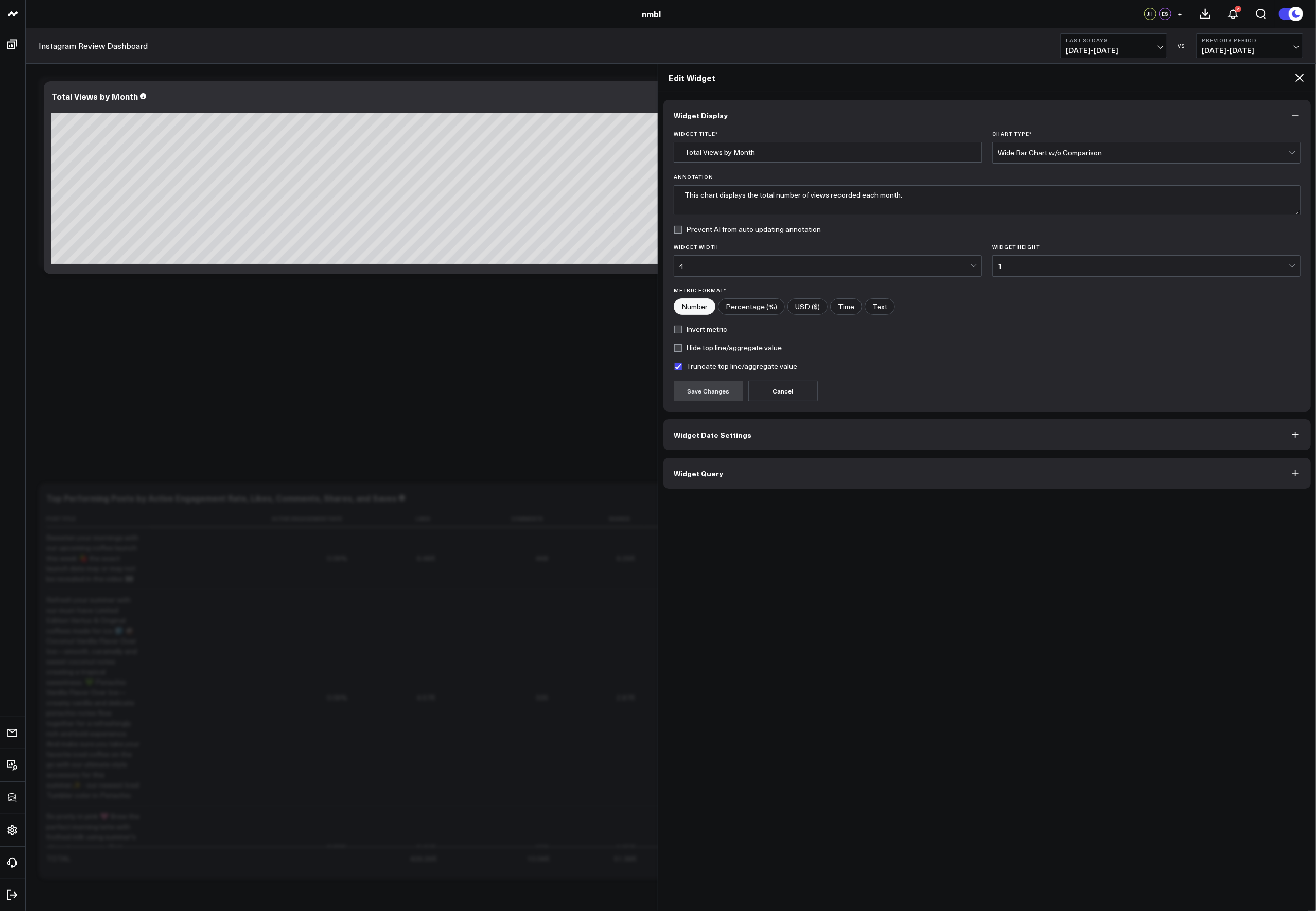
click at [747, 481] on button "Widget Query" at bounding box center [987, 473] width 648 height 31
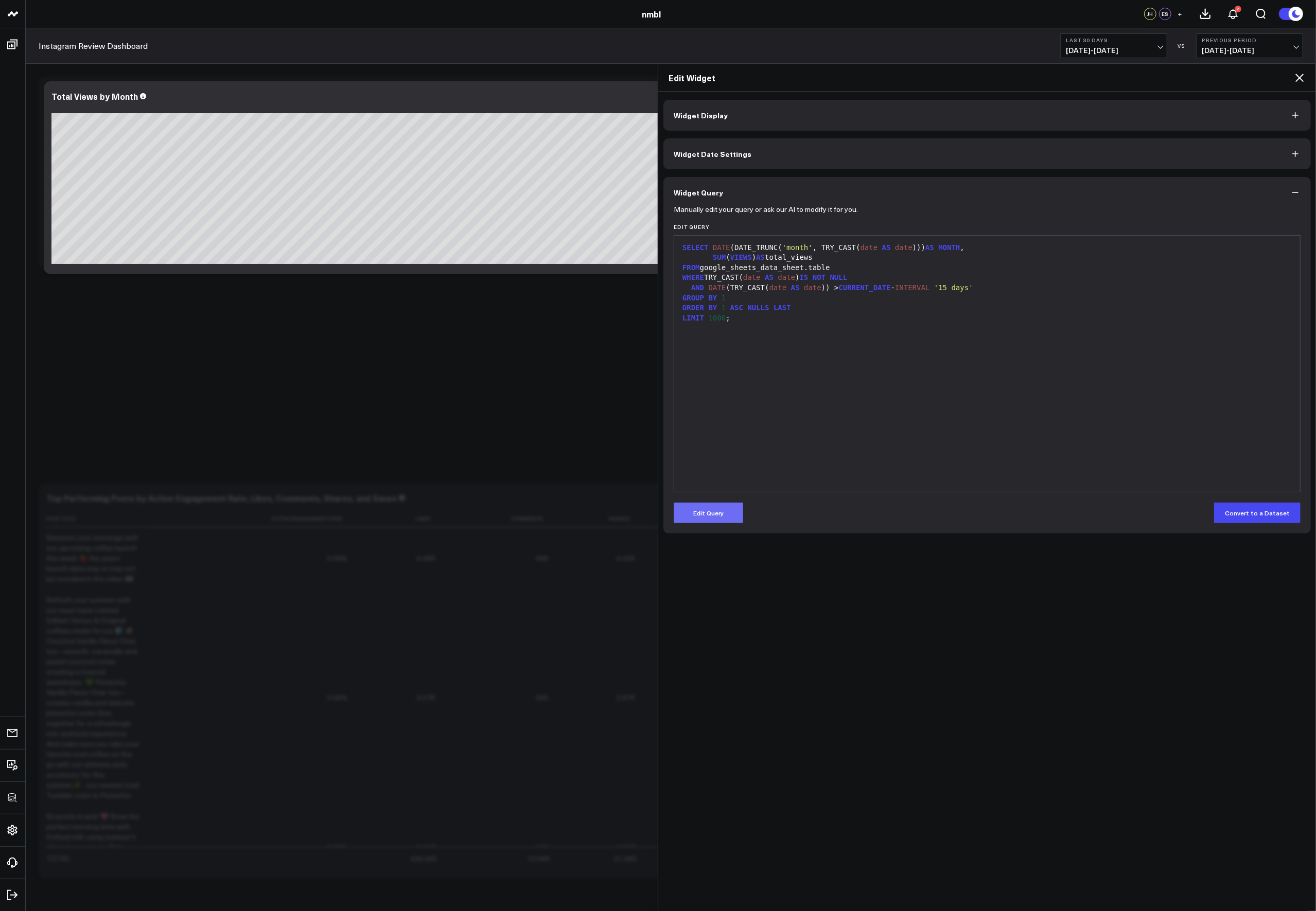
click at [709, 503] on button "Edit Query" at bounding box center [708, 513] width 69 height 21
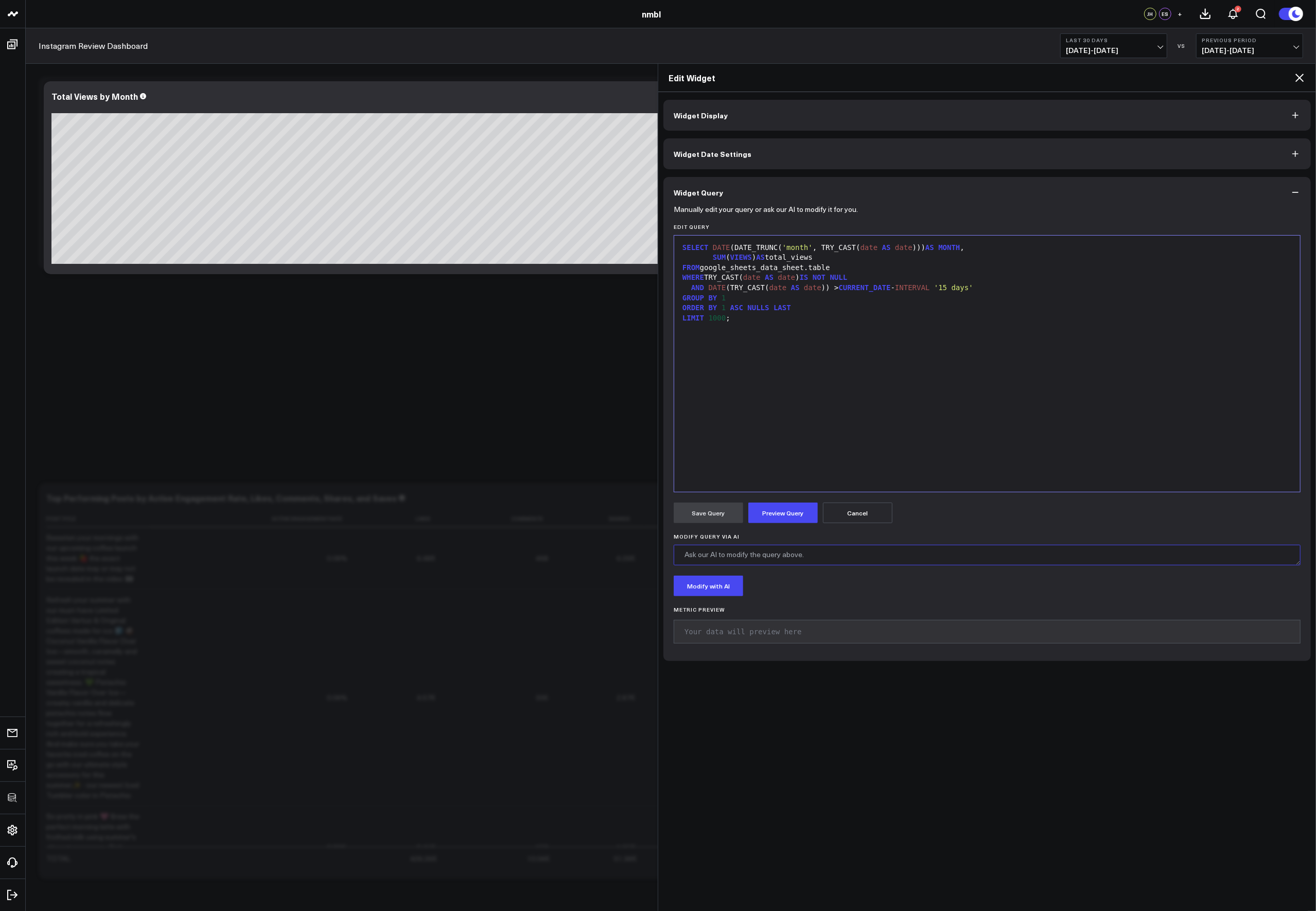
click at [767, 558] on textarea "Modify Query via AI" at bounding box center [987, 555] width 627 height 21
type textarea "Can you update the labels to only year-month, ie 2025-01 not 2025-01-01"
click at [688, 595] on form "Manually edit your query or ask our AI to modify it for you. Edit Query 9 1 2 3…" at bounding box center [987, 430] width 627 height 443
click at [702, 587] on button "Modify with AI" at bounding box center [708, 586] width 69 height 21
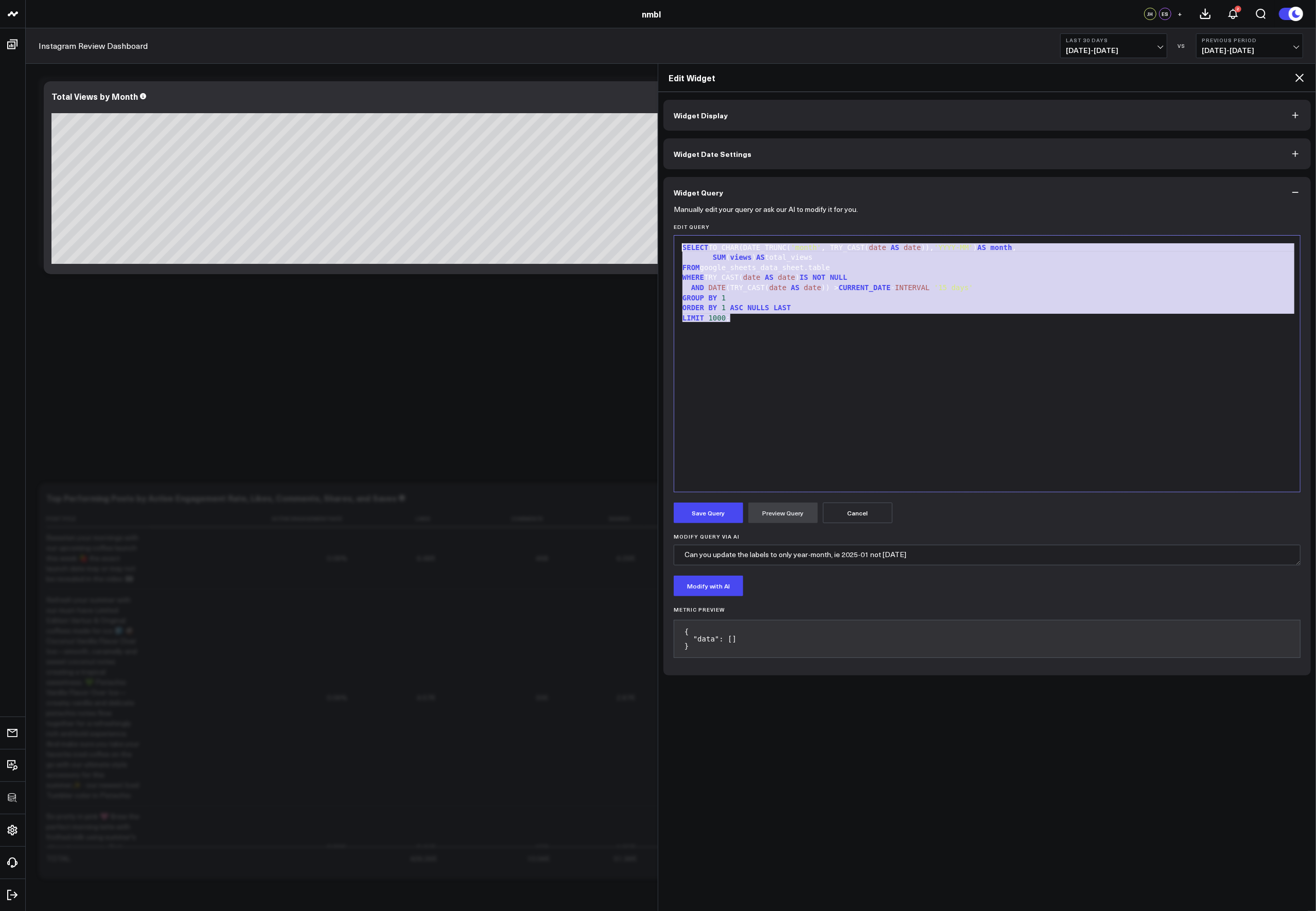
drag, startPoint x: 776, startPoint y: 324, endPoint x: 667, endPoint y: 228, distance: 145.2
click at [667, 228] on div "Manually edit your query or ask our AI to modify it for you. Edit Query 9 1 2 3…" at bounding box center [987, 441] width 648 height 467
click at [715, 508] on button "Save Query" at bounding box center [708, 513] width 69 height 21
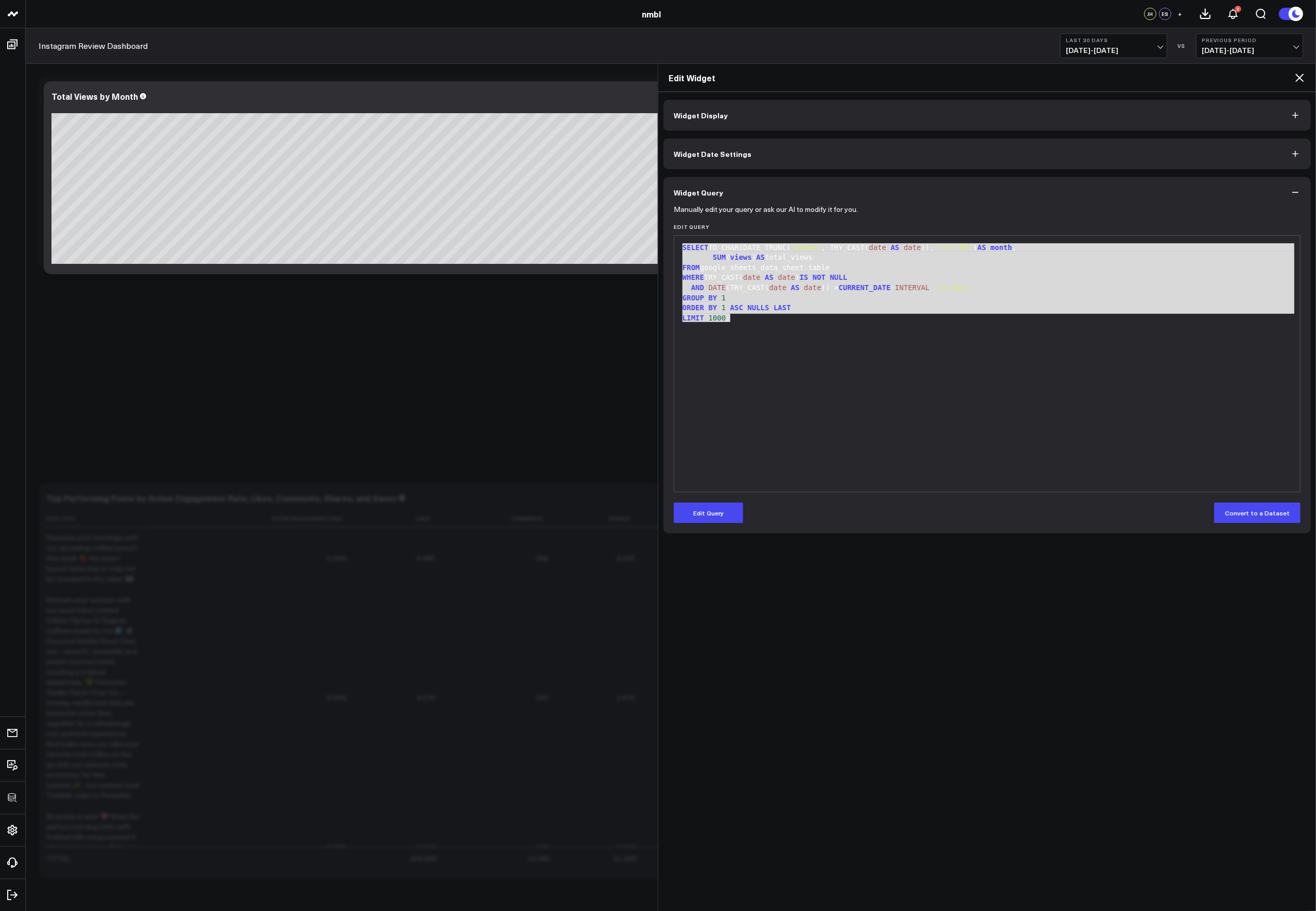
click at [1302, 75] on icon at bounding box center [1300, 78] width 12 height 12
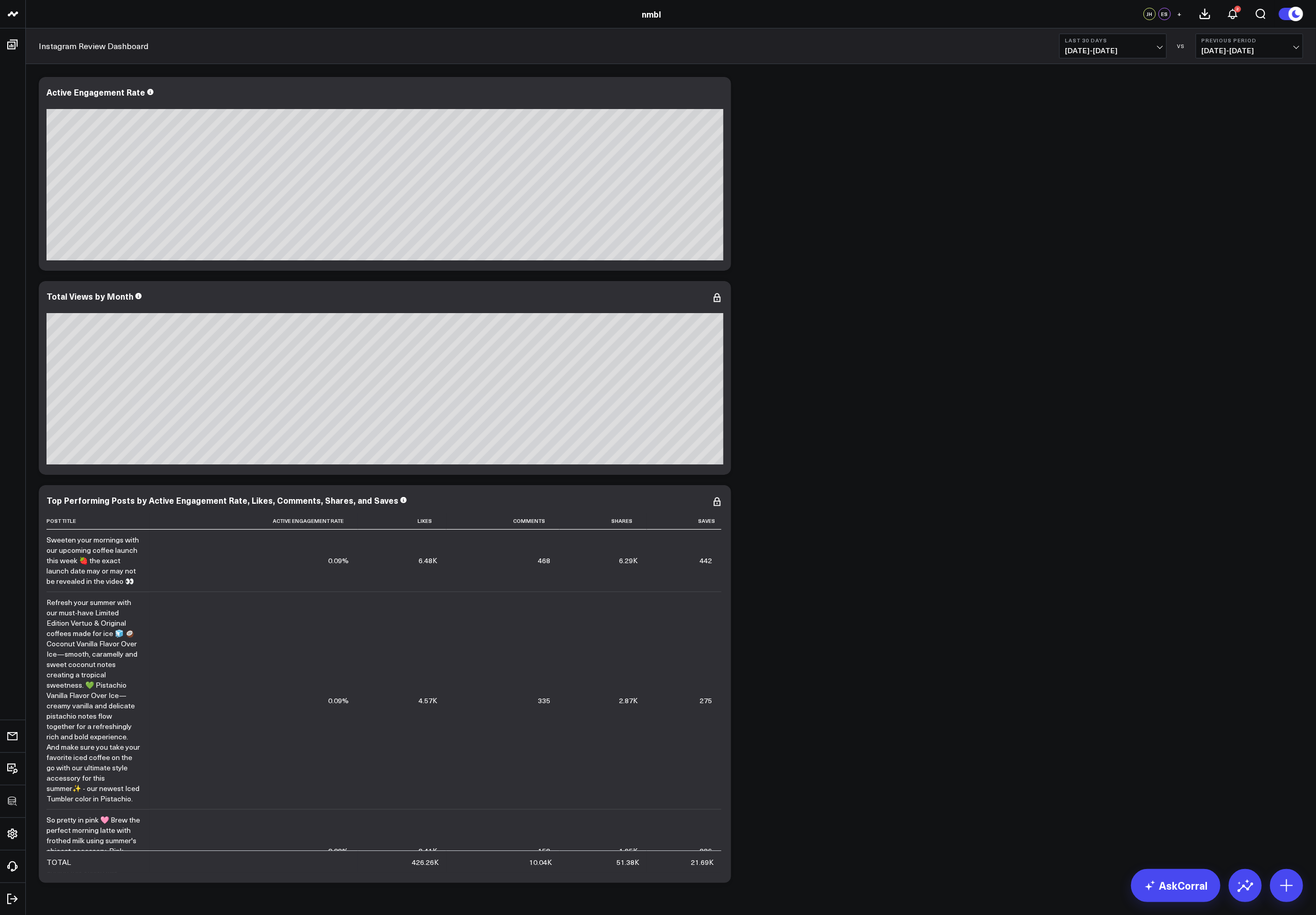
click at [777, 402] on div "Modify via AI Copy link to widget Ask support Remove Create linked copy Executi…" at bounding box center [670, 480] width 1275 height 816
click at [712, 93] on icon at bounding box center [717, 94] width 12 height 12
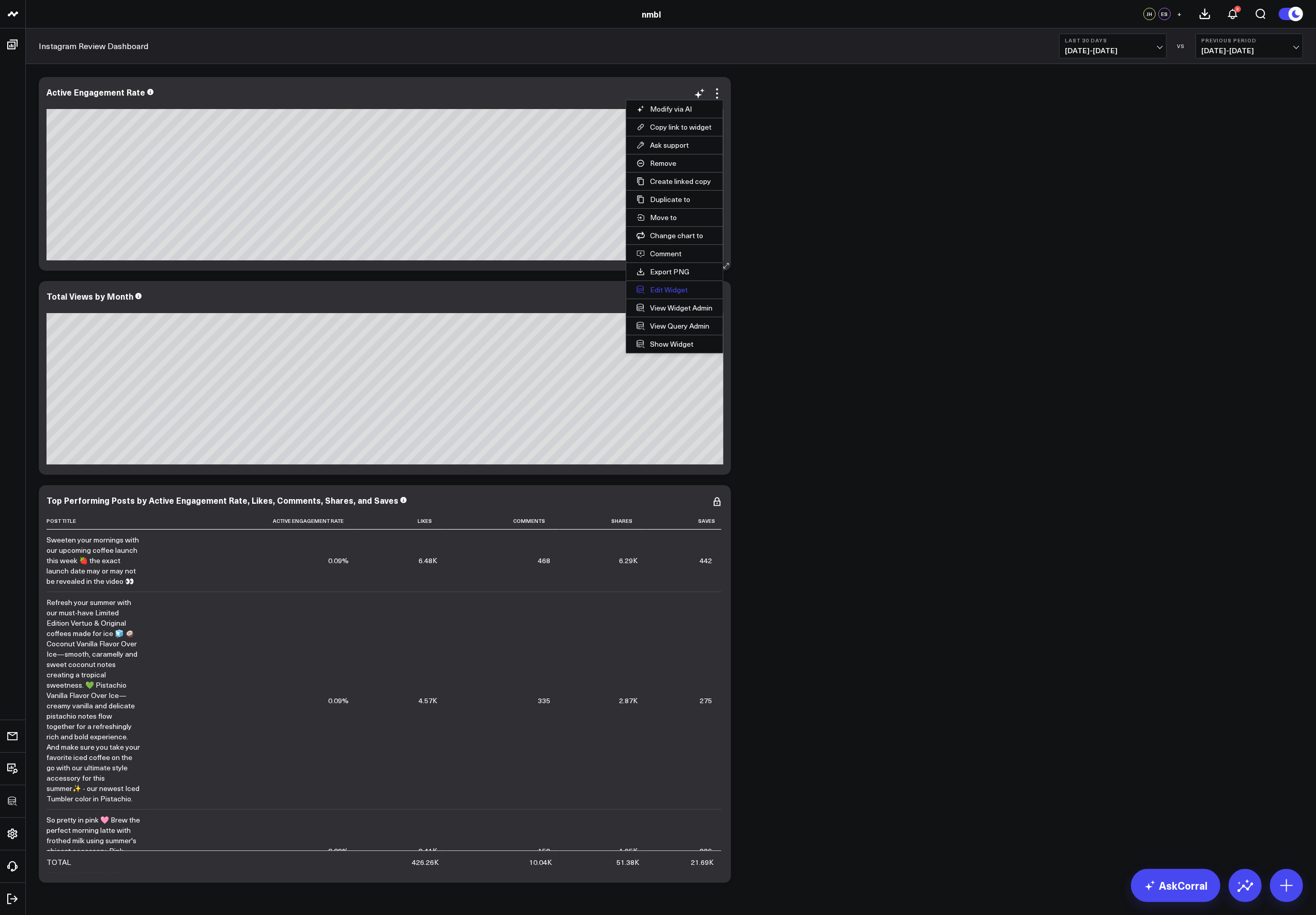
click at [677, 290] on button "Edit Widget" at bounding box center [674, 290] width 97 height 18
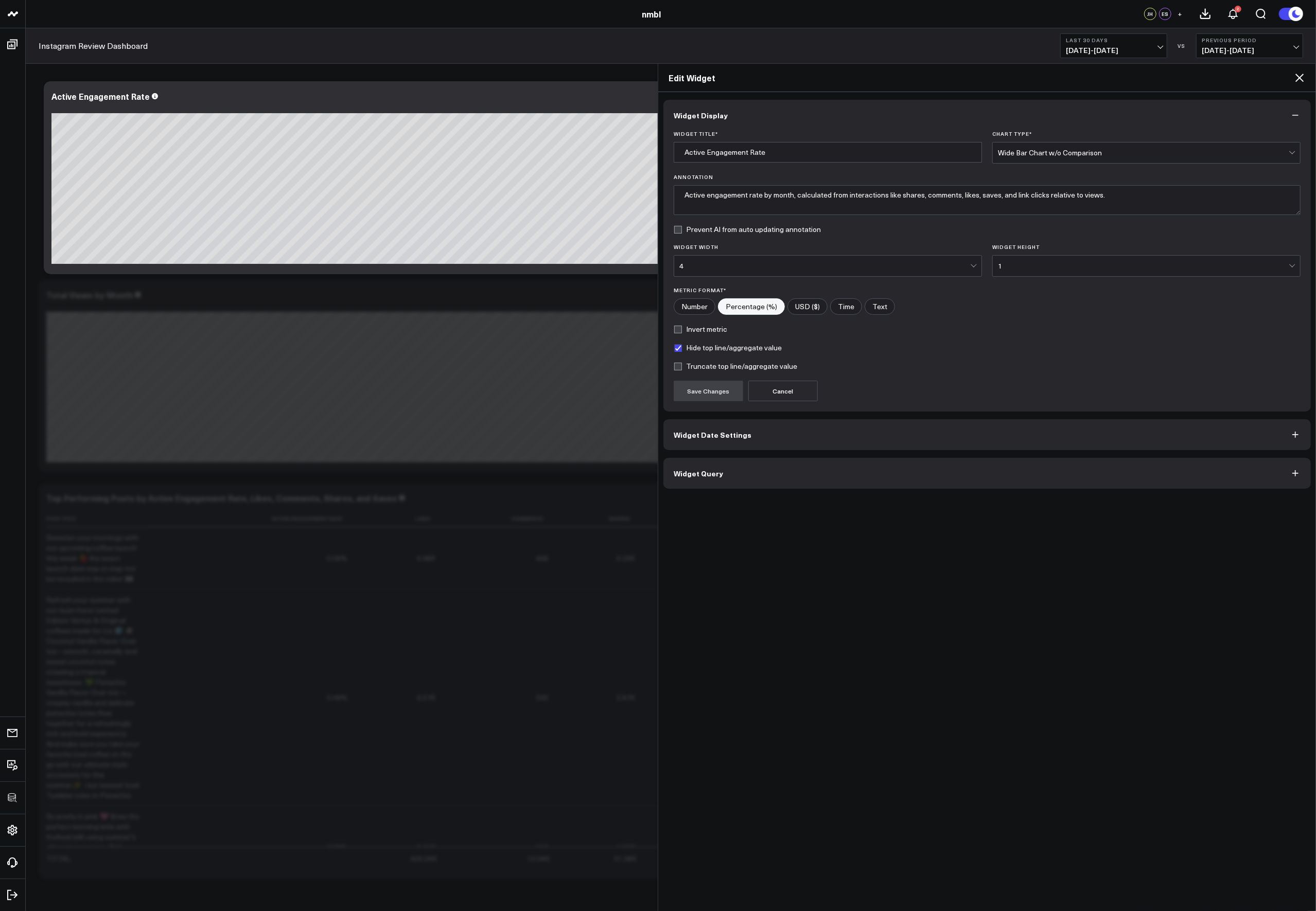
click at [726, 471] on button "Widget Query" at bounding box center [987, 473] width 648 height 31
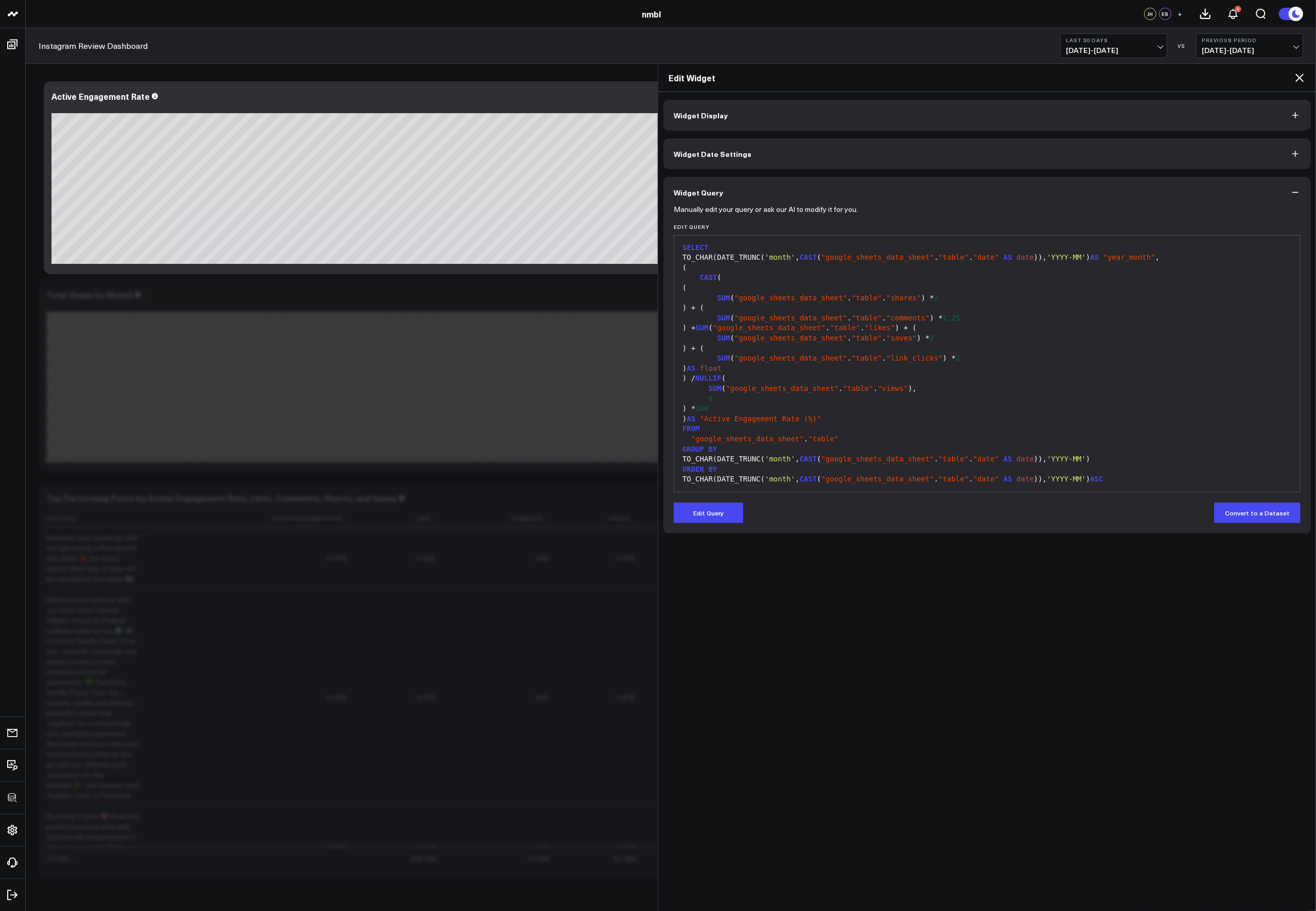
click at [726, 150] on span "Widget Date Settings" at bounding box center [712, 154] width 78 height 8
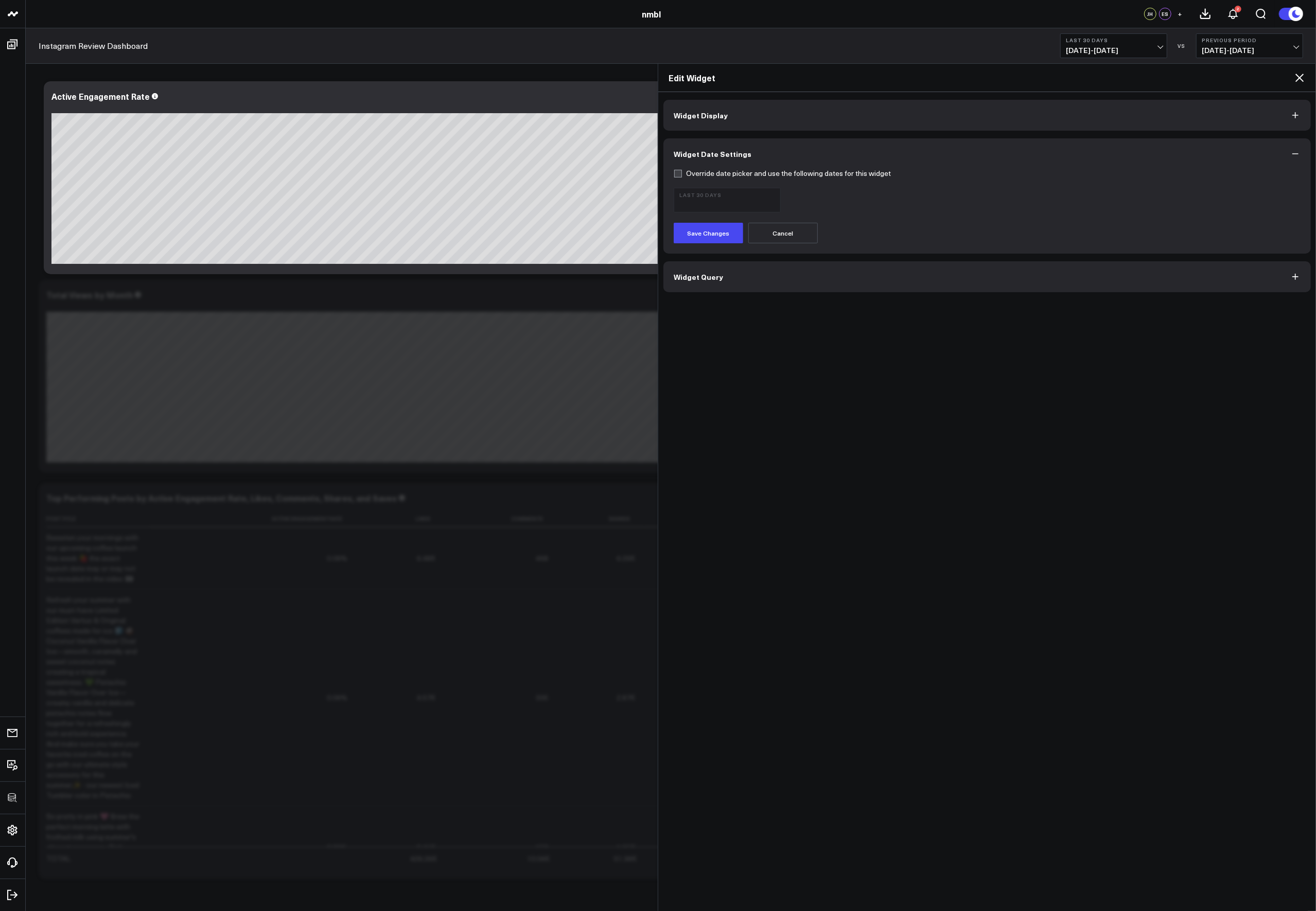
click at [693, 175] on label "Override date picker and use the following dates for this widget" at bounding box center [782, 173] width 217 height 8
click at [682, 175] on input "Override date picker and use the following dates for this widget" at bounding box center [677, 173] width 8 height 8
checkbox input "true"
click at [708, 202] on span "09/09/25 - 10/08/25" at bounding box center [727, 205] width 96 height 8
click at [703, 461] on link "YTD" at bounding box center [727, 463] width 106 height 20
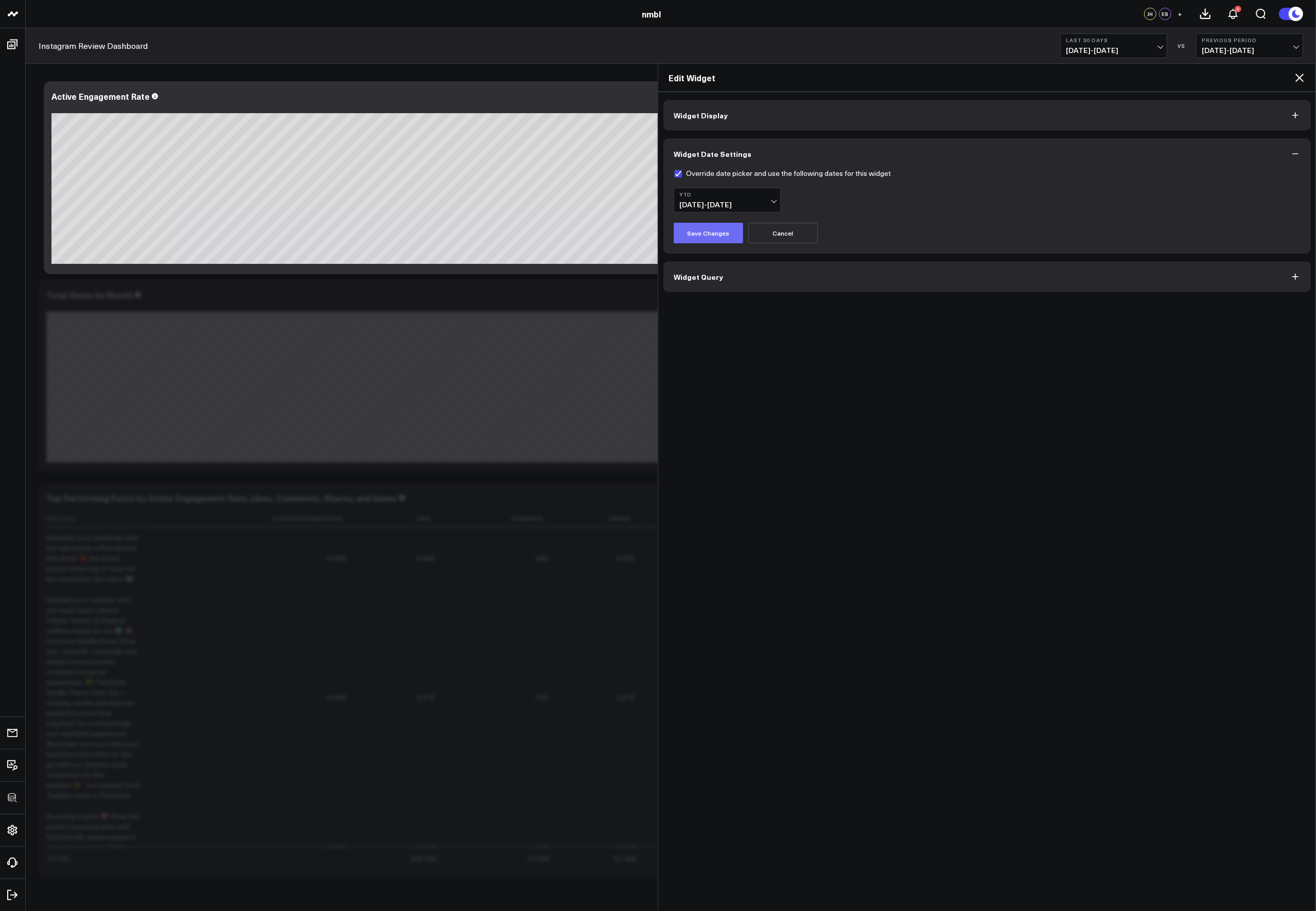
click at [722, 233] on button "Save Changes" at bounding box center [708, 233] width 69 height 21
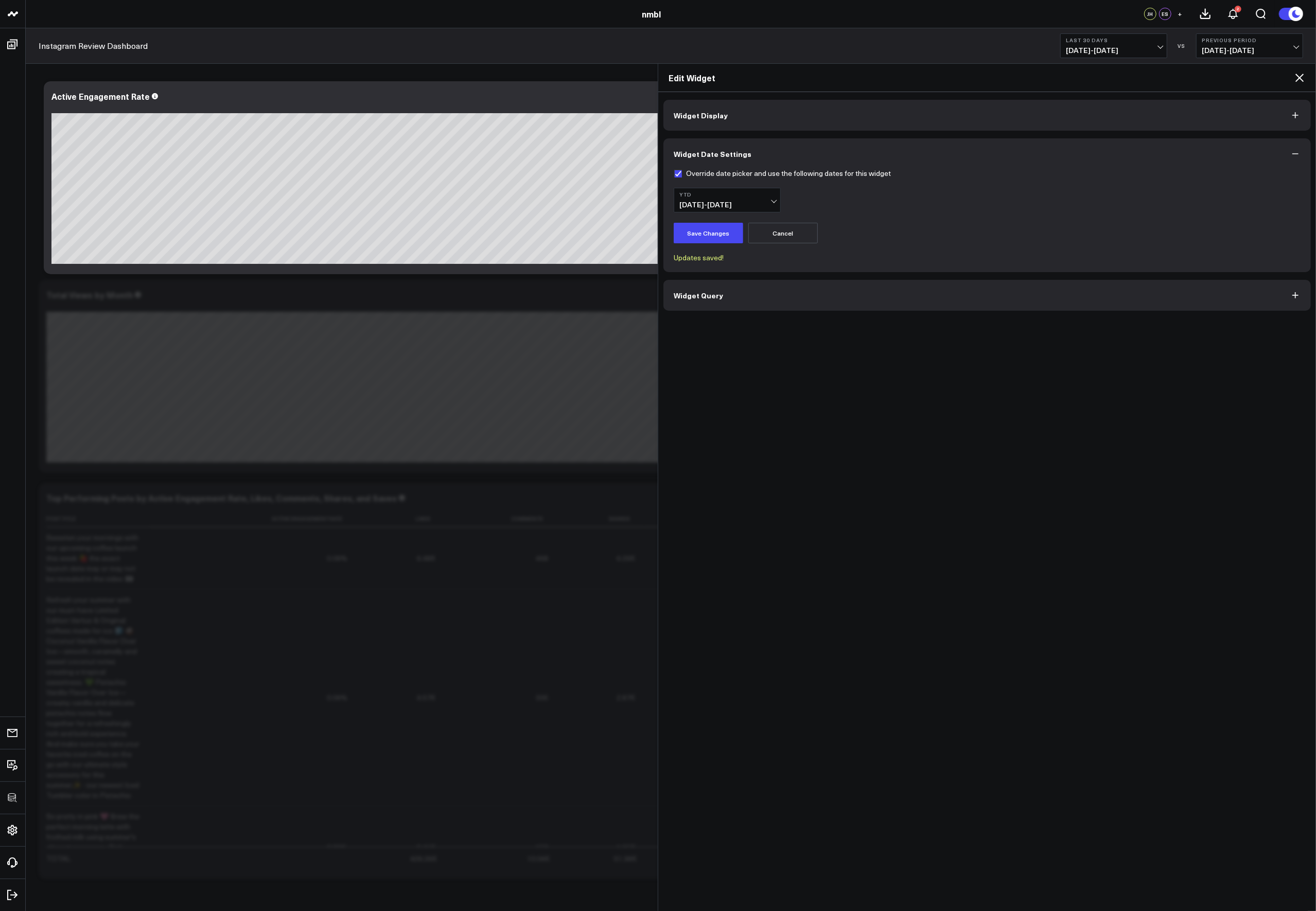
click at [1300, 77] on icon at bounding box center [1299, 78] width 8 height 8
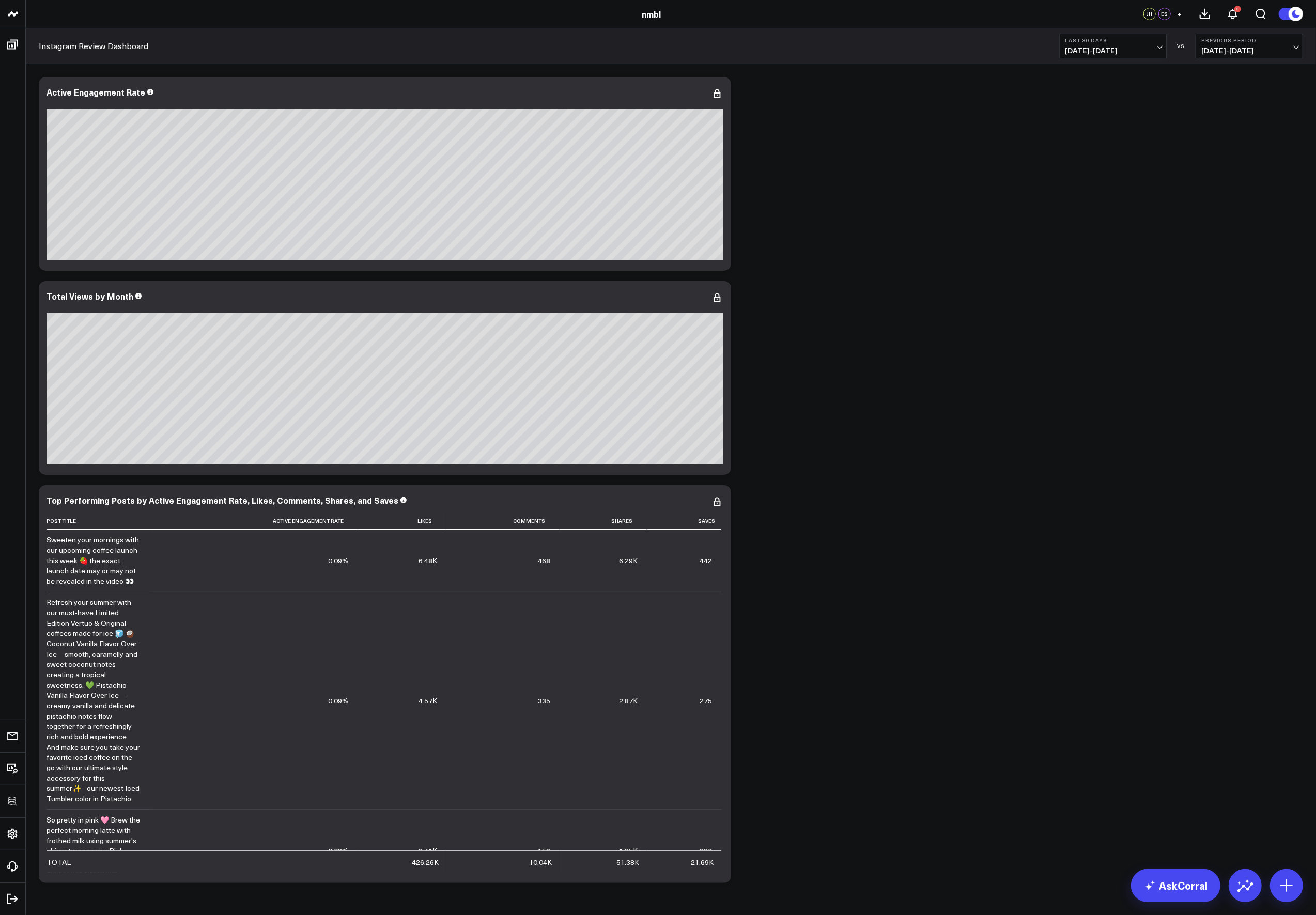
click at [919, 417] on div "Modify via AI Copy link to widget Ask support Remove Create linked copy Executi…" at bounding box center [670, 480] width 1275 height 816
click at [1288, 11] on icon at bounding box center [1297, 14] width 19 height 19
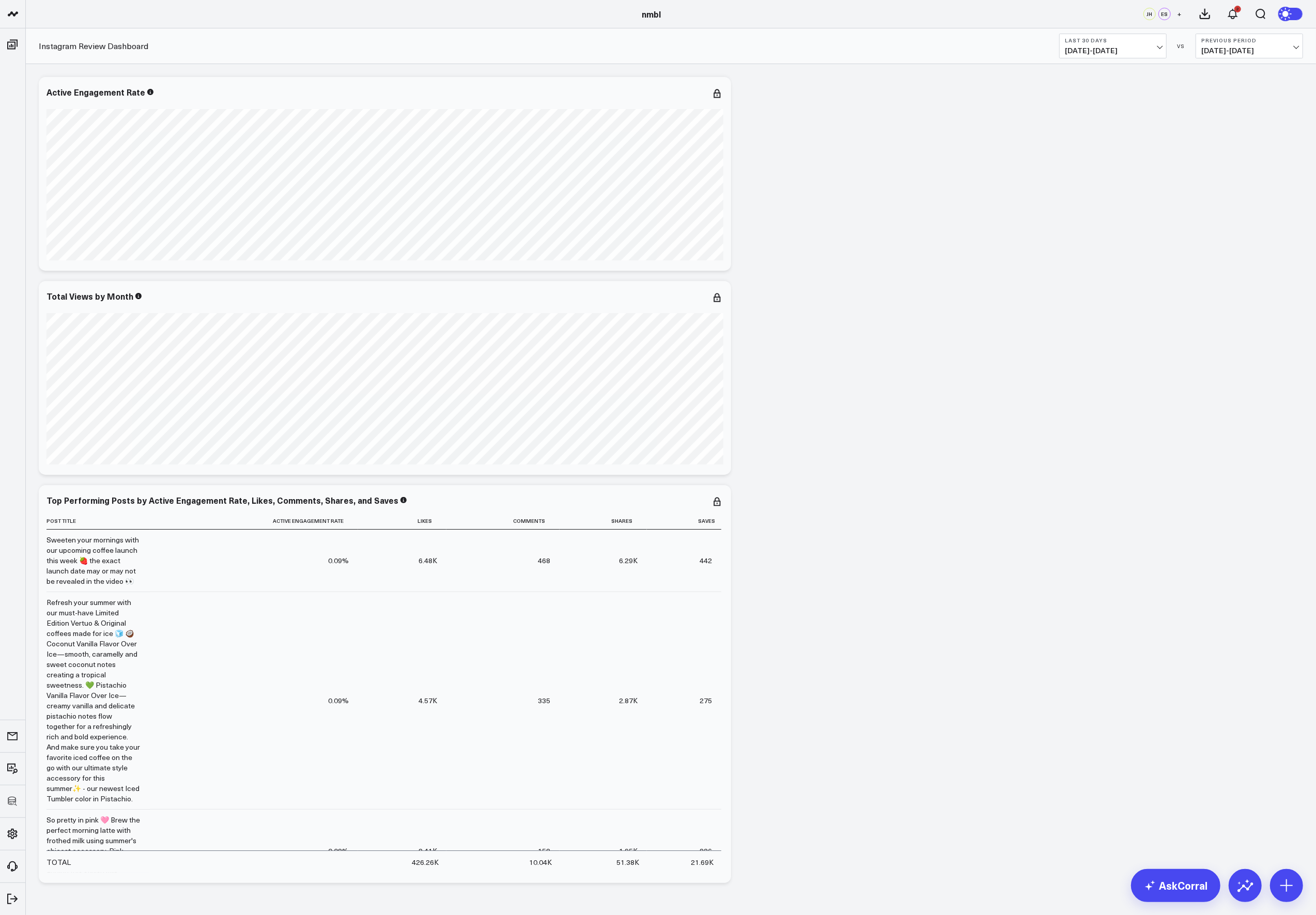
click at [1288, 11] on icon at bounding box center [1287, 14] width 11 height 11
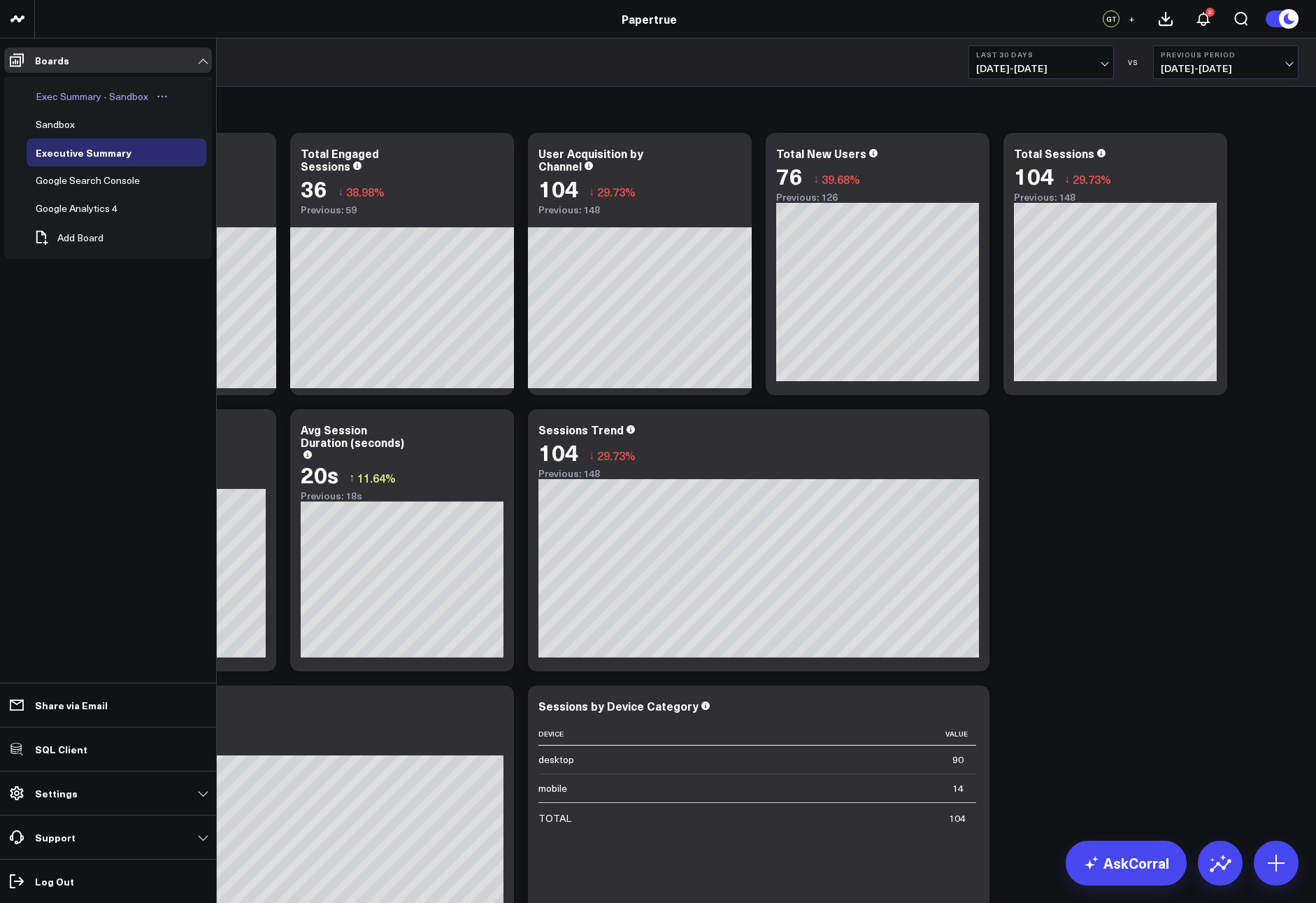
click at [67, 92] on div "Exec Summary - Sandbox" at bounding box center [92, 96] width 119 height 17
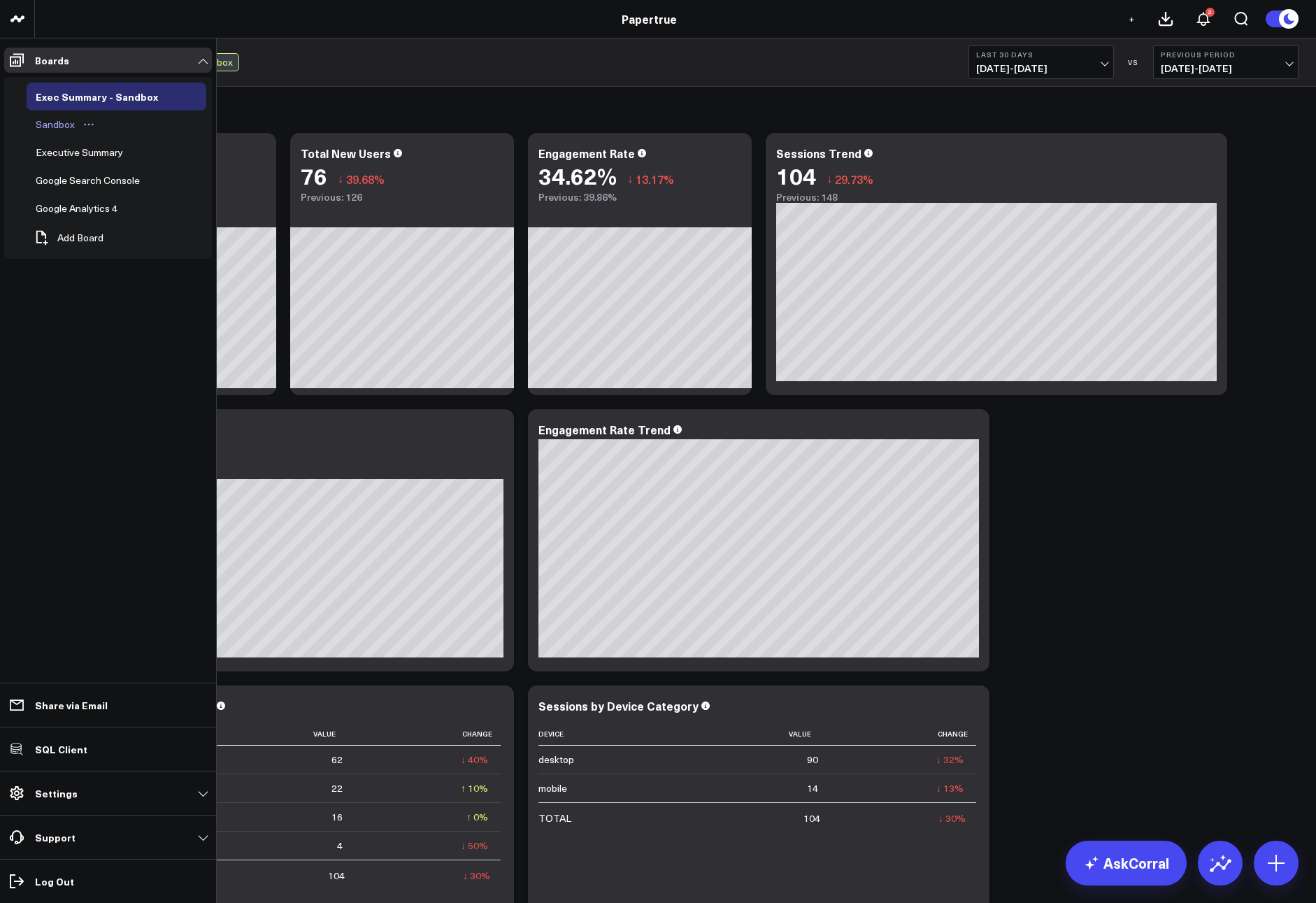
click at [50, 121] on div "Sandbox" at bounding box center [55, 125] width 46 height 17
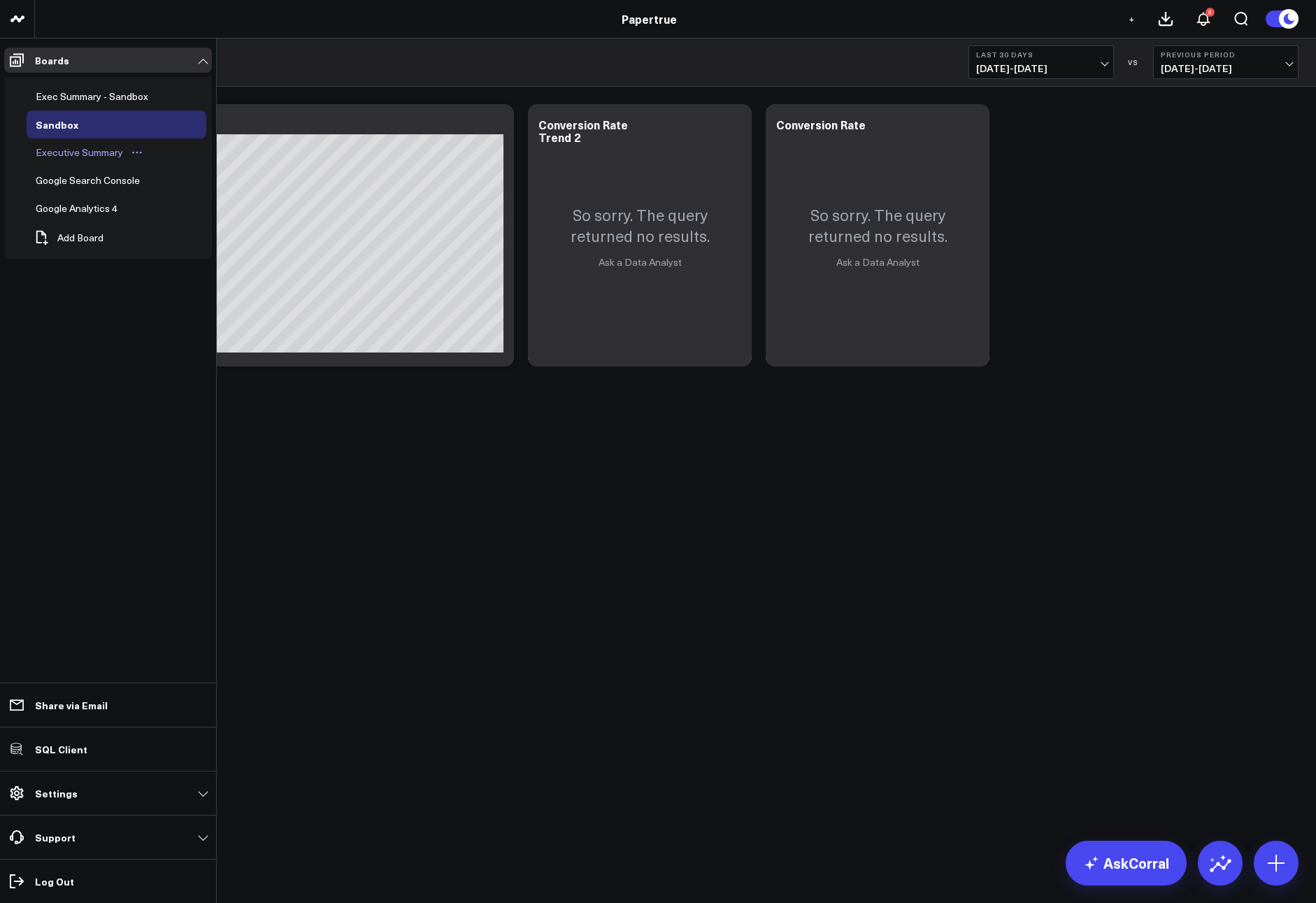
click at [76, 154] on div "Executive Summary" at bounding box center [79, 152] width 94 height 17
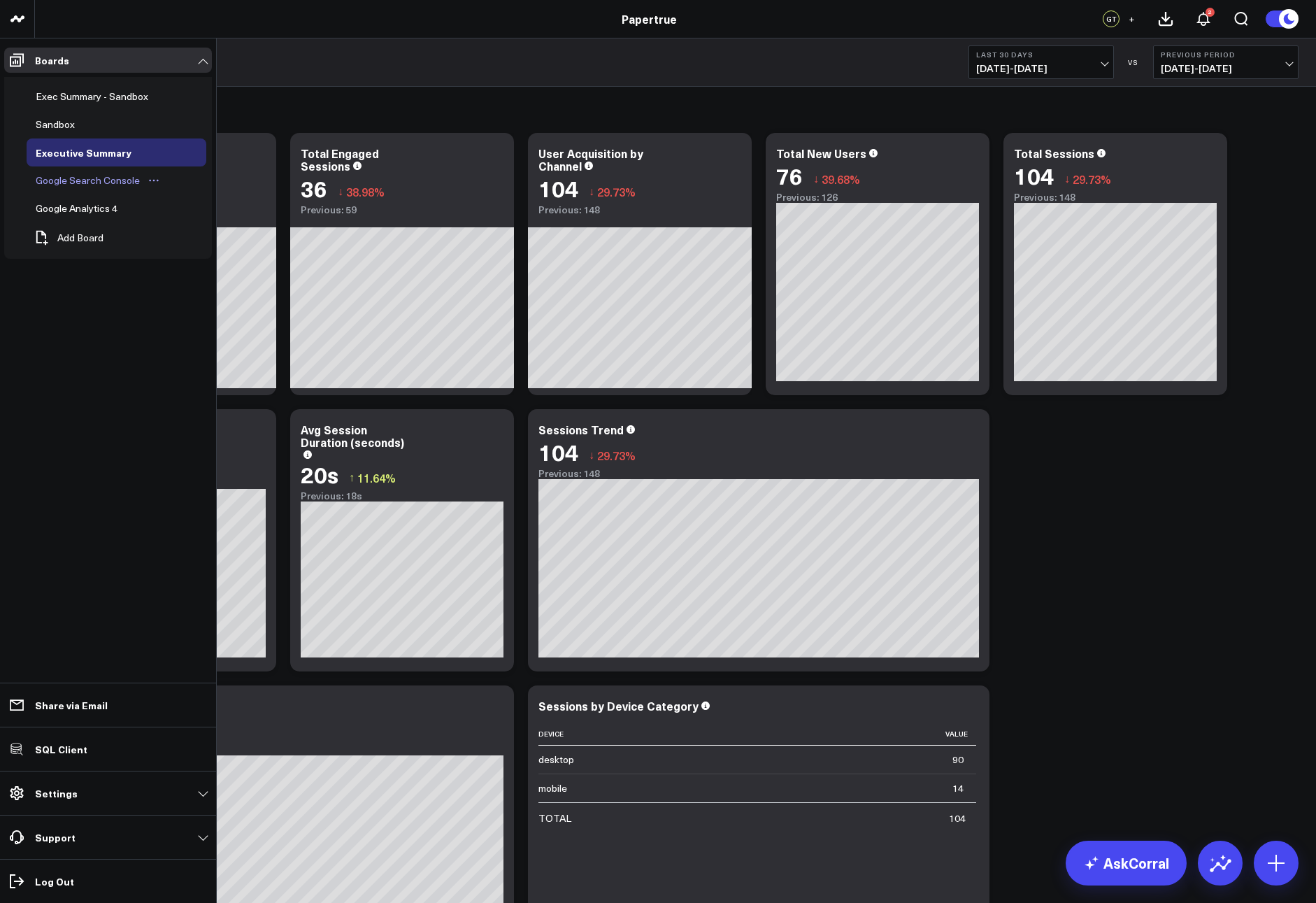
click at [97, 174] on div "Google Search Console" at bounding box center [87, 180] width 111 height 17
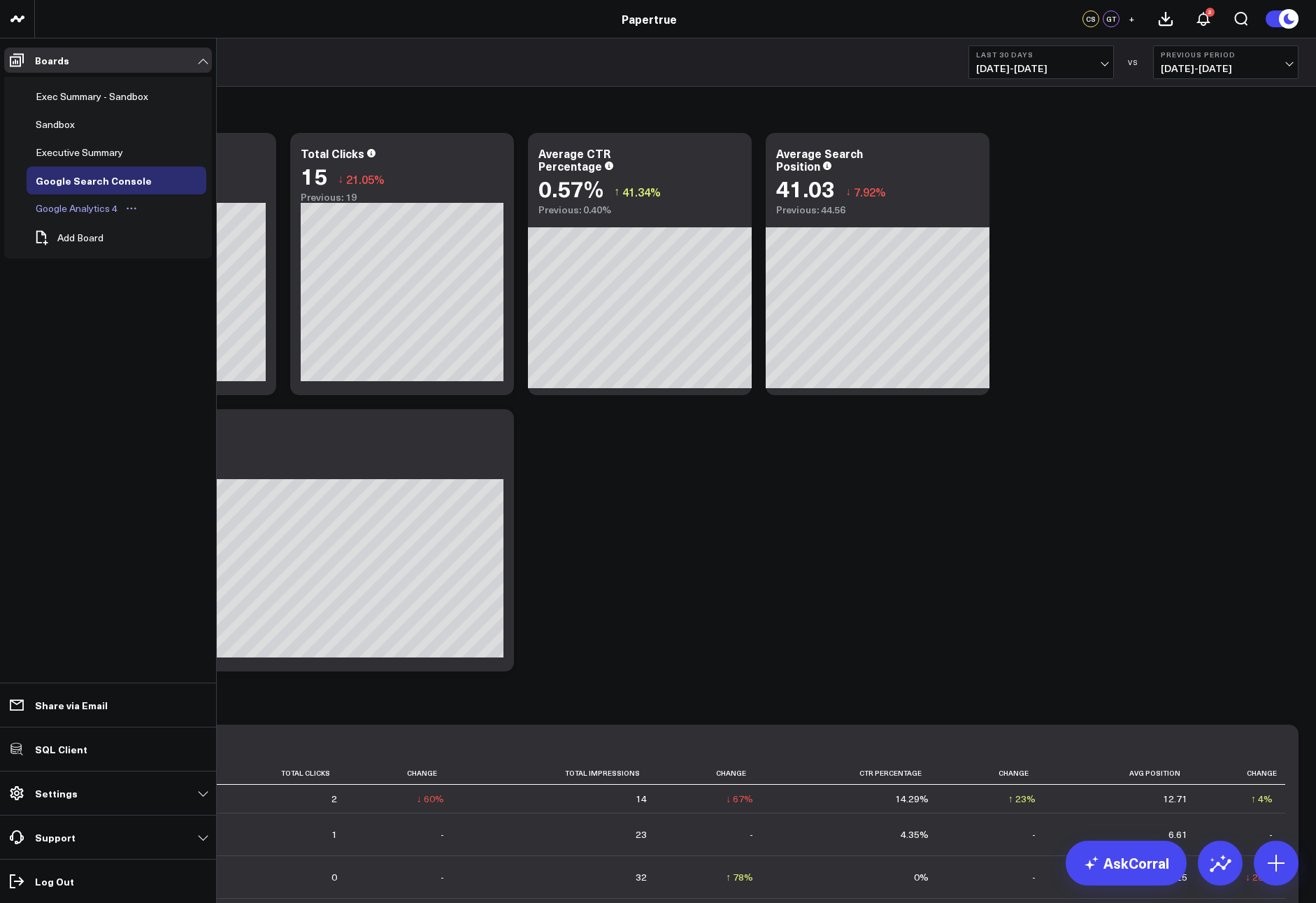
click at [71, 208] on div "Google Analytics 4" at bounding box center [76, 209] width 89 height 17
